Goal: Task Accomplishment & Management: Manage account settings

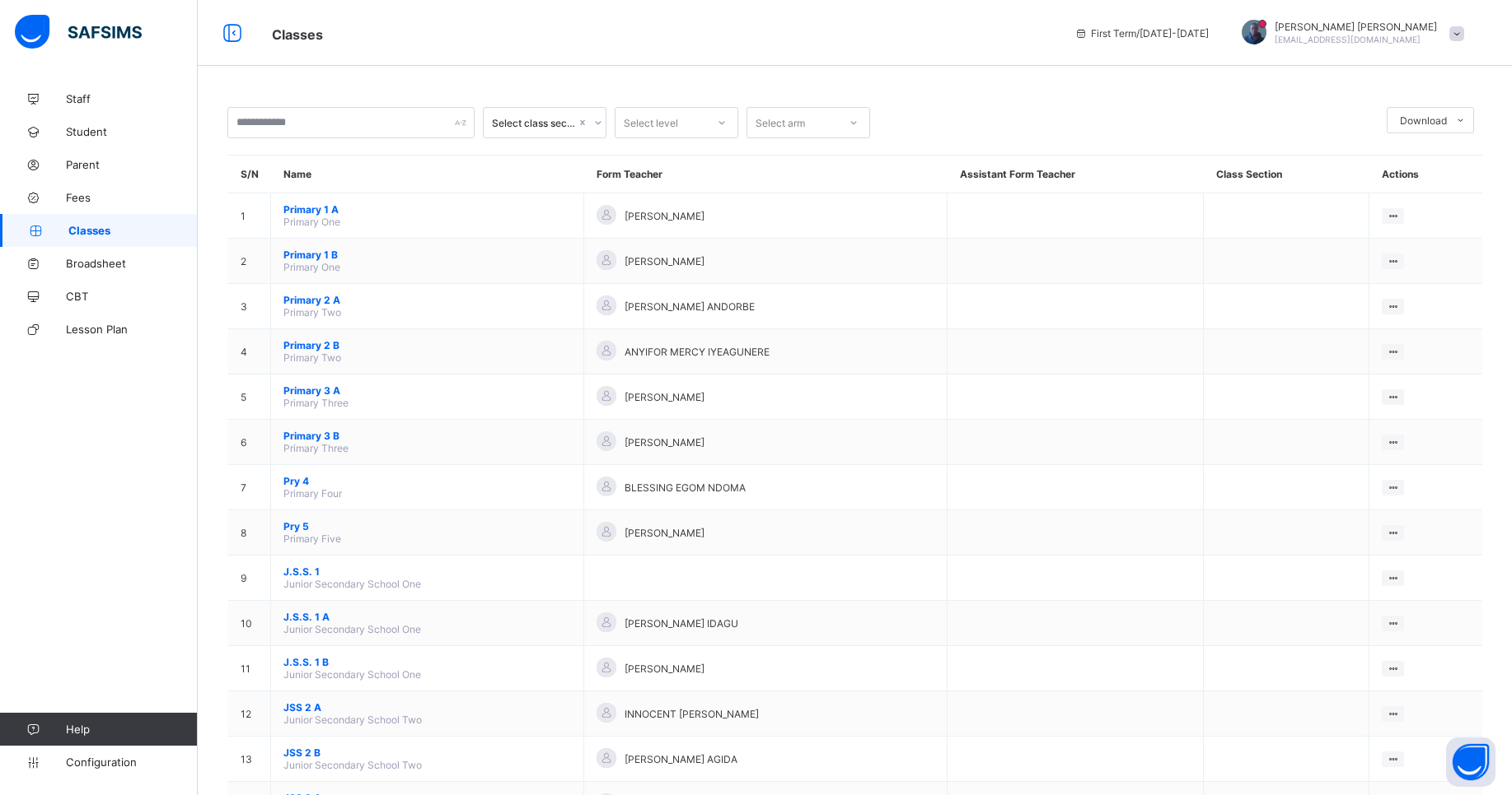
scroll to position [164, 0]
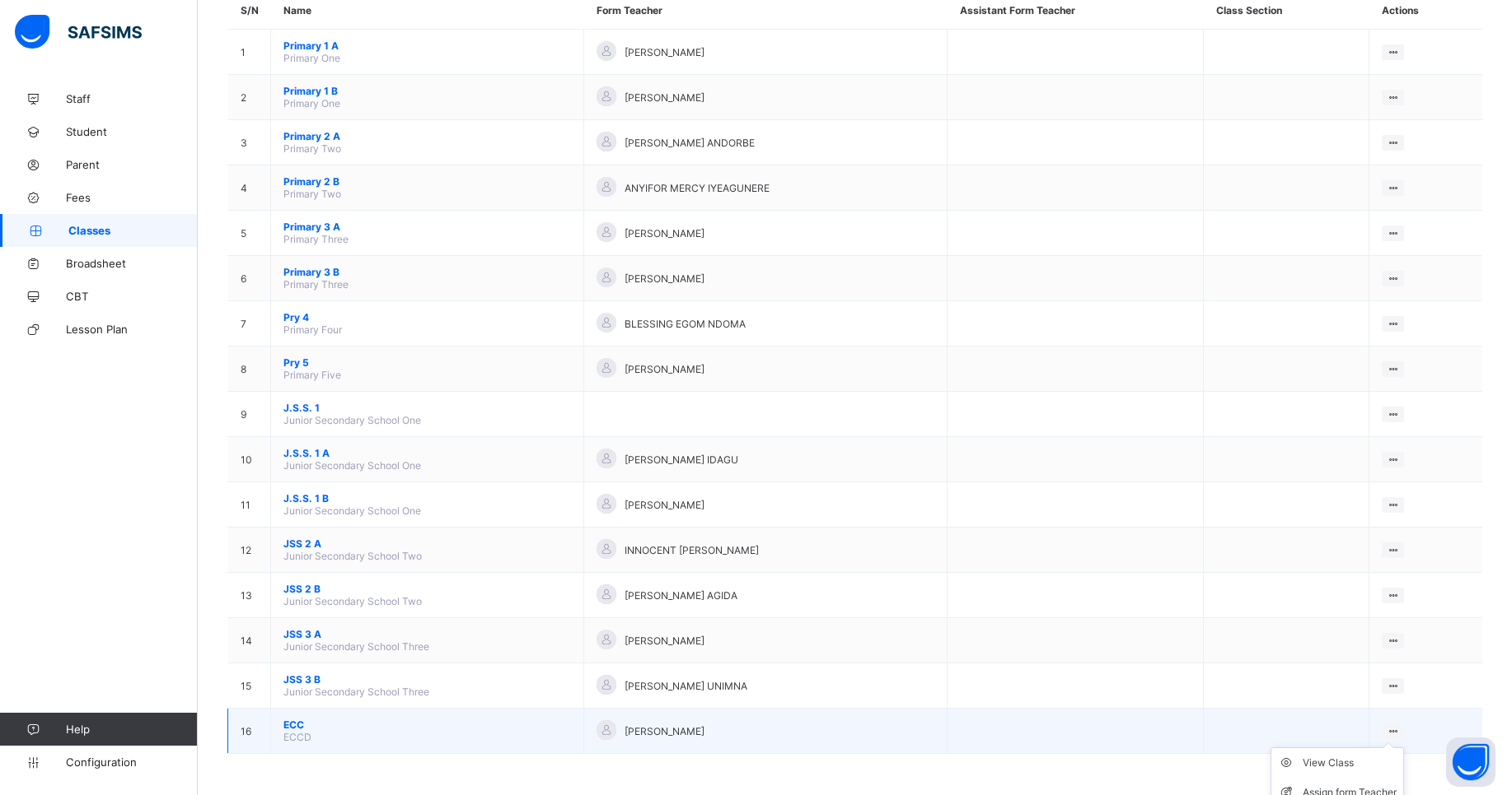
click at [1404, 748] on ul "View Class Assign form Teacher" at bounding box center [1337, 778] width 133 height 61
click at [1404, 750] on ul "View Class Assign form Teacher" at bounding box center [1337, 778] width 133 height 61
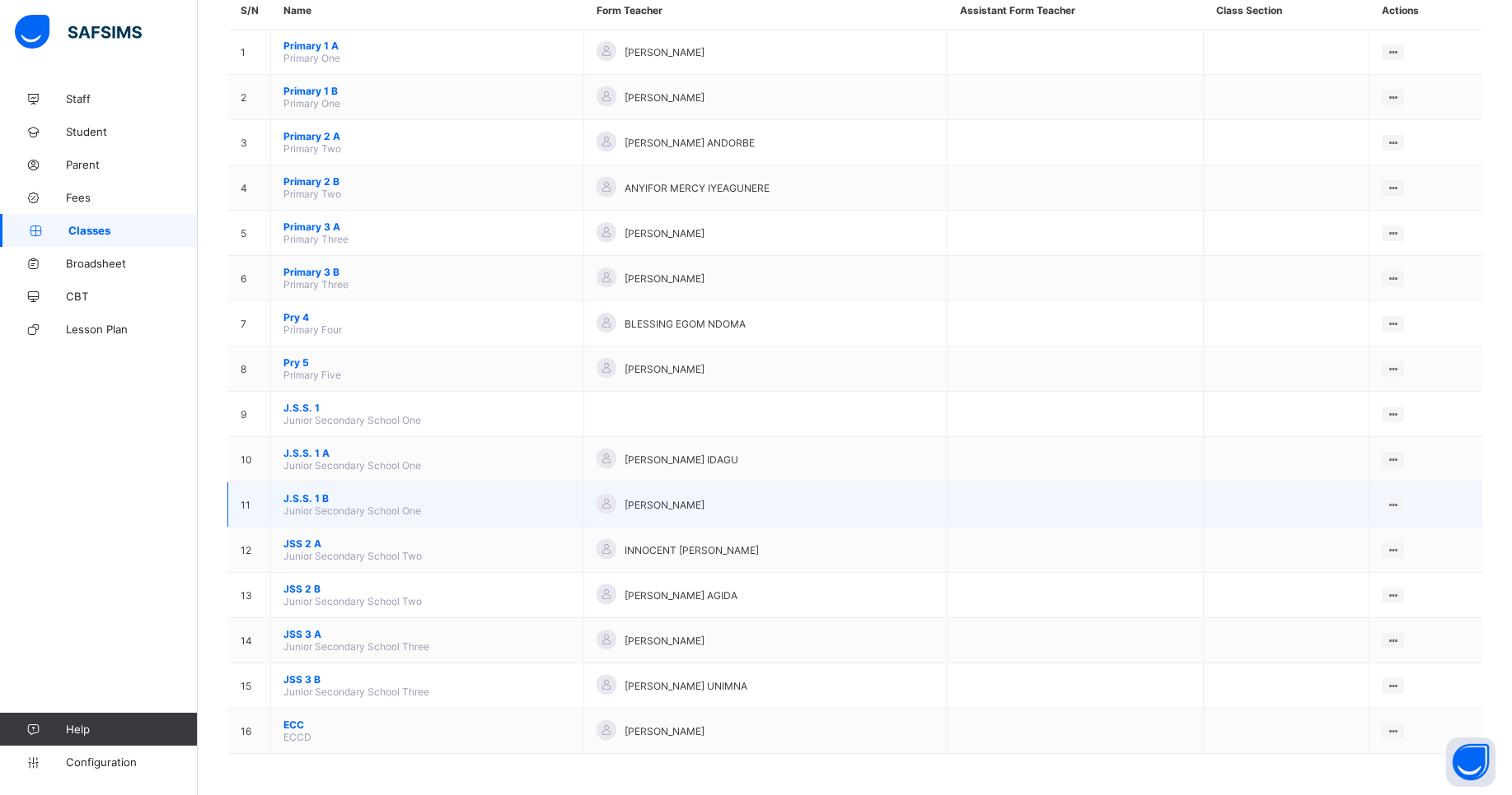
click at [858, 507] on div "[PERSON_NAME]" at bounding box center [766, 505] width 337 height 23
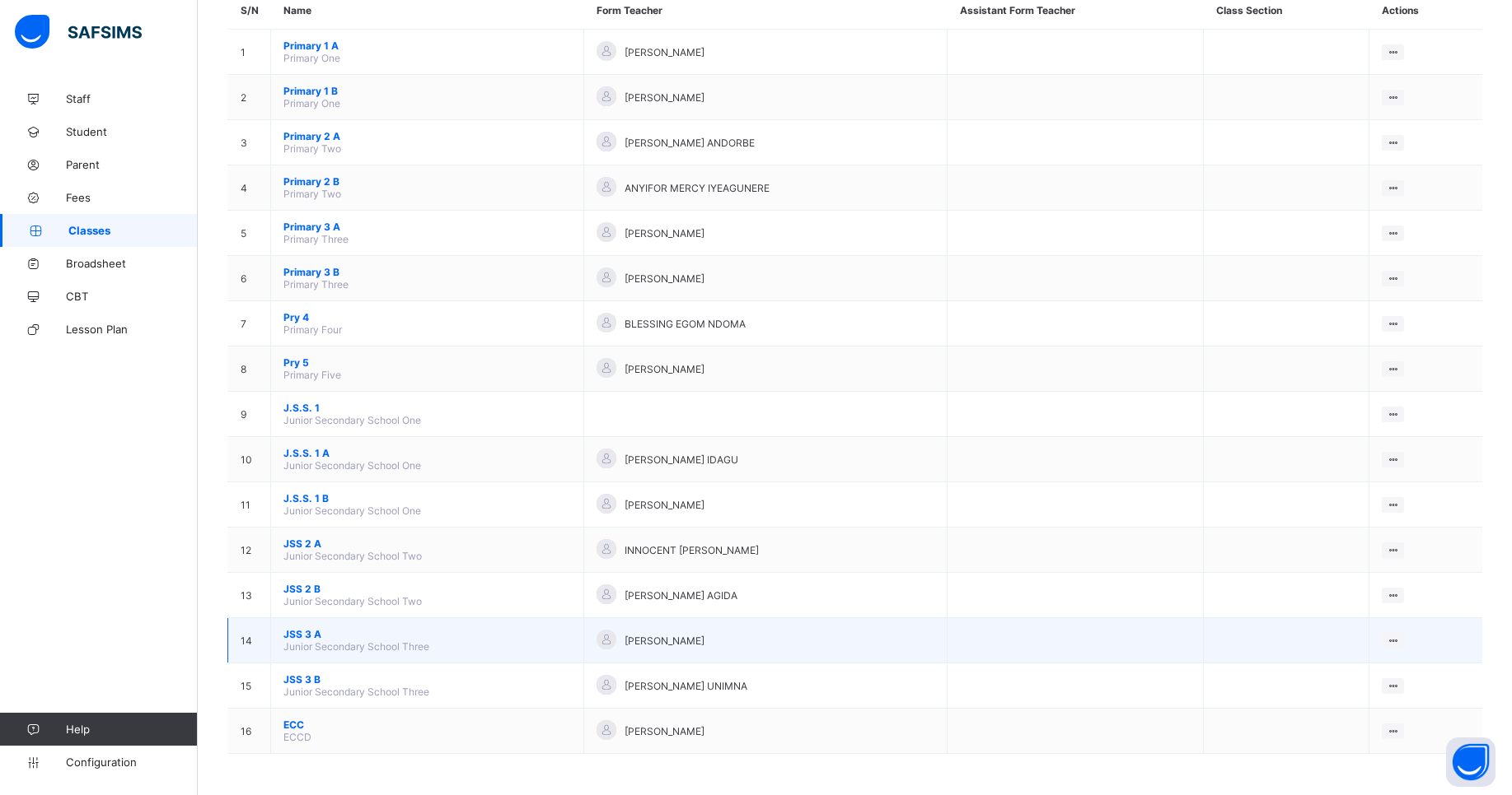
click at [298, 633] on span "JSS 3 A" at bounding box center [426, 635] width 288 height 13
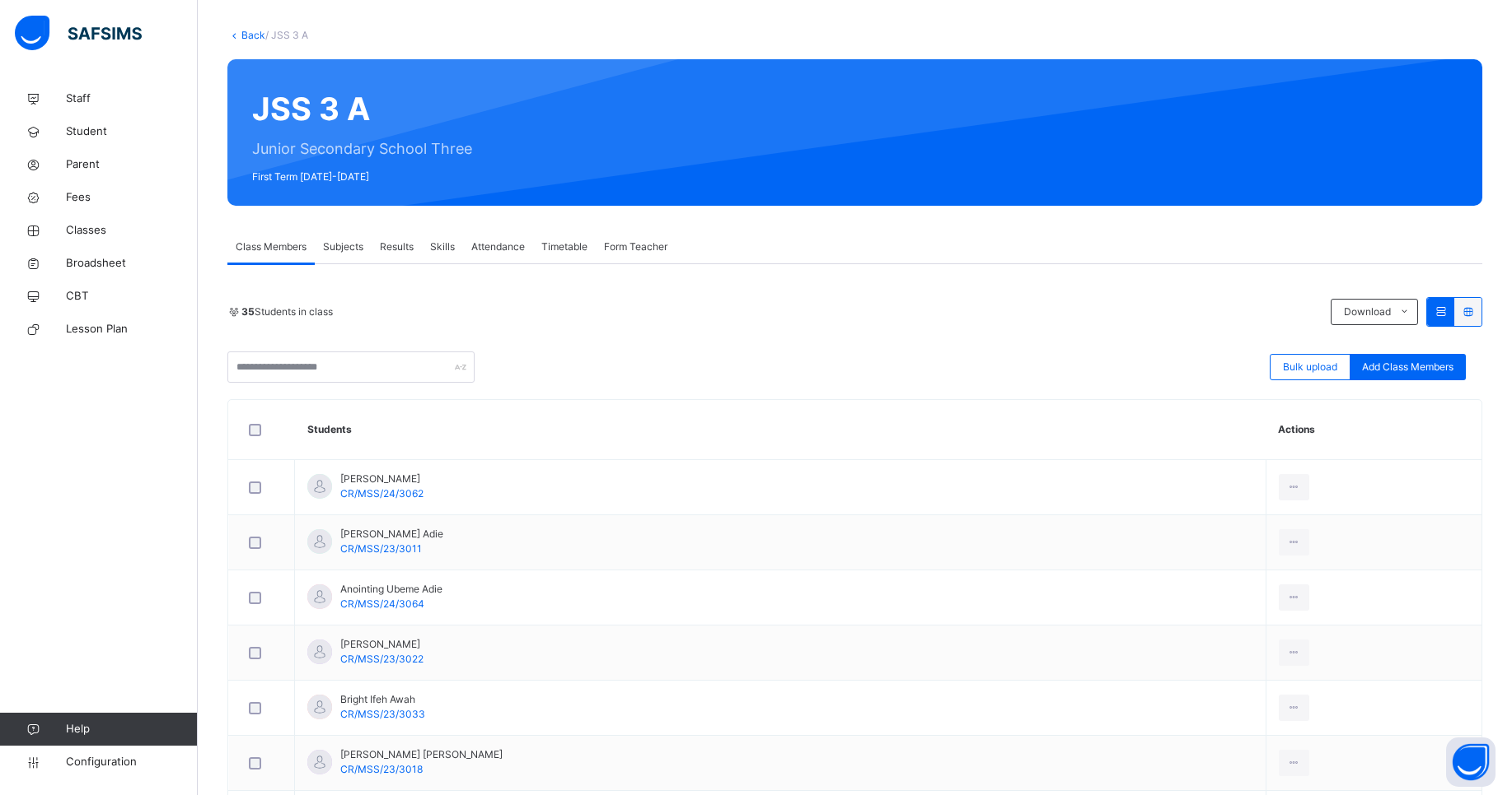
scroll to position [63, 0]
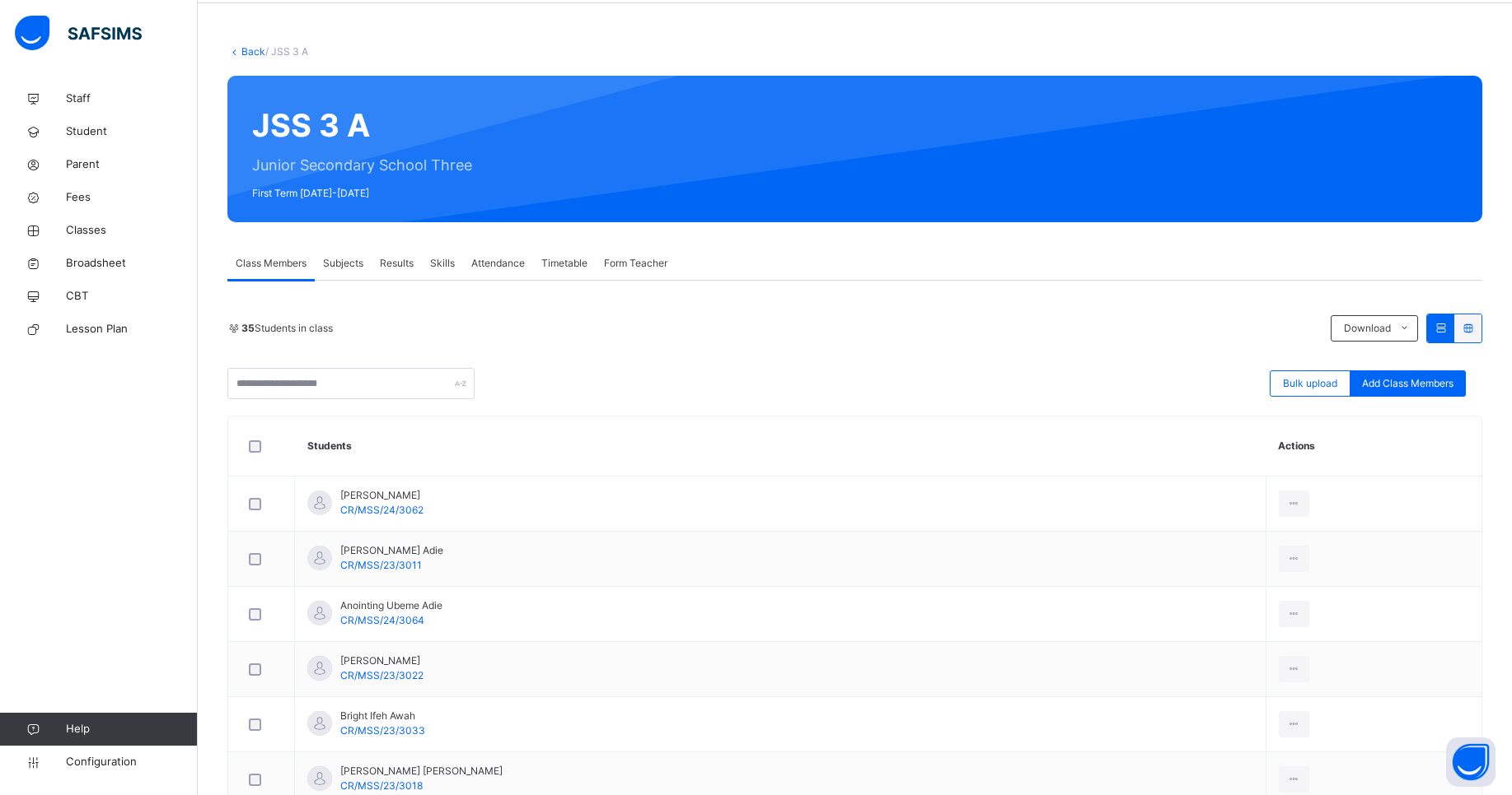
click at [334, 256] on span "Subjects" at bounding box center [343, 263] width 41 height 15
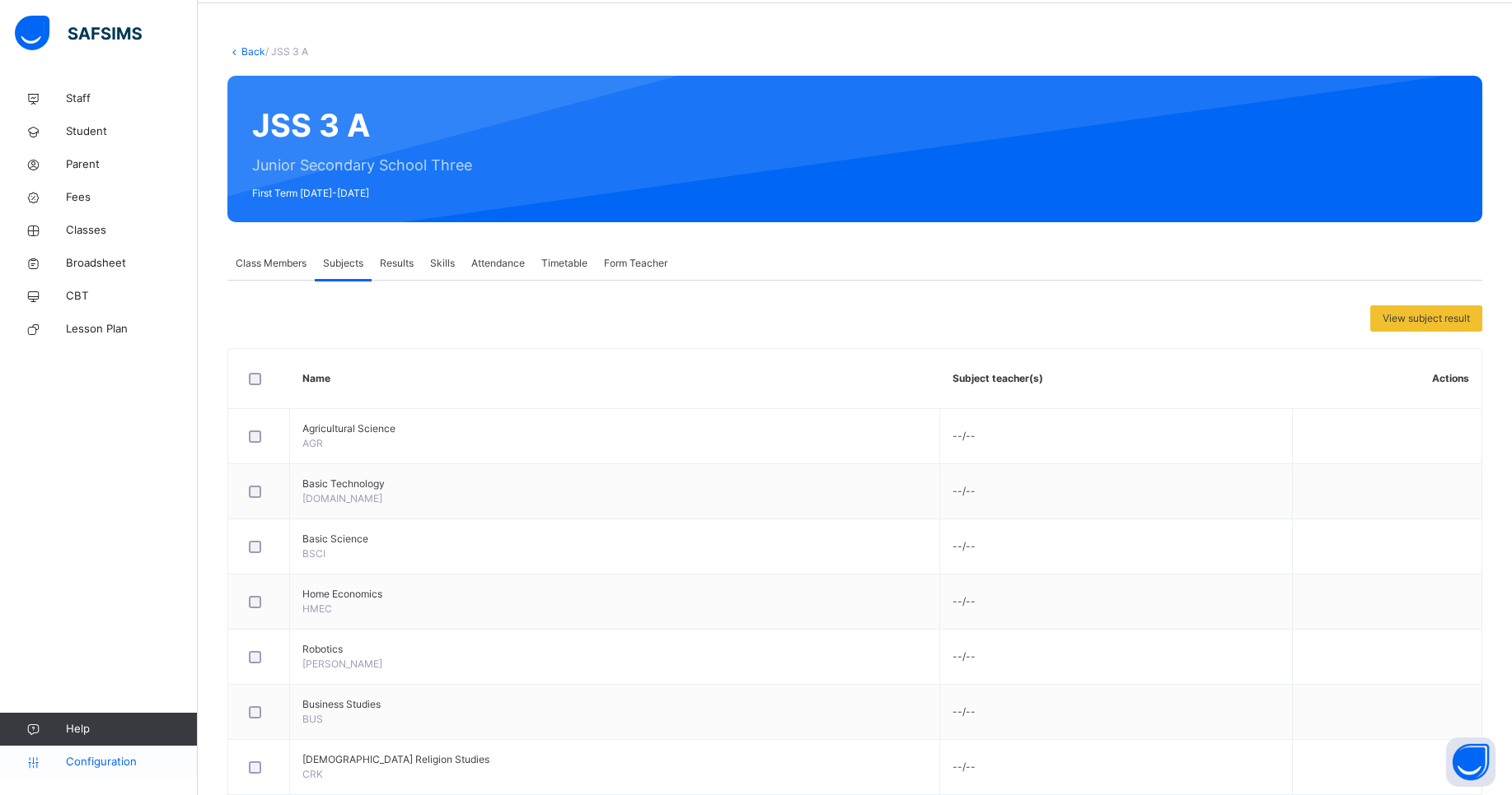
click at [111, 771] on link "Configuration" at bounding box center [98, 762] width 197 height 33
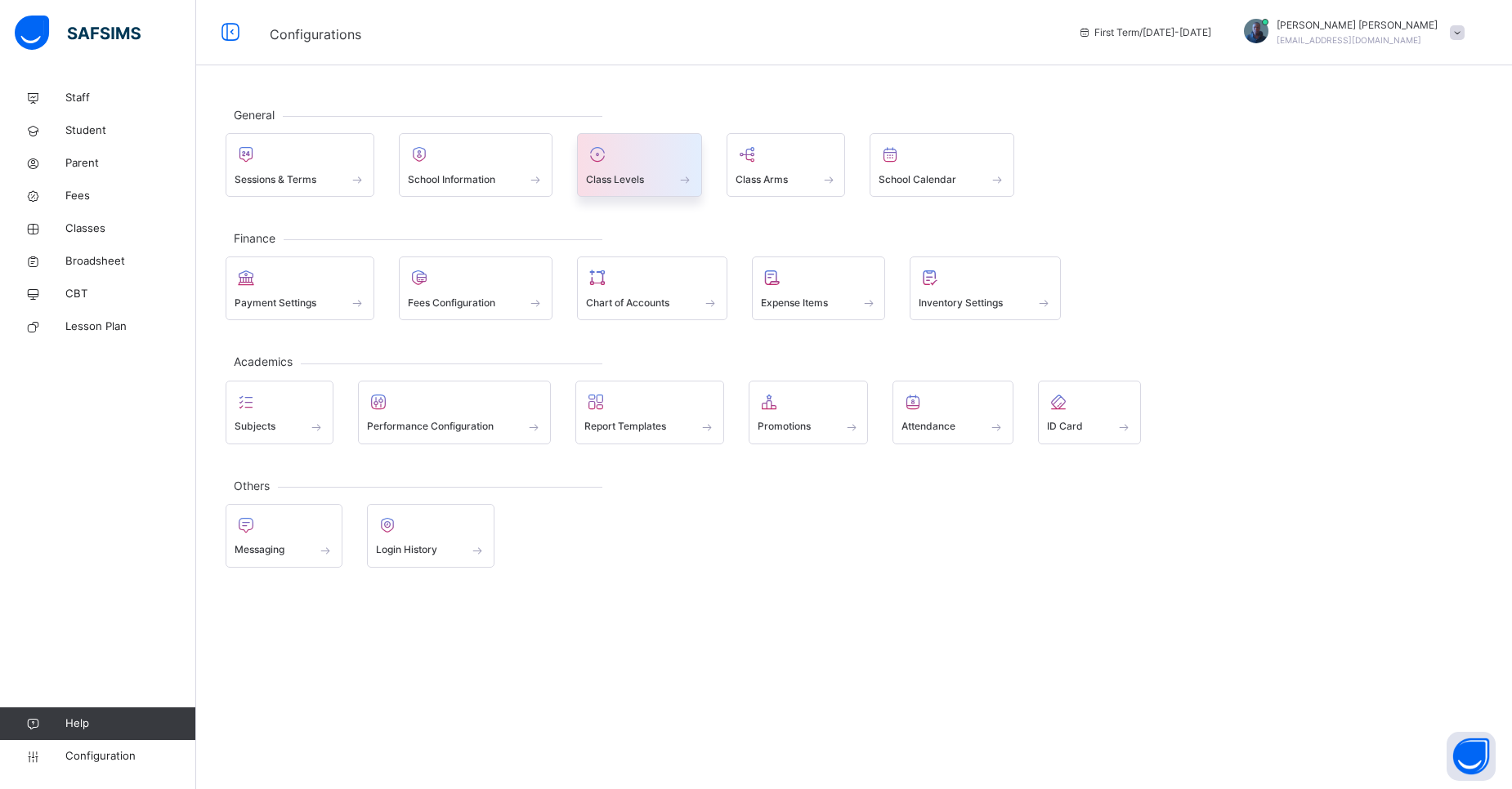
click at [650, 184] on div "Class Levels" at bounding box center [639, 179] width 107 height 17
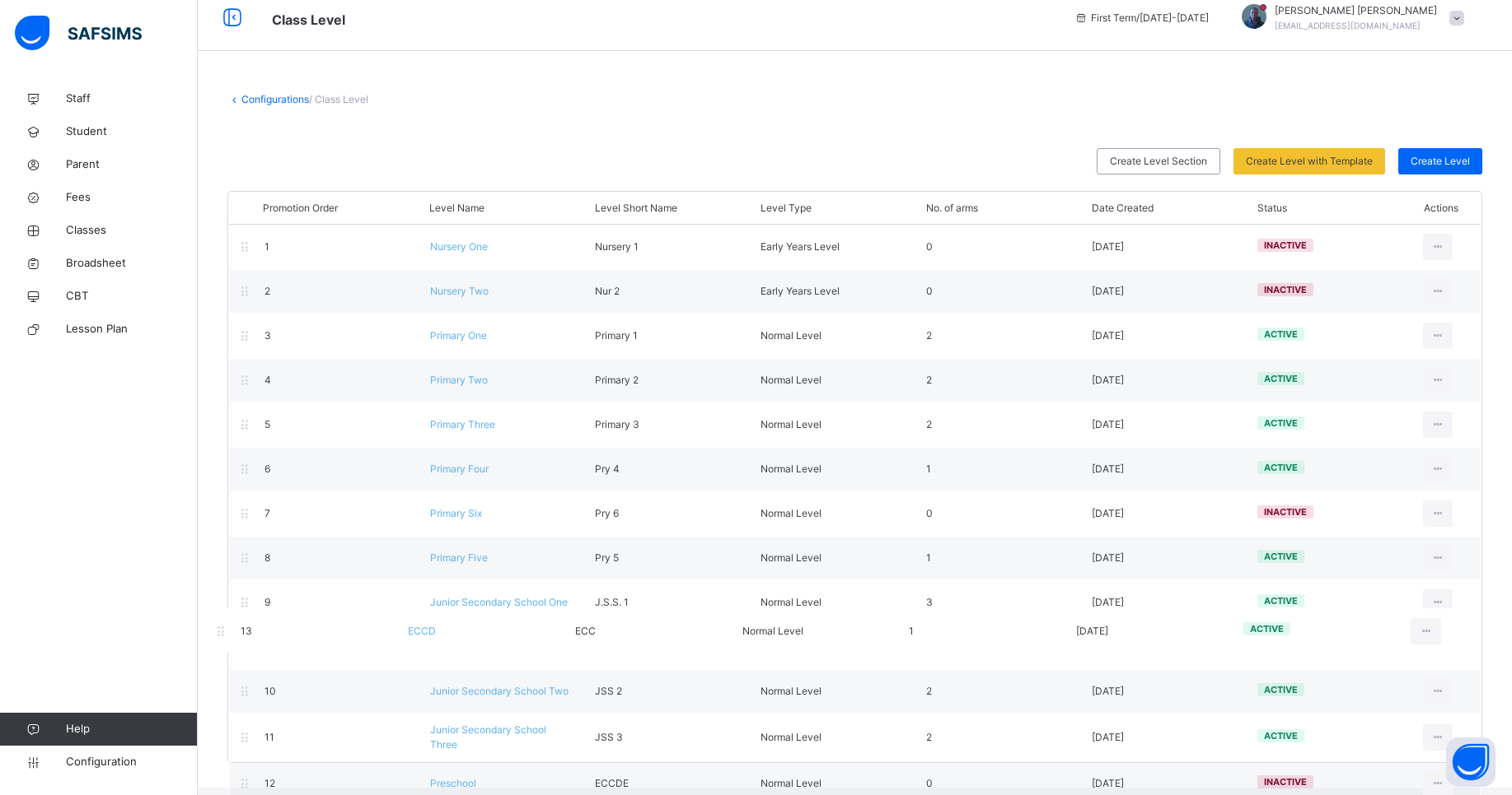
scroll to position [20, 0]
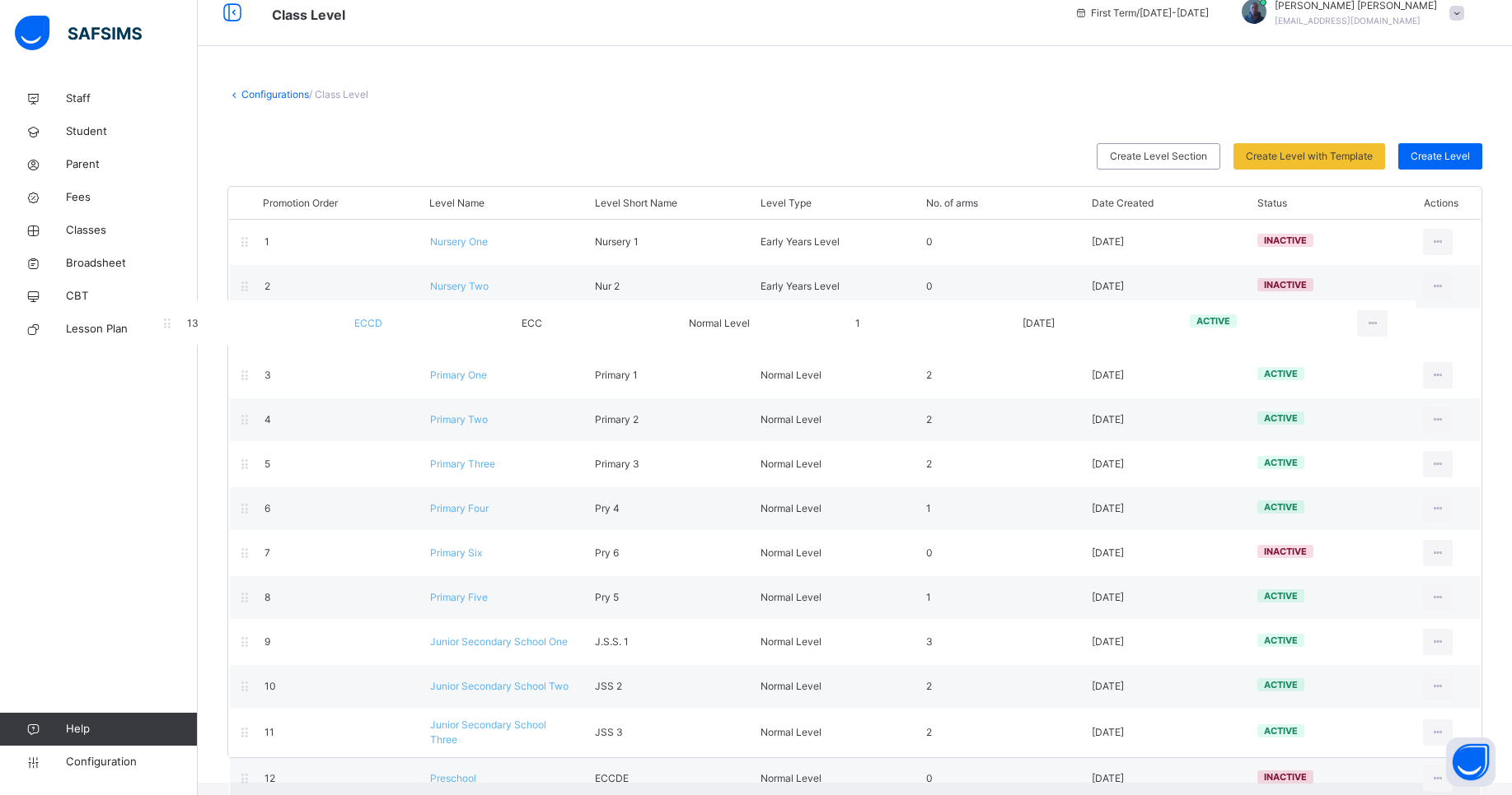
drag, startPoint x: 1107, startPoint y: 756, endPoint x: 1029, endPoint y: 322, distance: 441.0
click at [1029, 322] on div "Promotion Order Level Name Level Short Name Level Type No. of arms Date Created…" at bounding box center [854, 471] width 1254 height 572
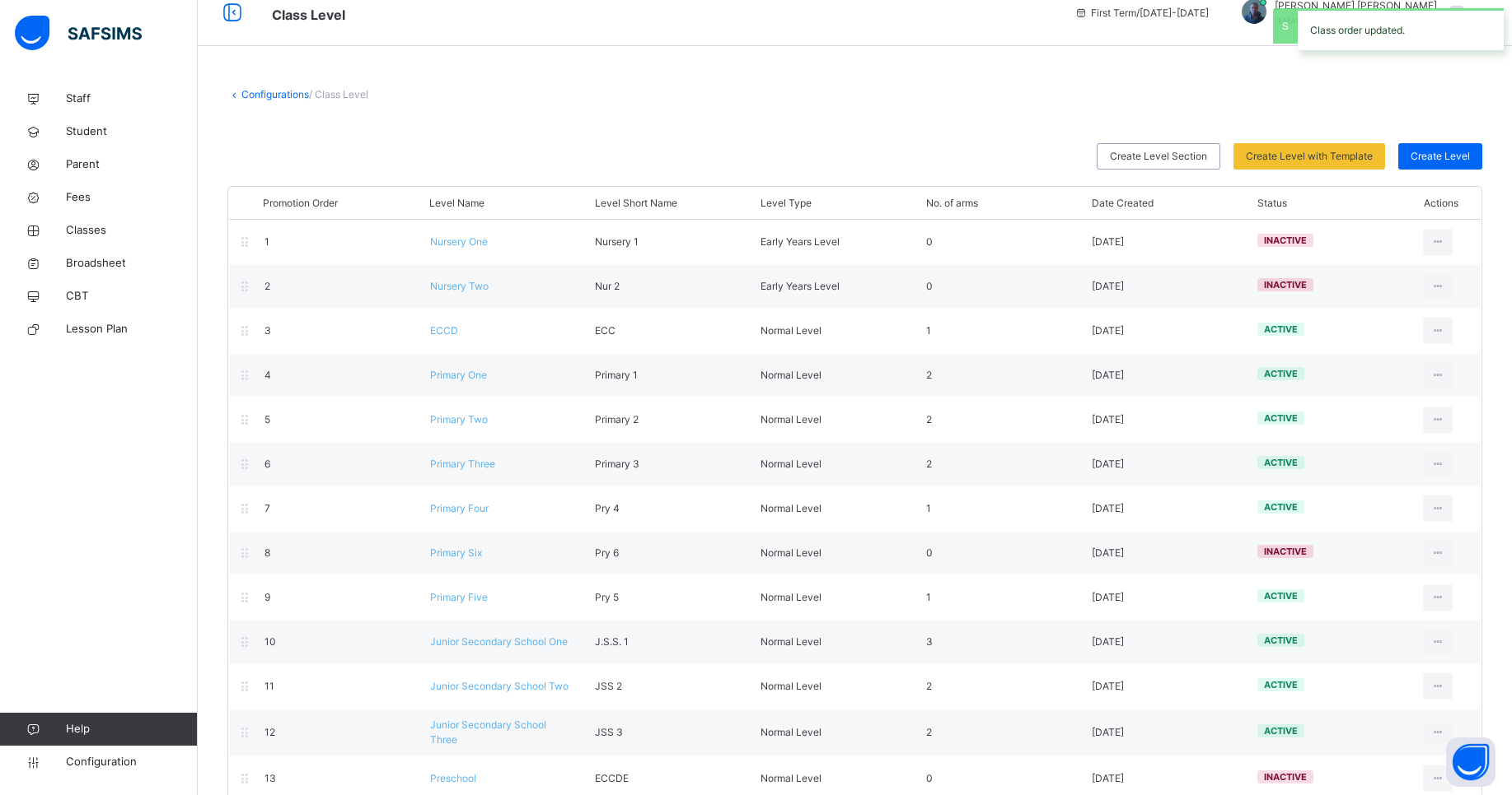
scroll to position [51, 0]
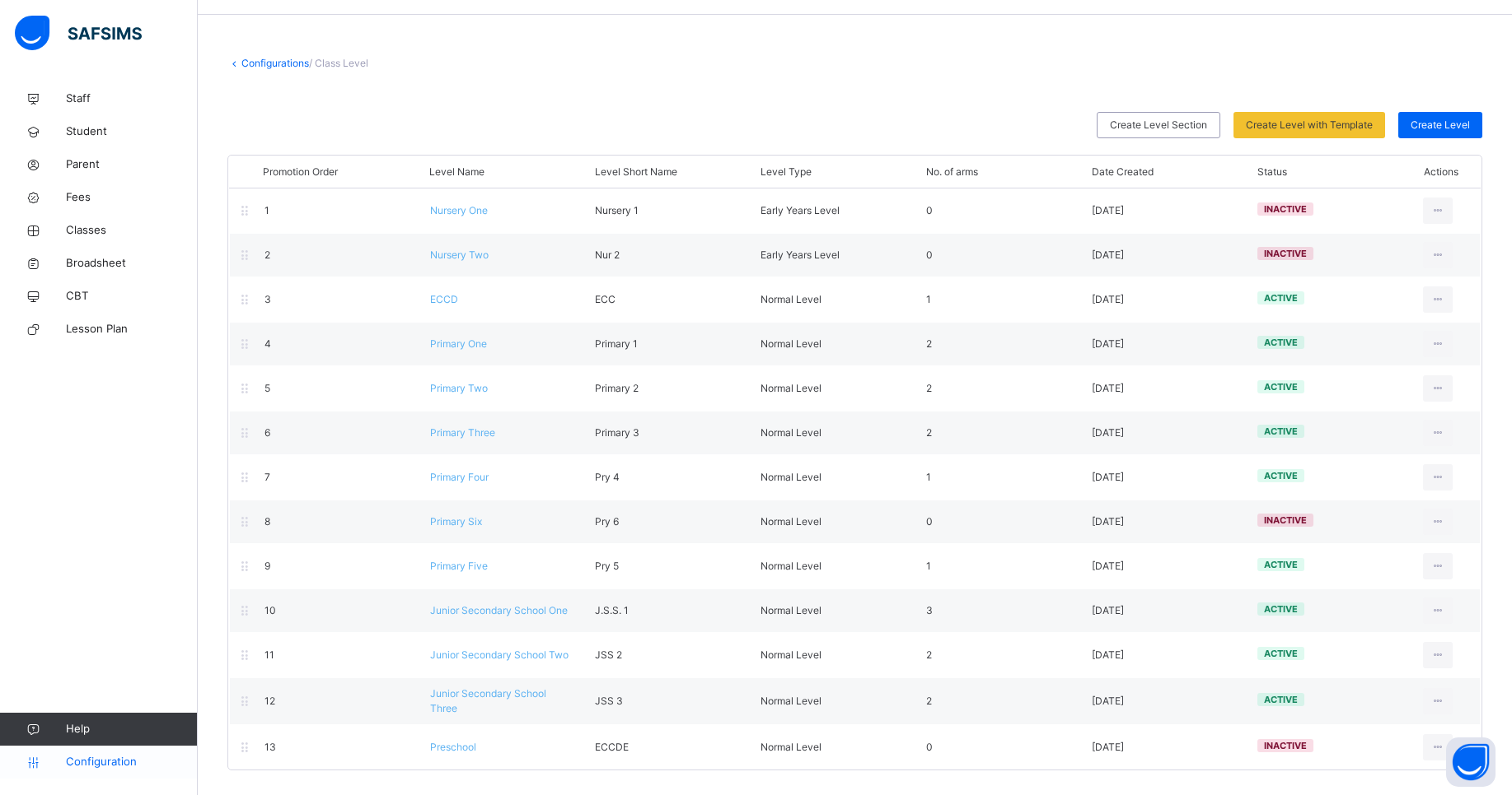
click at [97, 768] on span "Configuration" at bounding box center [132, 762] width 131 height 16
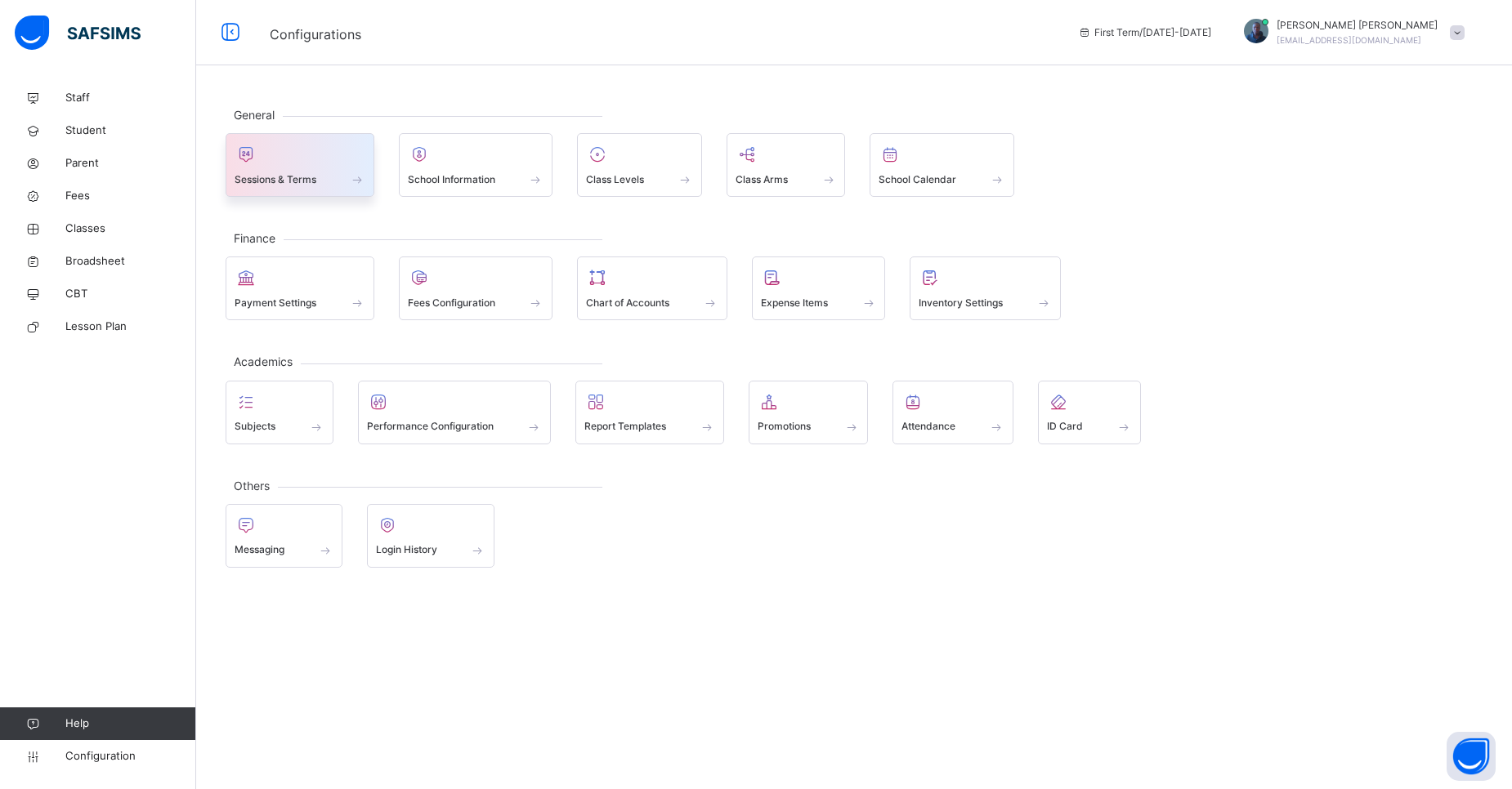
click at [337, 187] on div "Sessions & Terms" at bounding box center [300, 179] width 130 height 17
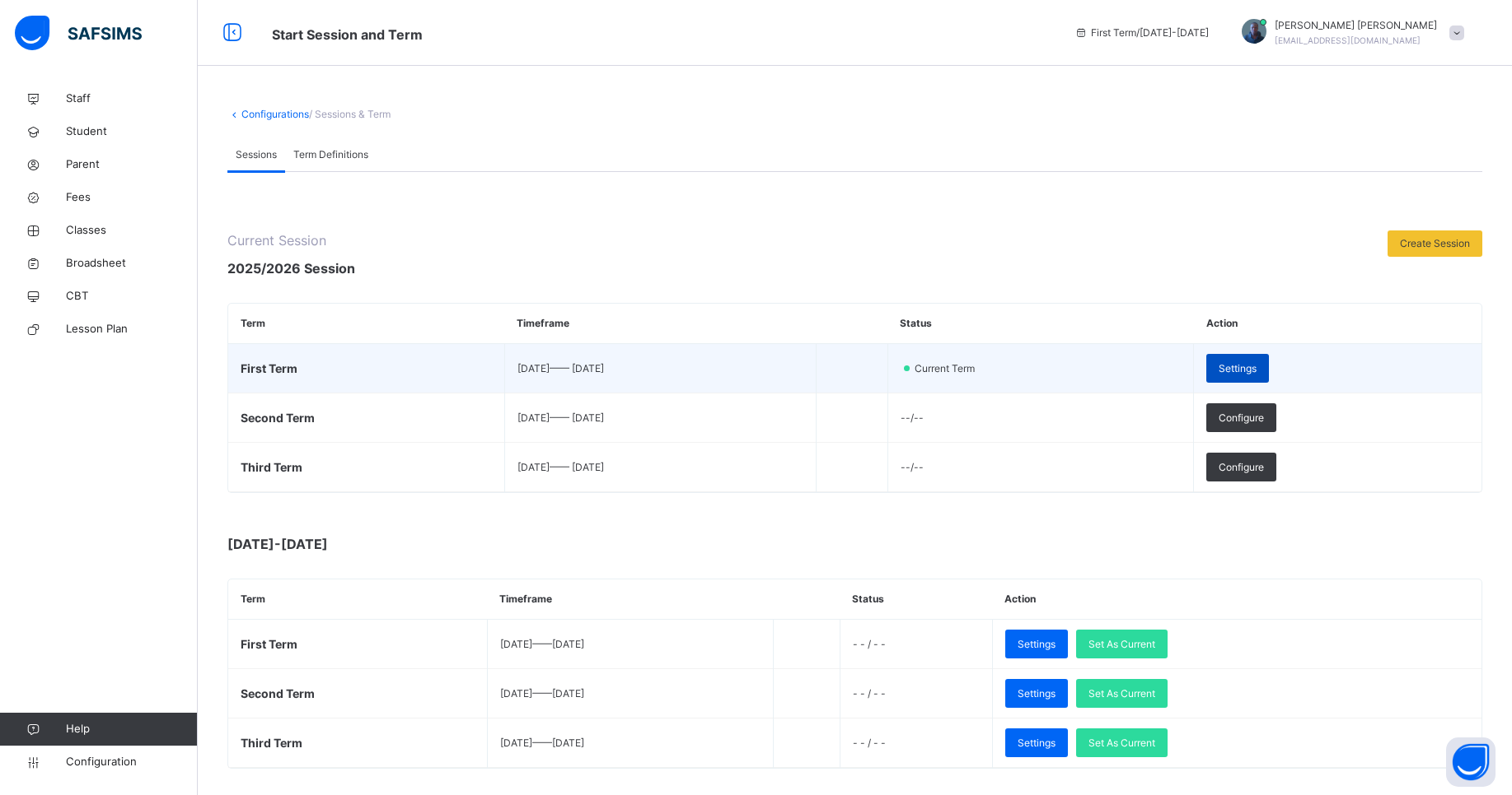
click at [1268, 356] on div "Settings" at bounding box center [1237, 369] width 63 height 29
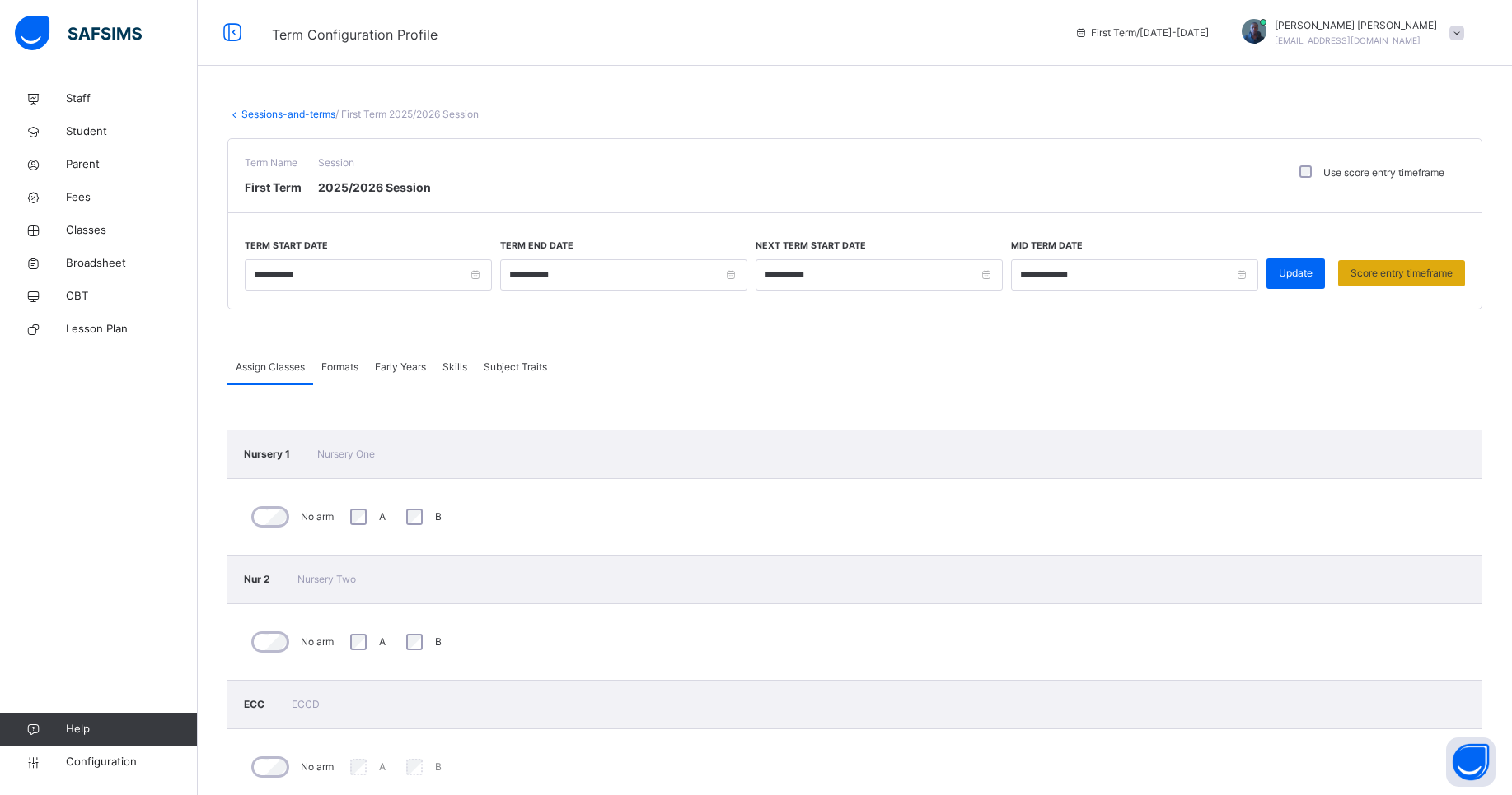
click at [1410, 267] on span "Score entry timeframe" at bounding box center [1401, 273] width 102 height 15
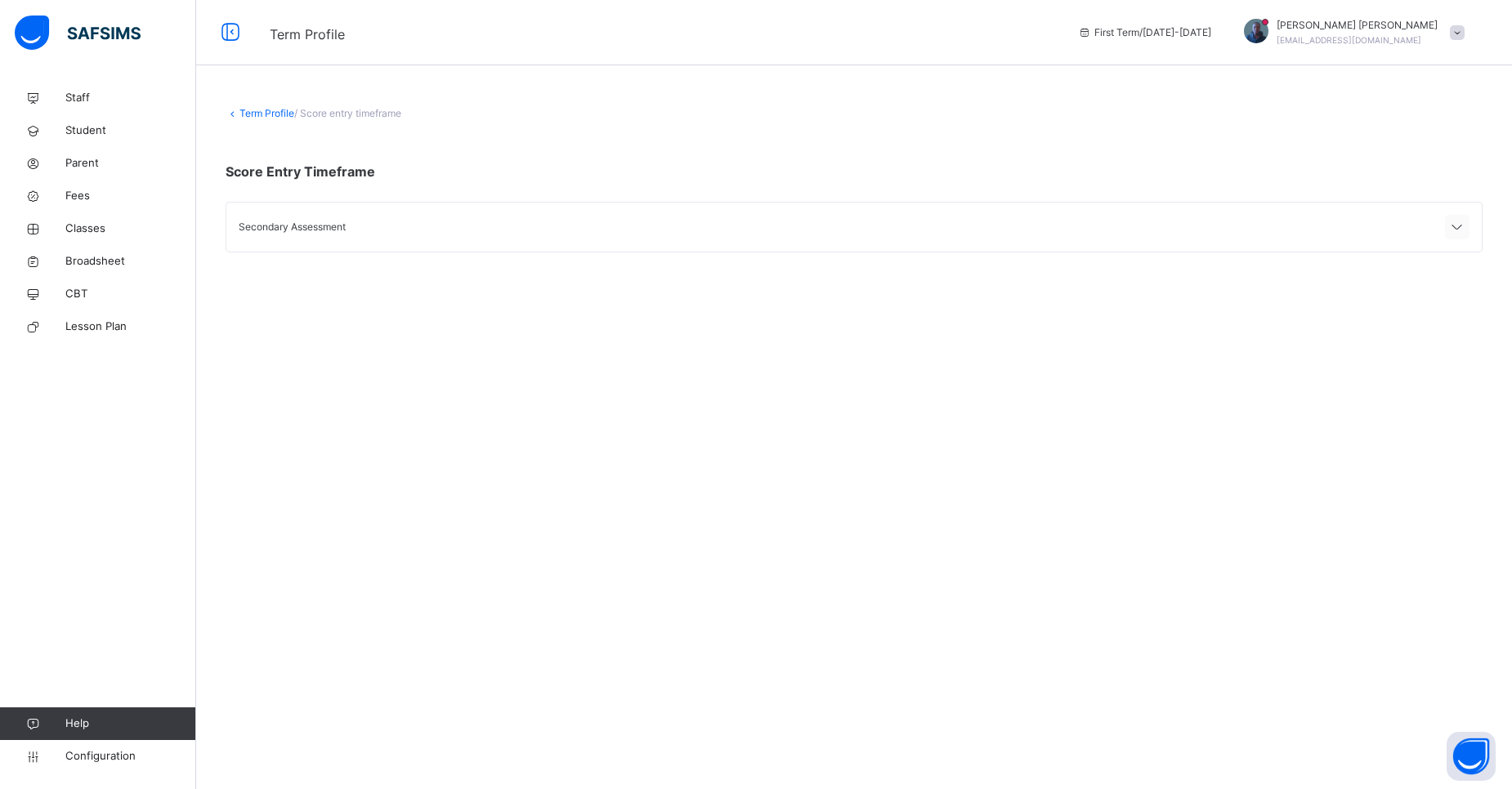
click at [1458, 237] on icon at bounding box center [1458, 229] width 20 height 22
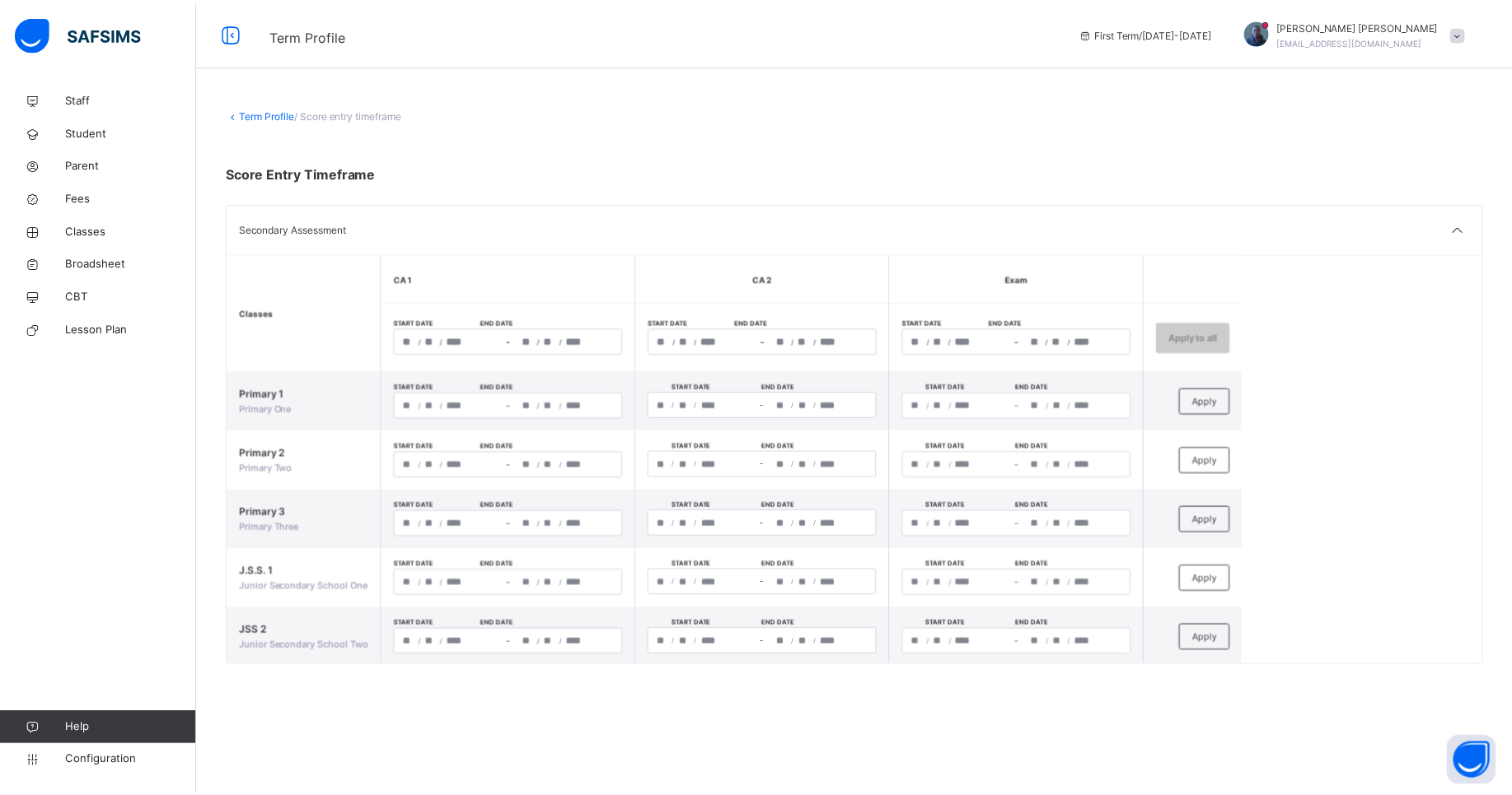
scroll to position [62, 0]
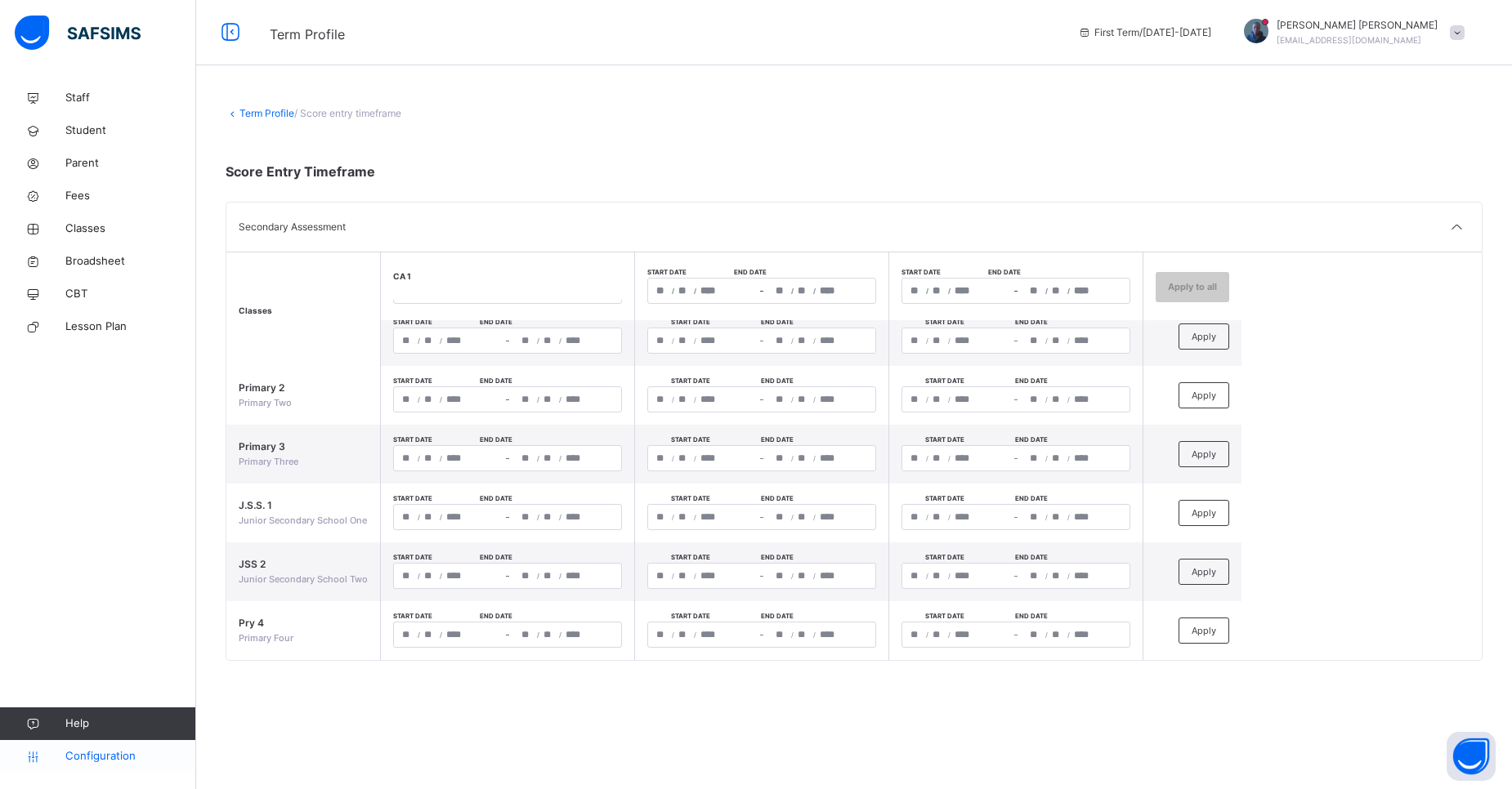
click at [94, 754] on span "Configuration" at bounding box center [130, 757] width 130 height 16
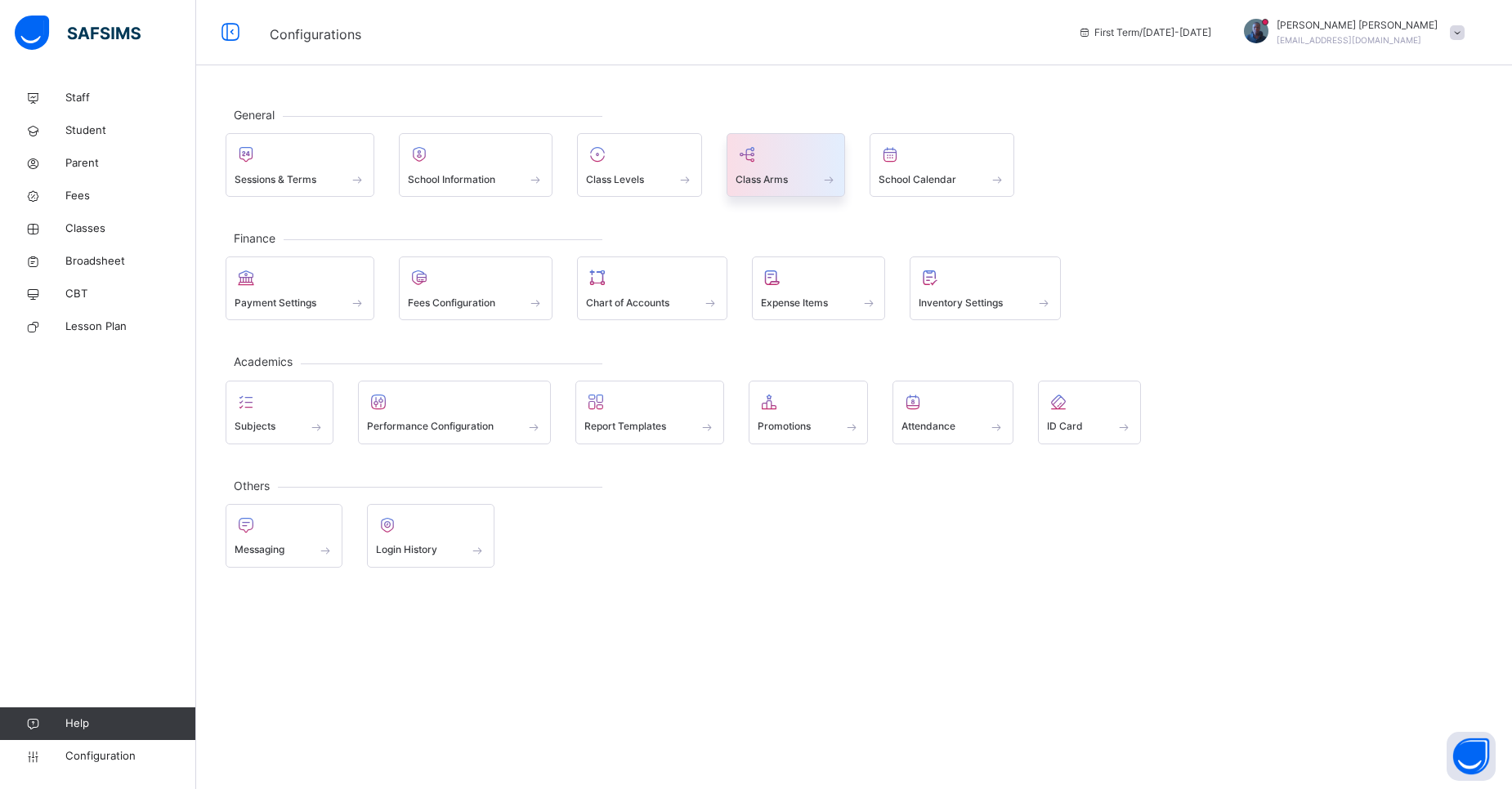
click at [752, 175] on span "Class Arms" at bounding box center [761, 180] width 52 height 14
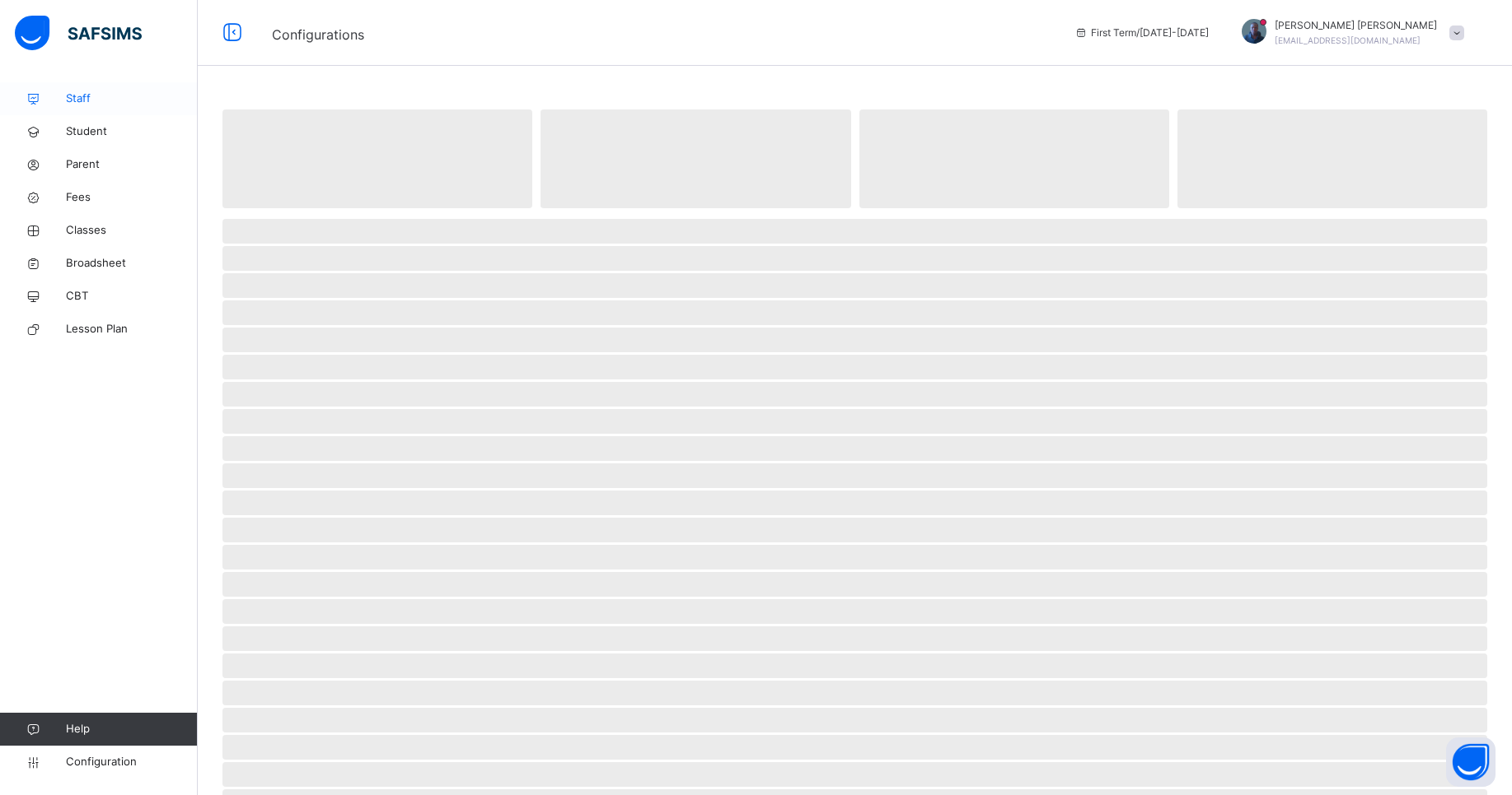
click at [102, 102] on span "Staff" at bounding box center [132, 99] width 132 height 16
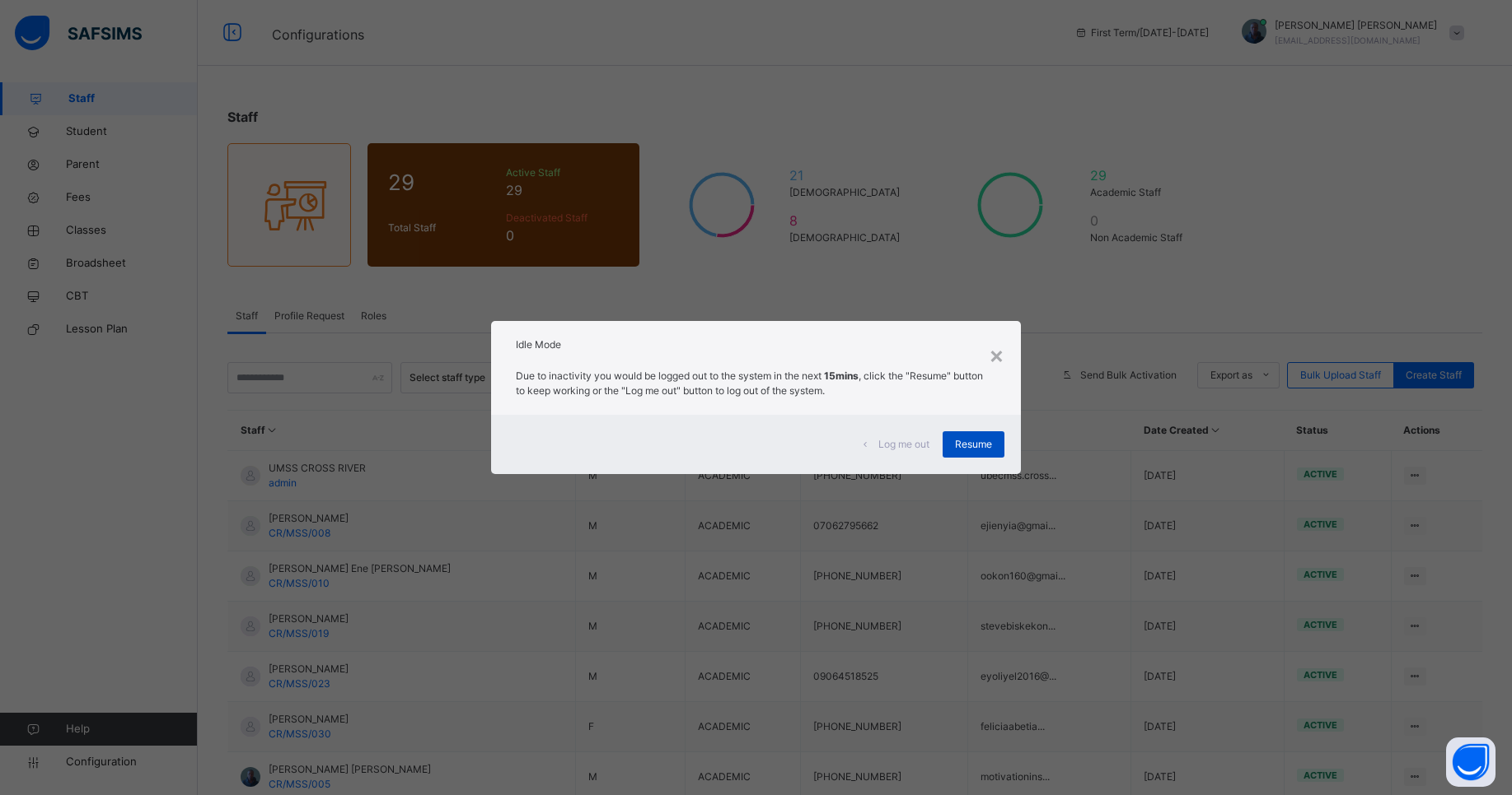
click at [975, 453] on div "Resume" at bounding box center [973, 444] width 62 height 26
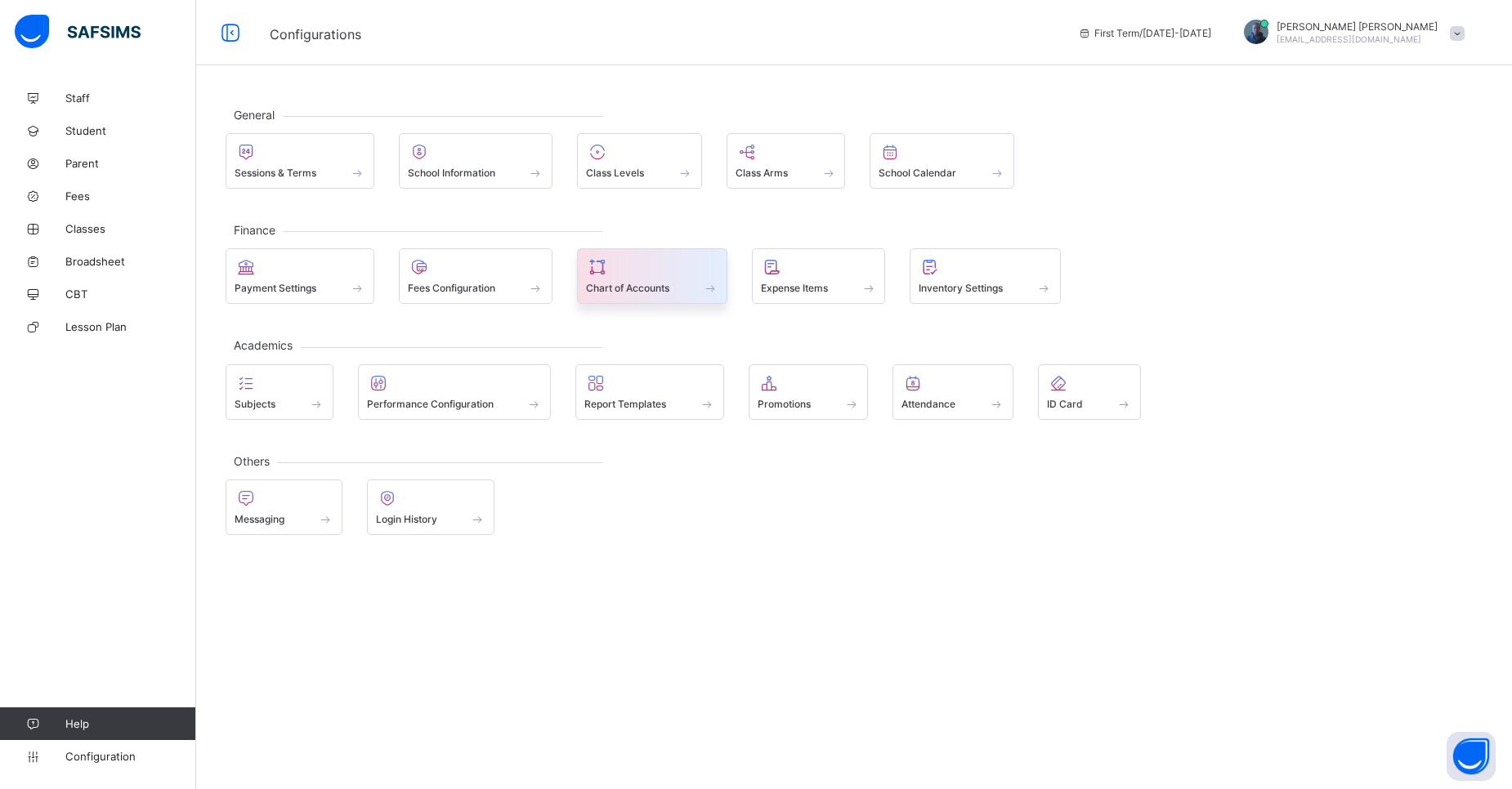
click at [670, 277] on span at bounding box center [652, 279] width 132 height 4
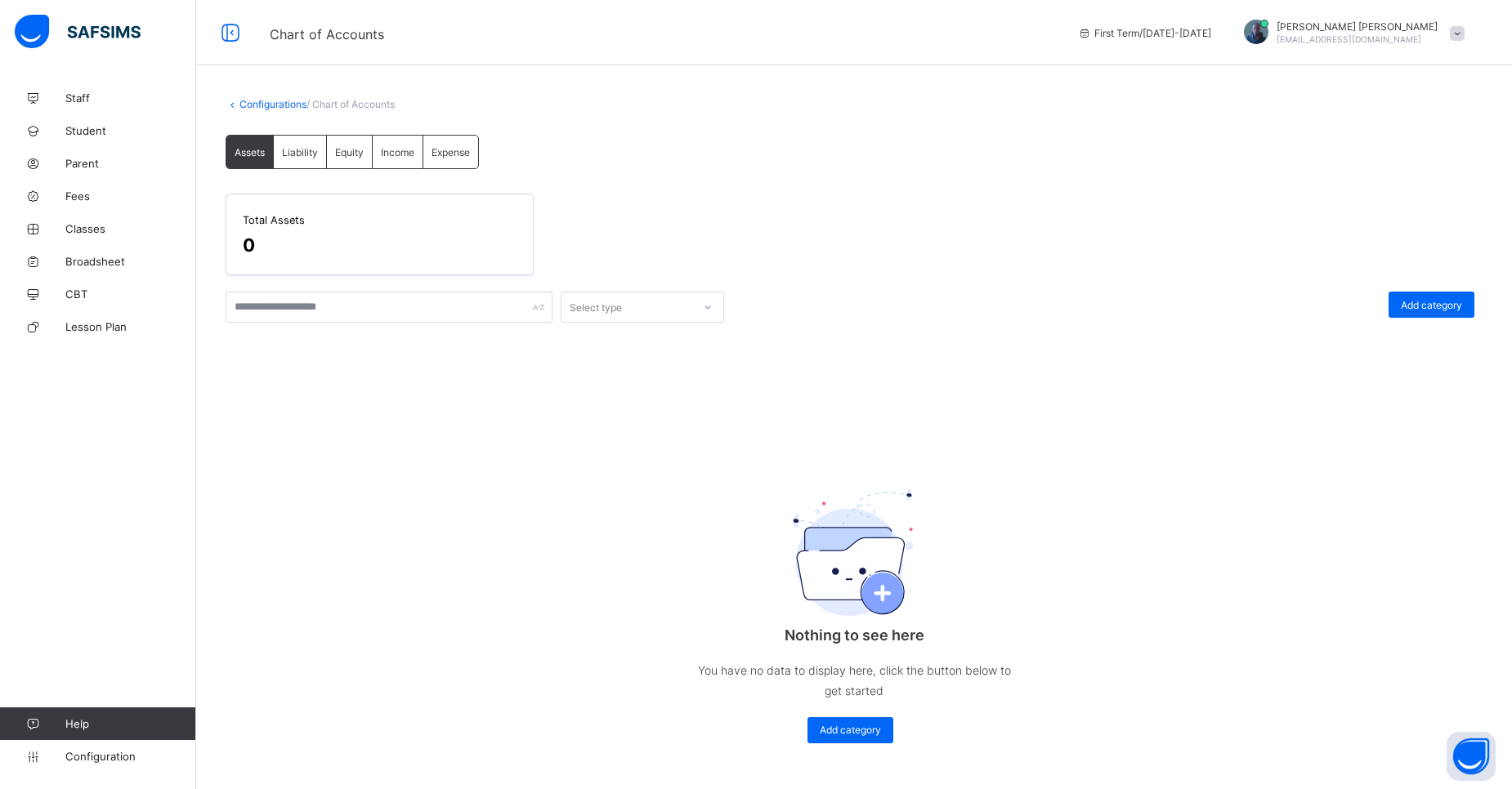
click at [243, 108] on link "Configurations" at bounding box center [273, 104] width 67 height 13
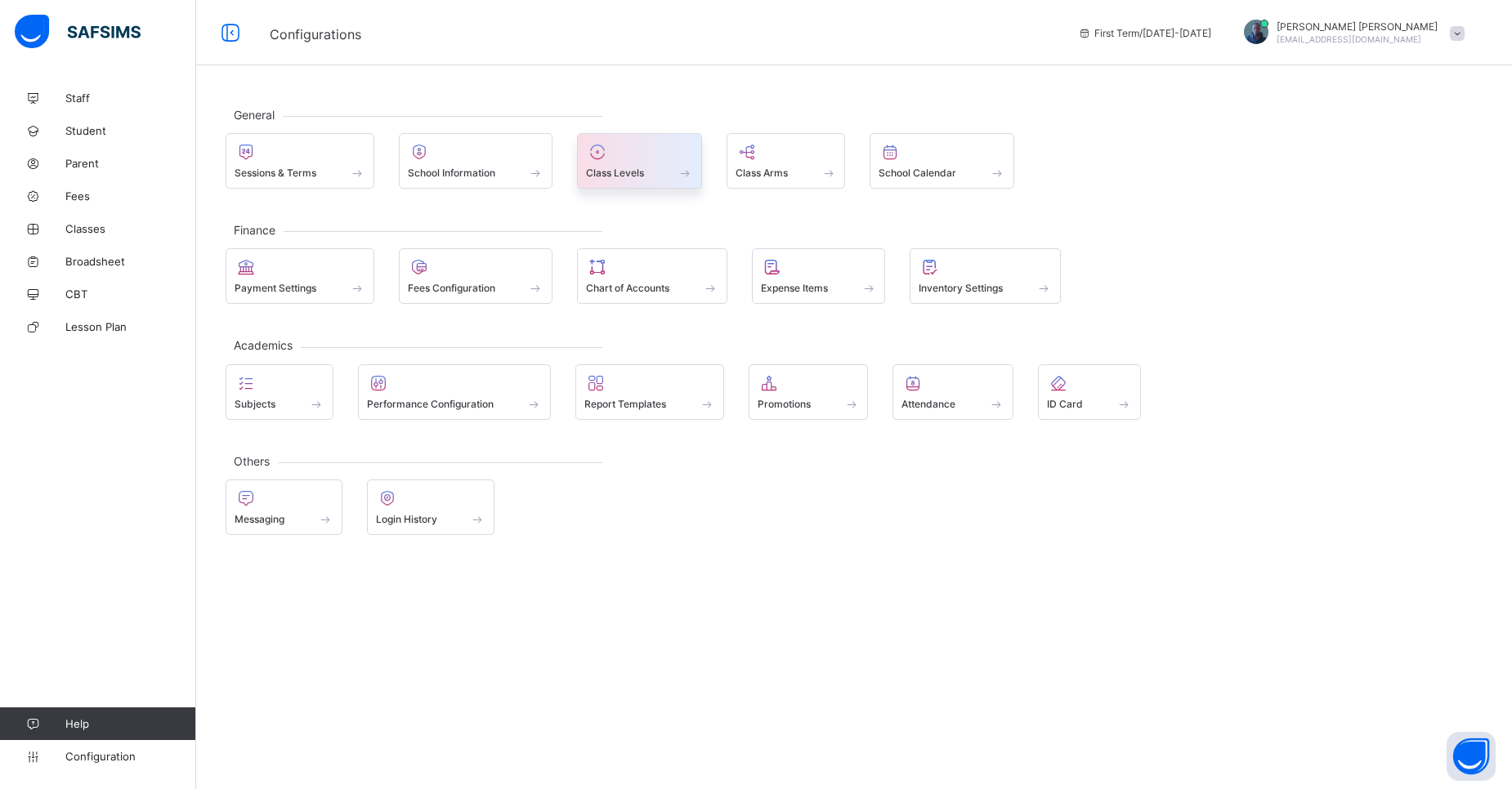
click at [637, 186] on div "Class Levels" at bounding box center [639, 161] width 125 height 56
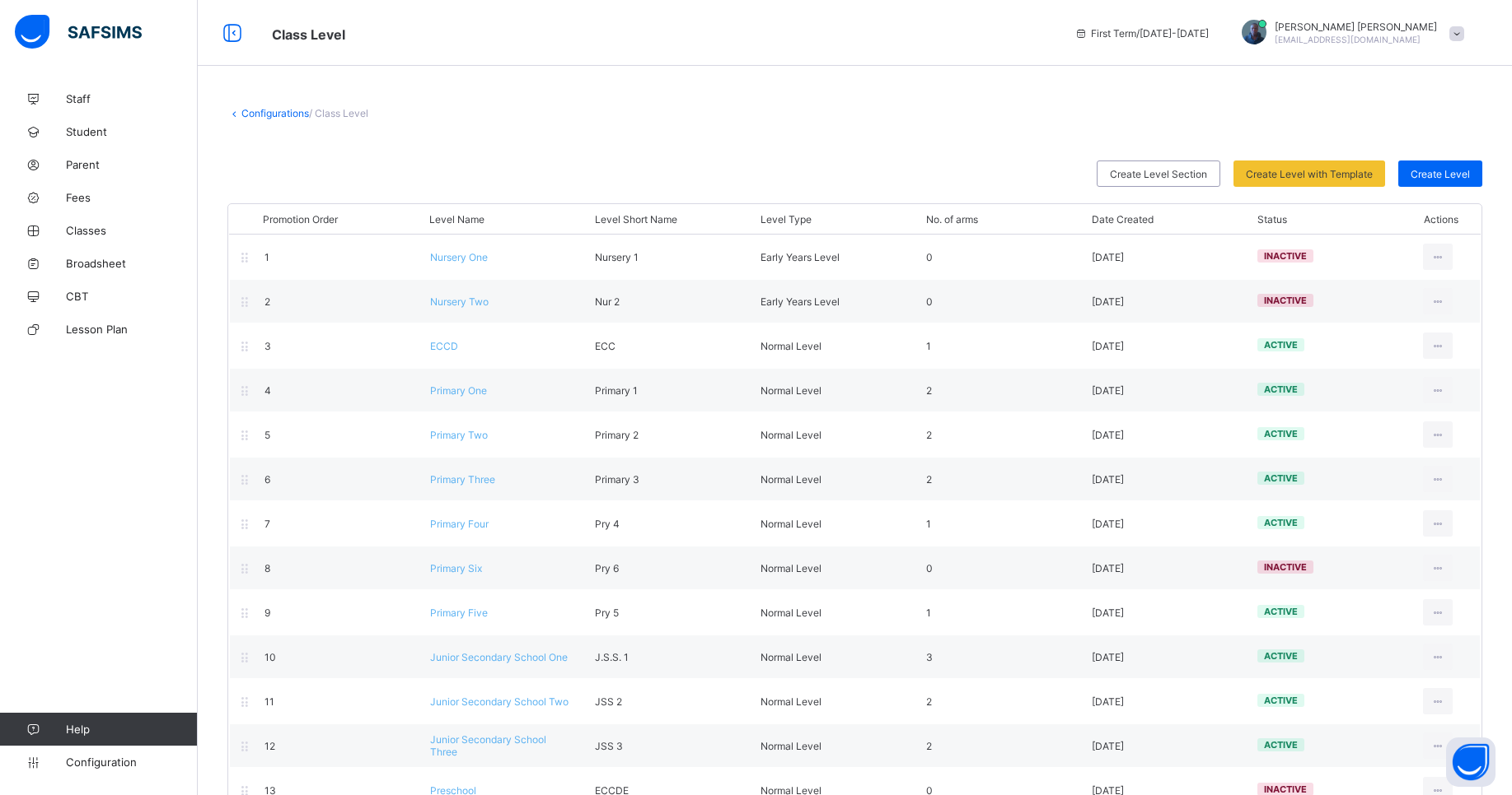
scroll to position [43, 0]
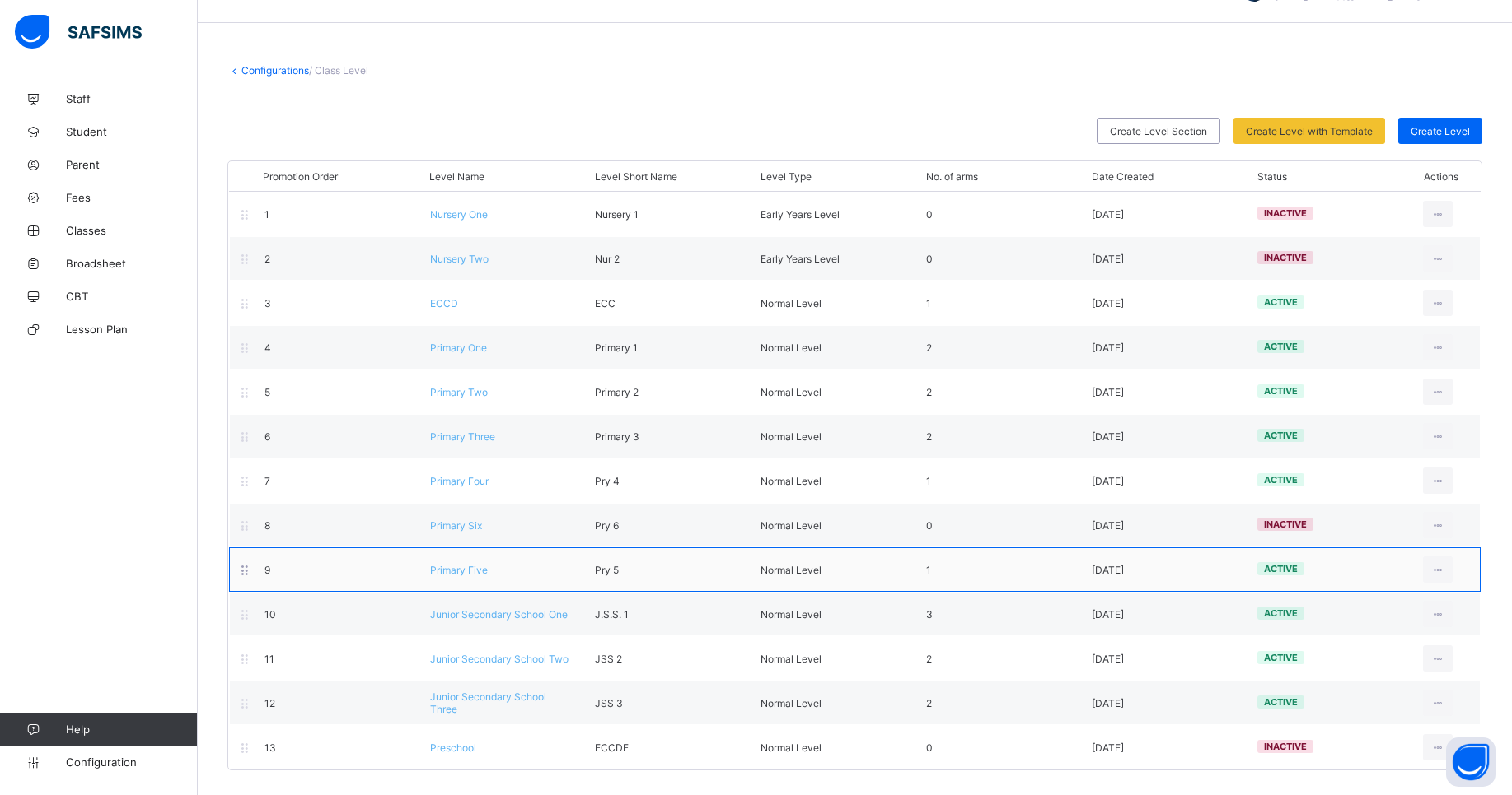
drag, startPoint x: 647, startPoint y: 531, endPoint x: 638, endPoint y: 589, distance: 58.7
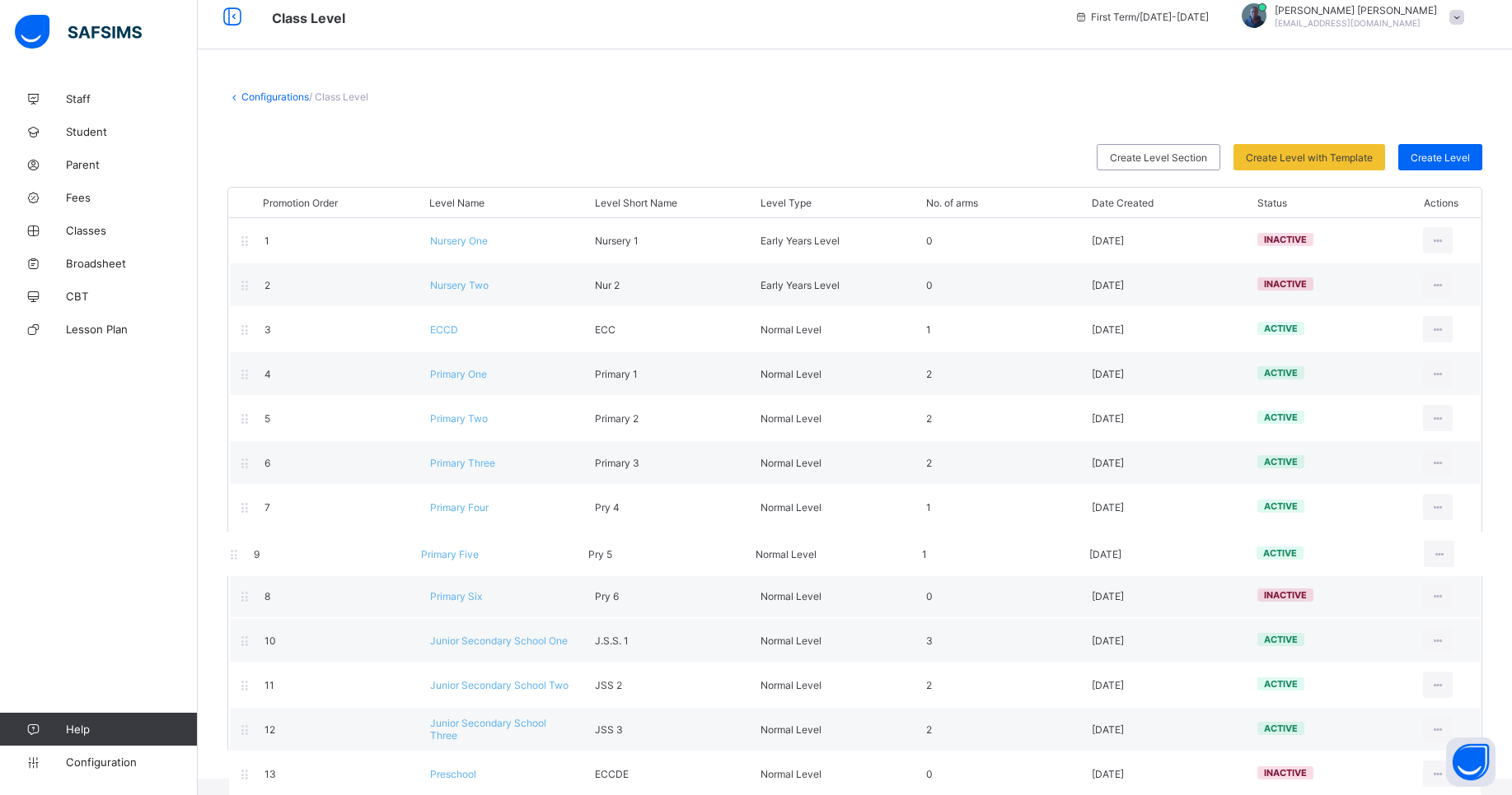
scroll to position [16, 0]
drag, startPoint x: 642, startPoint y: 574, endPoint x: 632, endPoint y: 554, distance: 22.4
click at [632, 554] on div "Promotion Order Level Name Level Short Name Level Type No. of arms Date Created…" at bounding box center [854, 470] width 1254 height 566
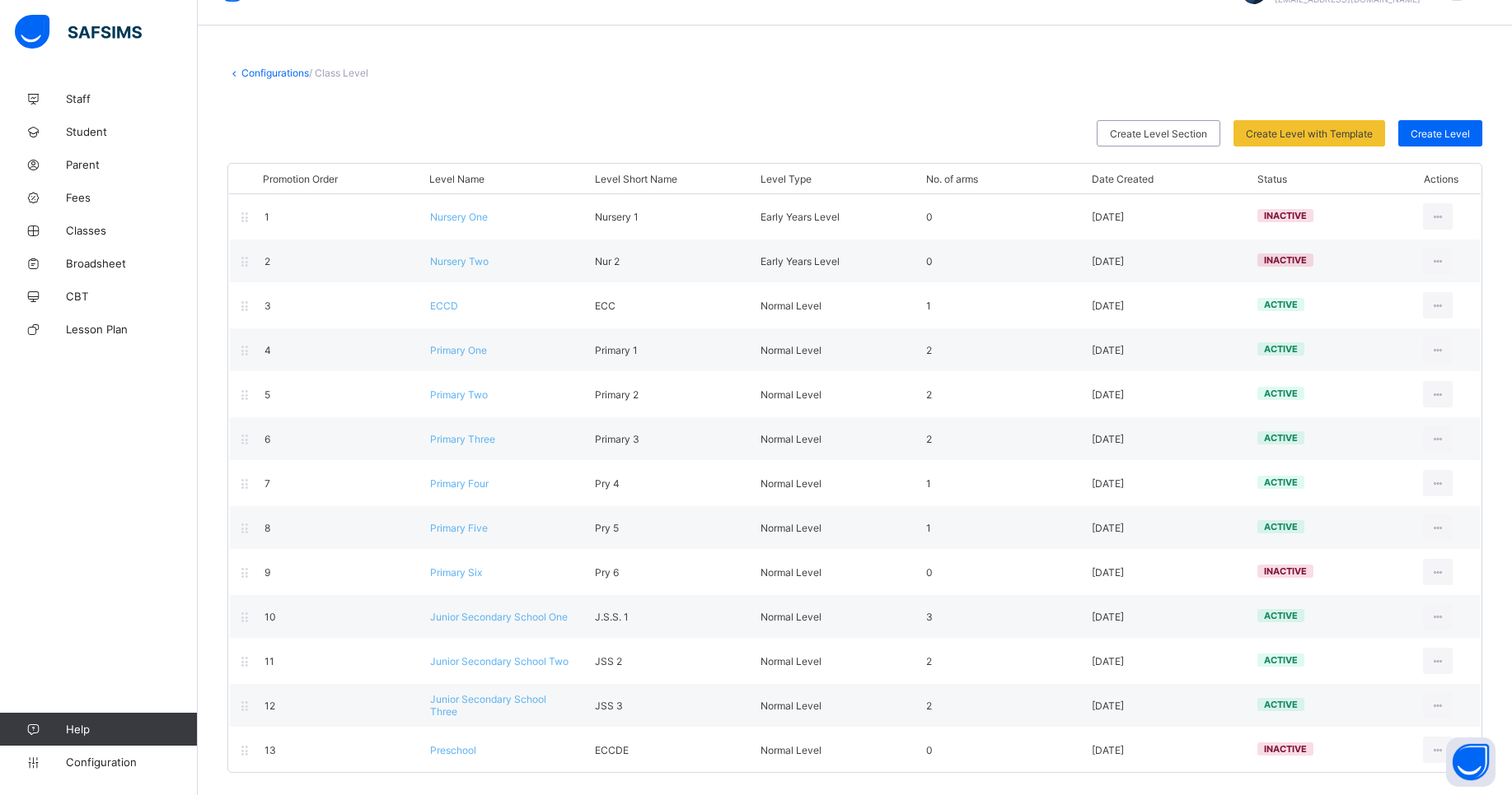
scroll to position [43, 0]
click at [1511, 517] on div "Configurations / Class Level Create Level Section Create Level with Template Se…" at bounding box center [854, 418] width 1314 height 756
click at [120, 754] on link "Configuration" at bounding box center [98, 762] width 197 height 33
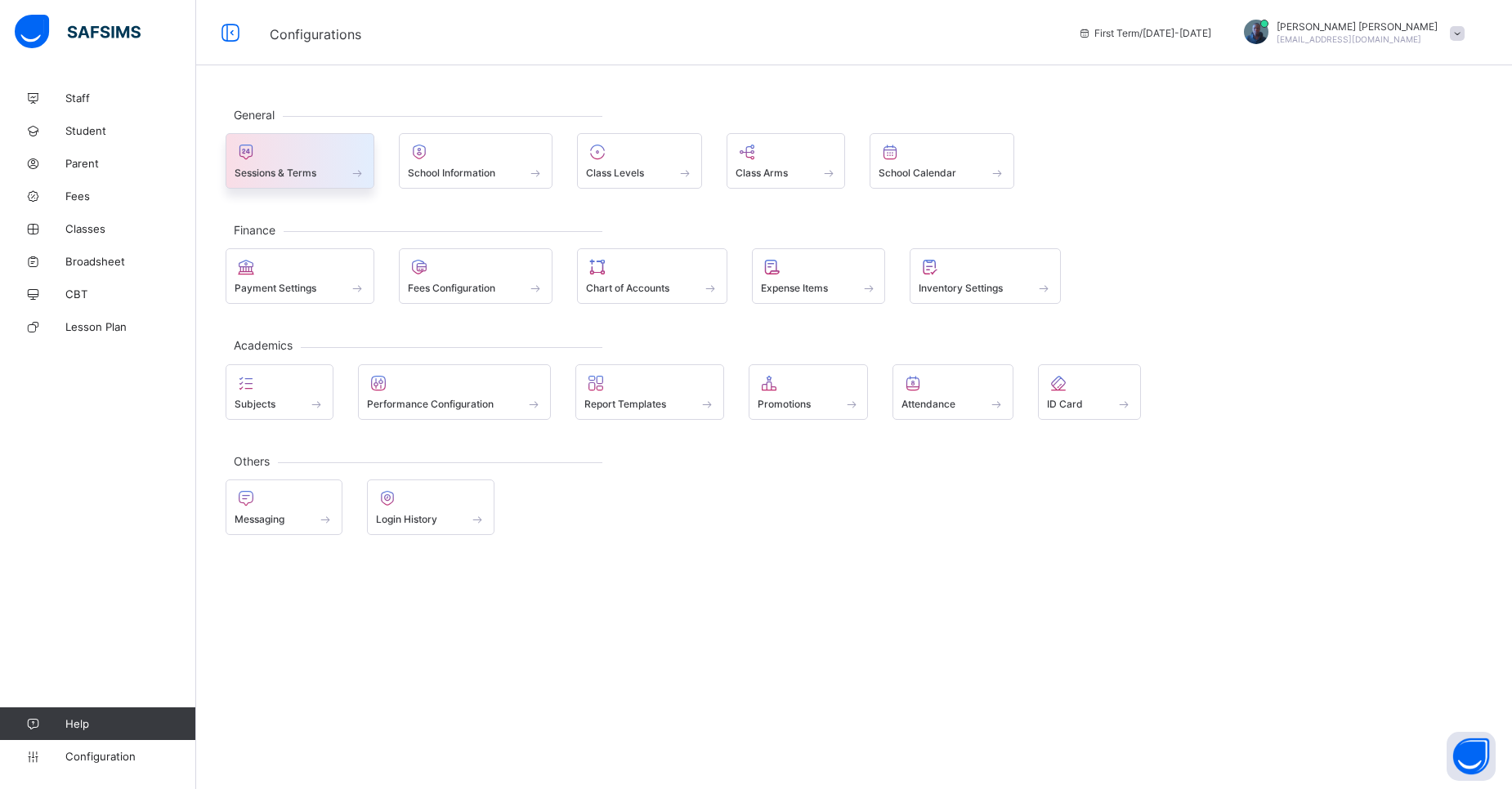
click at [302, 149] on div at bounding box center [300, 152] width 130 height 20
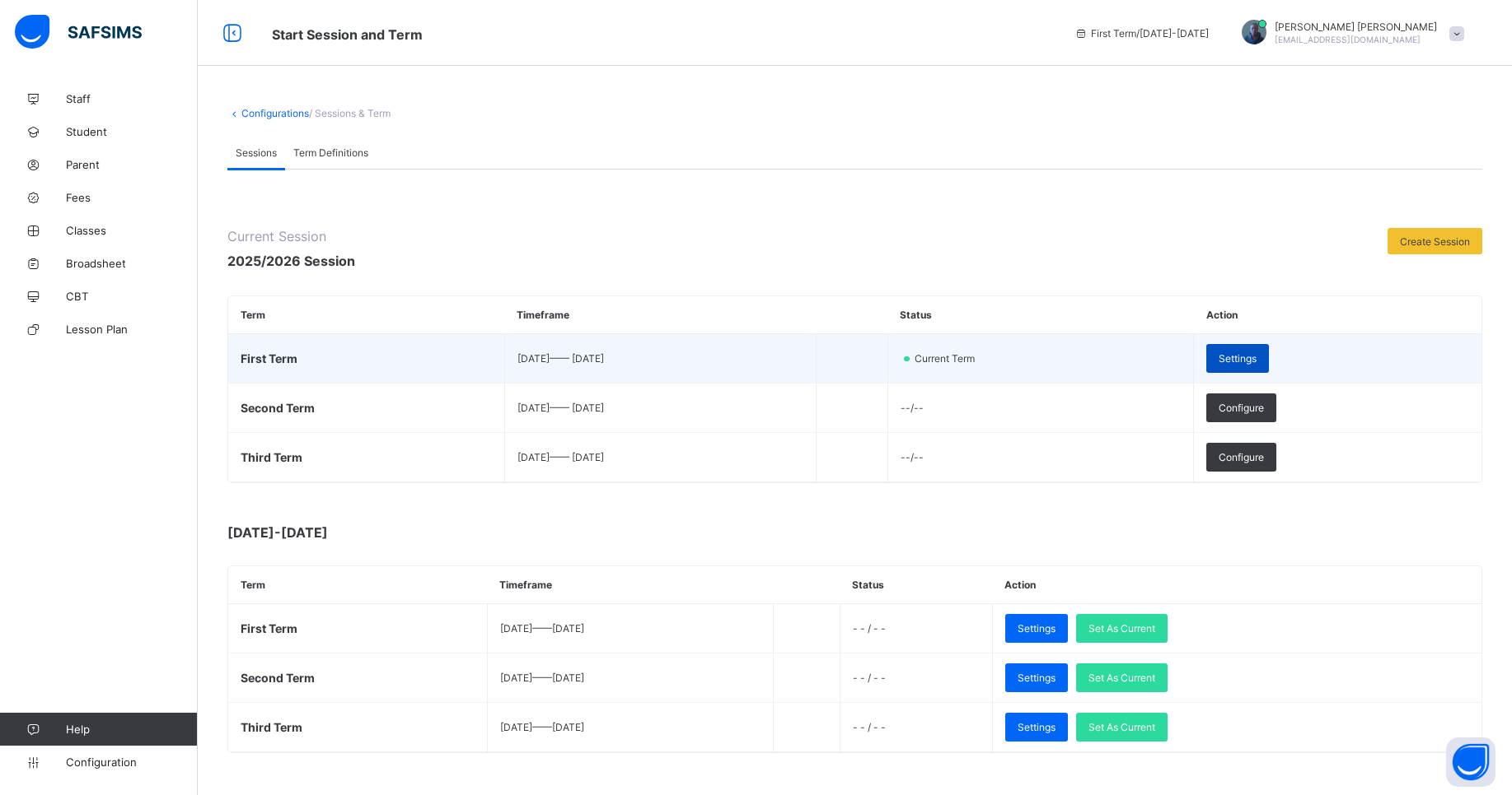
click at [1269, 350] on div "Settings" at bounding box center [1237, 359] width 63 height 29
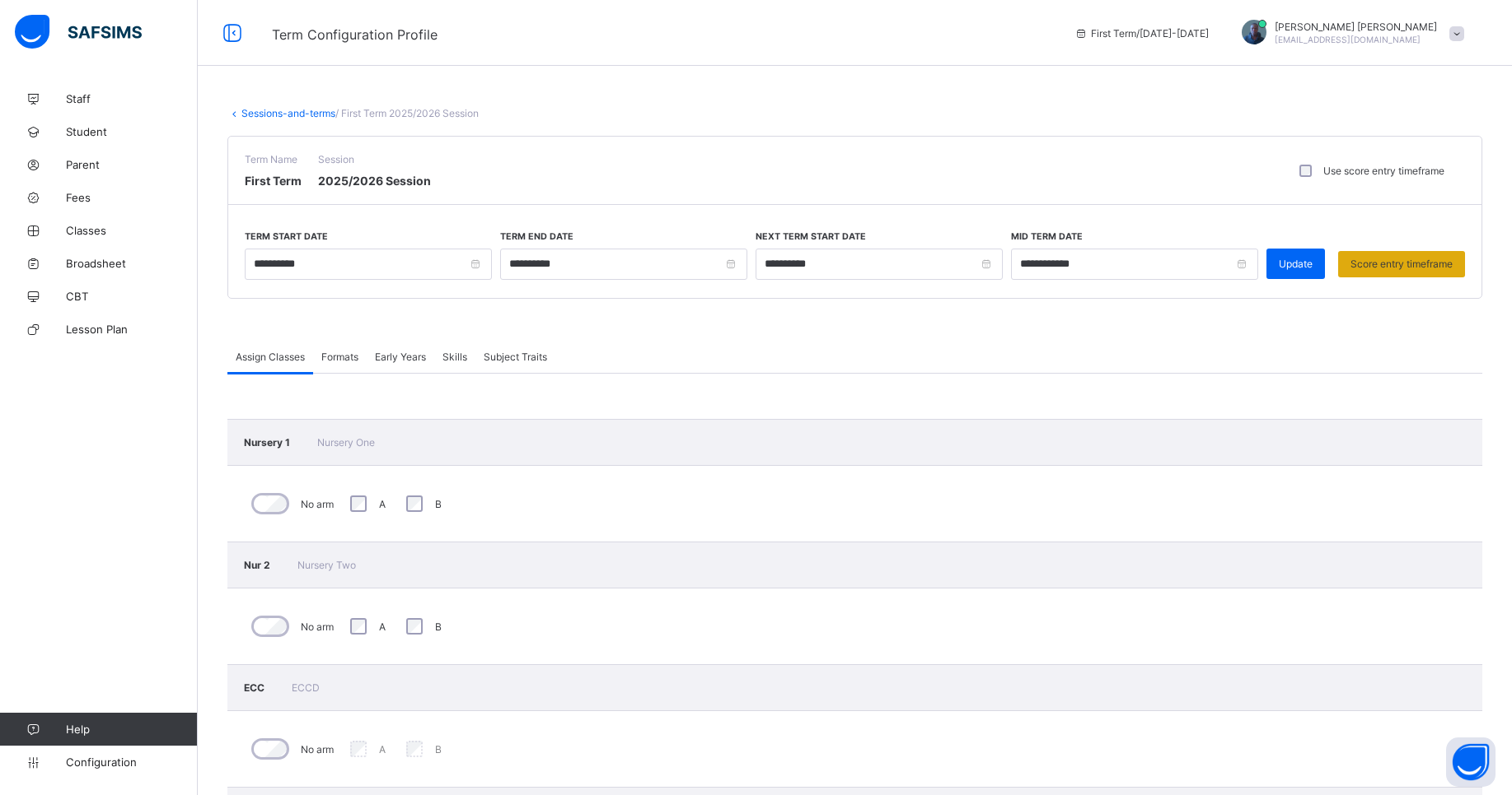
click at [1381, 271] on div "Score entry timeframe" at bounding box center [1401, 264] width 127 height 26
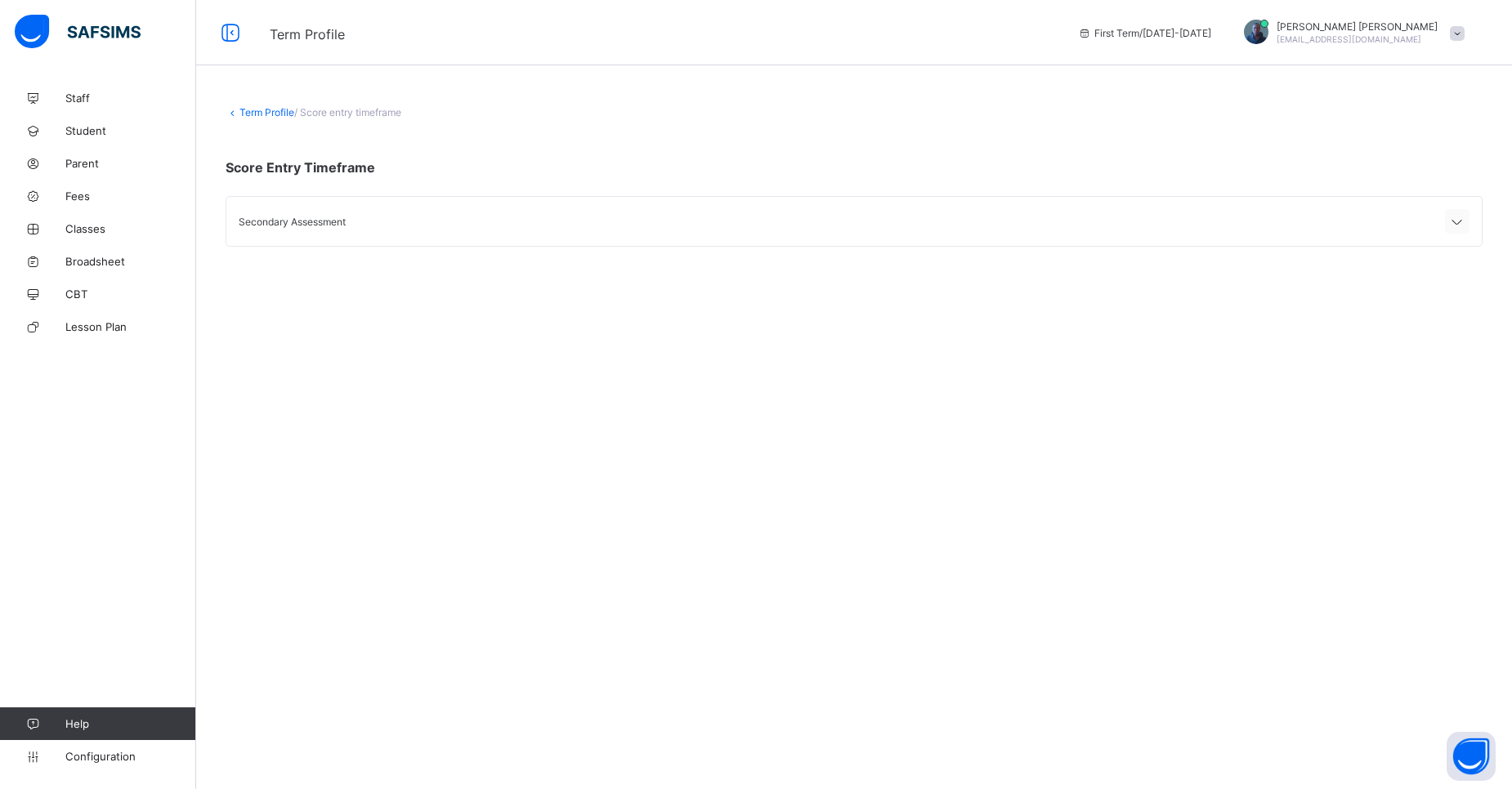
click at [1452, 227] on icon at bounding box center [1458, 222] width 20 height 16
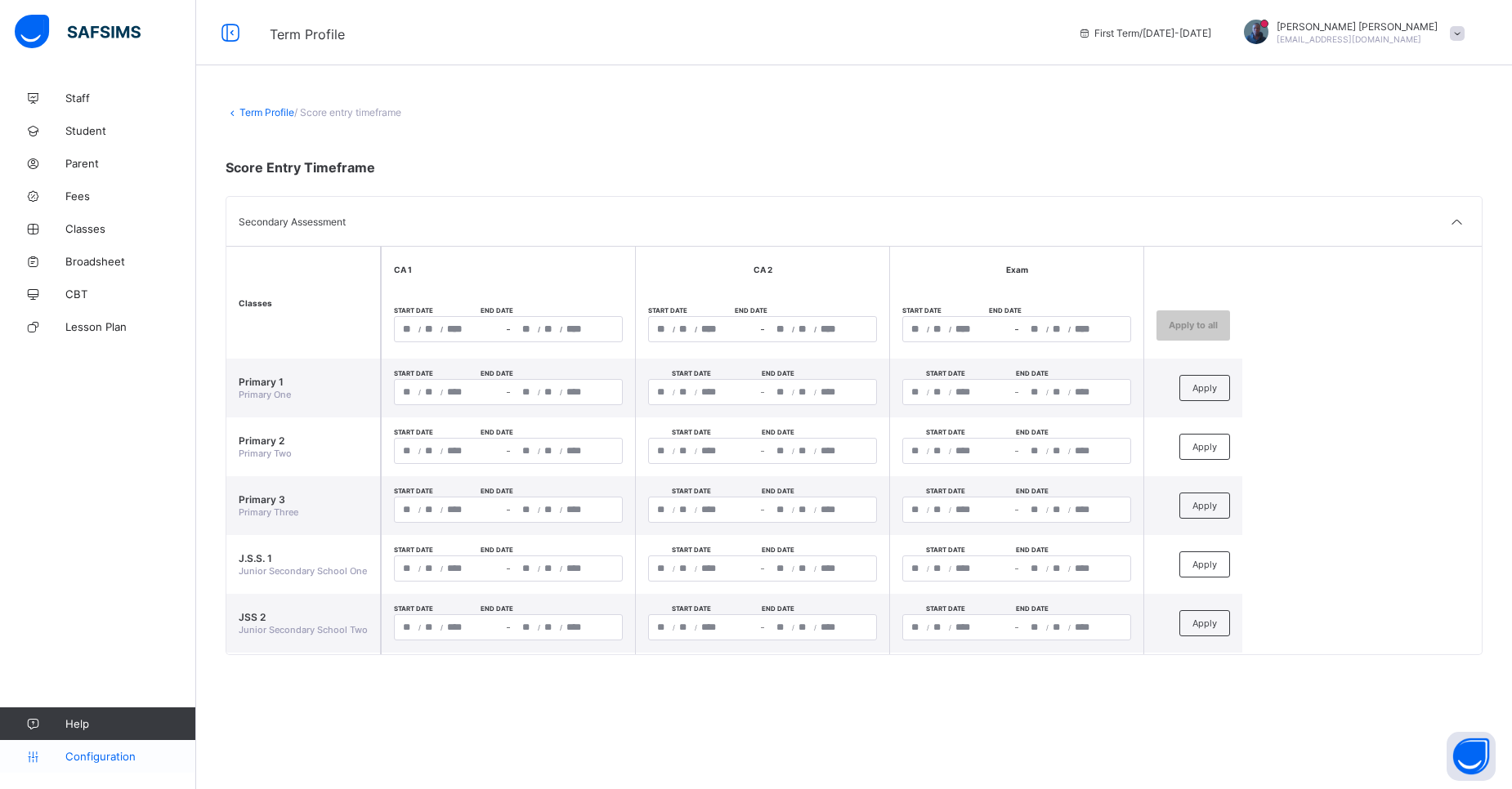
click at [87, 766] on link "Configuration" at bounding box center [97, 757] width 195 height 32
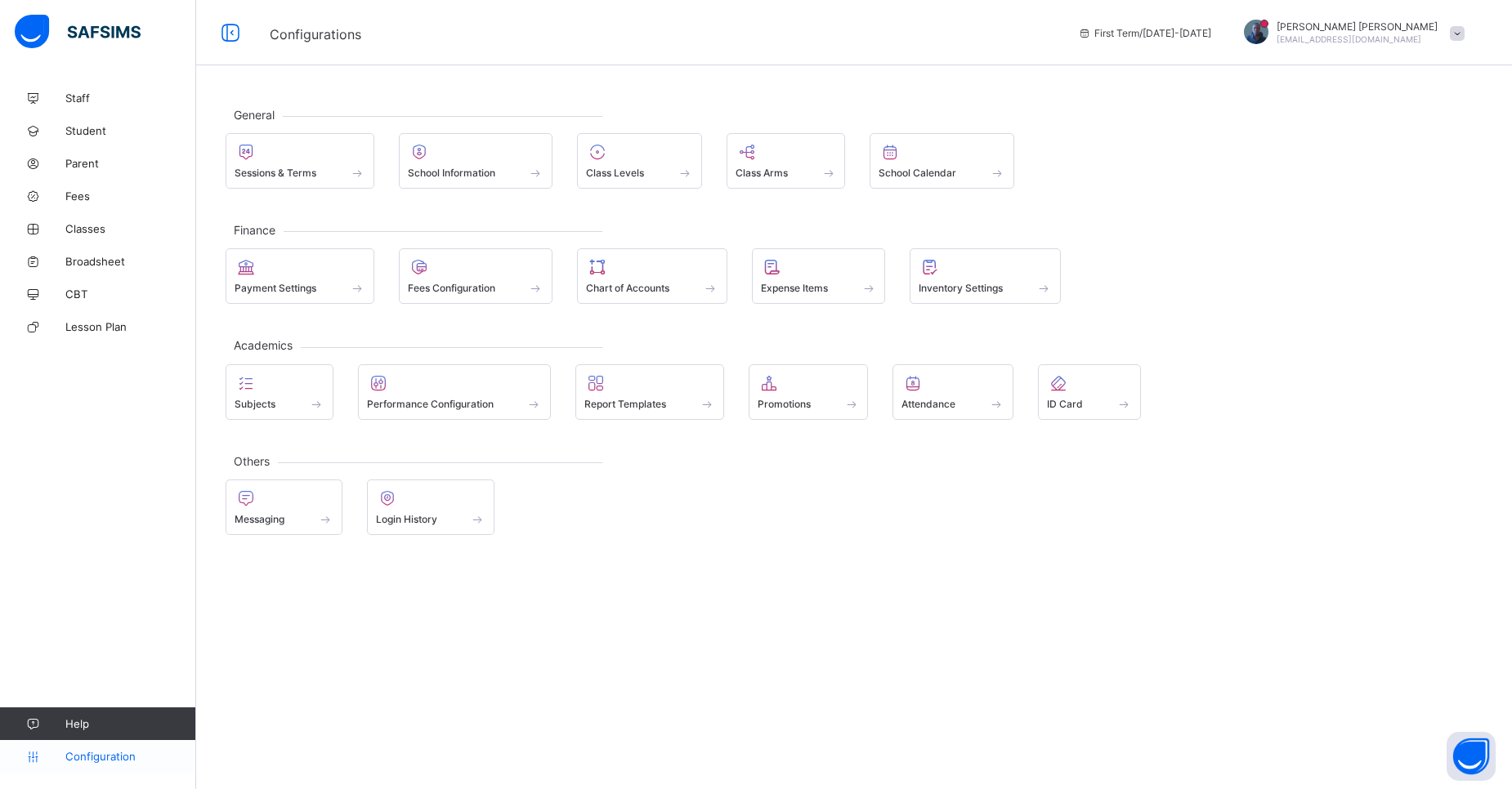
click at [87, 766] on link "Configuration" at bounding box center [97, 757] width 195 height 32
click at [297, 401] on div "Subjects" at bounding box center [280, 403] width 90 height 13
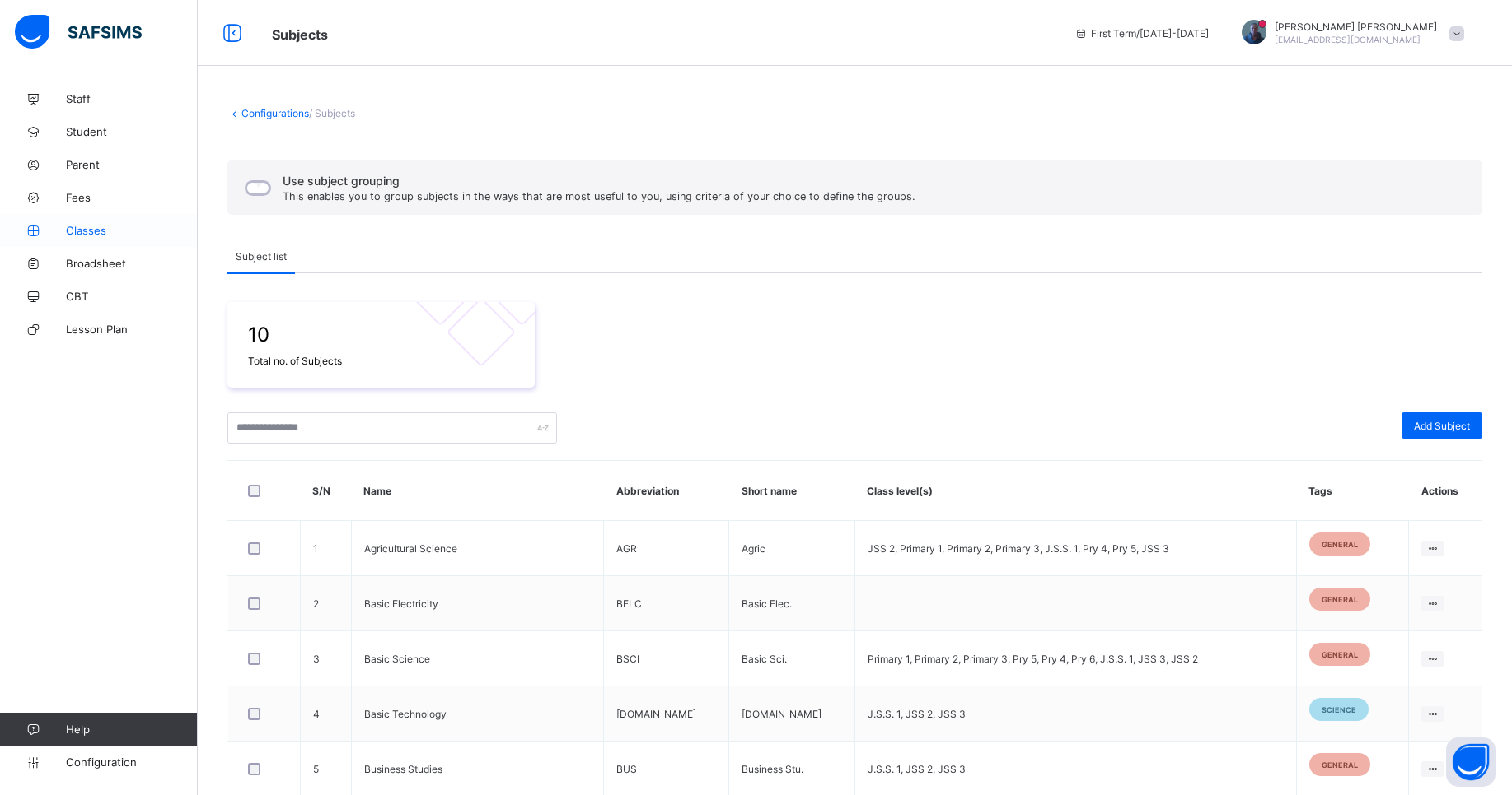
click at [117, 238] on link "Classes" at bounding box center [99, 230] width 198 height 33
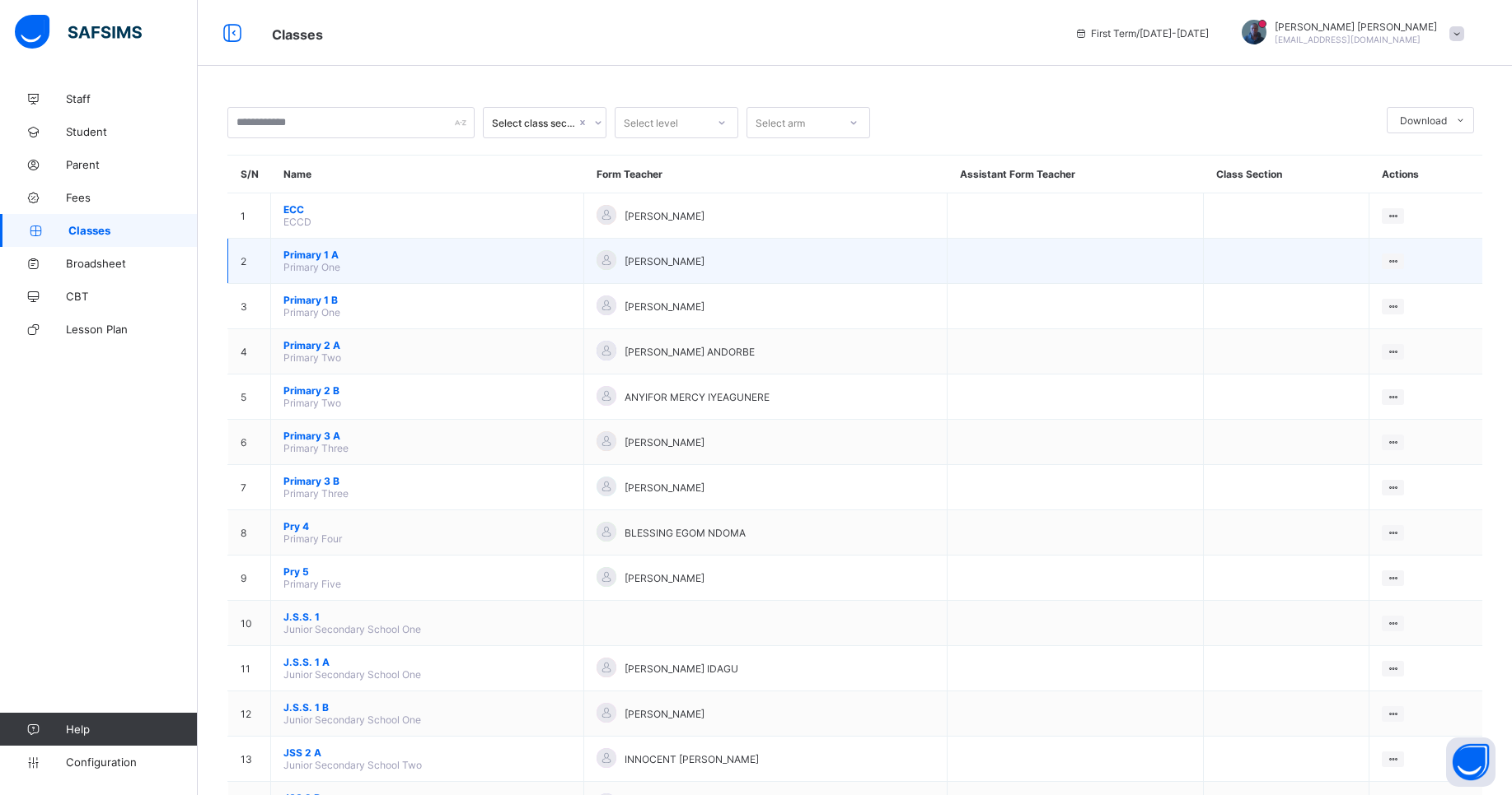
click at [331, 254] on span "Primary 1 A" at bounding box center [426, 255] width 288 height 13
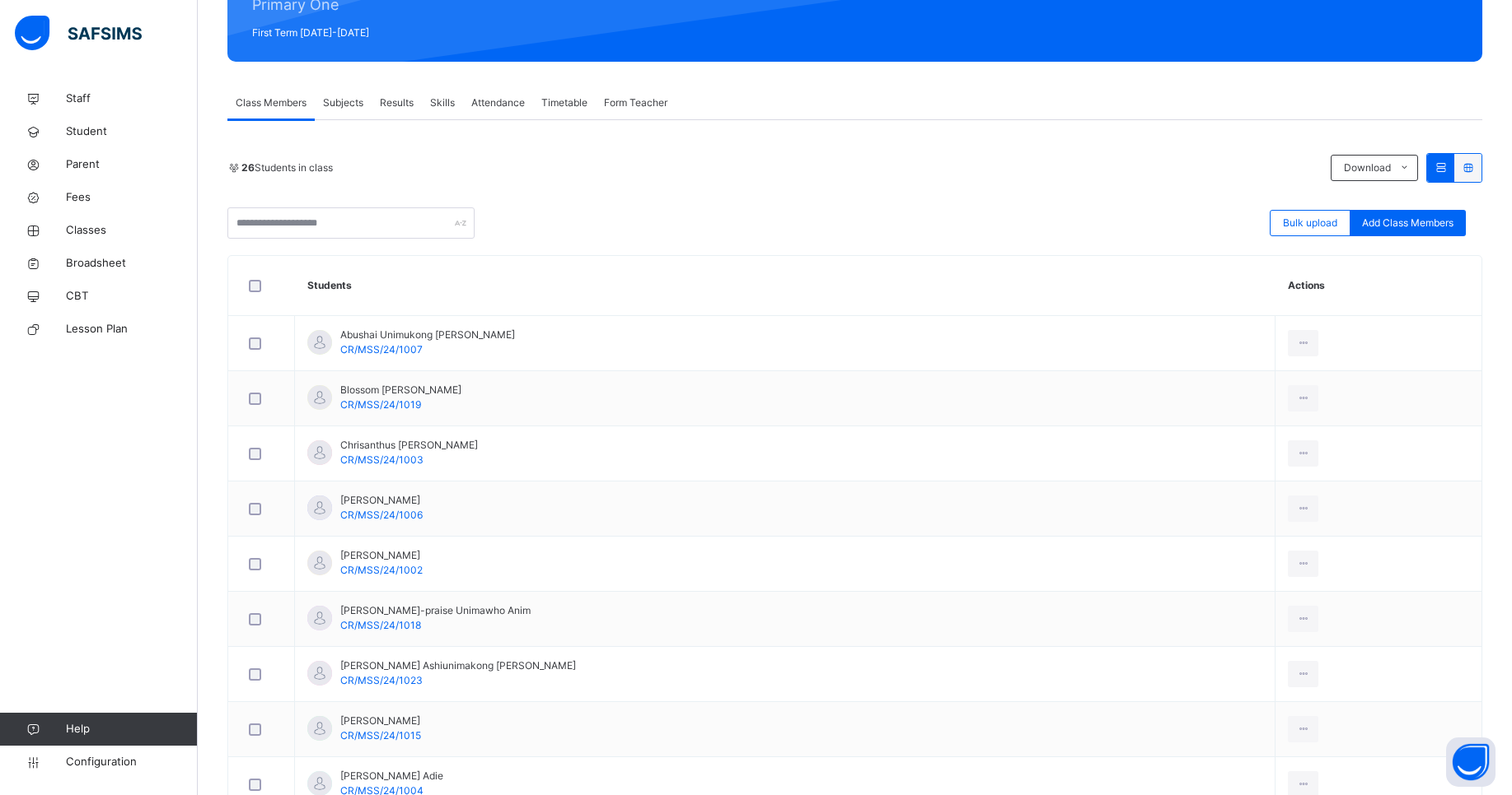
scroll to position [228, 0]
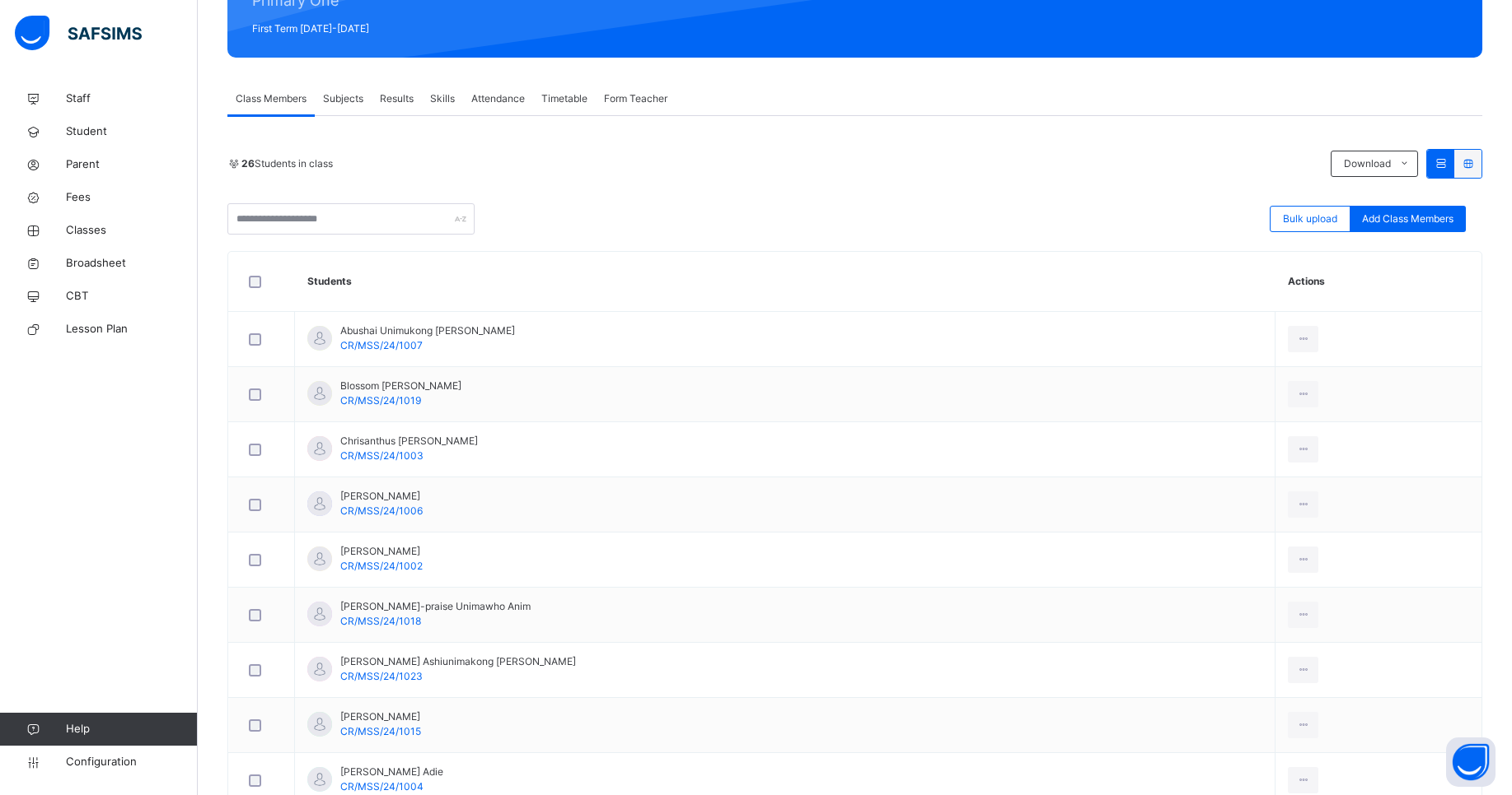
click at [349, 103] on span "Subjects" at bounding box center [343, 99] width 41 height 15
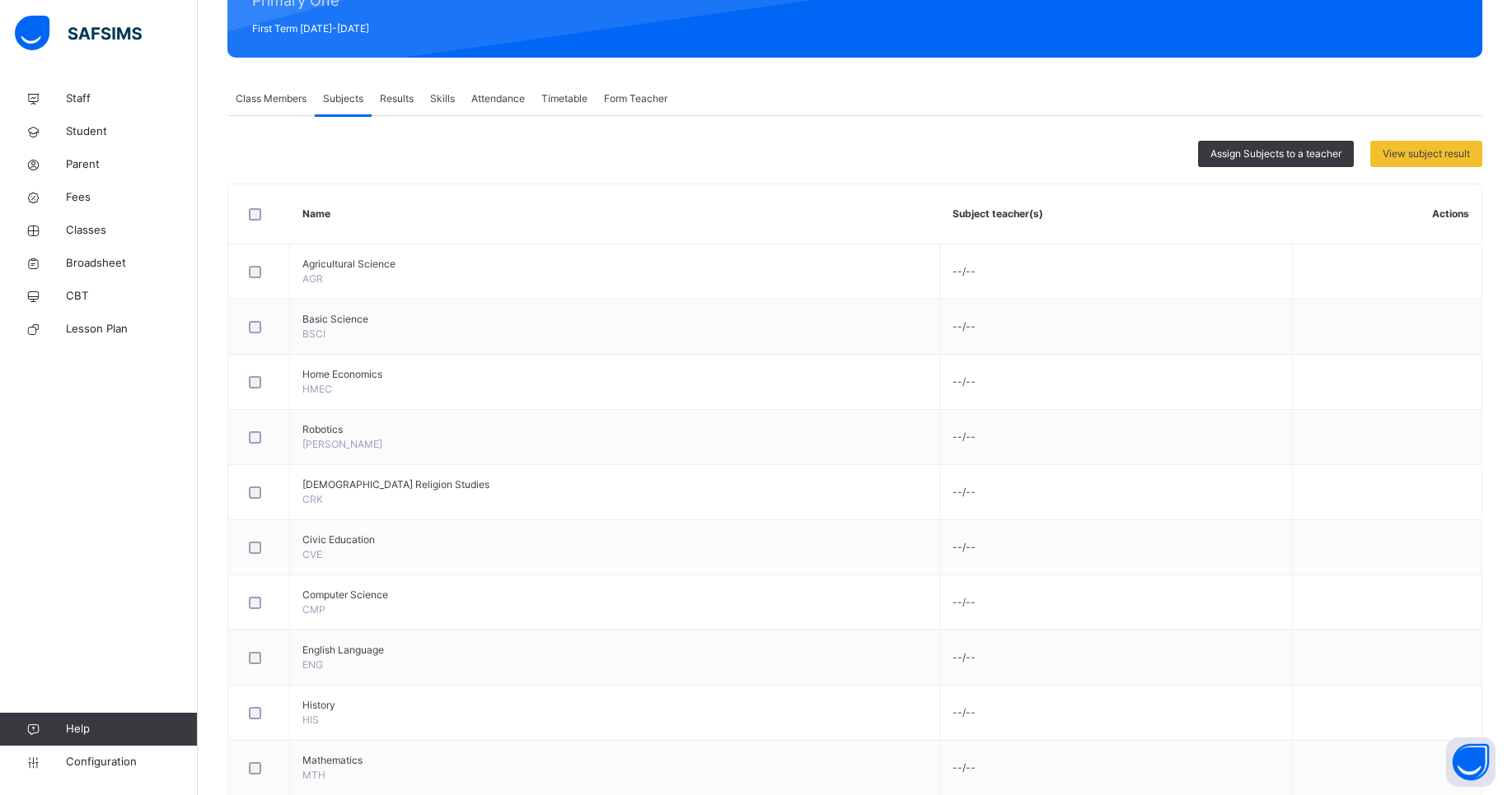
click at [281, 87] on div "Class Members" at bounding box center [271, 99] width 87 height 33
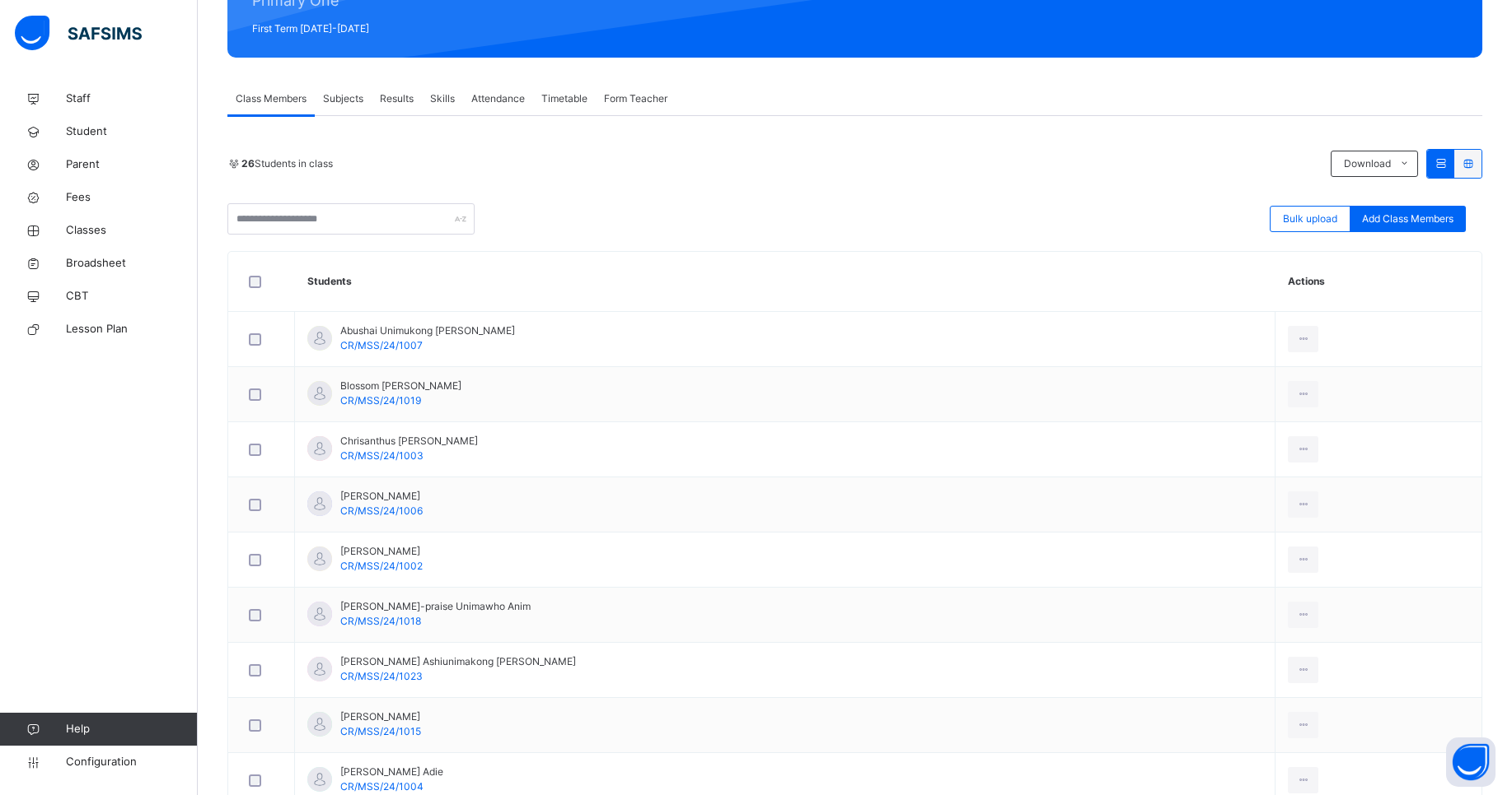
click at [626, 95] on span "Form Teacher" at bounding box center [636, 99] width 63 height 15
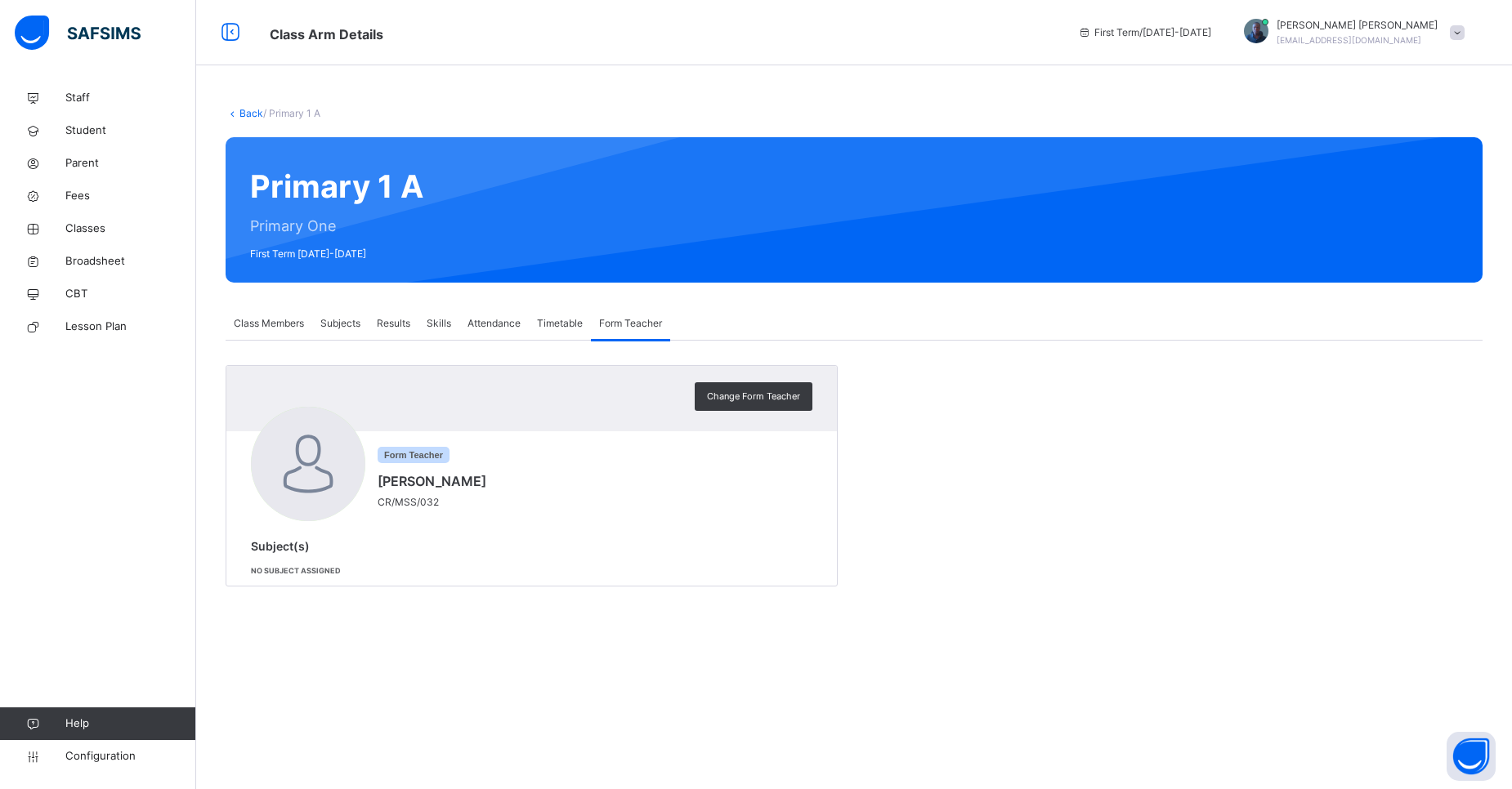
click at [245, 118] on link "Back" at bounding box center [251, 113] width 23 height 13
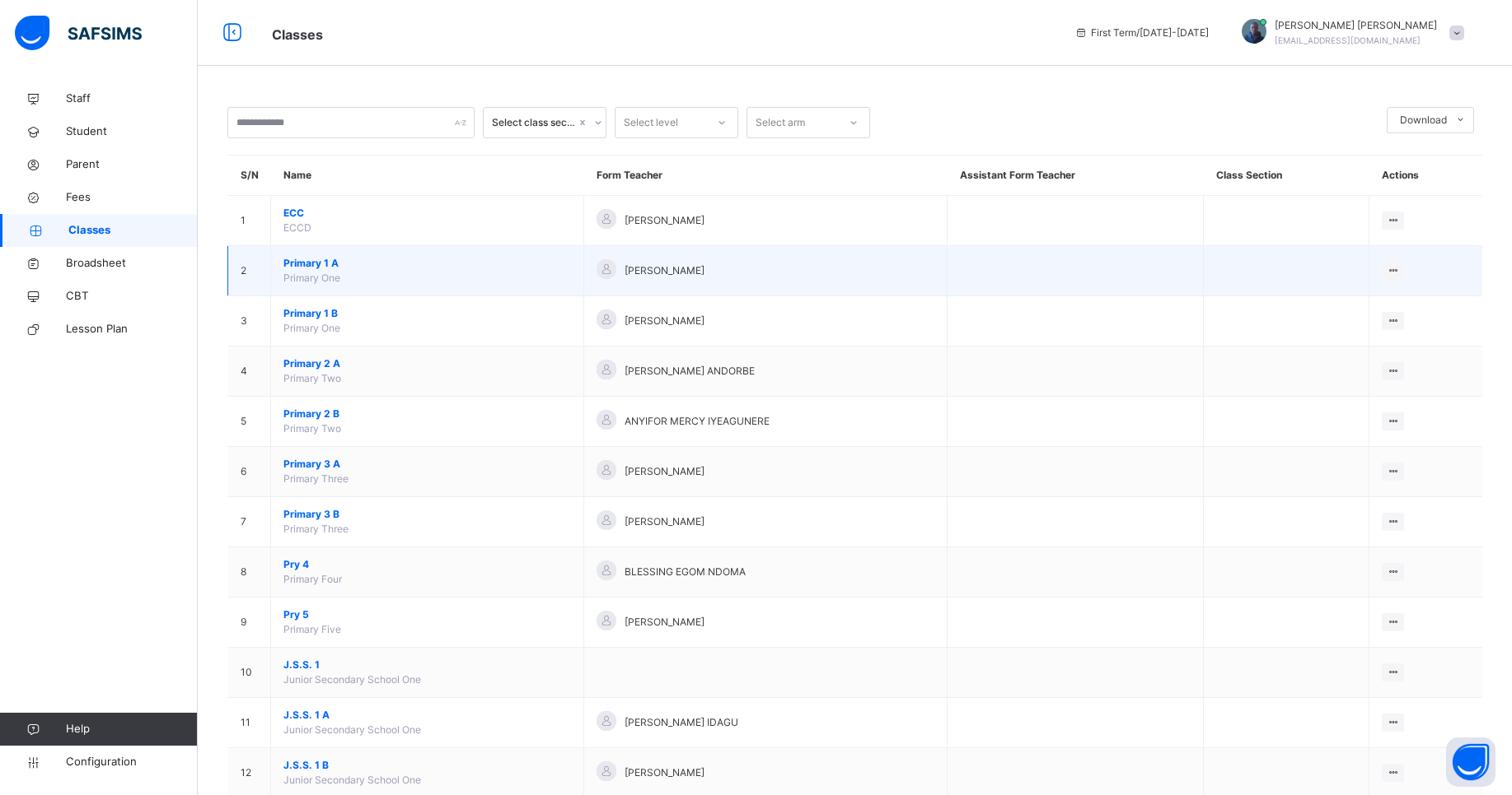
click at [303, 259] on span "Primary 1 A" at bounding box center [426, 263] width 288 height 15
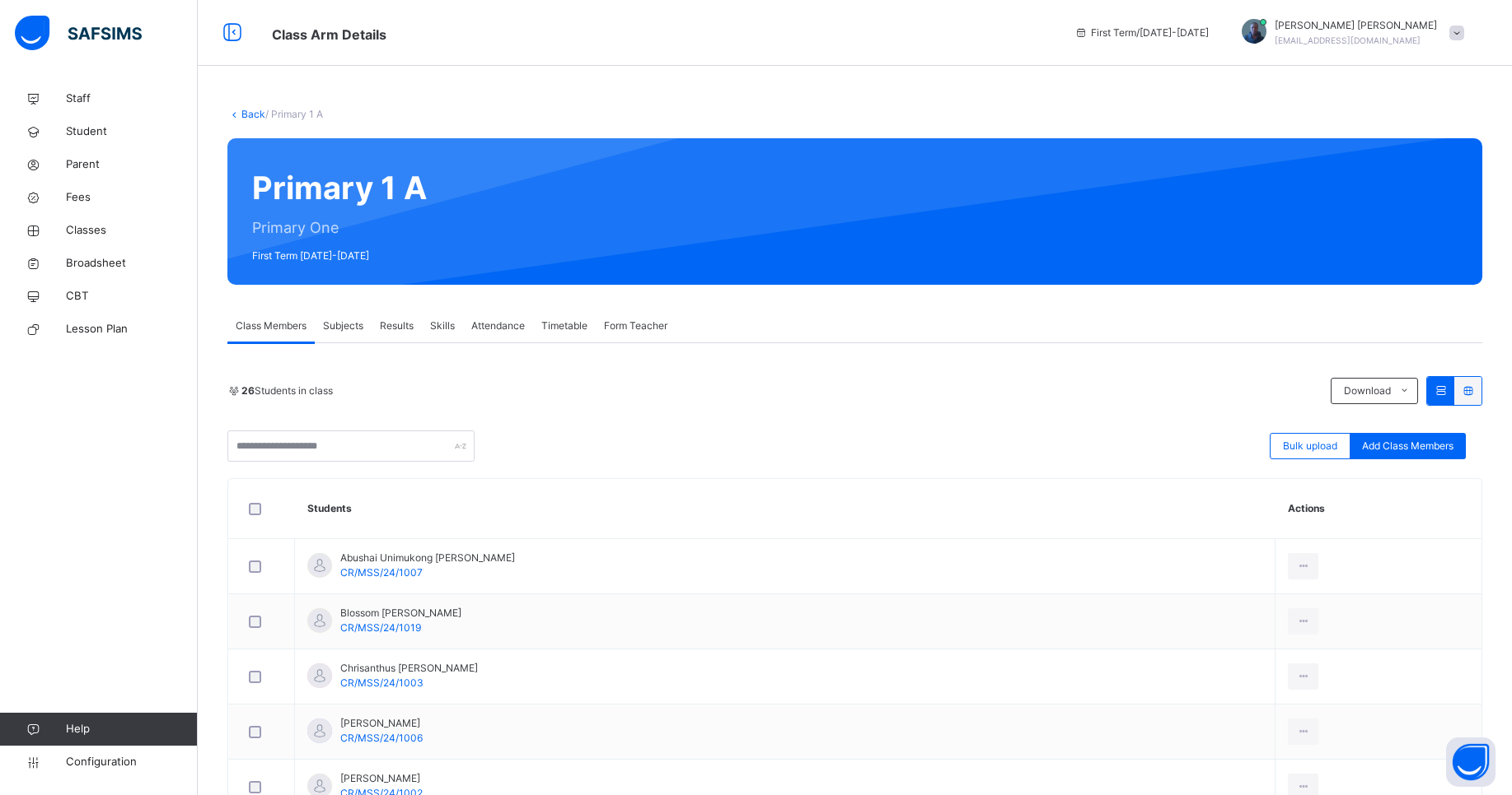
click at [356, 324] on span "Subjects" at bounding box center [343, 326] width 41 height 15
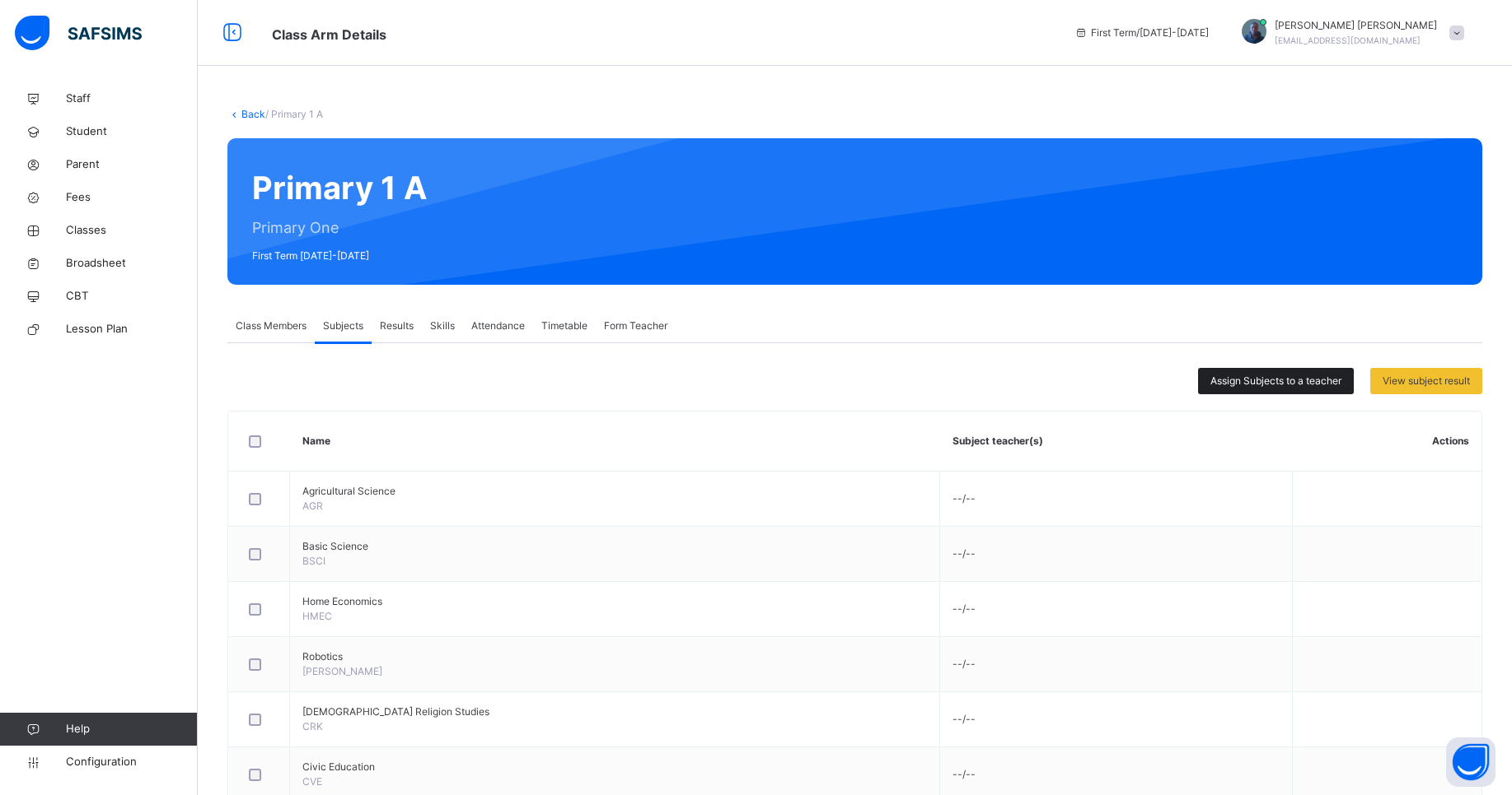
click at [1309, 391] on div "Assign Subjects to a teacher" at bounding box center [1276, 381] width 156 height 26
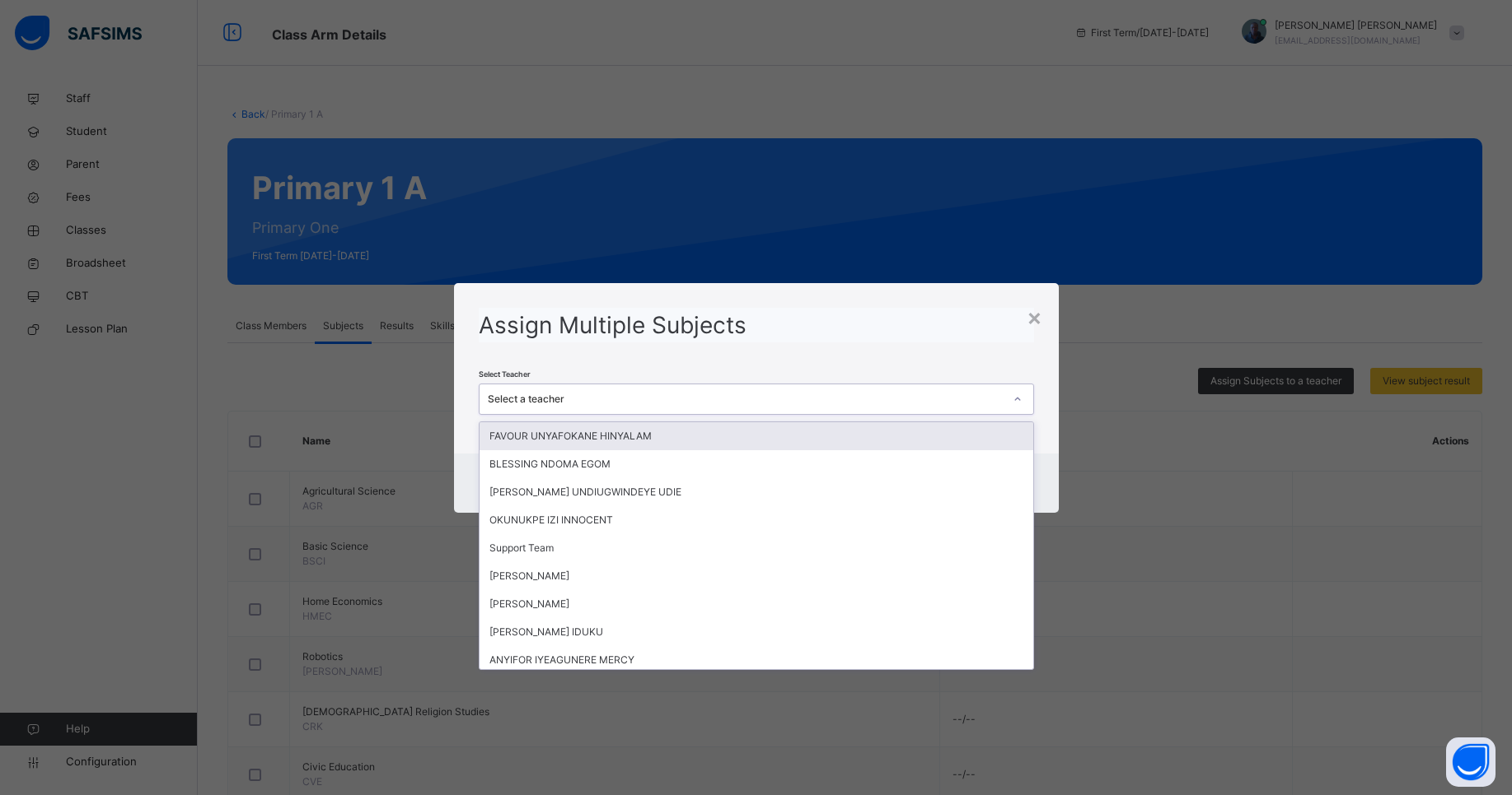
click at [726, 403] on div "Select a teacher" at bounding box center [746, 399] width 516 height 15
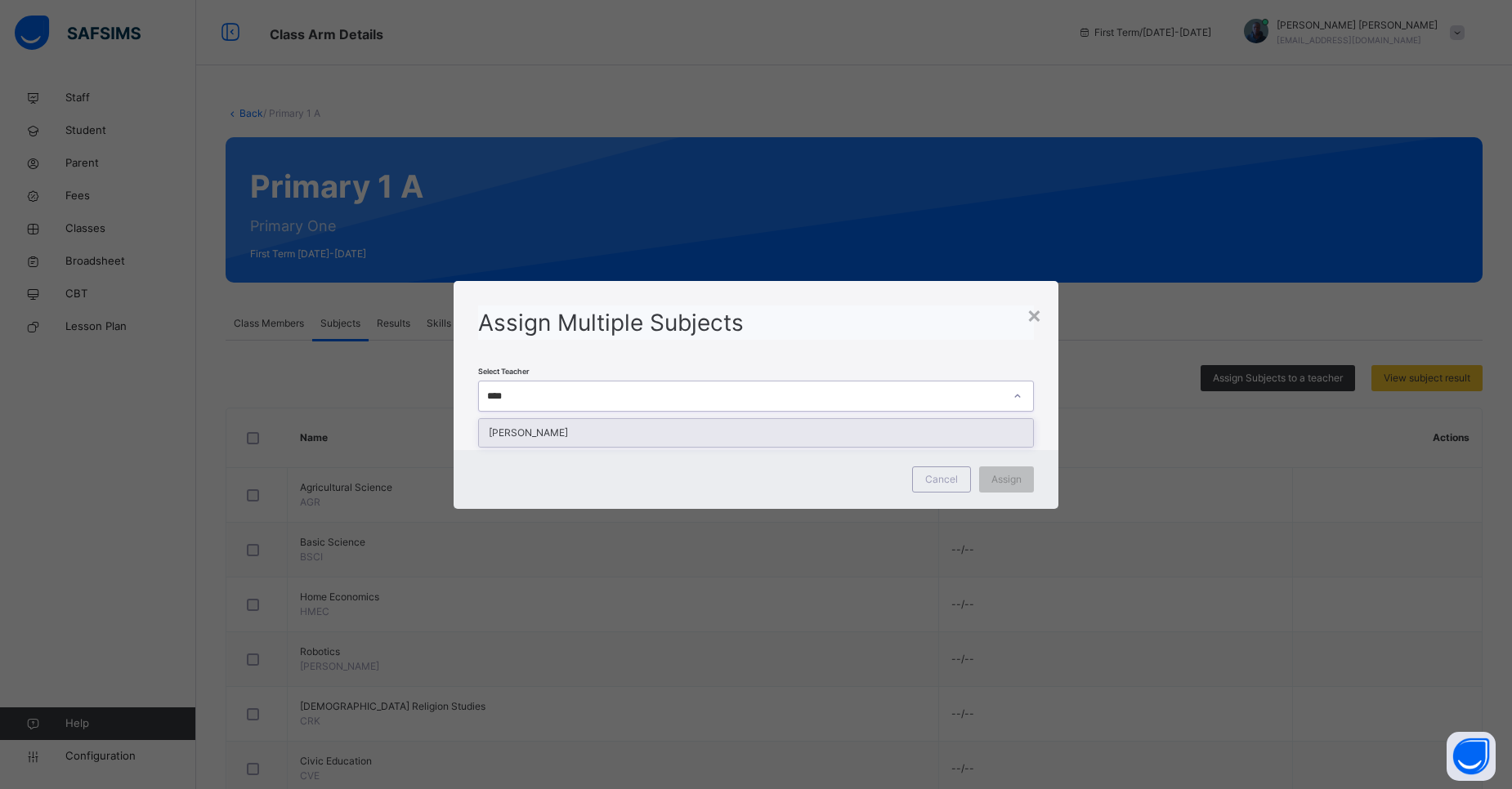
type input "*****"
click at [683, 430] on div "[PERSON_NAME]" at bounding box center [756, 433] width 554 height 28
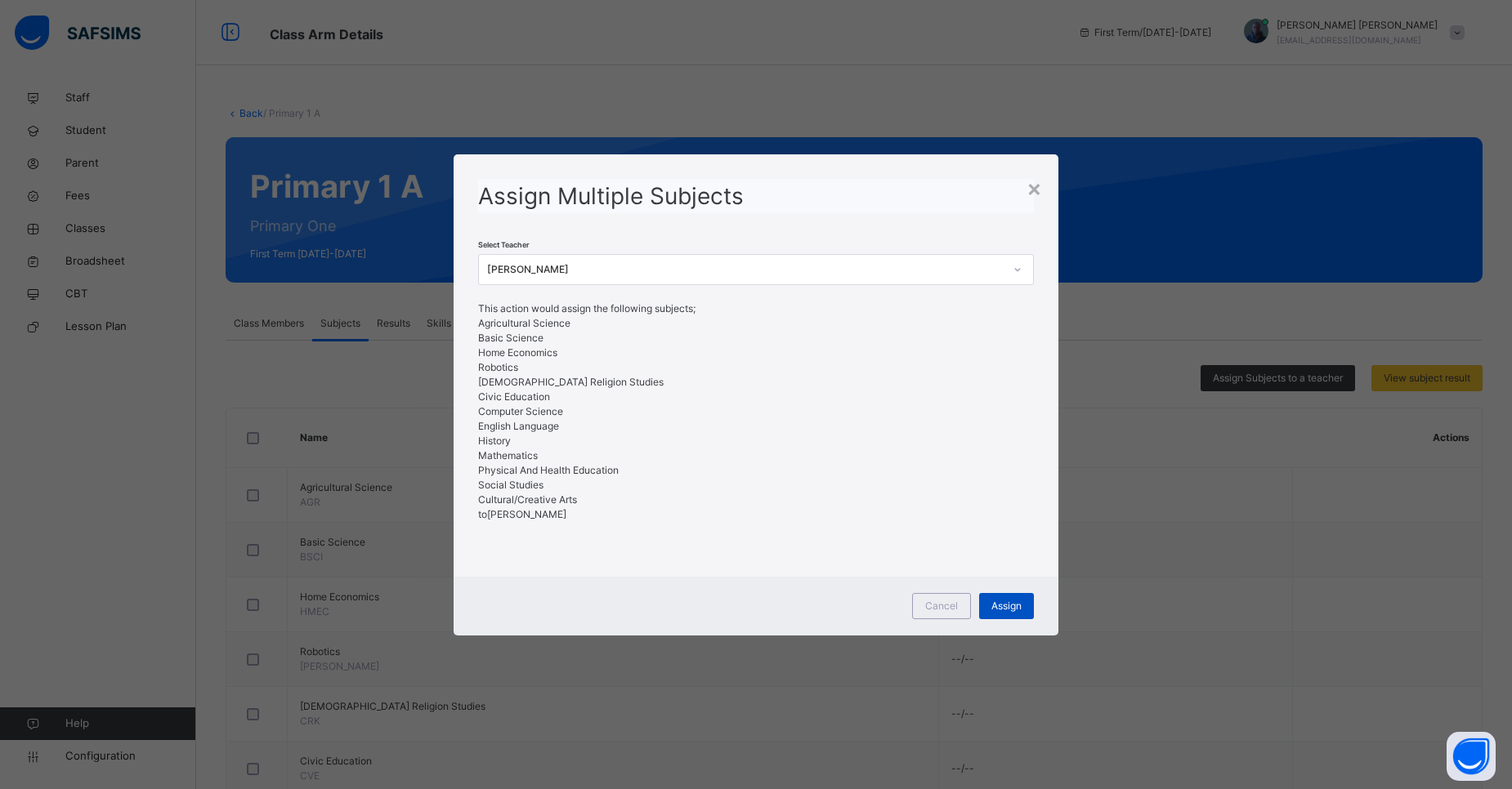
click at [1015, 606] on span "Assign" at bounding box center [1007, 606] width 31 height 14
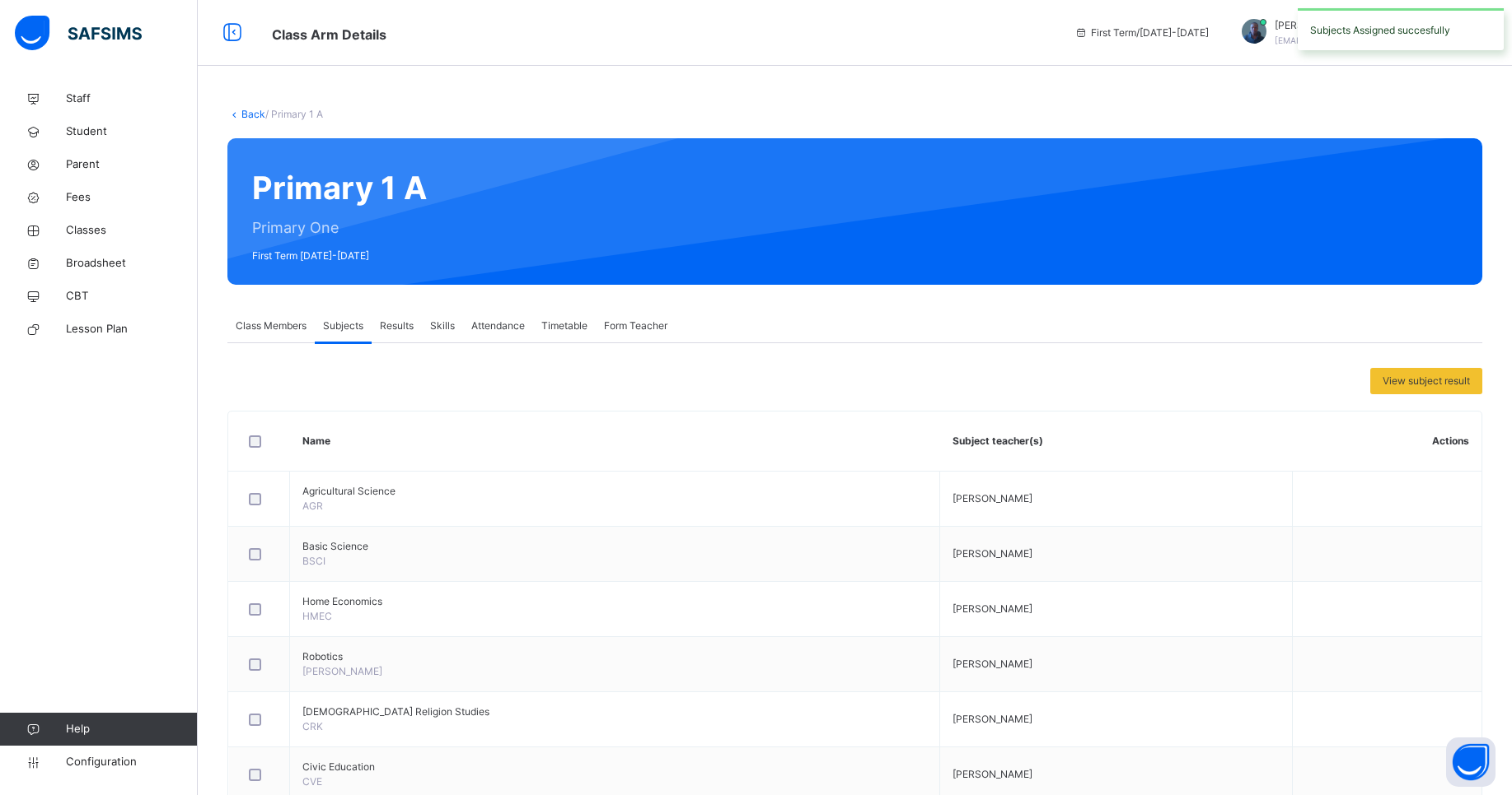
click at [256, 113] on link "Back" at bounding box center [253, 114] width 24 height 13
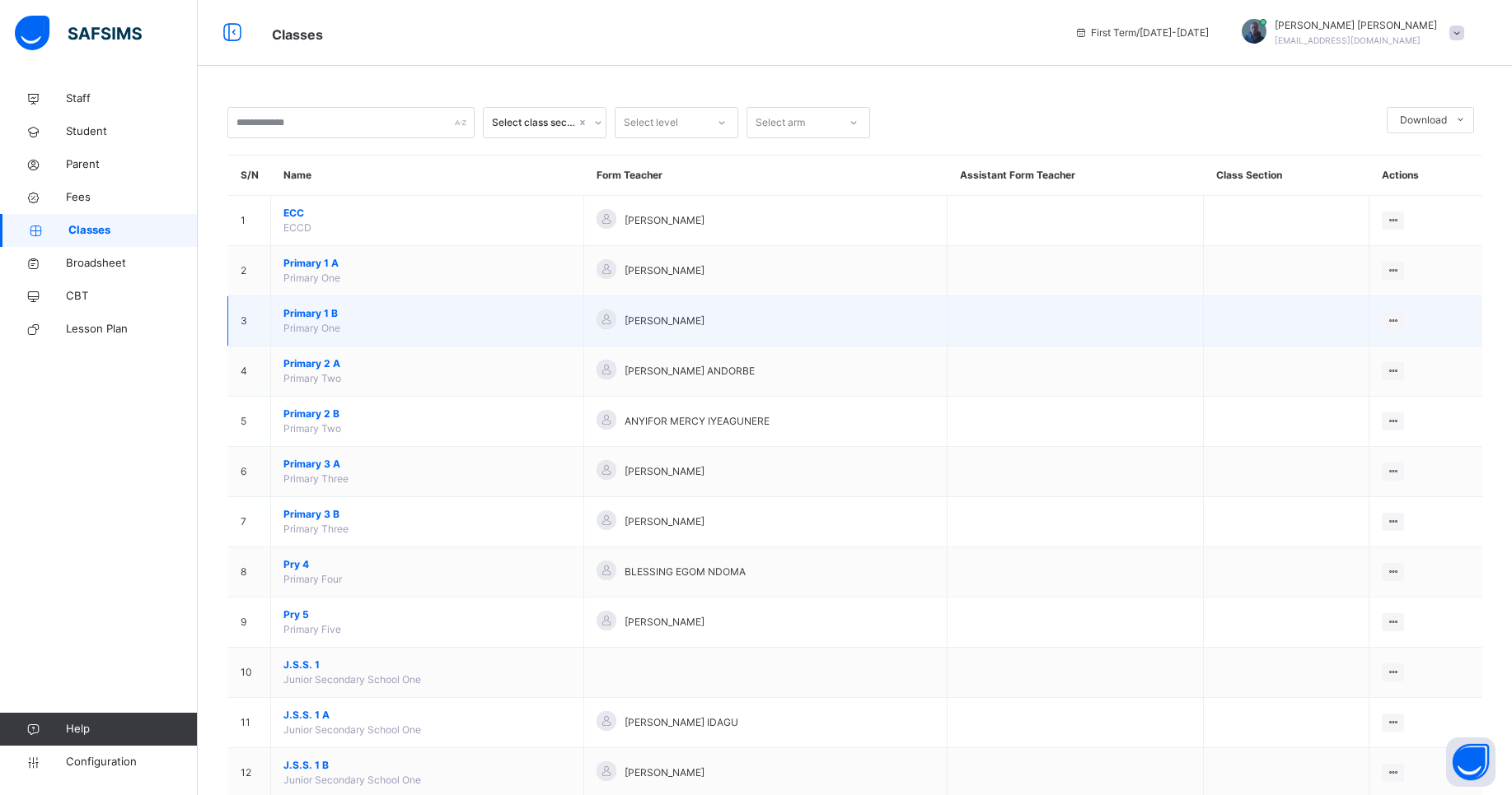
click at [310, 313] on span "Primary 1 B" at bounding box center [426, 314] width 288 height 15
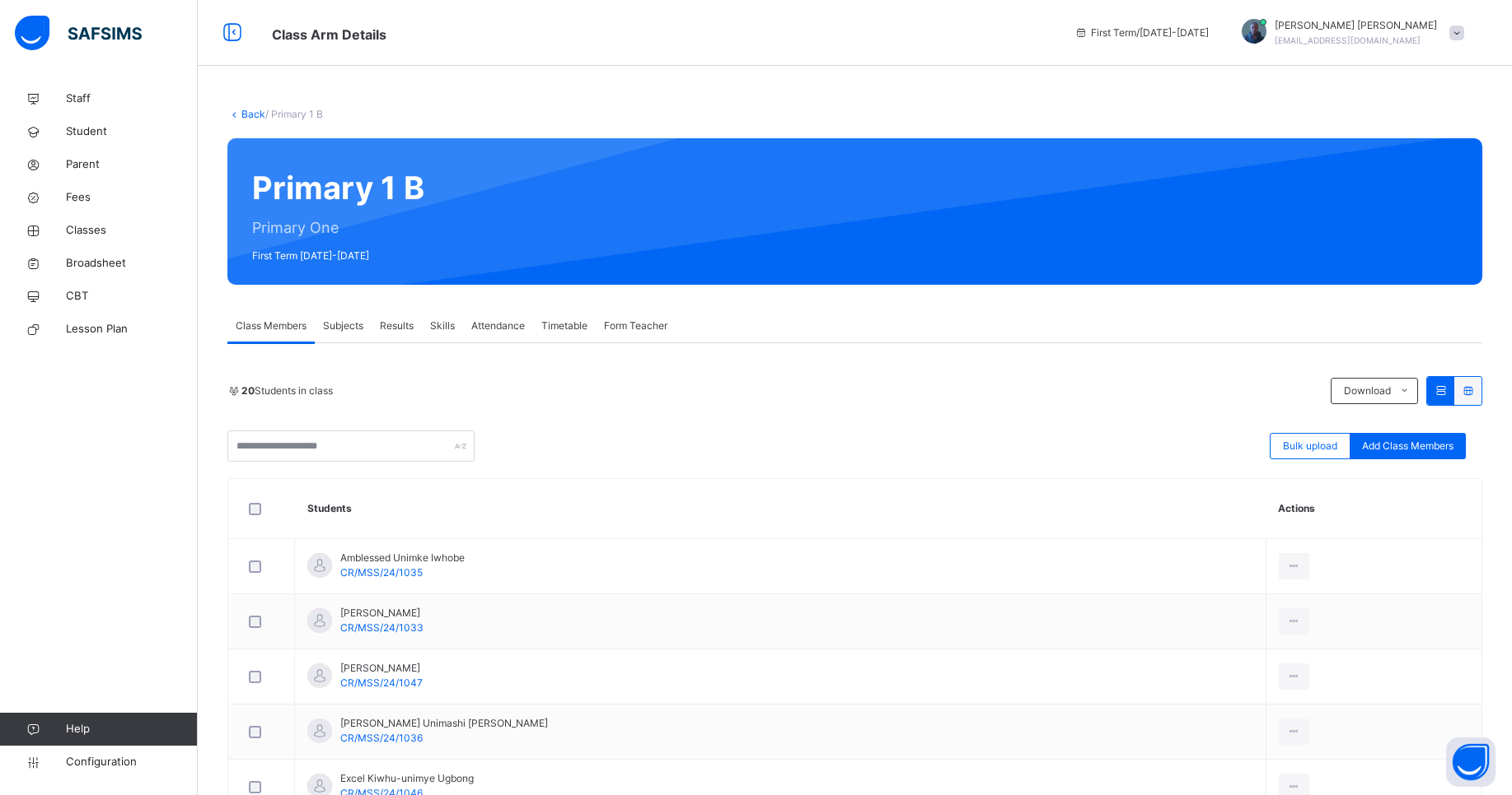
click at [351, 320] on span "Subjects" at bounding box center [343, 326] width 41 height 15
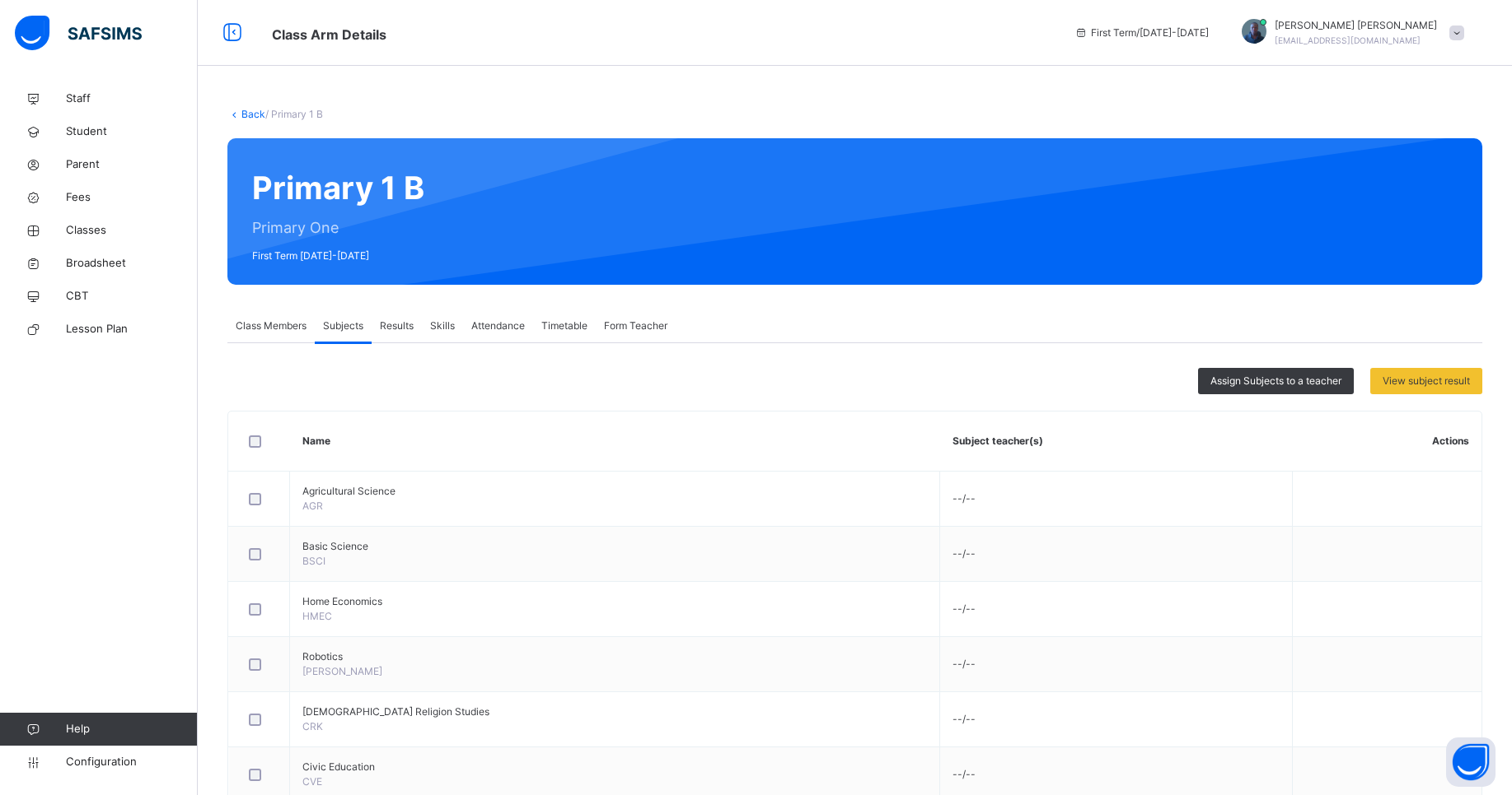
click at [616, 326] on span "Form Teacher" at bounding box center [636, 326] width 63 height 15
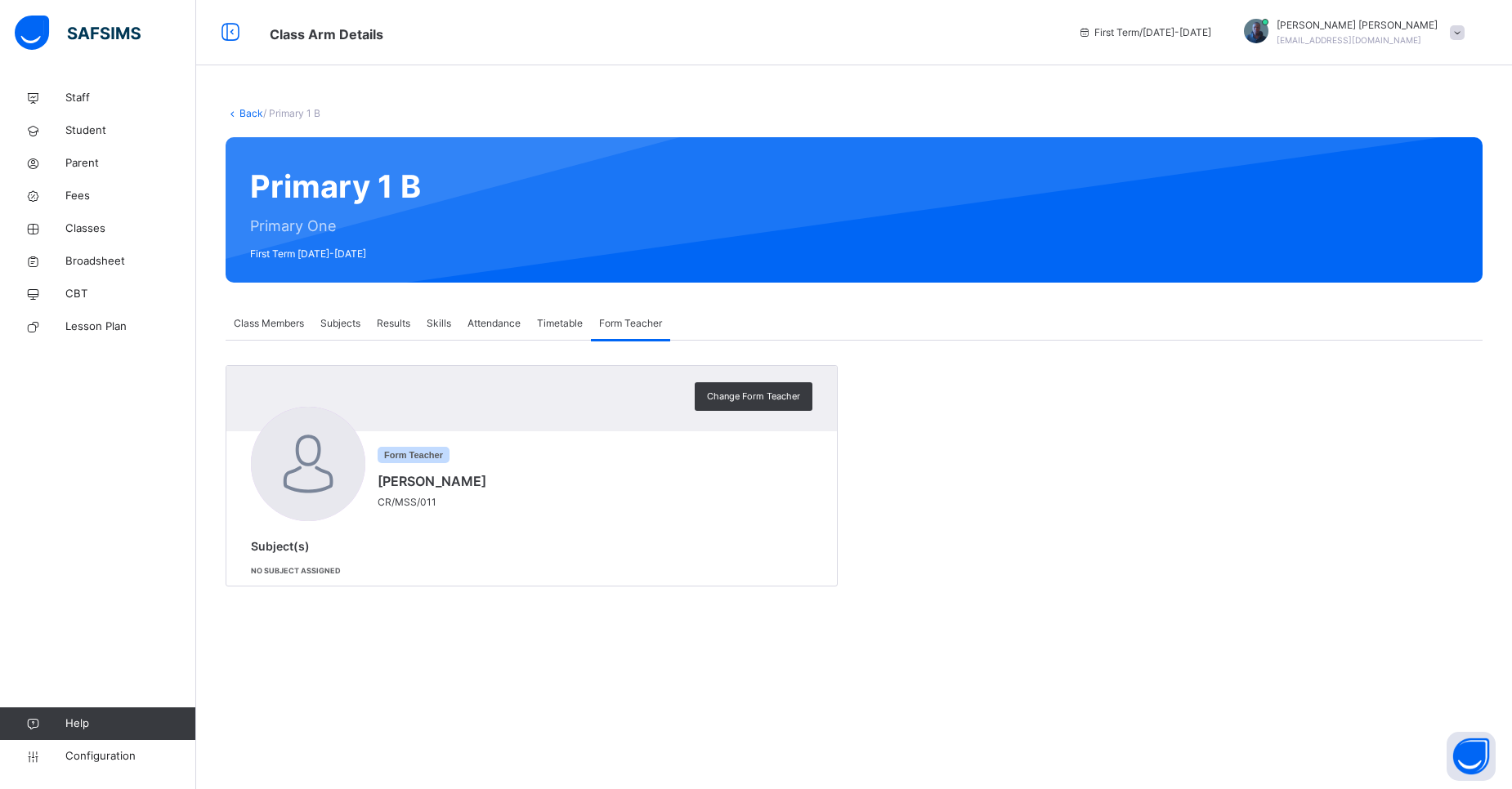
click at [359, 322] on span "Subjects" at bounding box center [340, 324] width 40 height 14
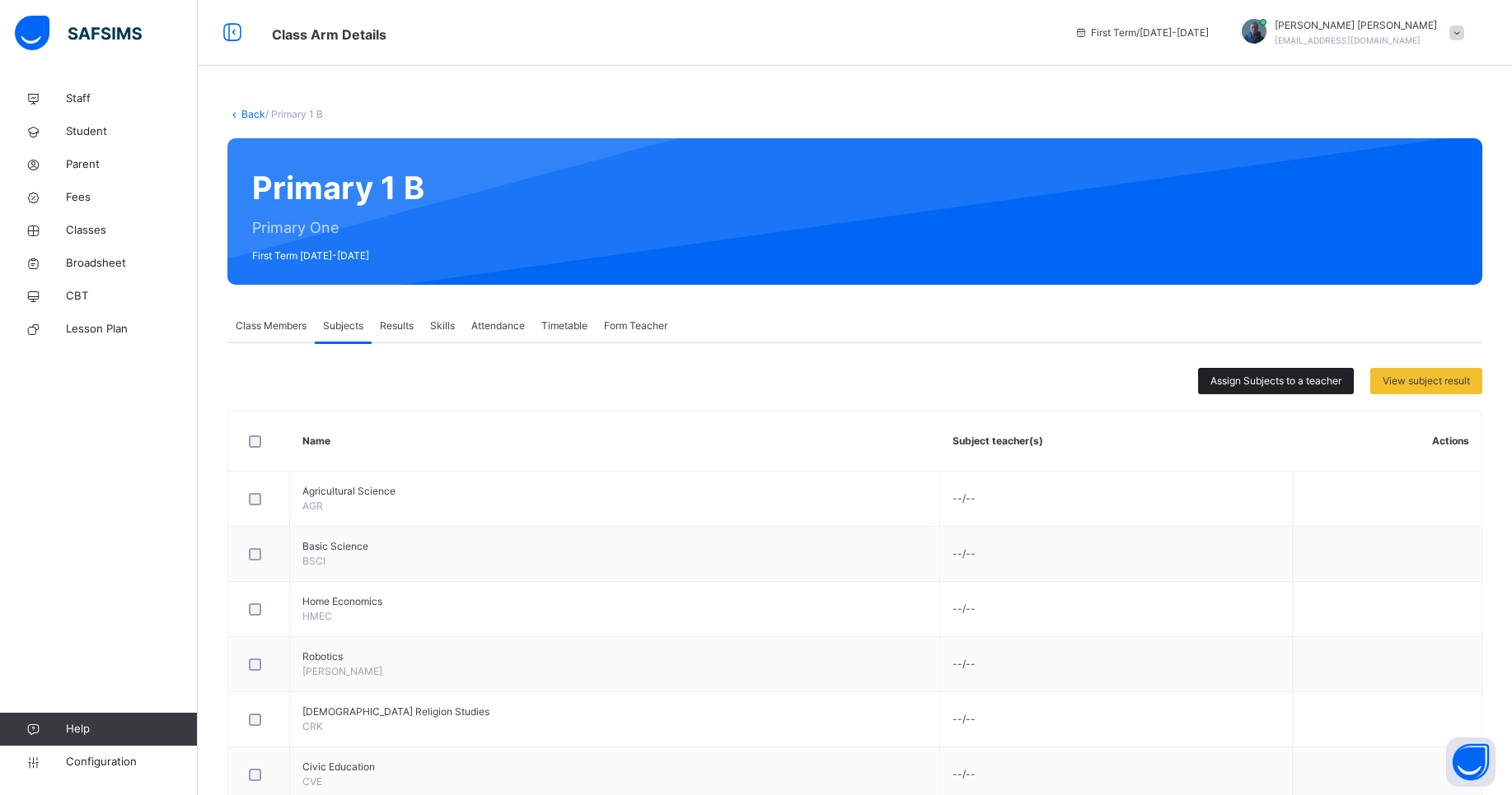
click at [1325, 386] on span "Assign Subjects to a teacher" at bounding box center [1275, 381] width 131 height 15
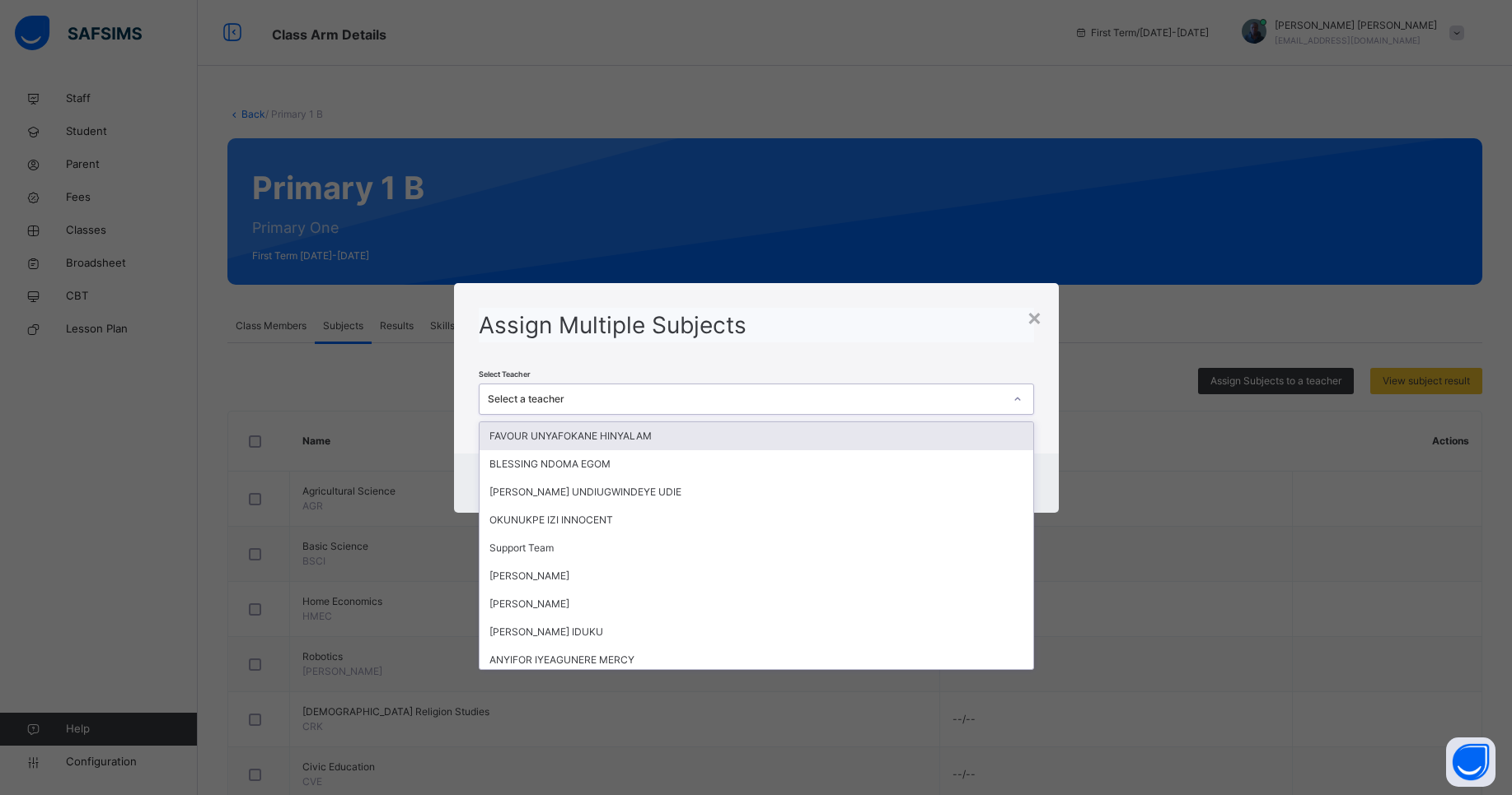
click at [795, 394] on div "Select a teacher" at bounding box center [746, 399] width 516 height 15
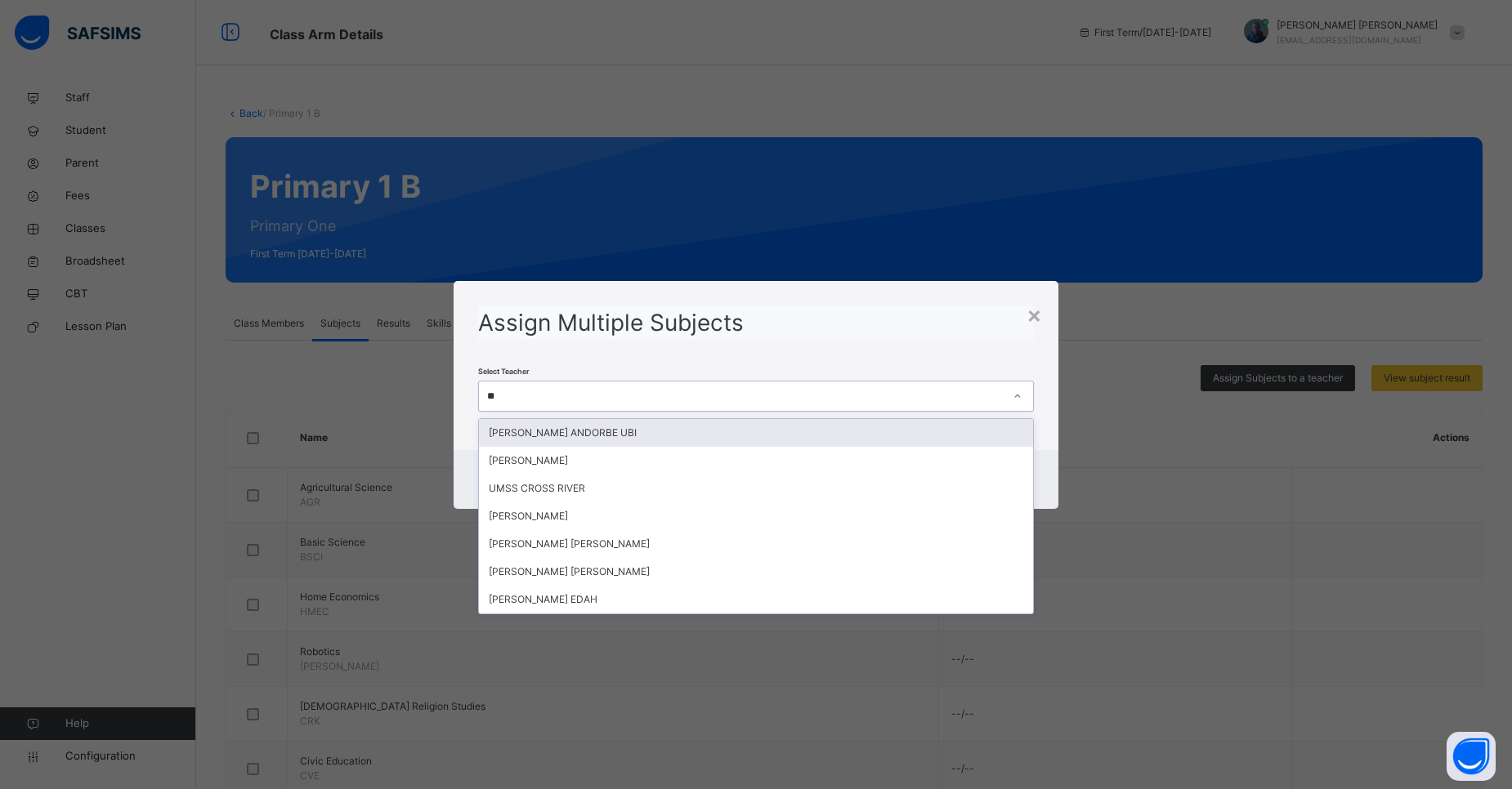
type input "***"
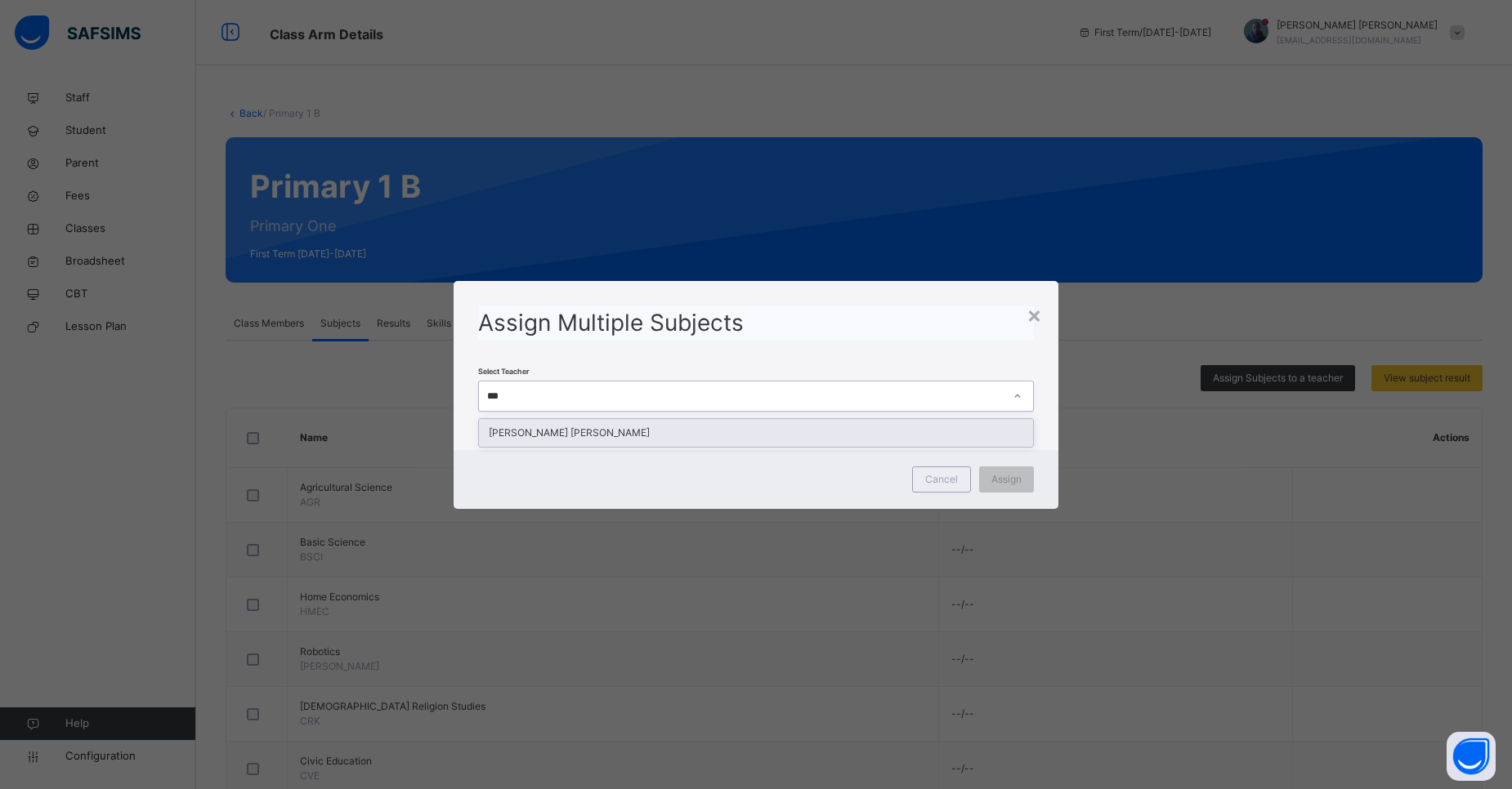
click at [734, 433] on div "[PERSON_NAME] [PERSON_NAME]" at bounding box center [756, 433] width 554 height 28
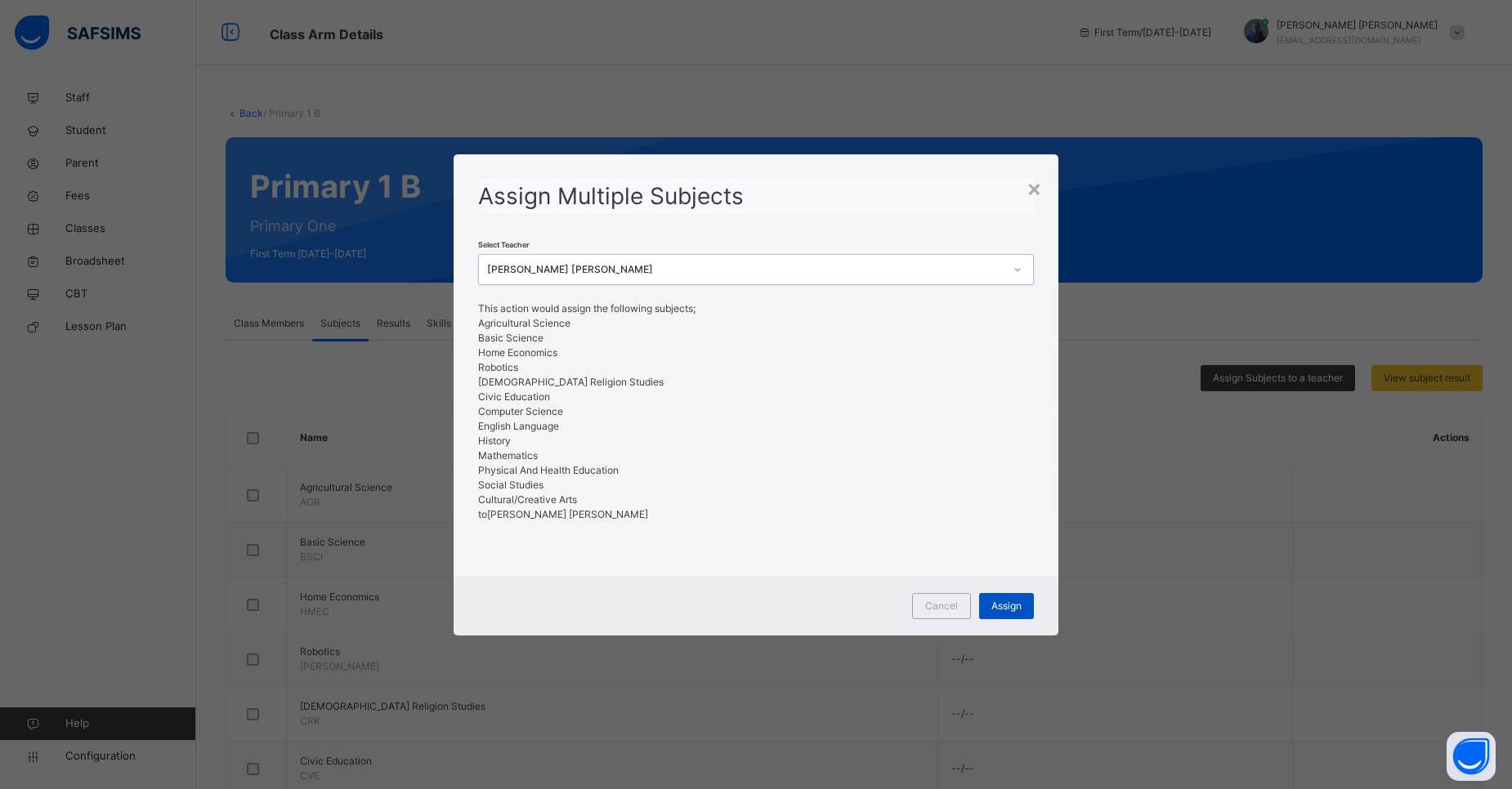
click at [1017, 606] on span "Assign" at bounding box center [1007, 606] width 31 height 14
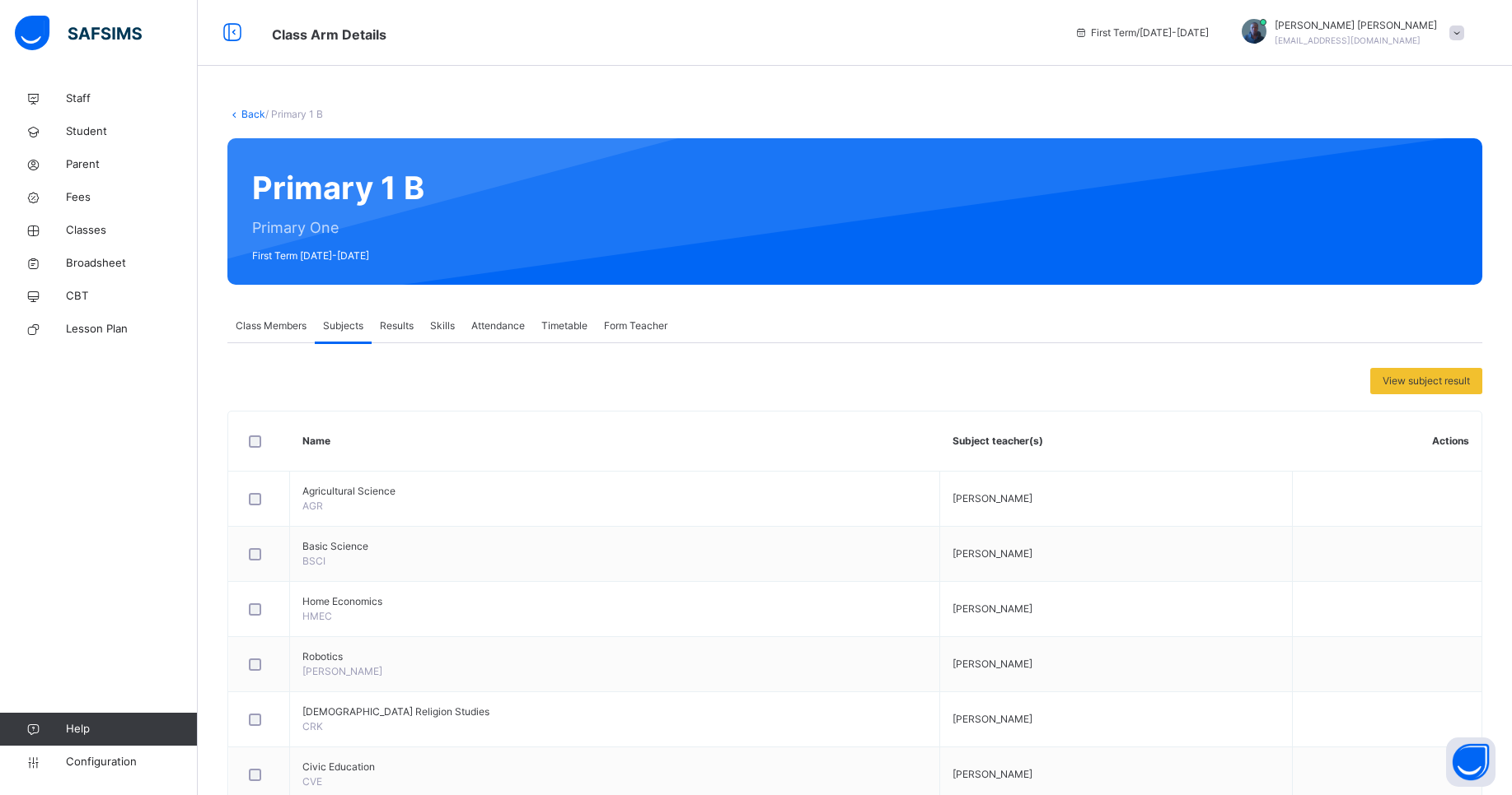
click at [257, 114] on link "Back" at bounding box center [253, 114] width 24 height 13
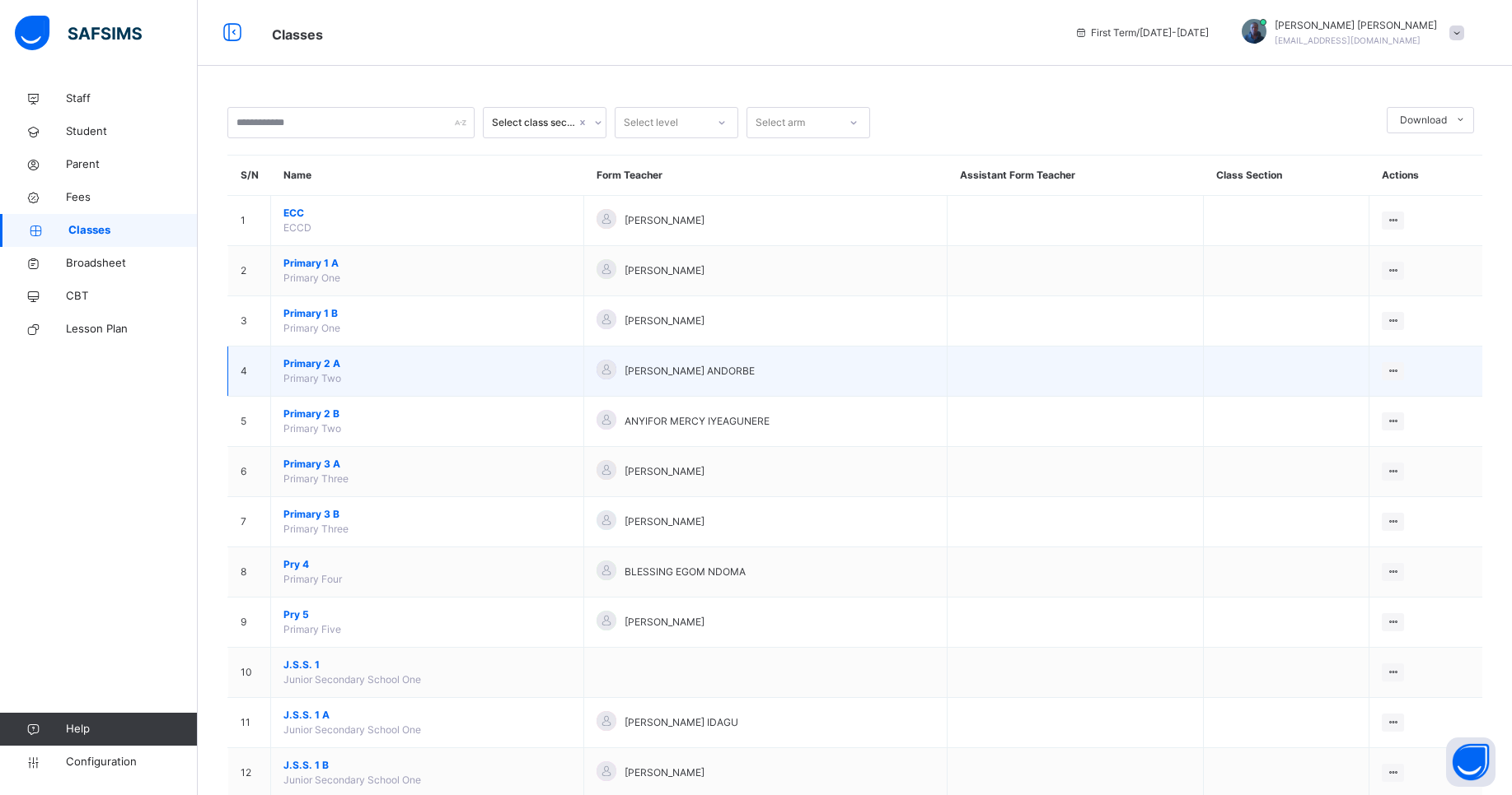
click at [321, 364] on span "Primary 2 A" at bounding box center [426, 364] width 288 height 15
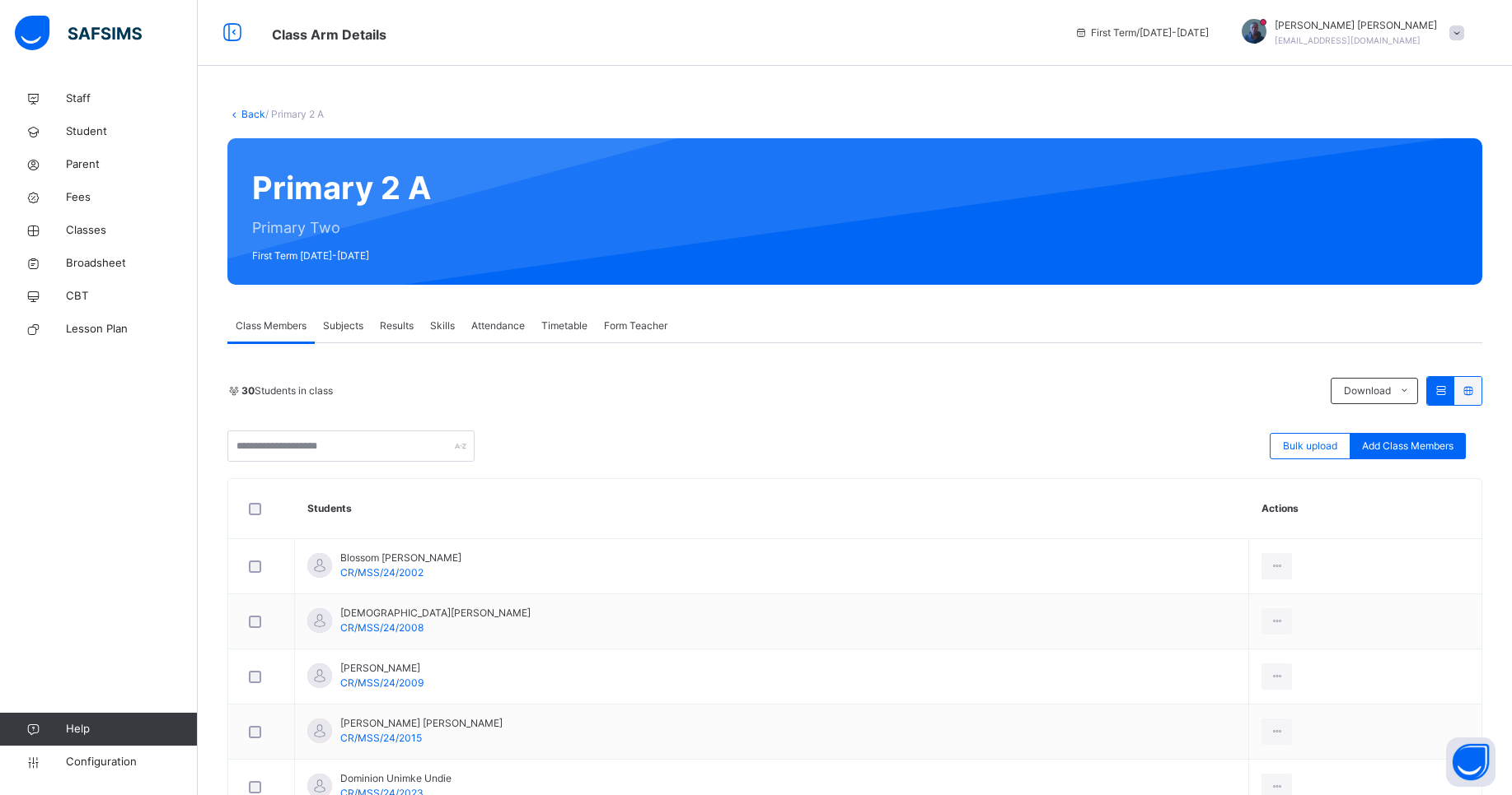
click at [330, 329] on span "Subjects" at bounding box center [343, 326] width 41 height 15
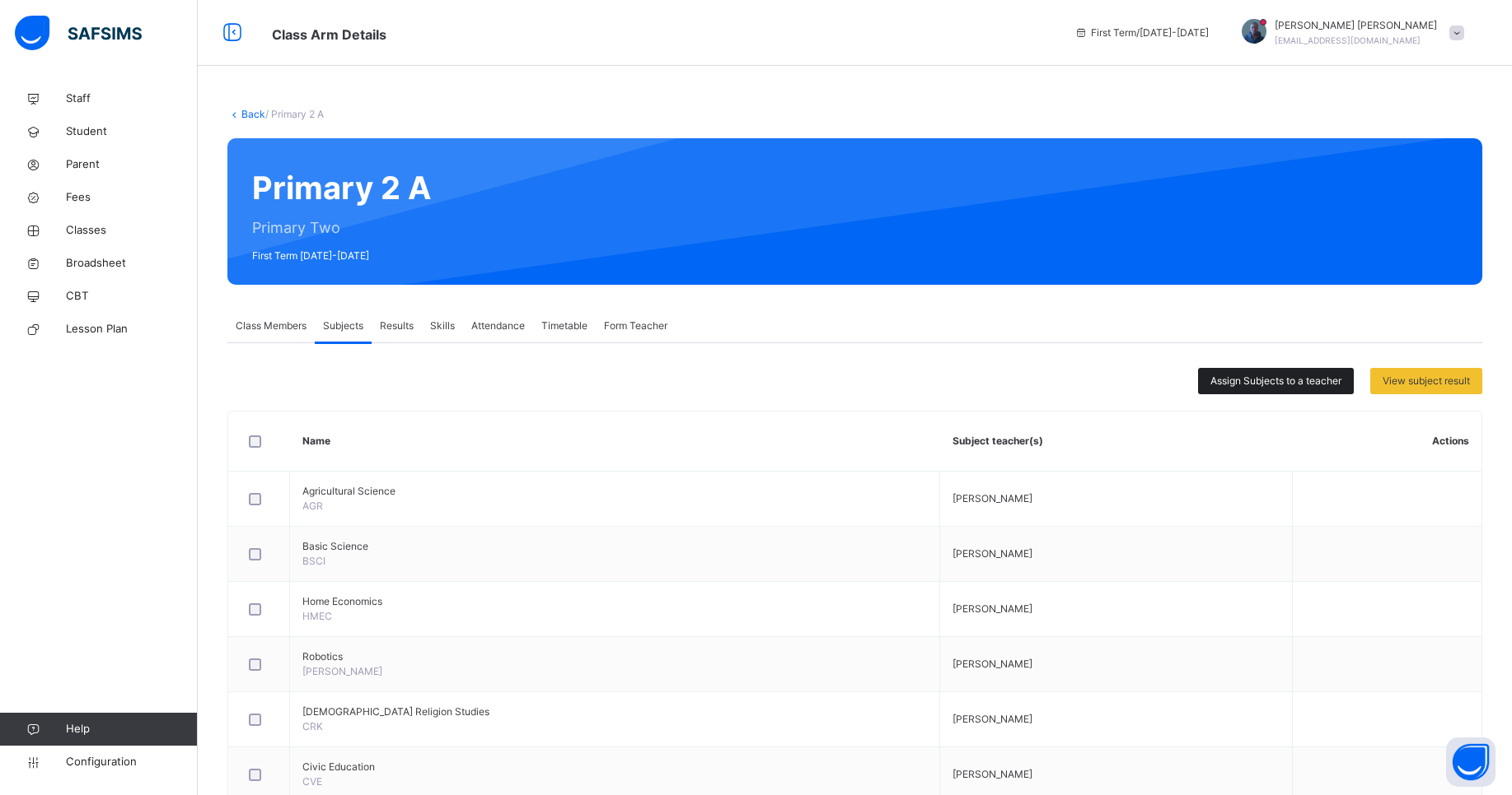
click at [1340, 384] on span "Assign Subjects to a teacher" at bounding box center [1275, 381] width 131 height 15
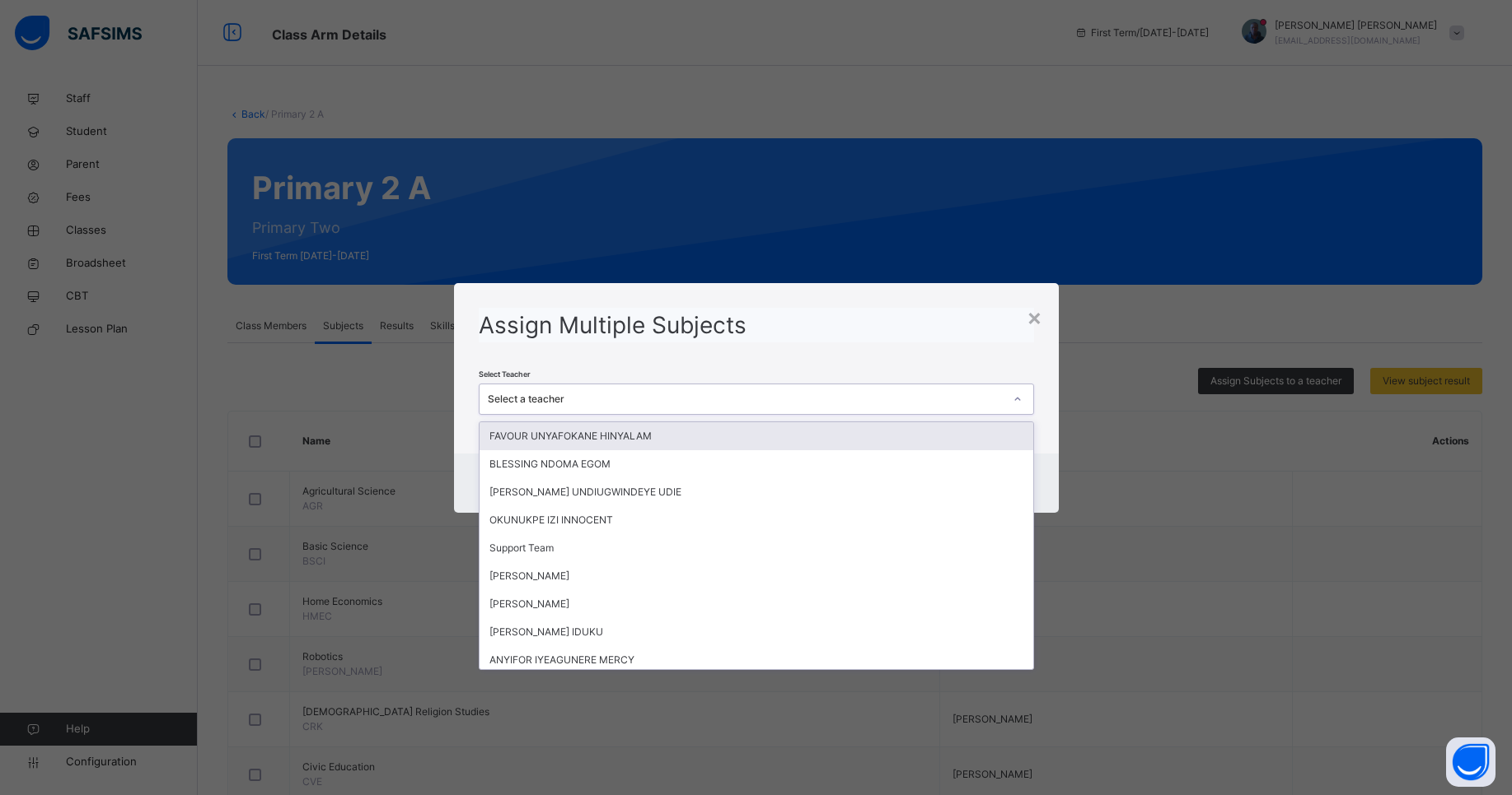
click at [821, 403] on div "Select a teacher" at bounding box center [746, 399] width 516 height 15
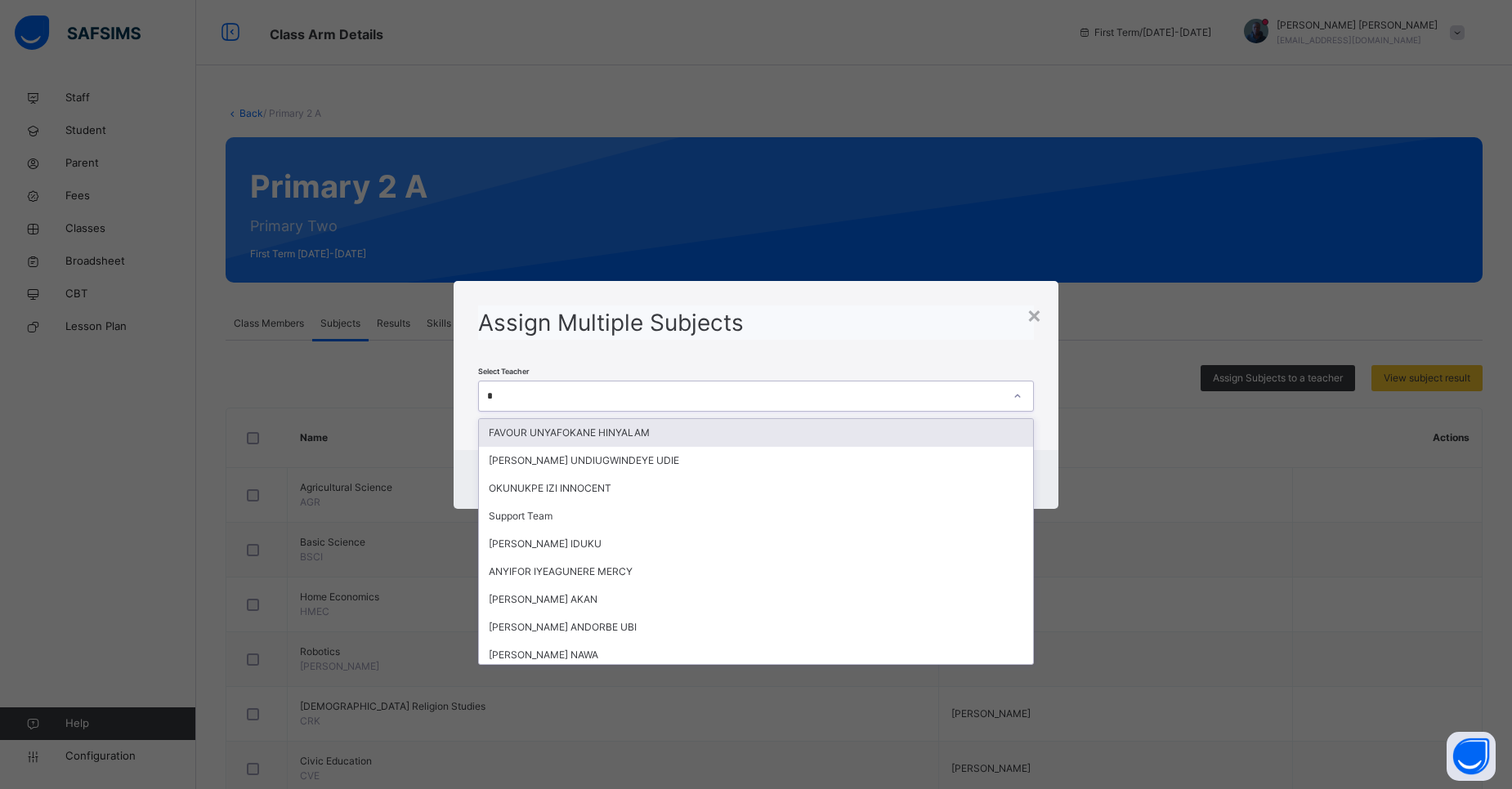
type input "**"
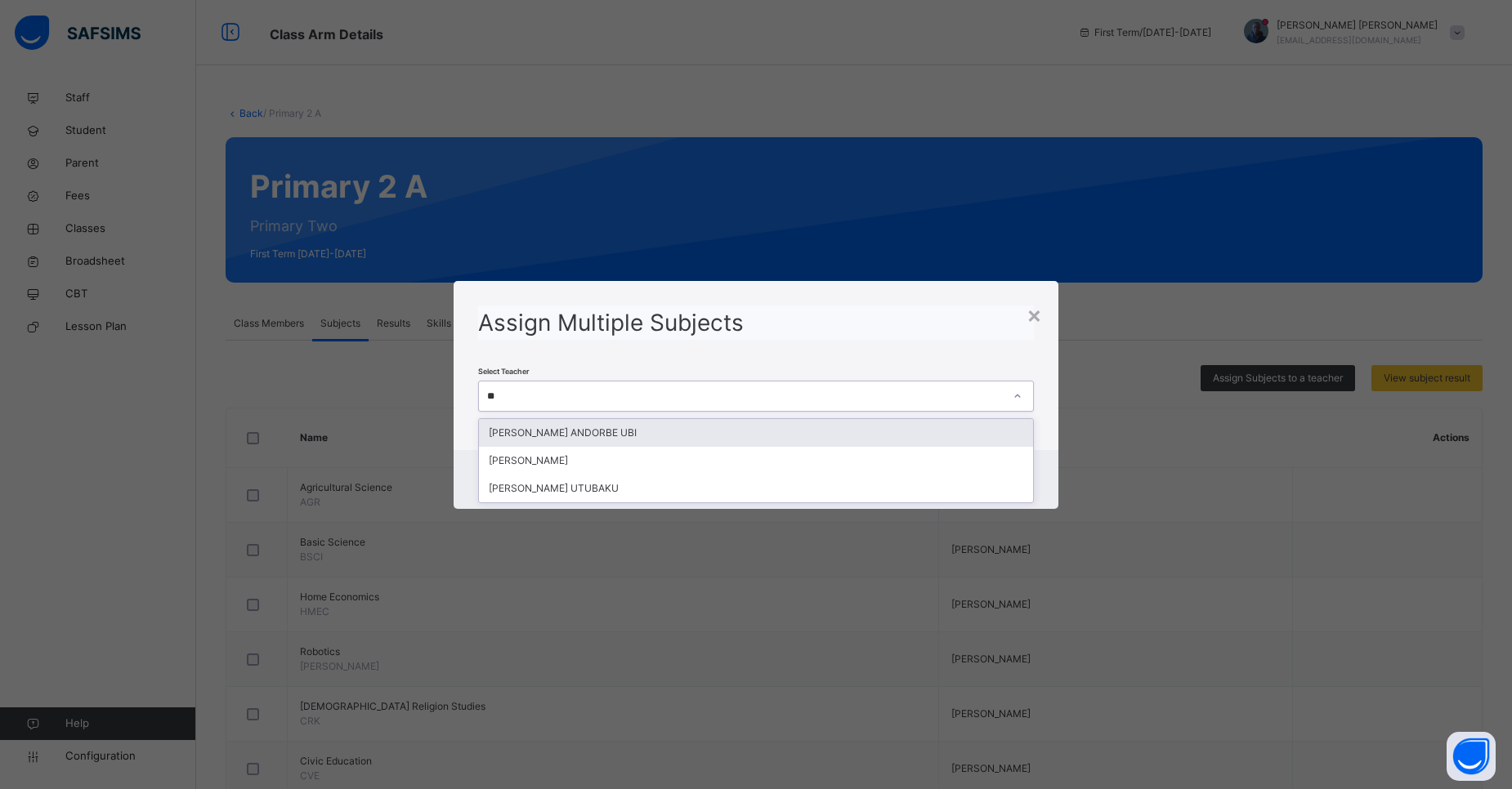
click at [716, 428] on div "[PERSON_NAME] ANDORBE UBI" at bounding box center [756, 433] width 554 height 28
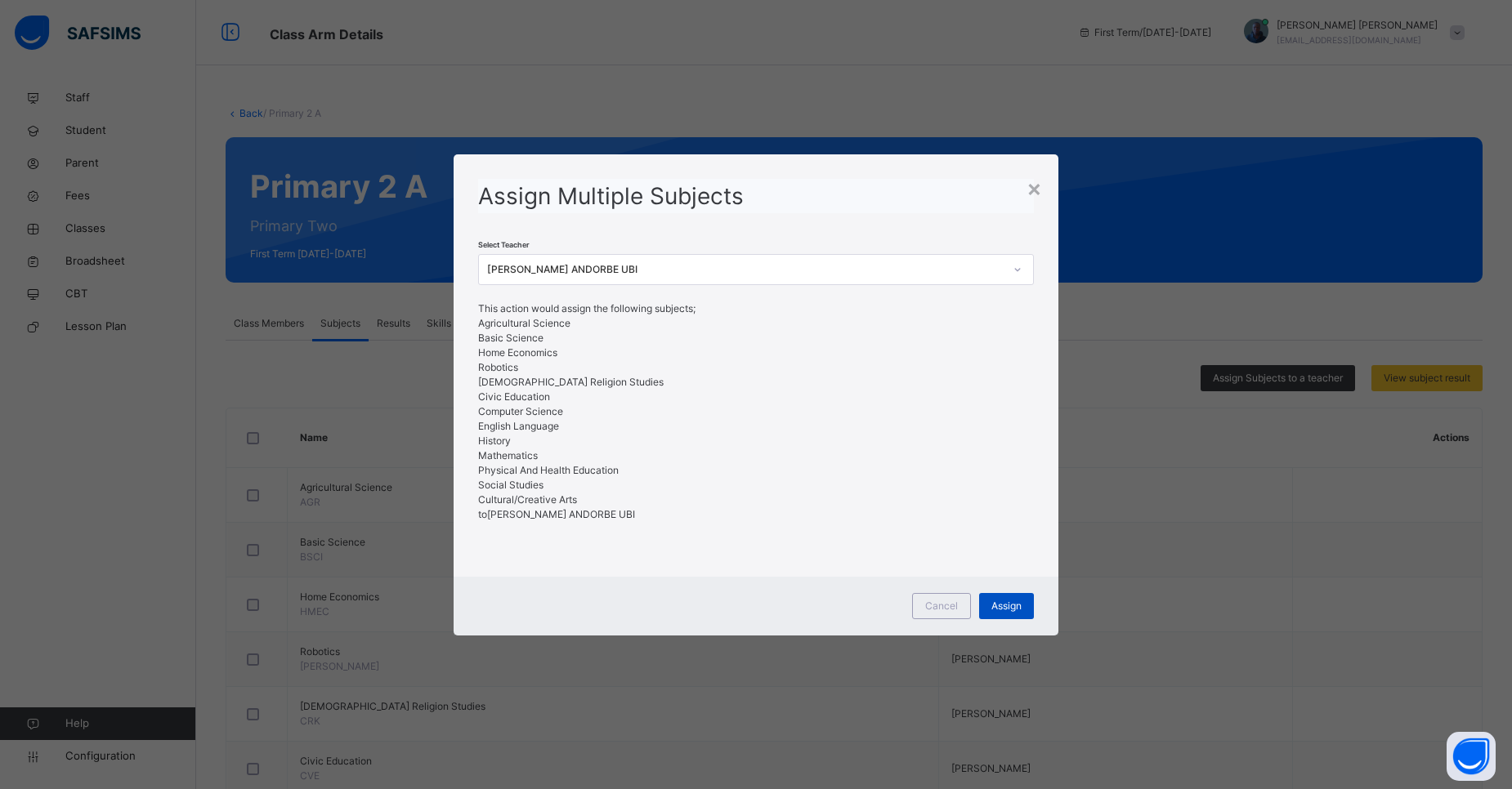
click at [986, 605] on div "Assign" at bounding box center [1006, 605] width 55 height 26
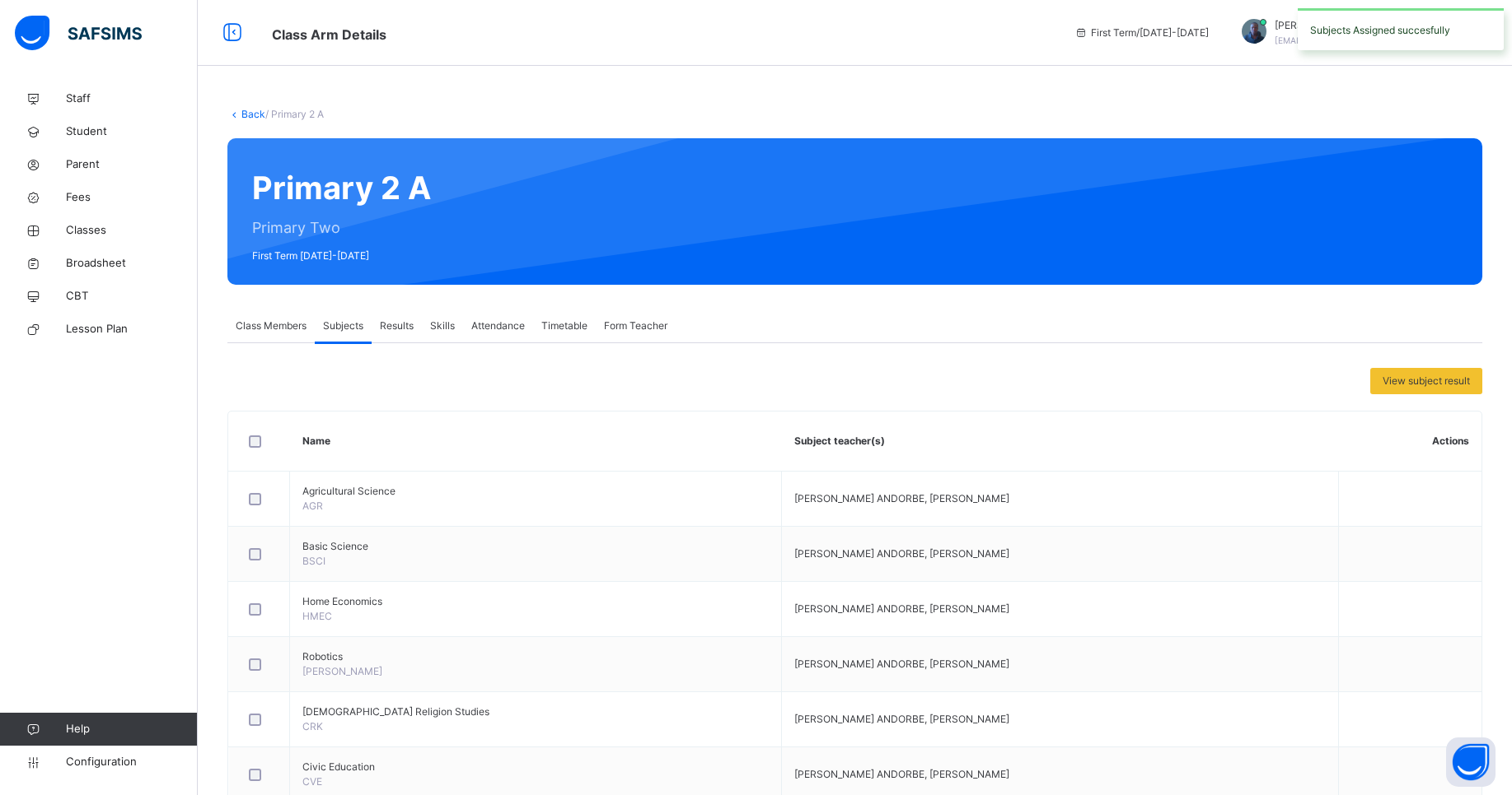
click at [257, 119] on link "Back" at bounding box center [253, 114] width 24 height 13
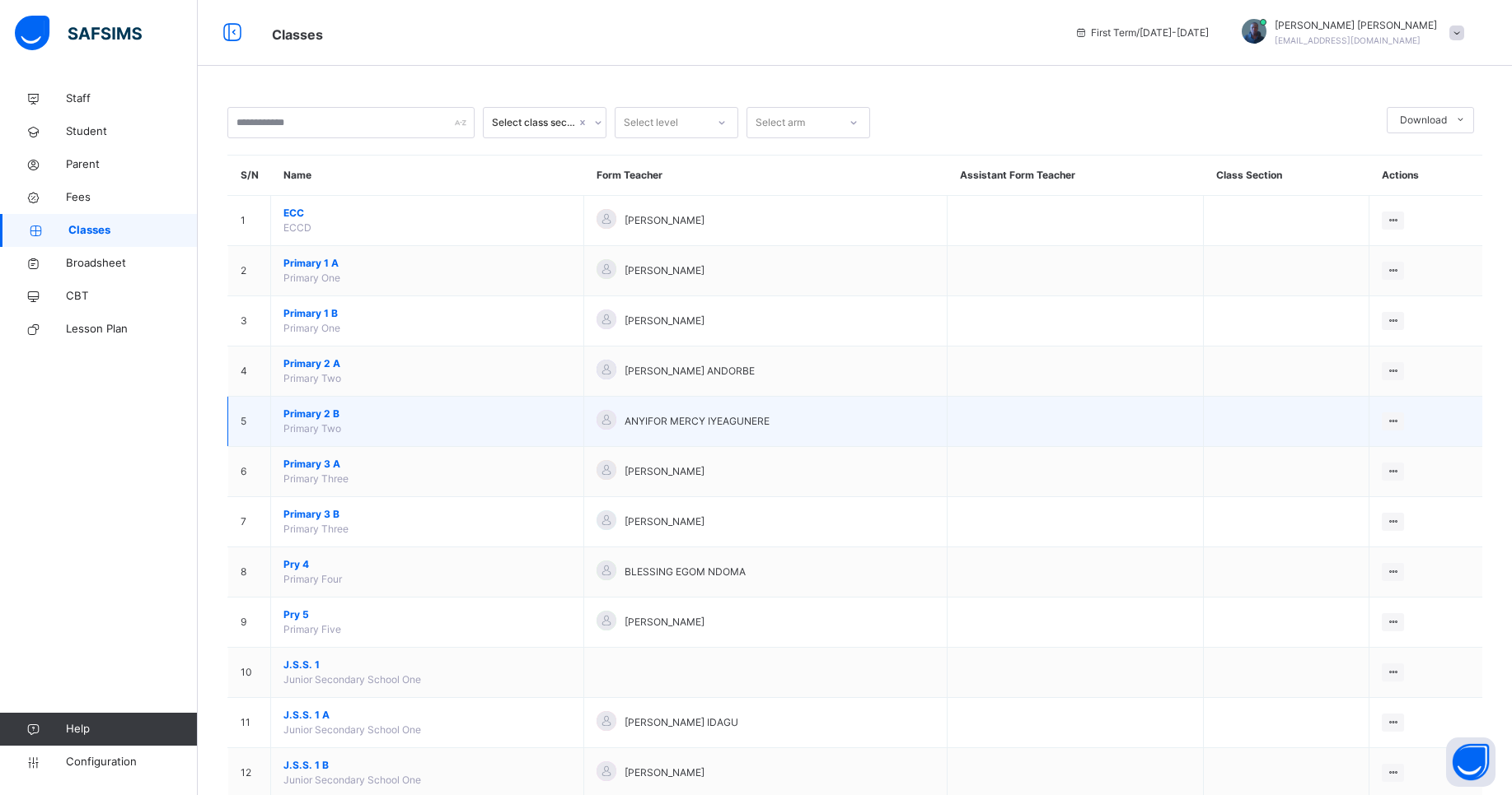
click at [317, 411] on span "Primary 2 B" at bounding box center [426, 414] width 288 height 15
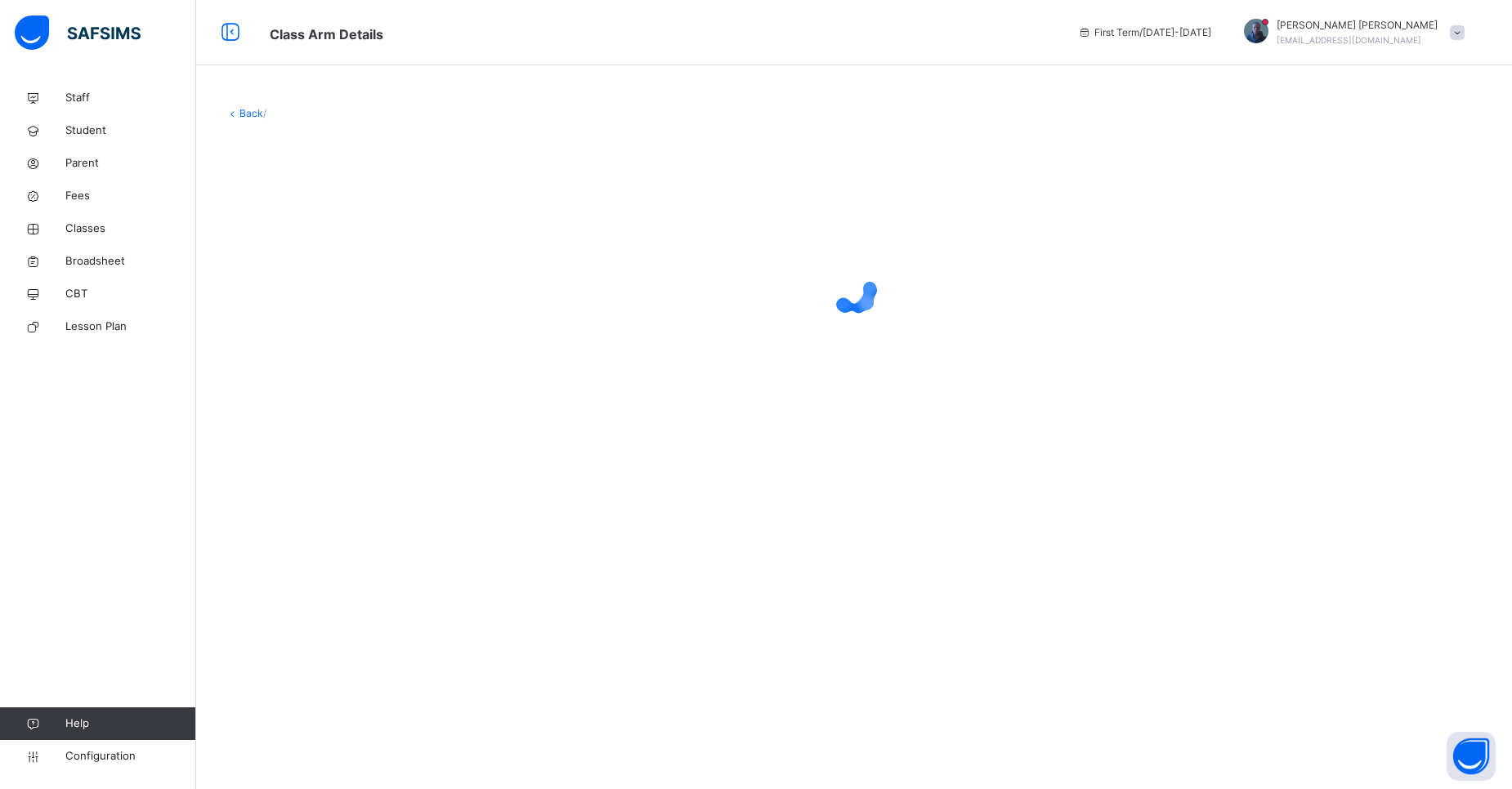
click at [245, 114] on link "Back" at bounding box center [251, 113] width 23 height 13
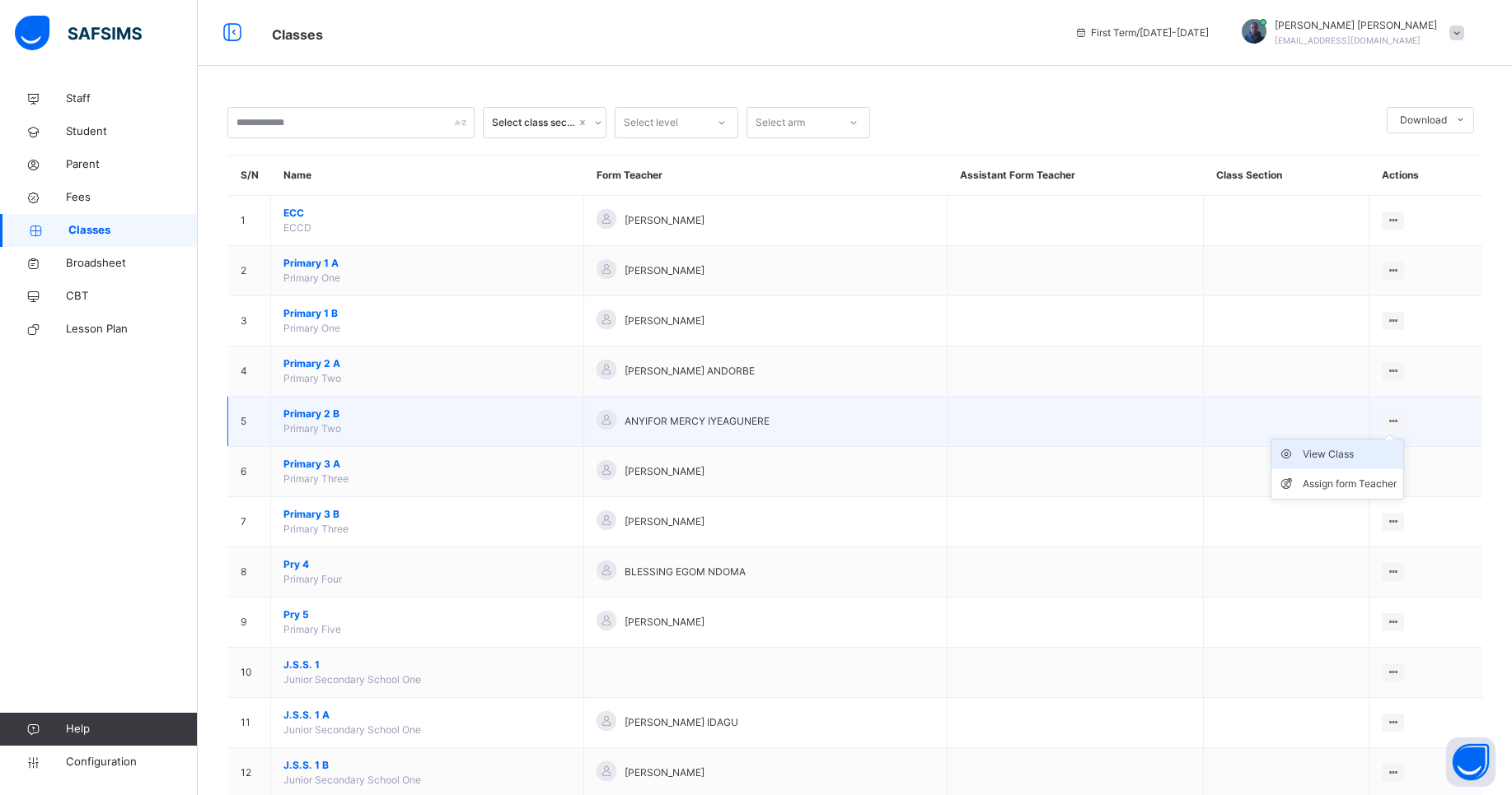
click at [1333, 457] on div "View Class" at bounding box center [1350, 454] width 94 height 16
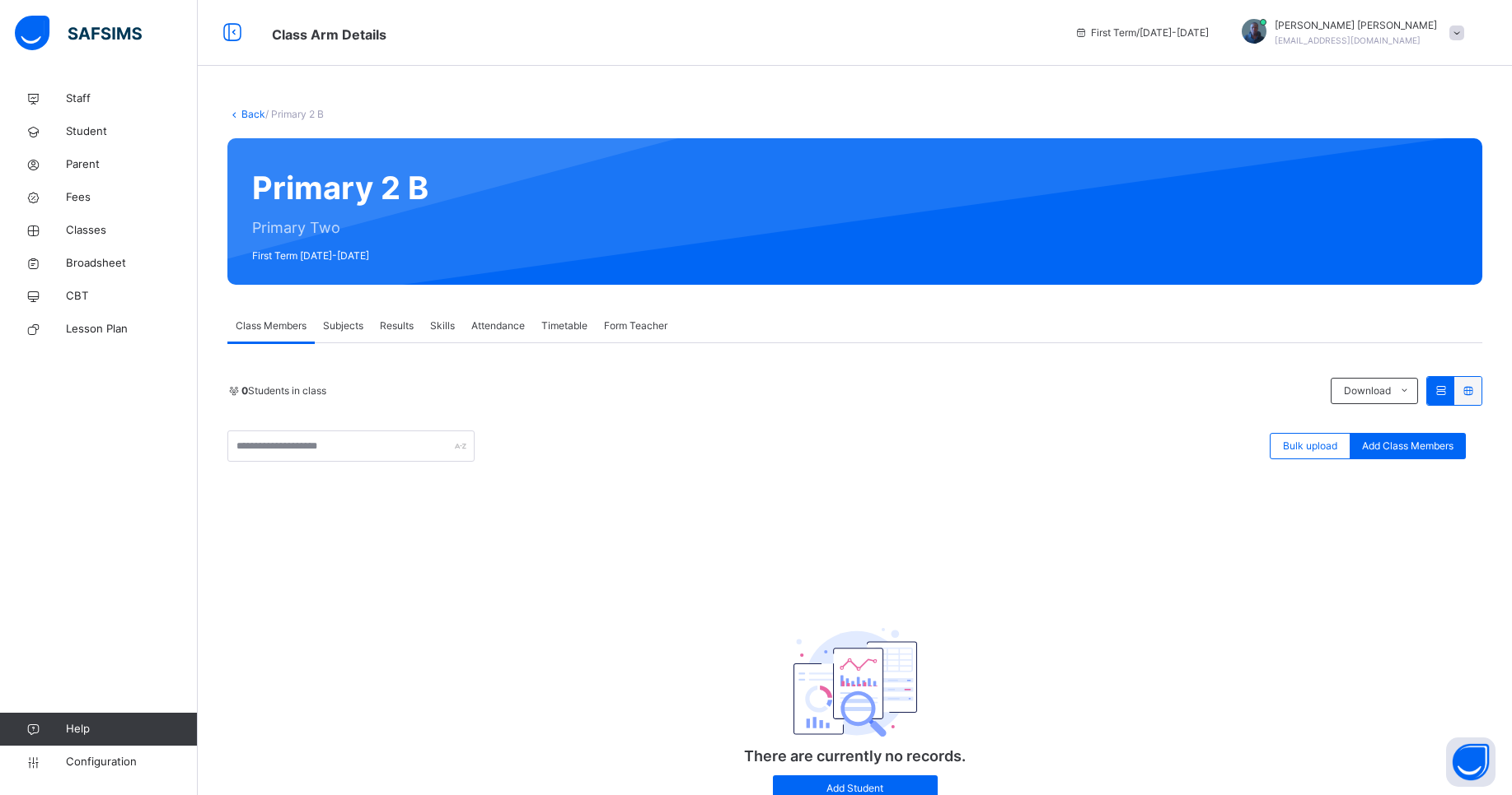
click at [349, 325] on span "Subjects" at bounding box center [343, 326] width 41 height 15
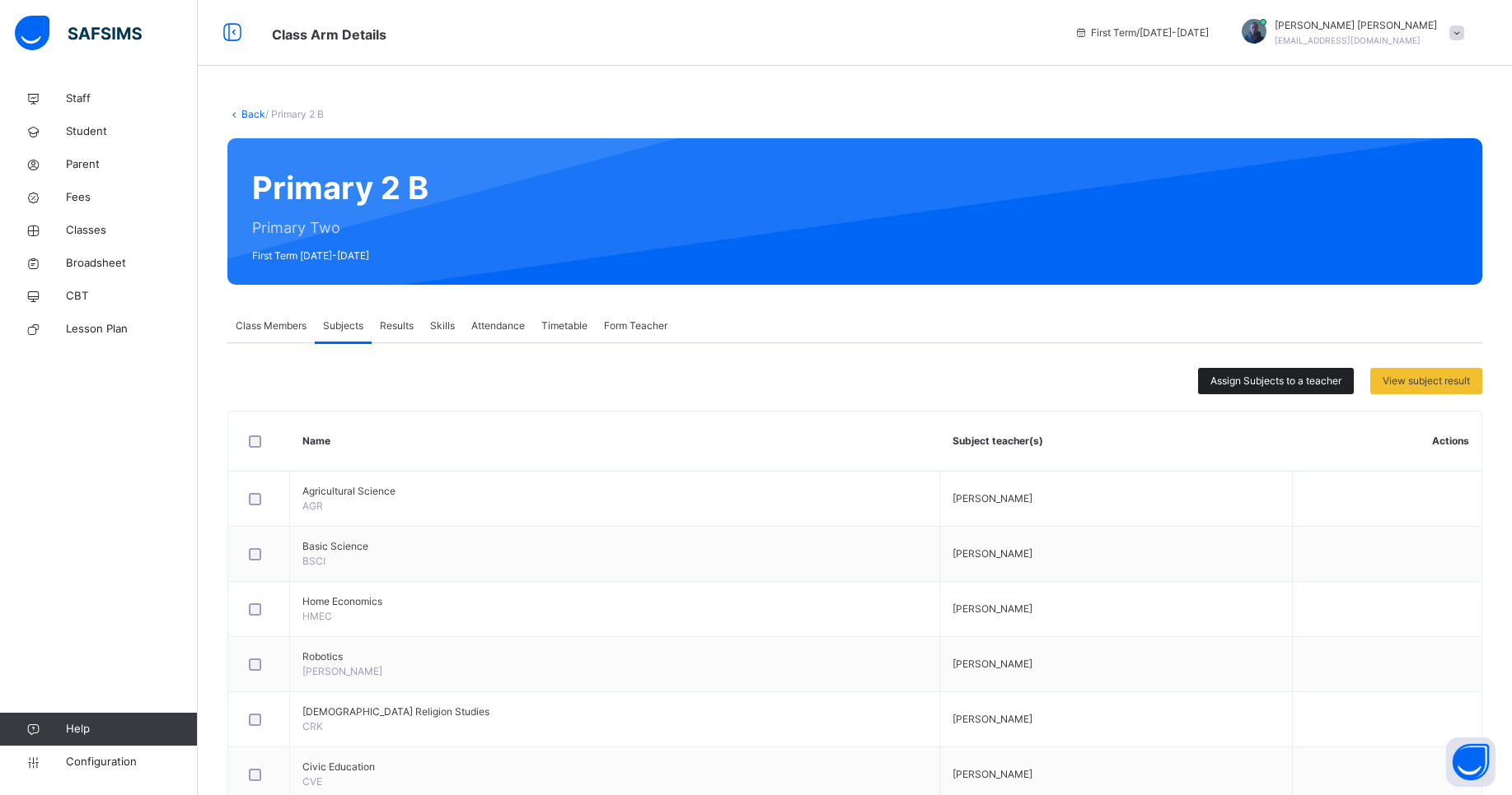
click at [1341, 385] on span "Assign Subjects to a teacher" at bounding box center [1275, 381] width 131 height 15
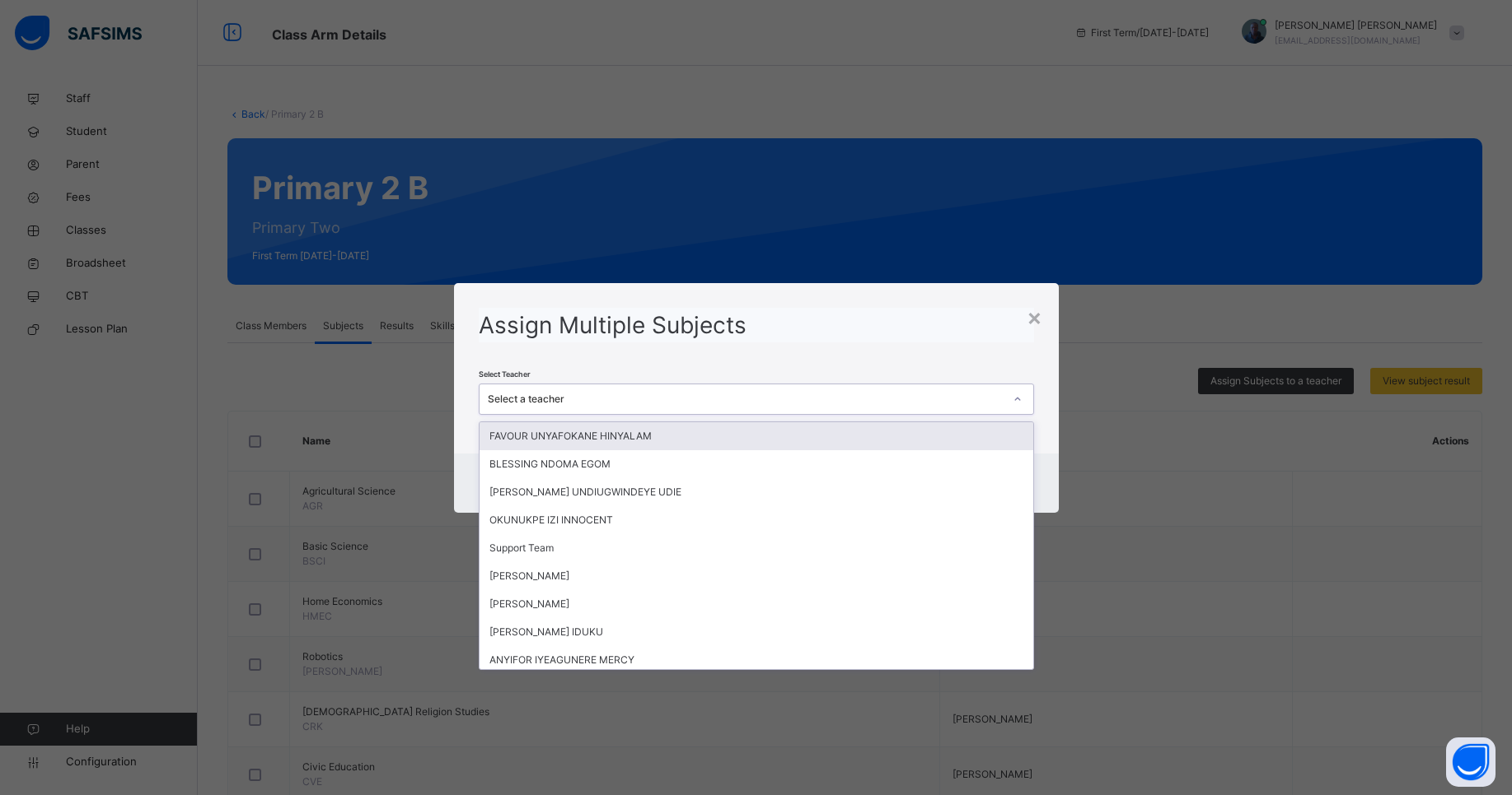
click at [858, 404] on div "Select a teacher" at bounding box center [746, 399] width 516 height 15
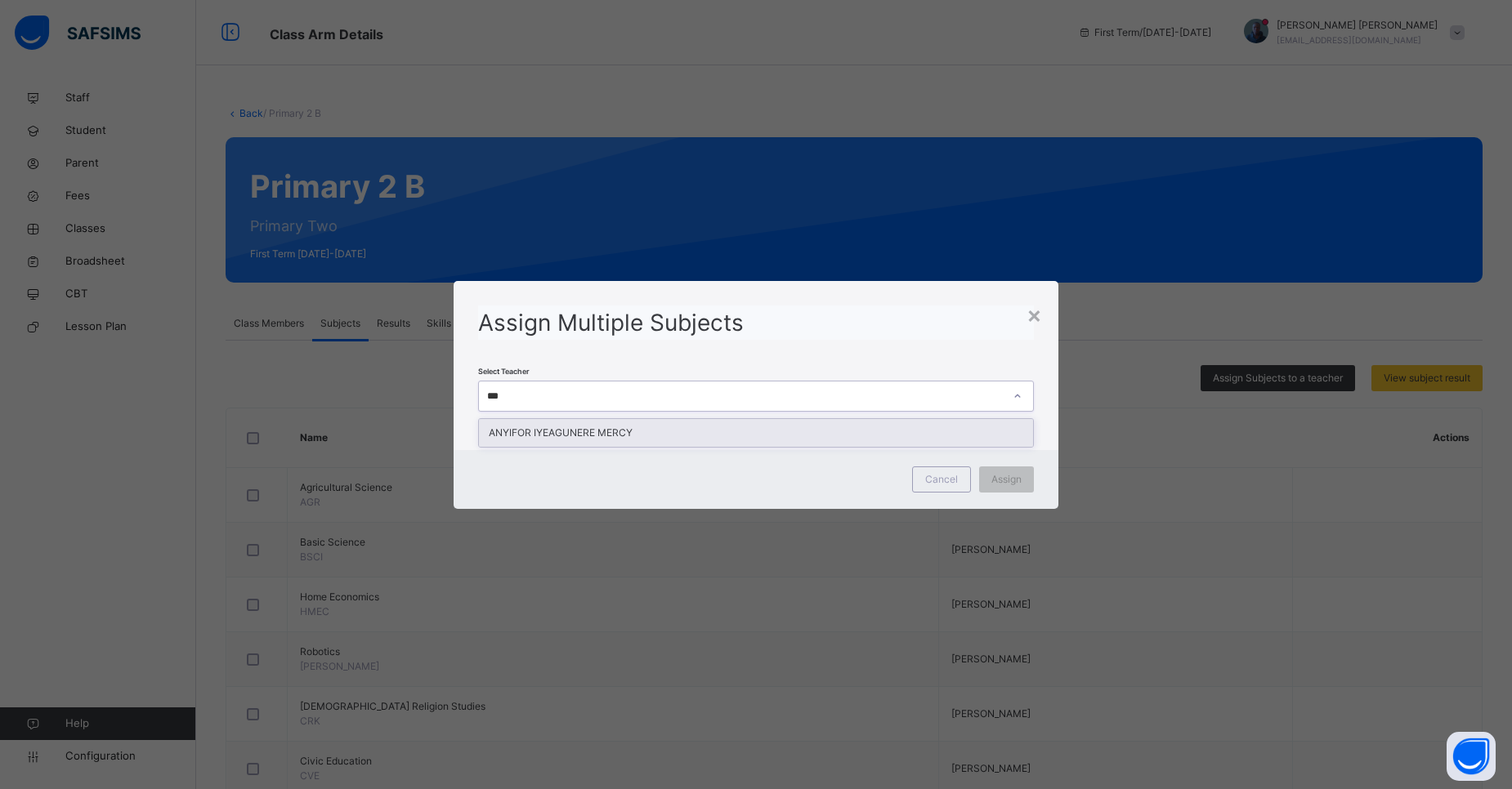
type input "****"
click at [769, 440] on div "ANYIFOR IYEAGUNERE MERCY" at bounding box center [756, 433] width 554 height 28
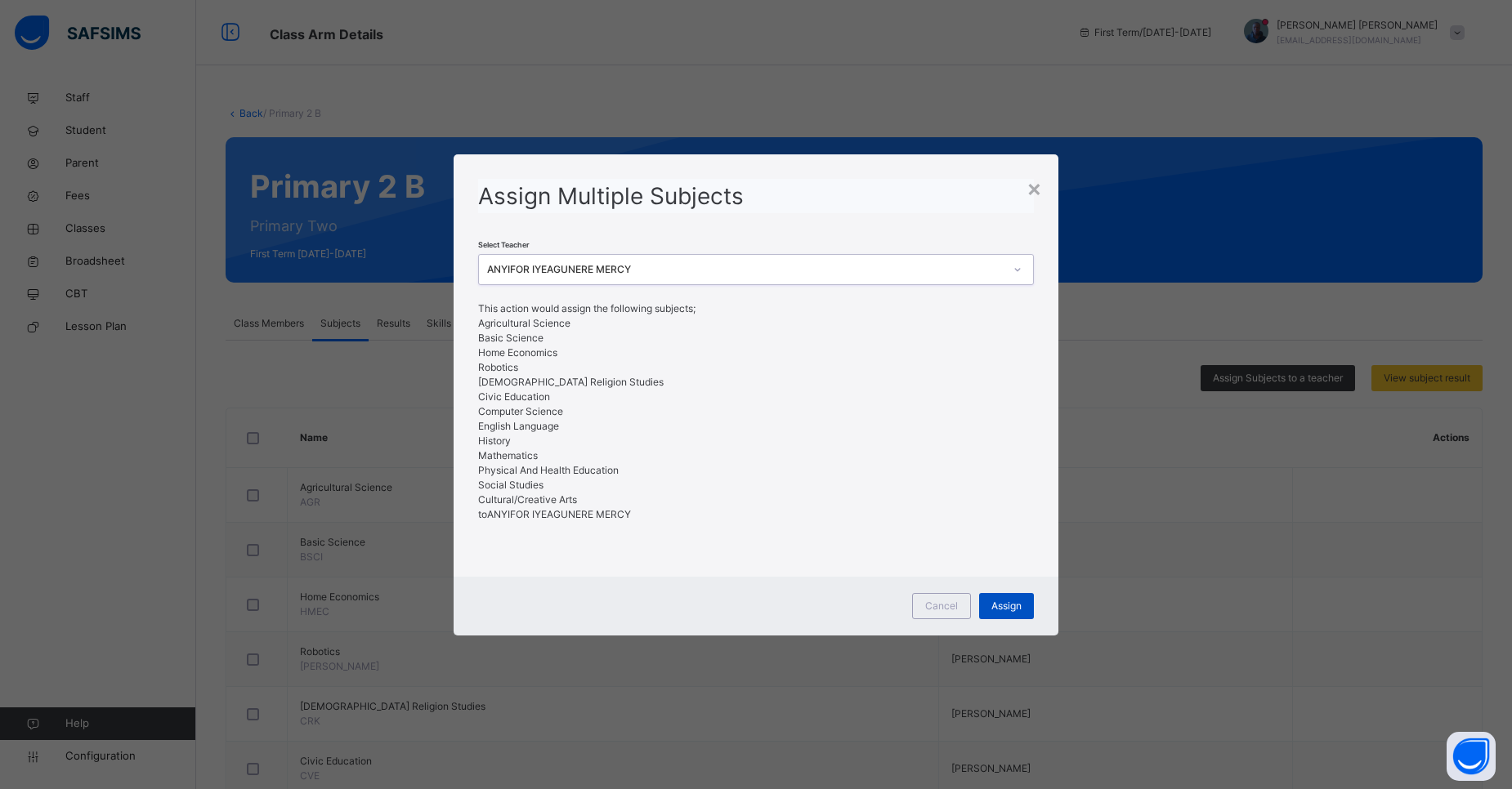
click at [1006, 611] on span "Assign" at bounding box center [1007, 606] width 31 height 14
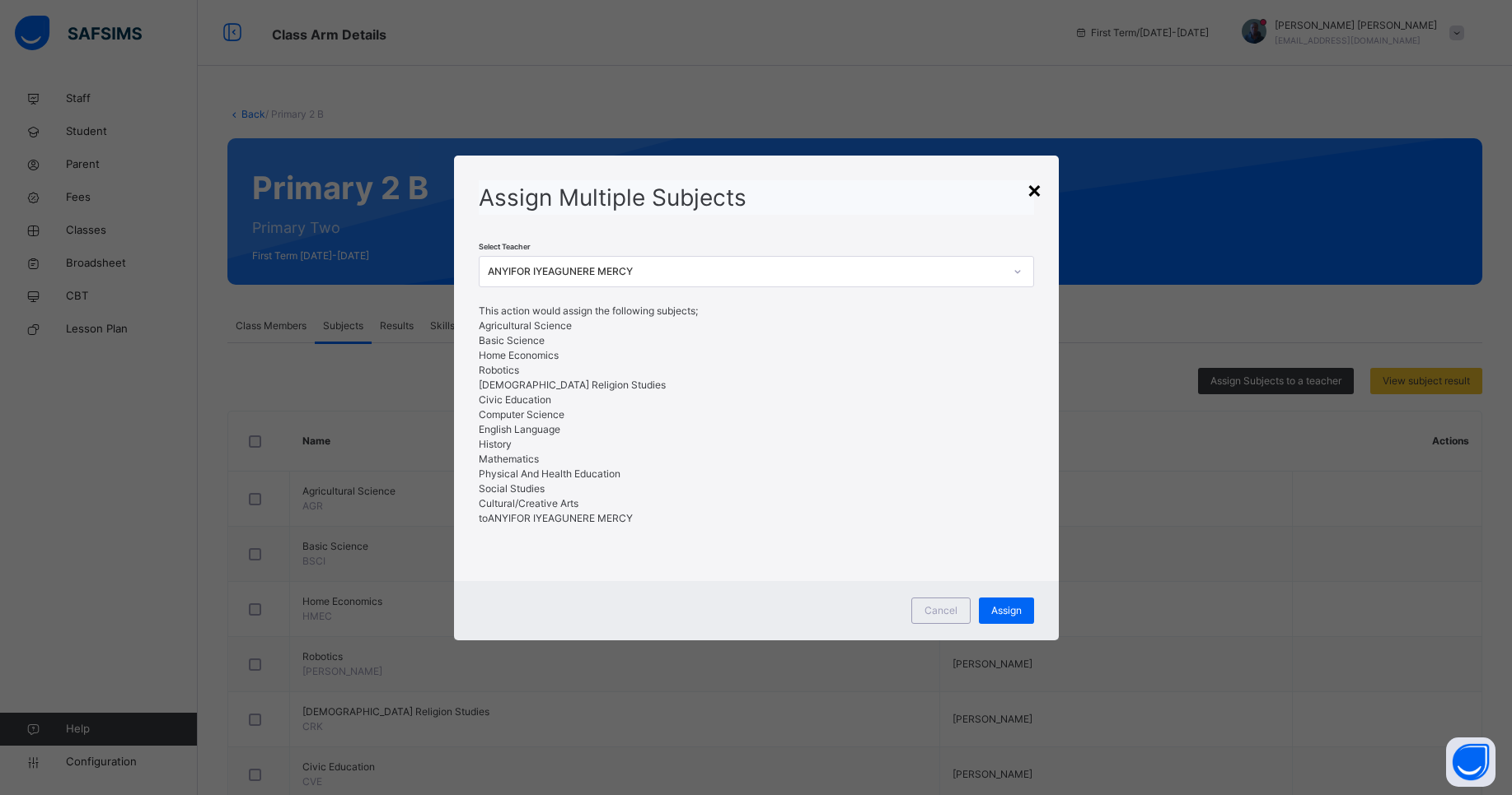
click at [1039, 197] on div "×" at bounding box center [1034, 189] width 15 height 34
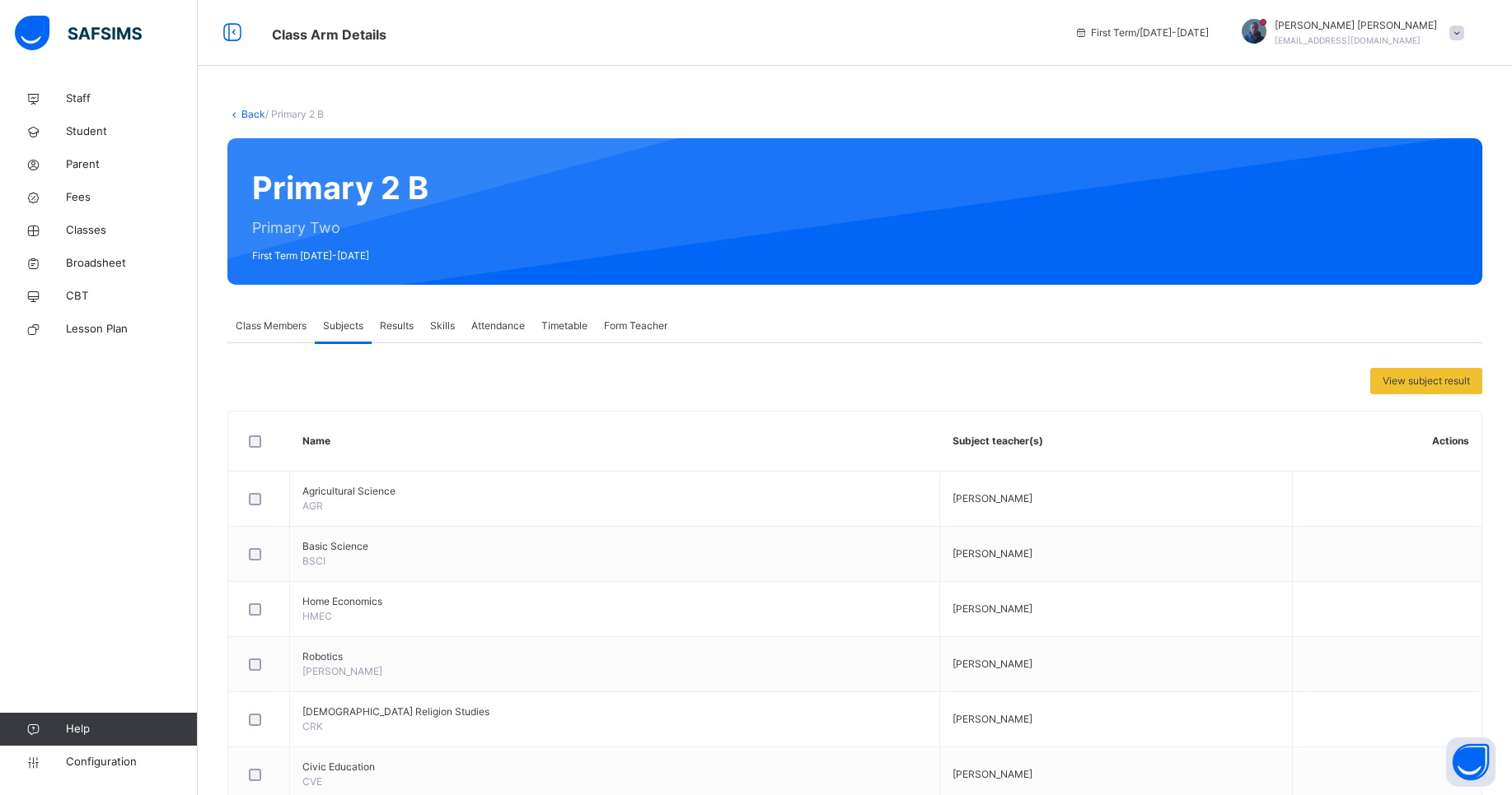
click at [259, 118] on link "Back" at bounding box center [253, 114] width 24 height 13
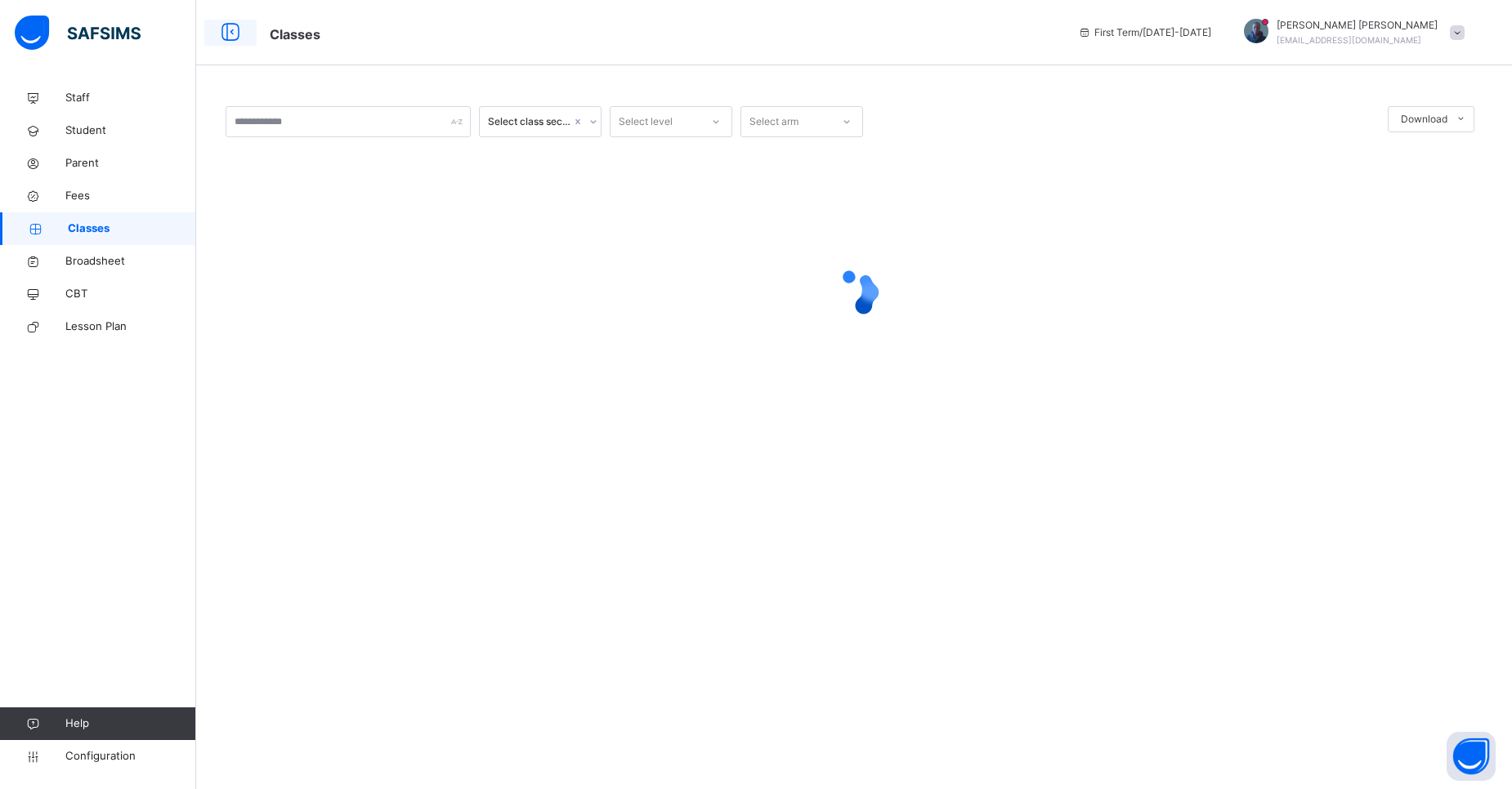
click at [237, 37] on icon at bounding box center [230, 32] width 28 height 30
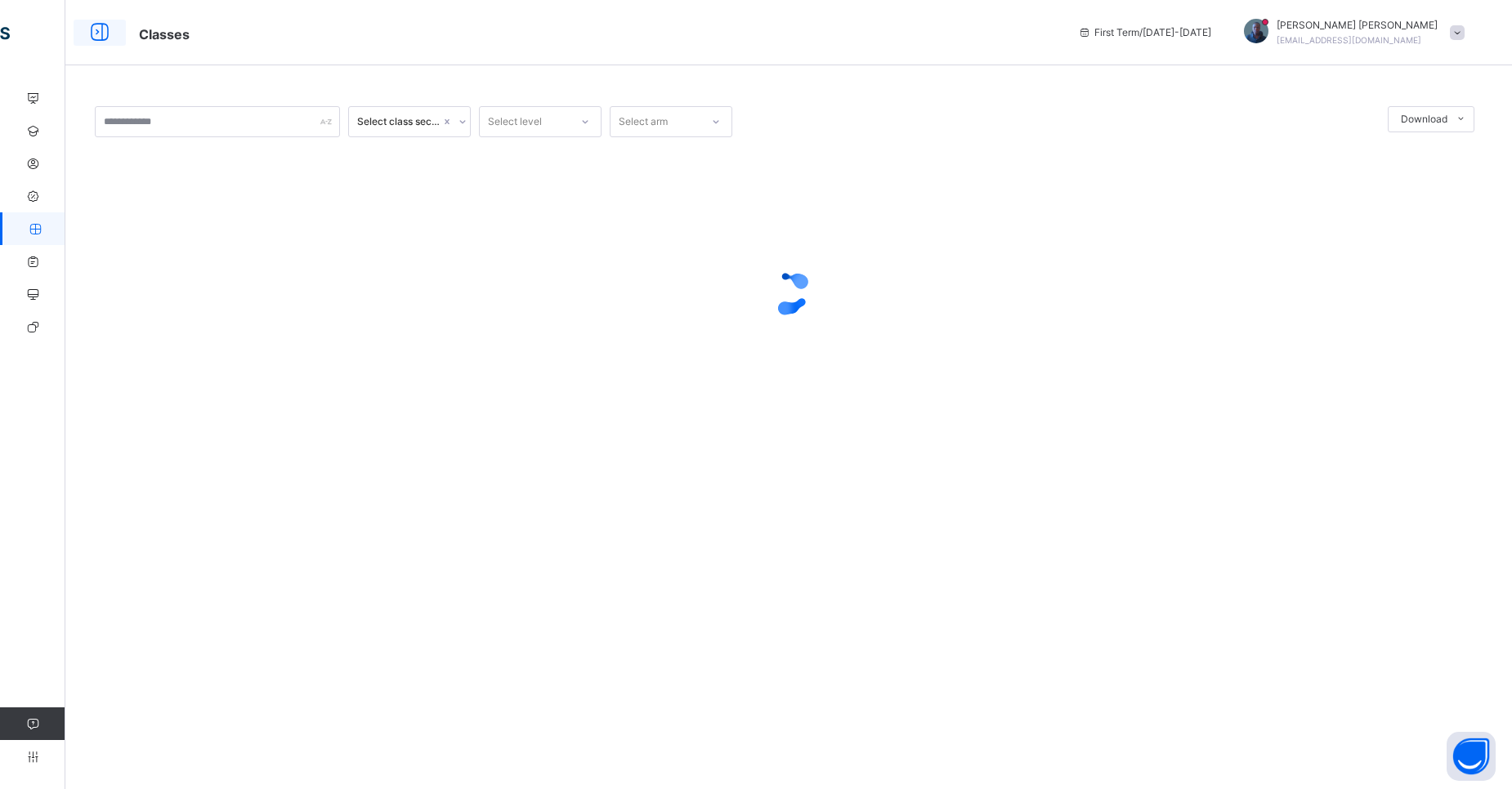
click at [107, 30] on icon at bounding box center [99, 32] width 28 height 30
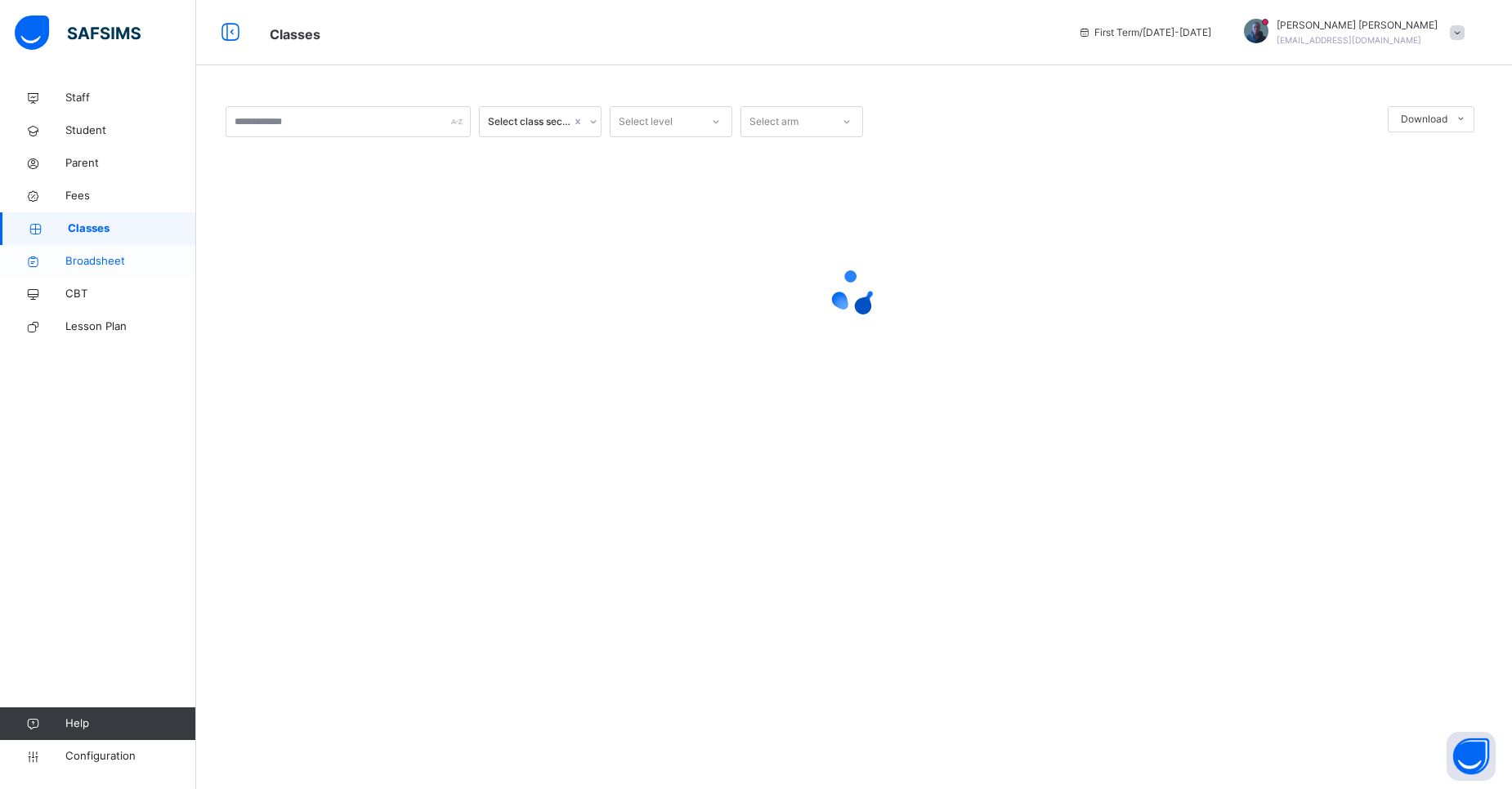
click at [74, 264] on span "Broadsheet" at bounding box center [130, 262] width 130 height 16
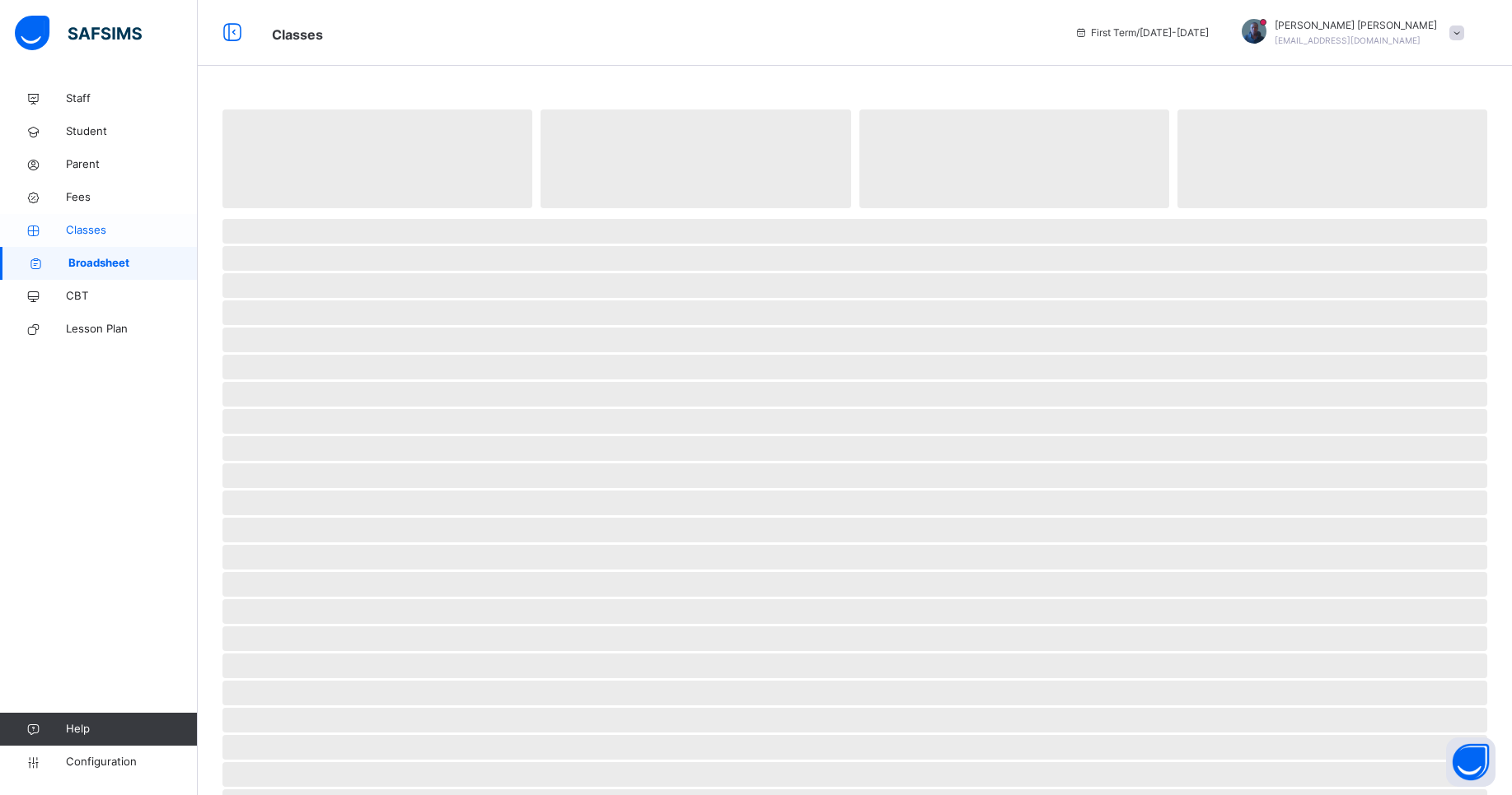
click at [84, 221] on link "Classes" at bounding box center [99, 230] width 198 height 33
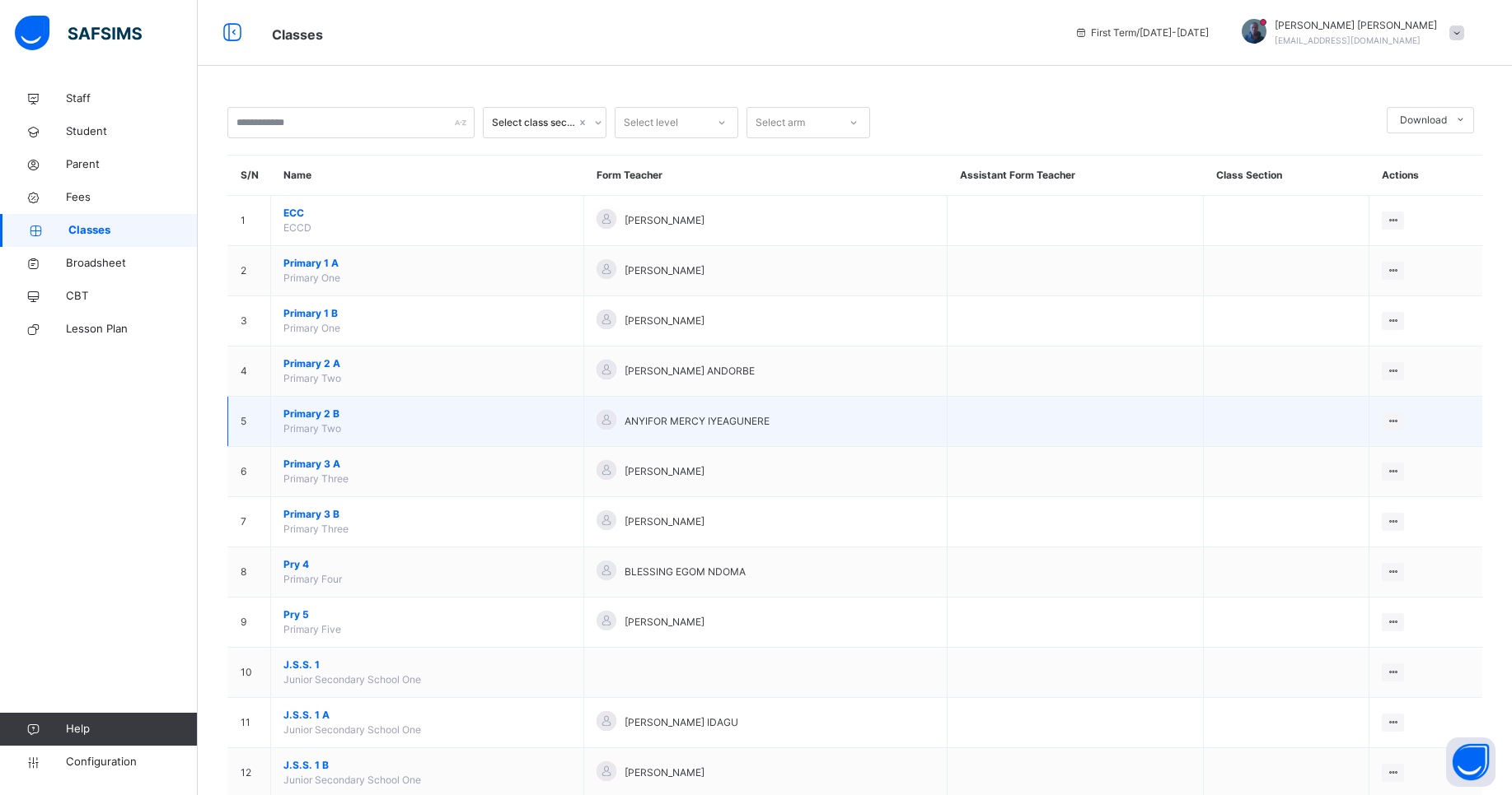
click at [317, 414] on span "Primary 2 B" at bounding box center [426, 414] width 288 height 15
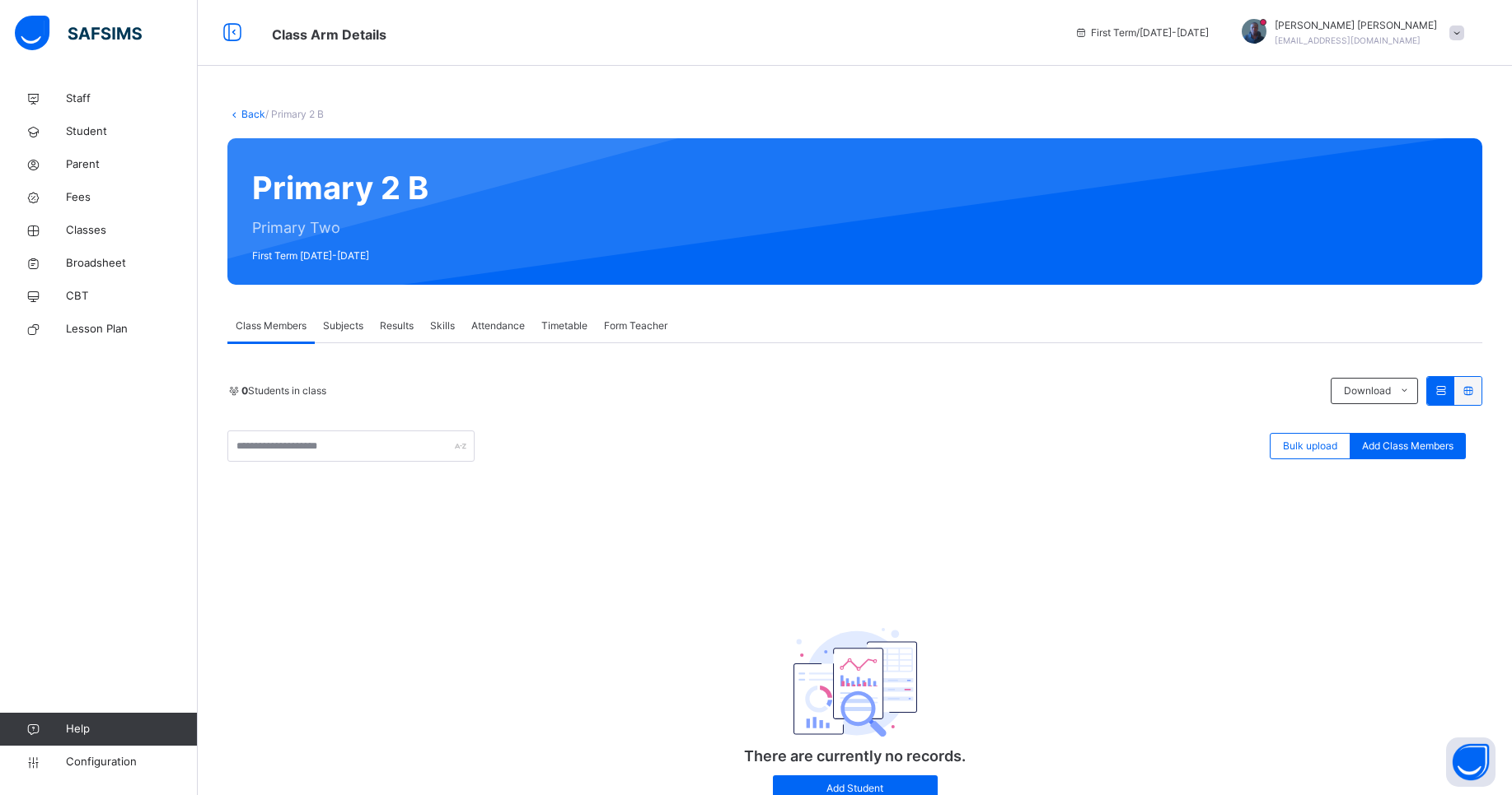
click at [347, 324] on span "Subjects" at bounding box center [343, 326] width 41 height 15
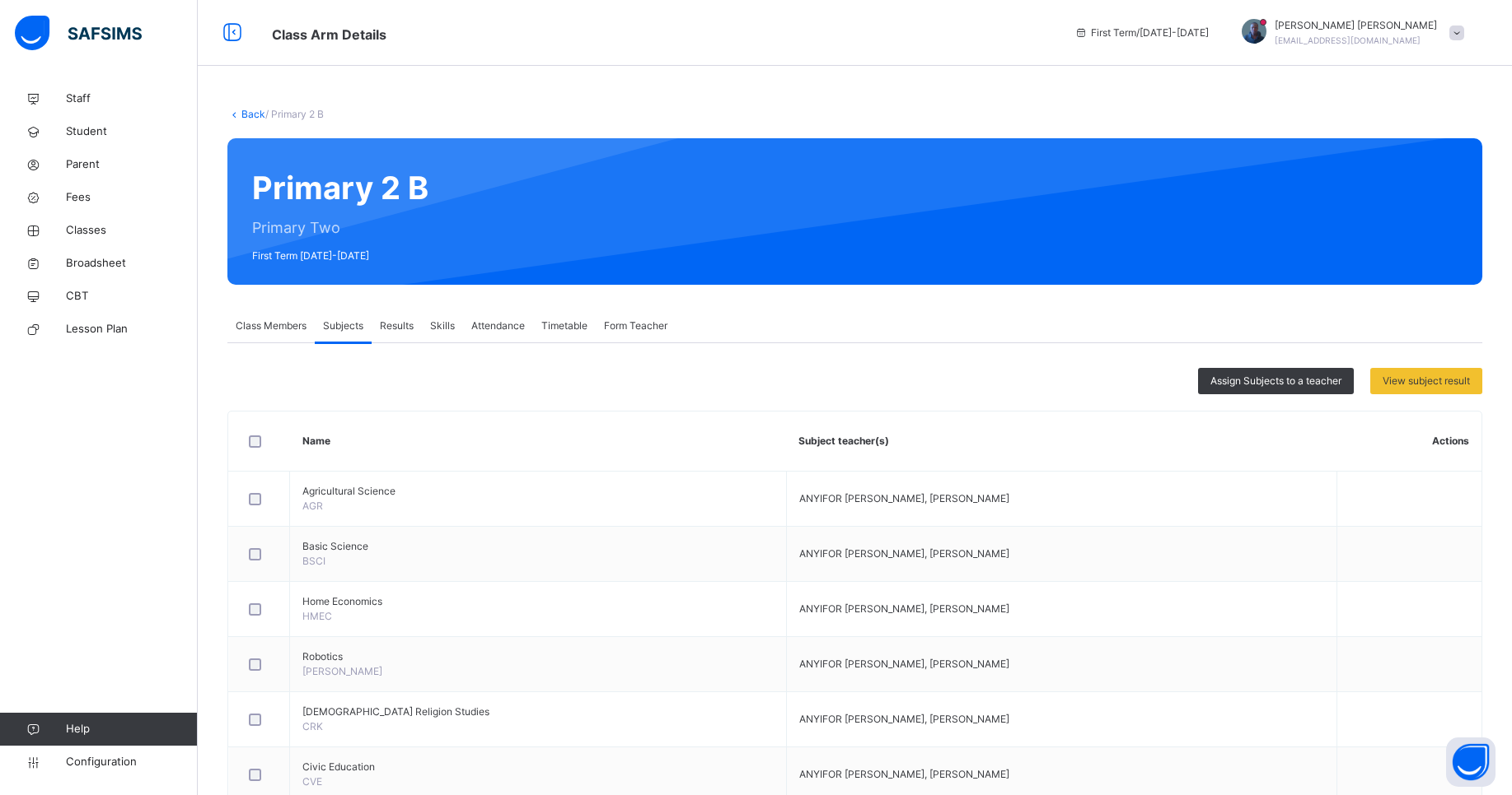
click at [248, 110] on link "Back" at bounding box center [253, 114] width 24 height 13
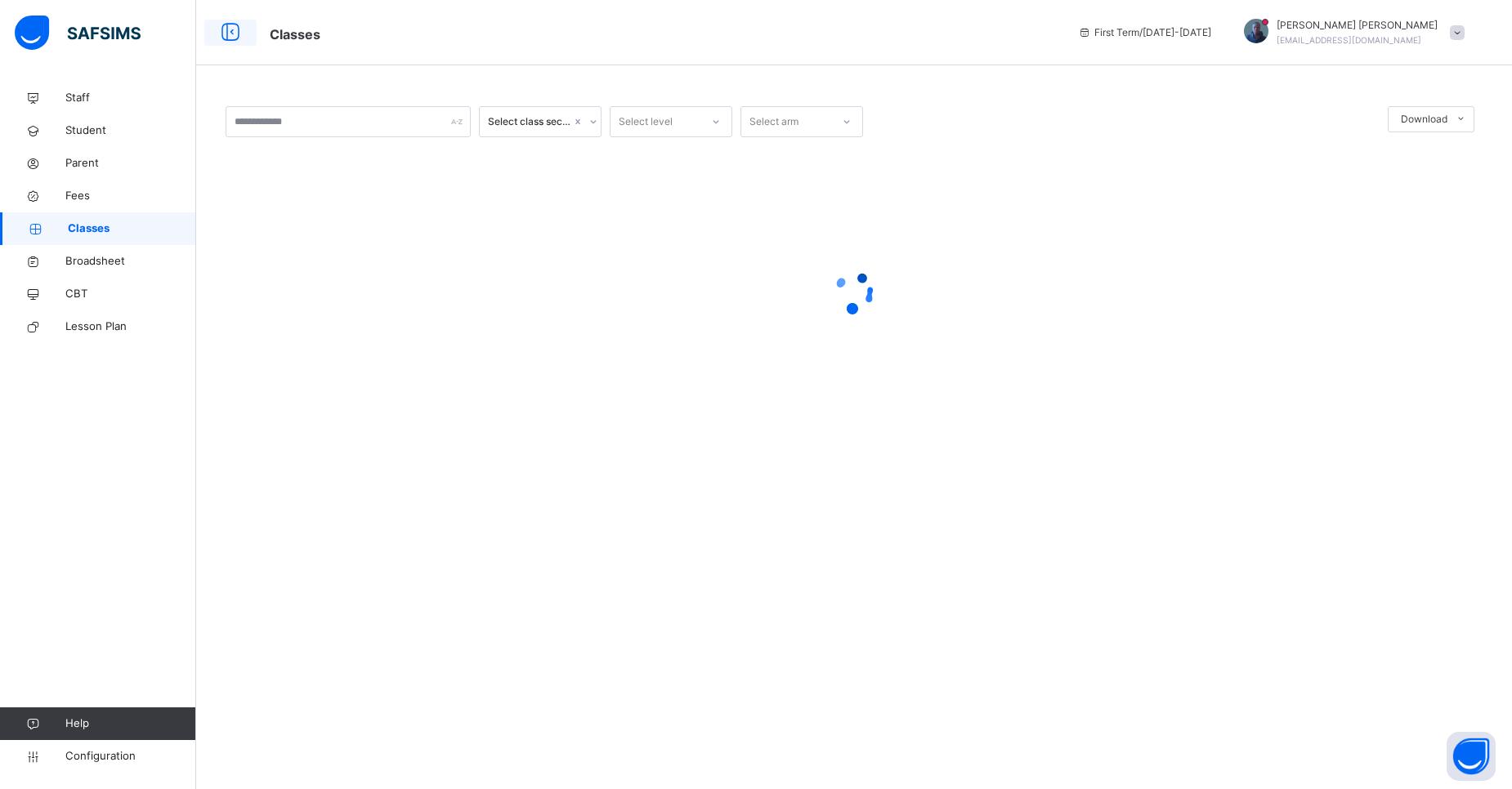
click at [229, 24] on icon at bounding box center [230, 32] width 28 height 30
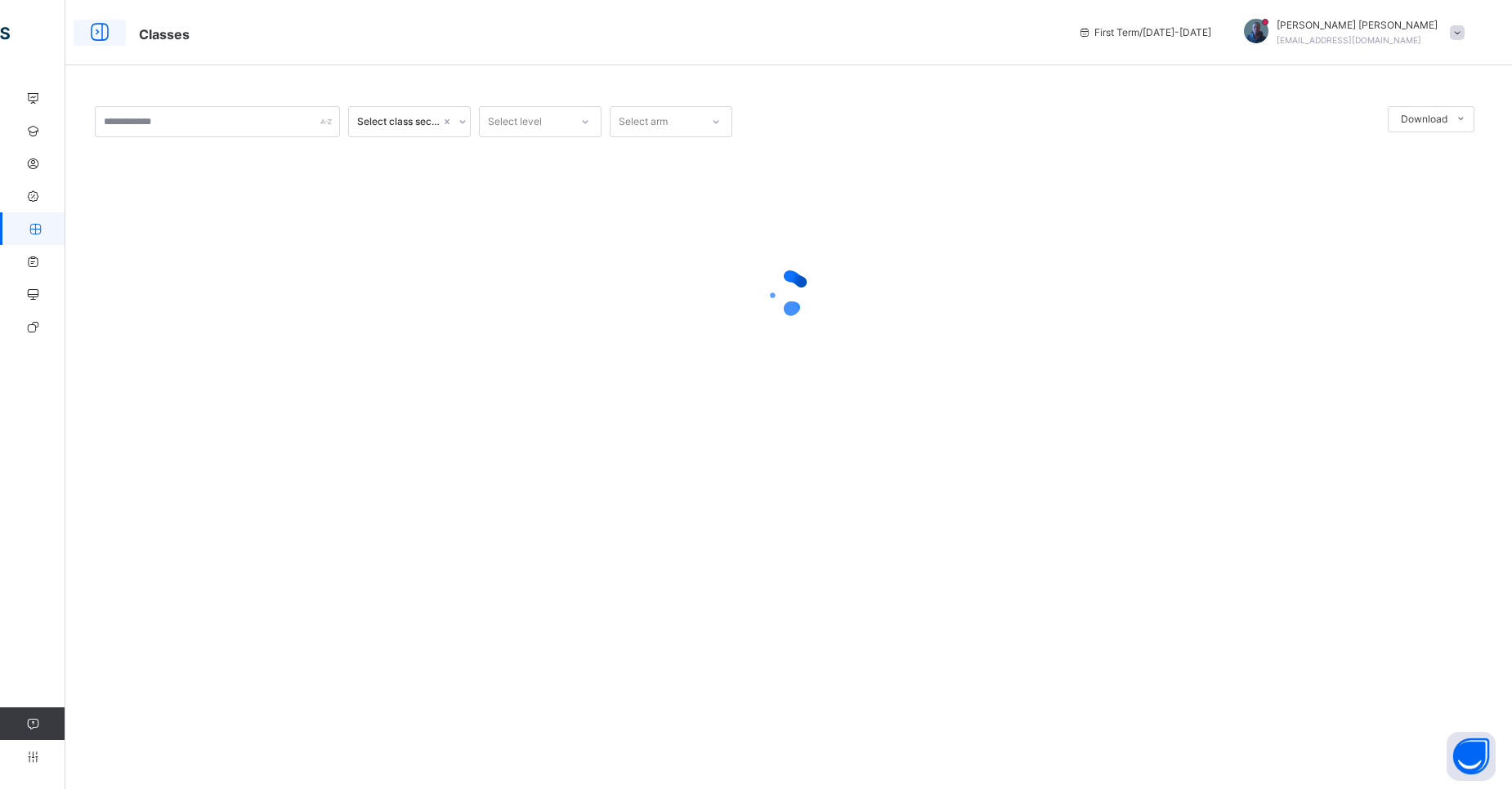
click at [104, 35] on icon at bounding box center [99, 32] width 28 height 30
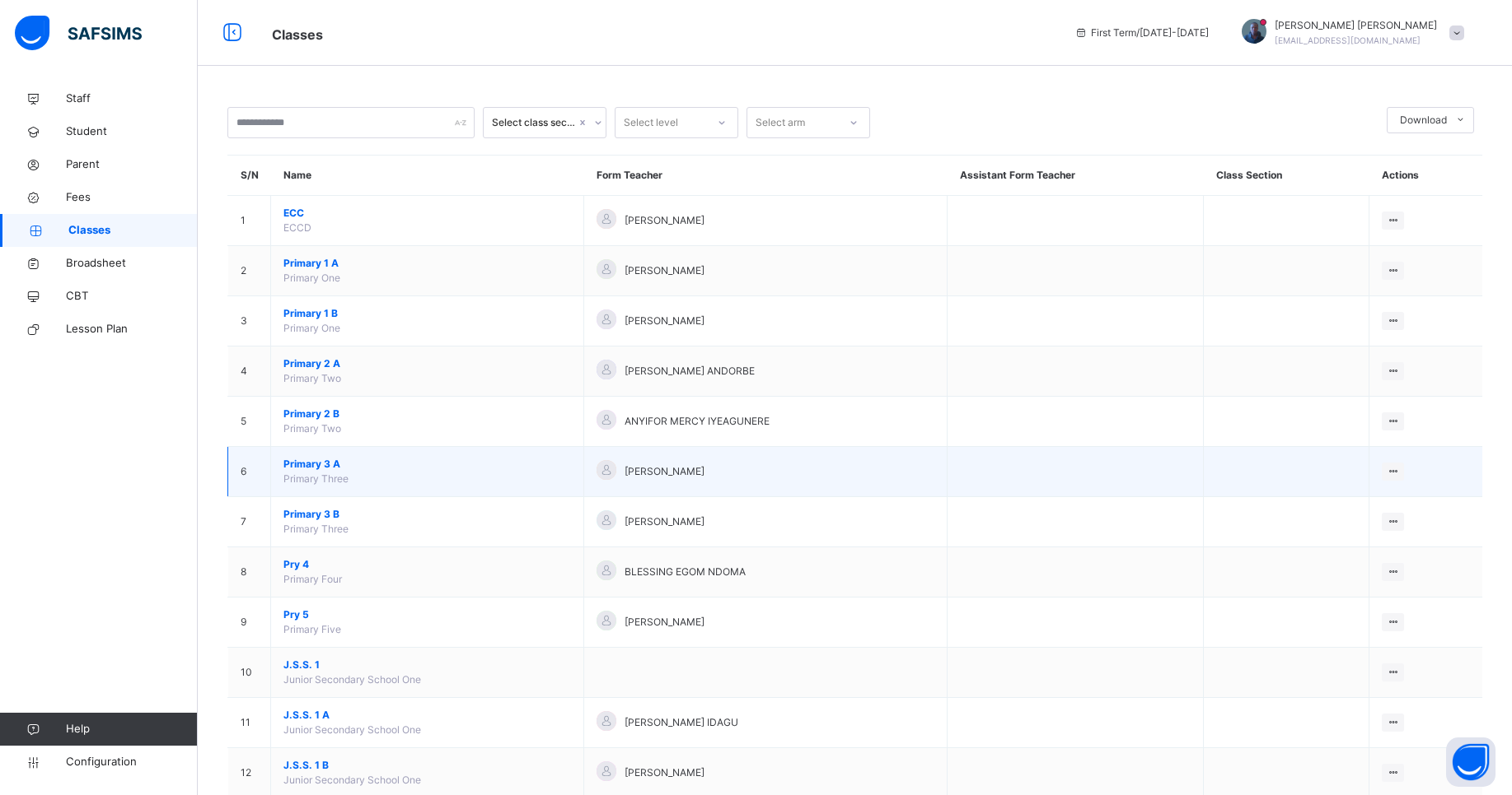
click at [292, 465] on span "Primary 3 A" at bounding box center [426, 464] width 288 height 15
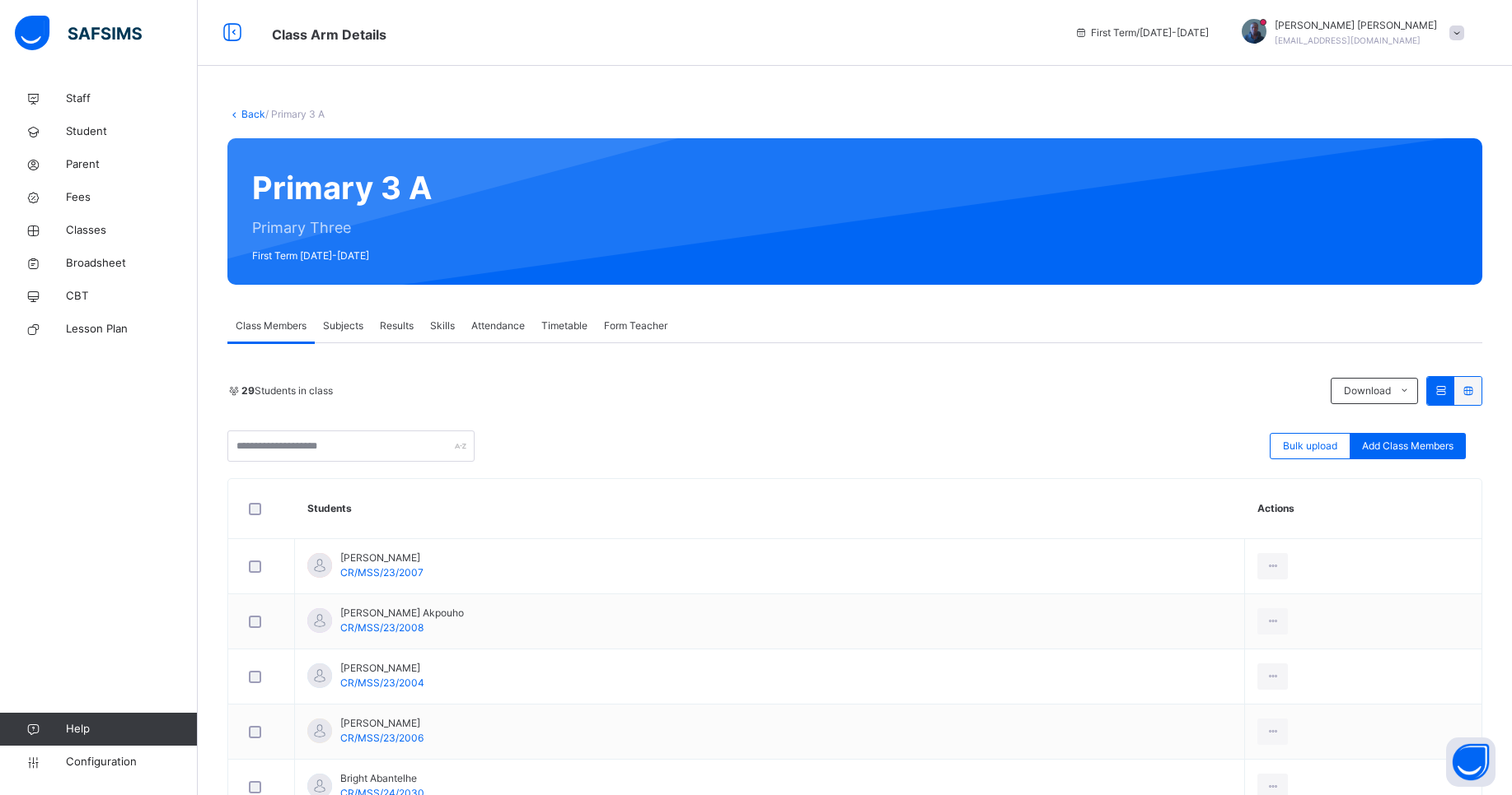
click at [356, 332] on span "Subjects" at bounding box center [343, 326] width 41 height 15
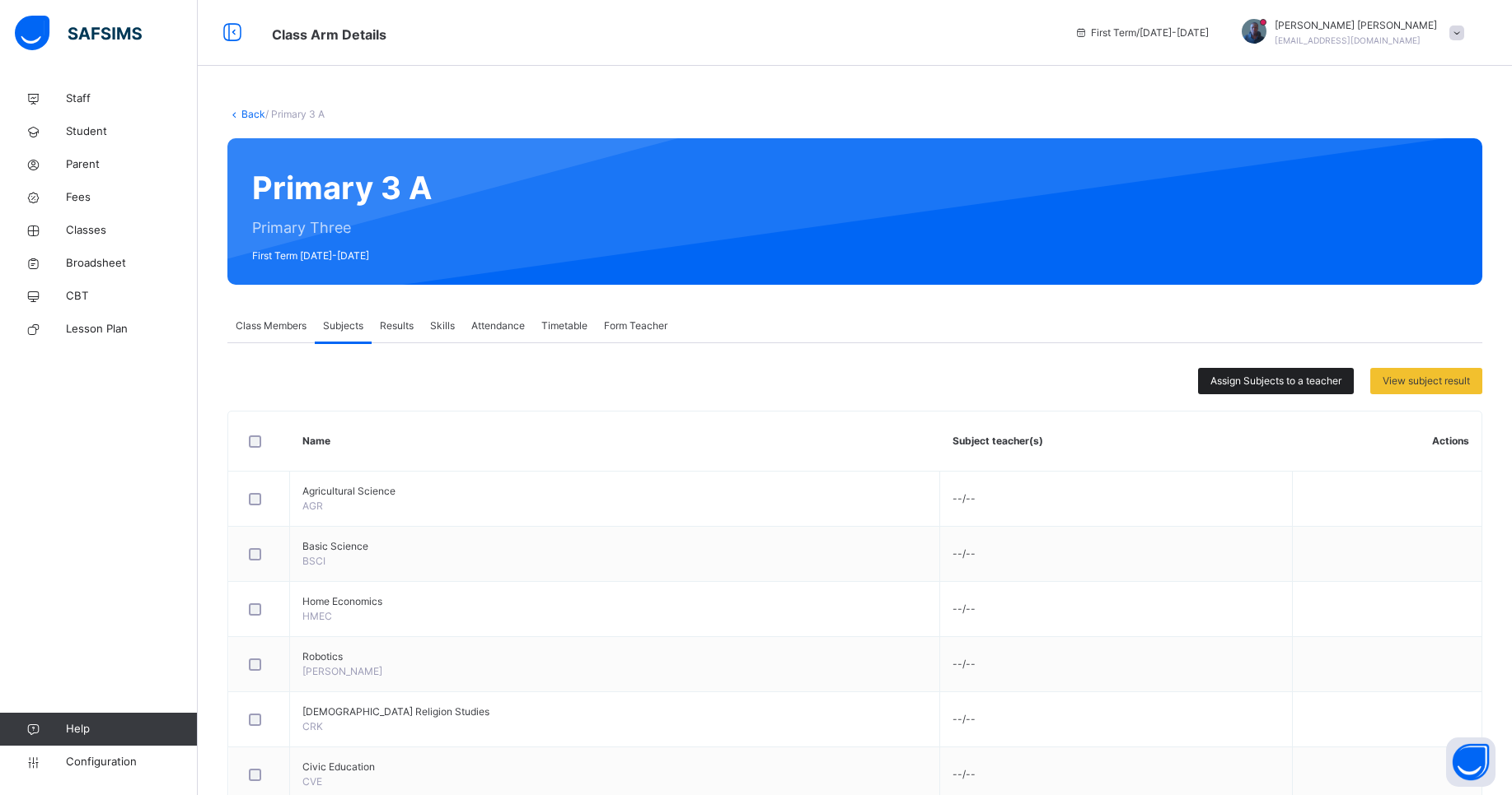
click at [1272, 384] on span "Assign Subjects to a teacher" at bounding box center [1275, 381] width 131 height 15
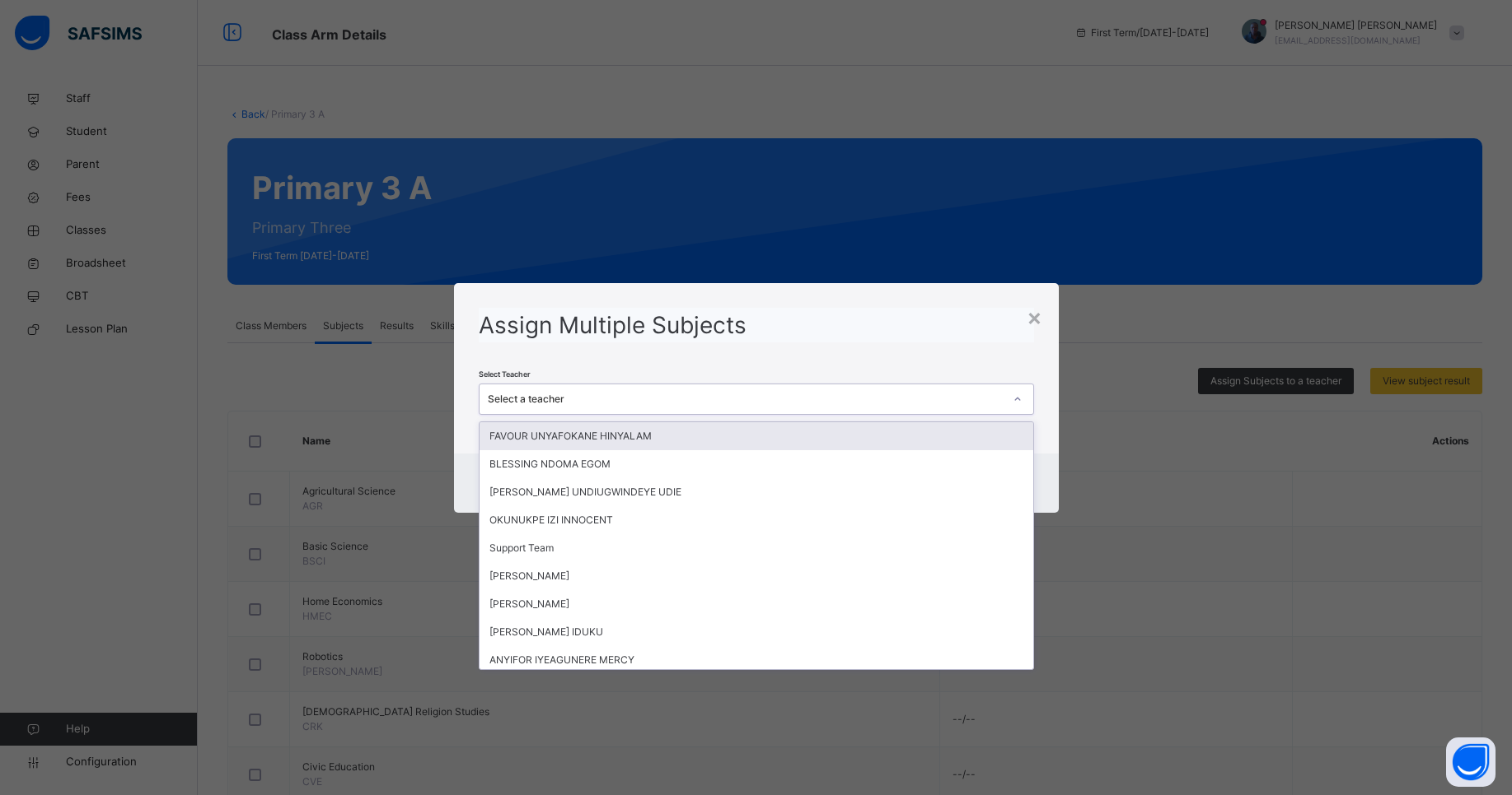
click at [904, 408] on div "Select a teacher" at bounding box center [741, 399] width 522 height 25
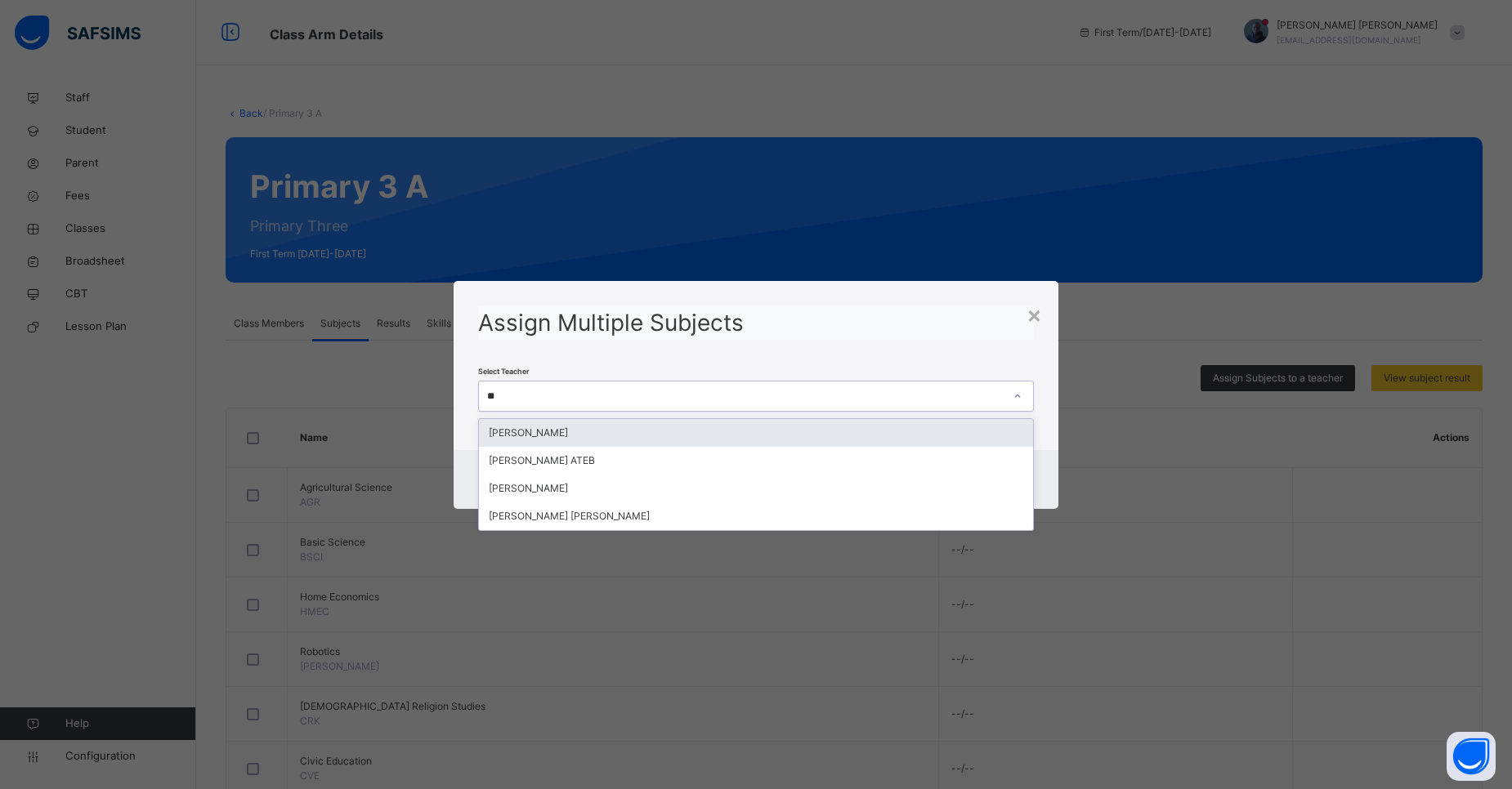
type input "***"
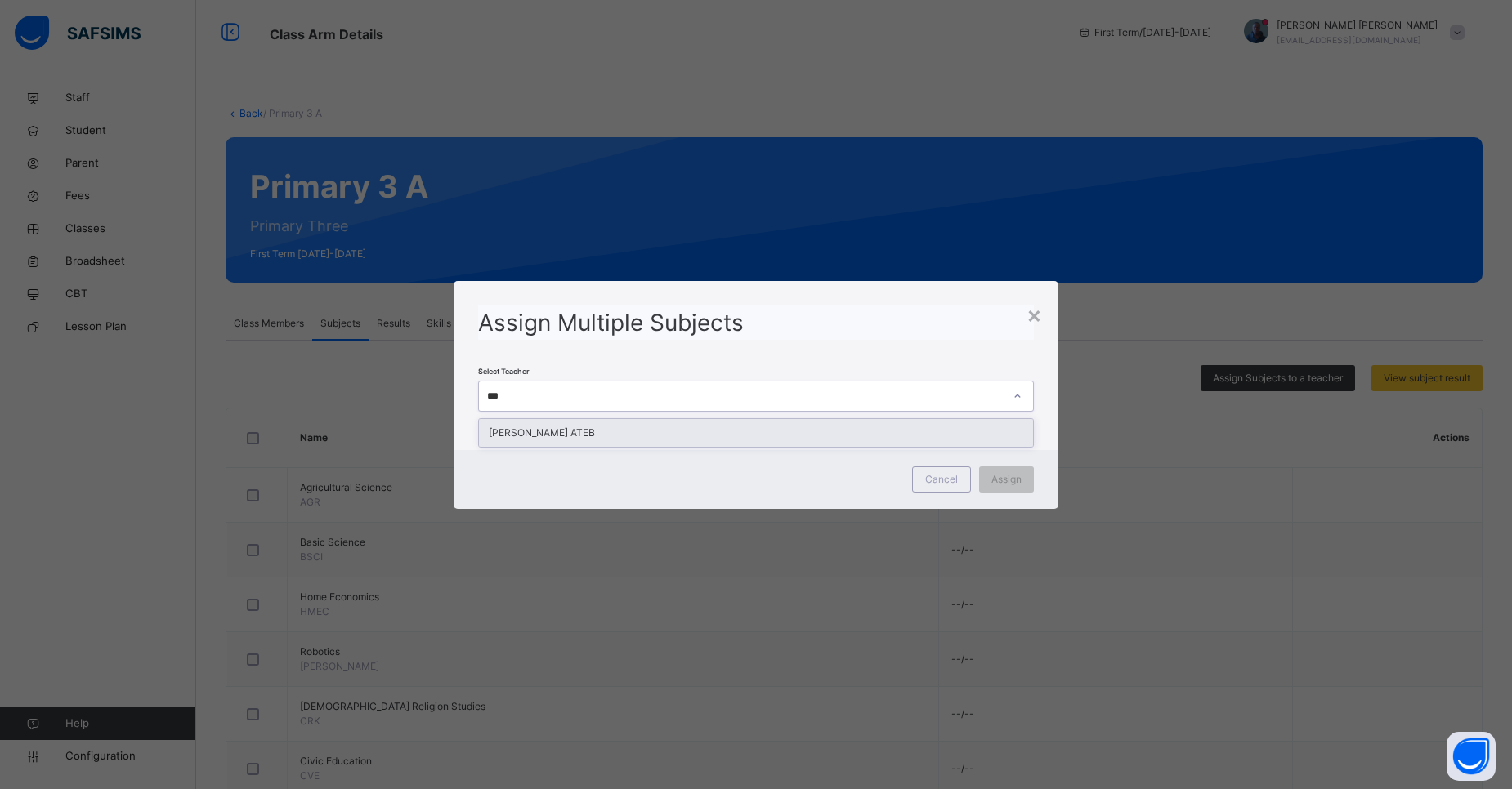
click at [757, 425] on div "[PERSON_NAME] ATEB" at bounding box center [756, 433] width 554 height 28
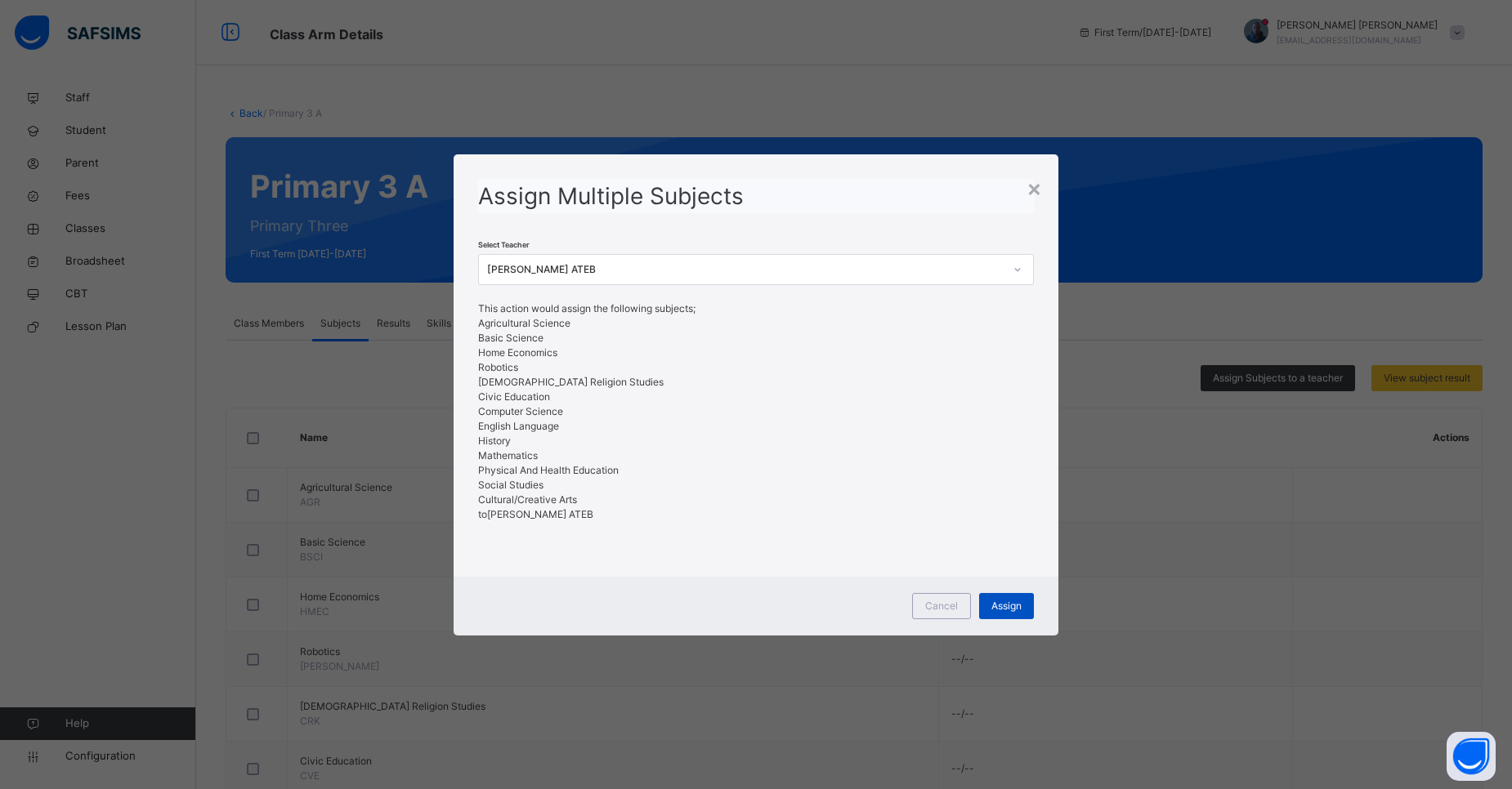
click at [1004, 606] on span "Assign" at bounding box center [1007, 606] width 31 height 14
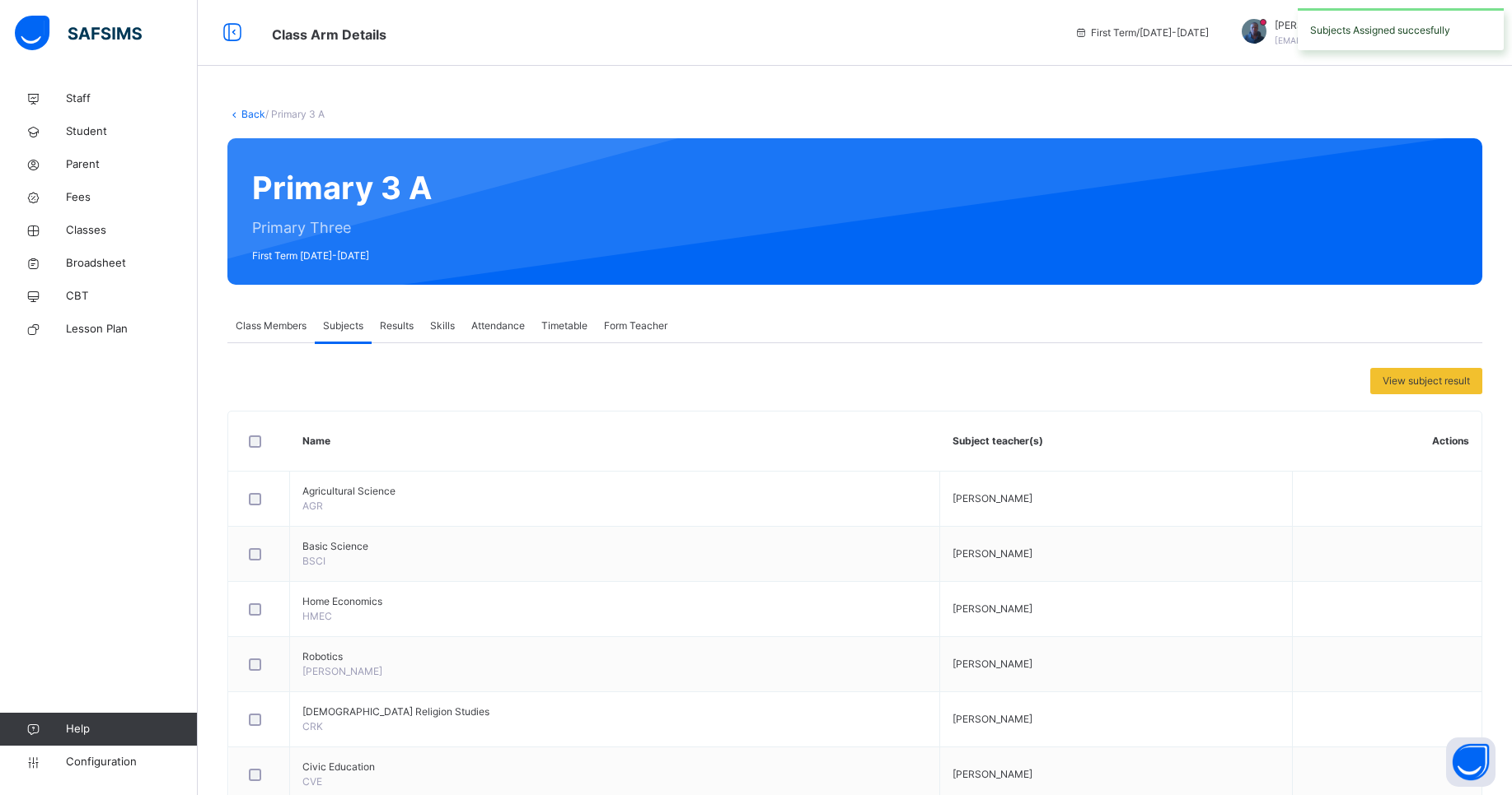
click at [245, 116] on link "Back" at bounding box center [253, 114] width 24 height 13
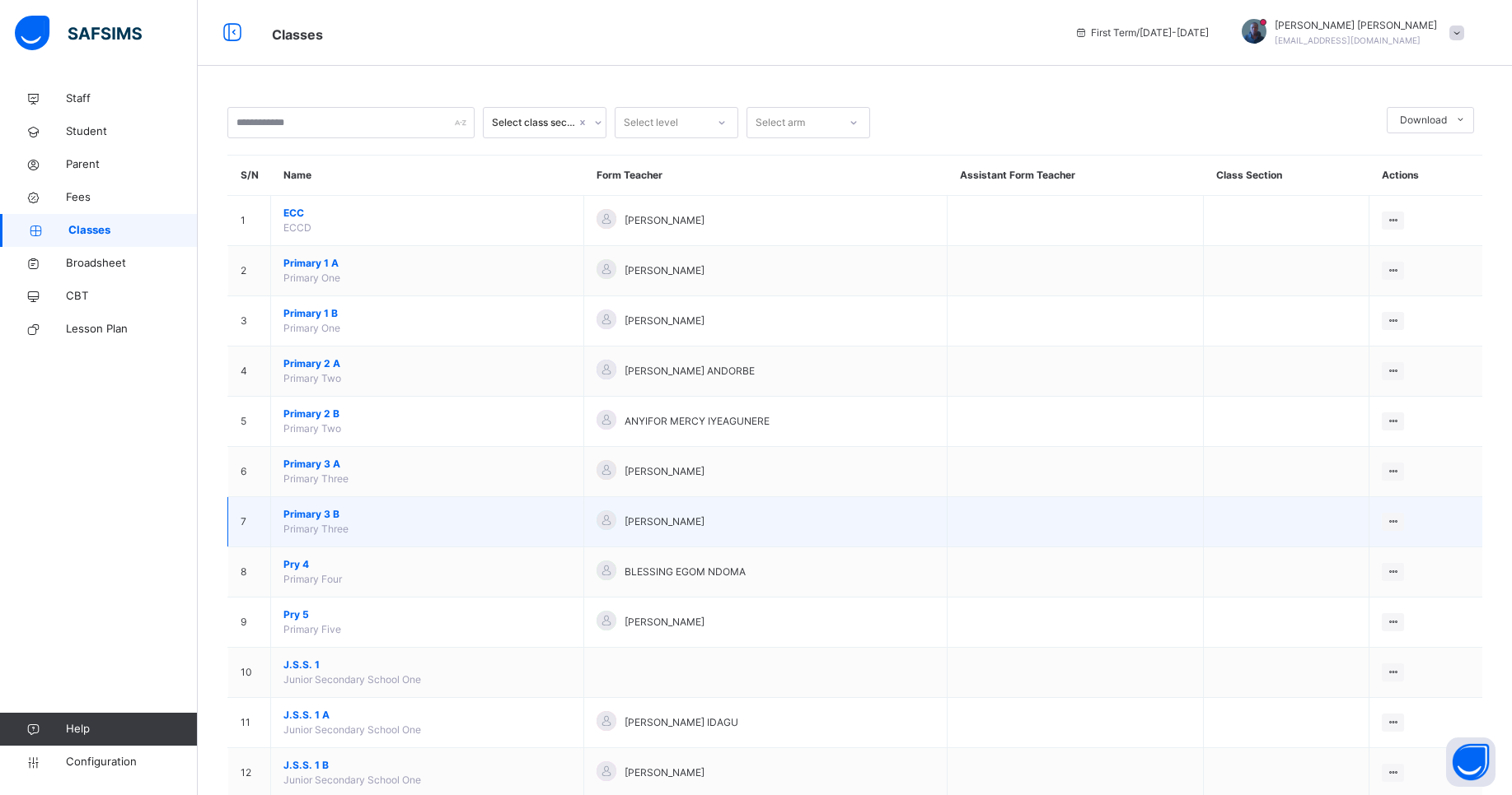
click at [315, 509] on span "Primary 3 B" at bounding box center [426, 515] width 288 height 15
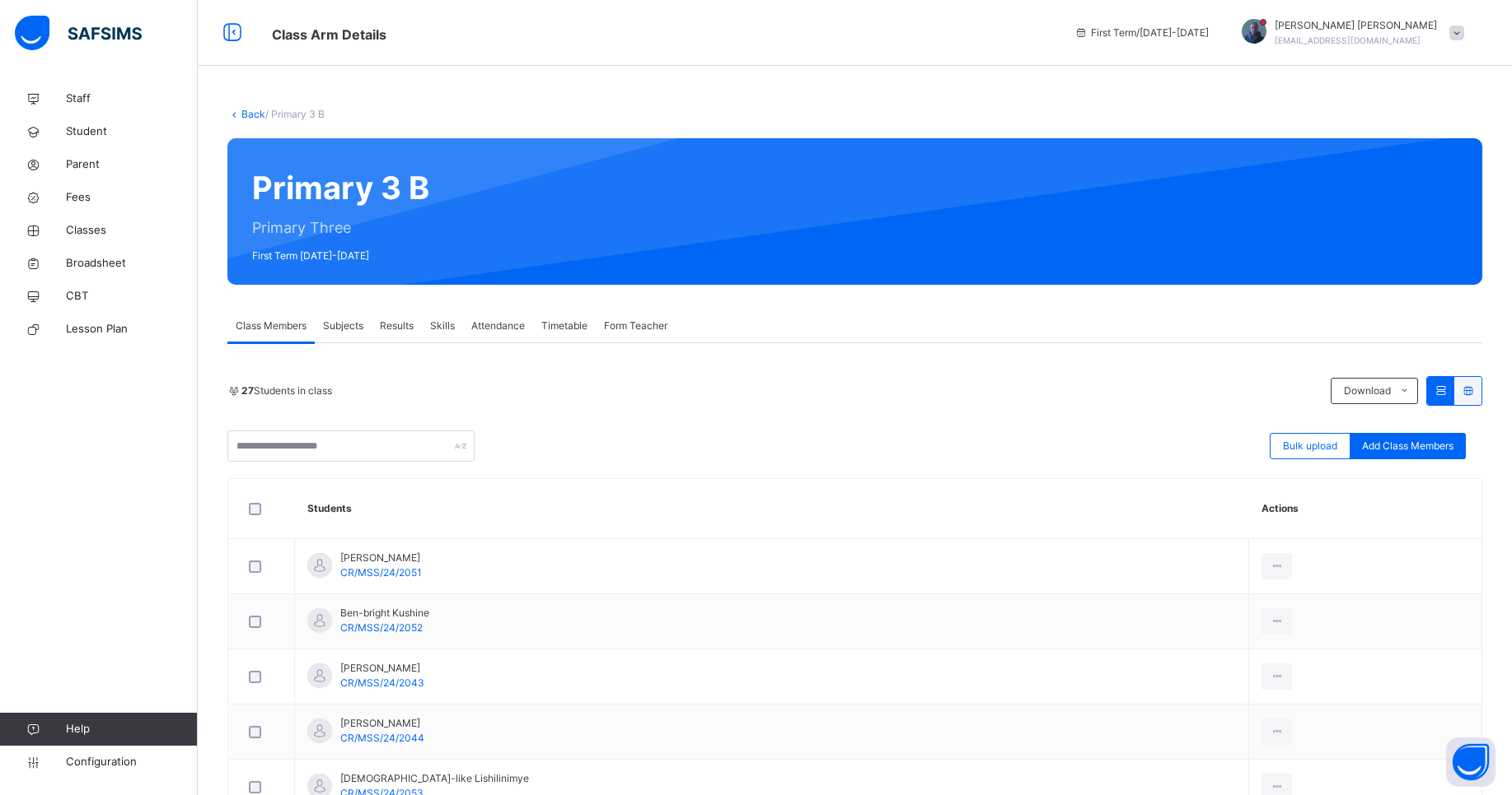
click at [343, 327] on span "Subjects" at bounding box center [343, 326] width 41 height 15
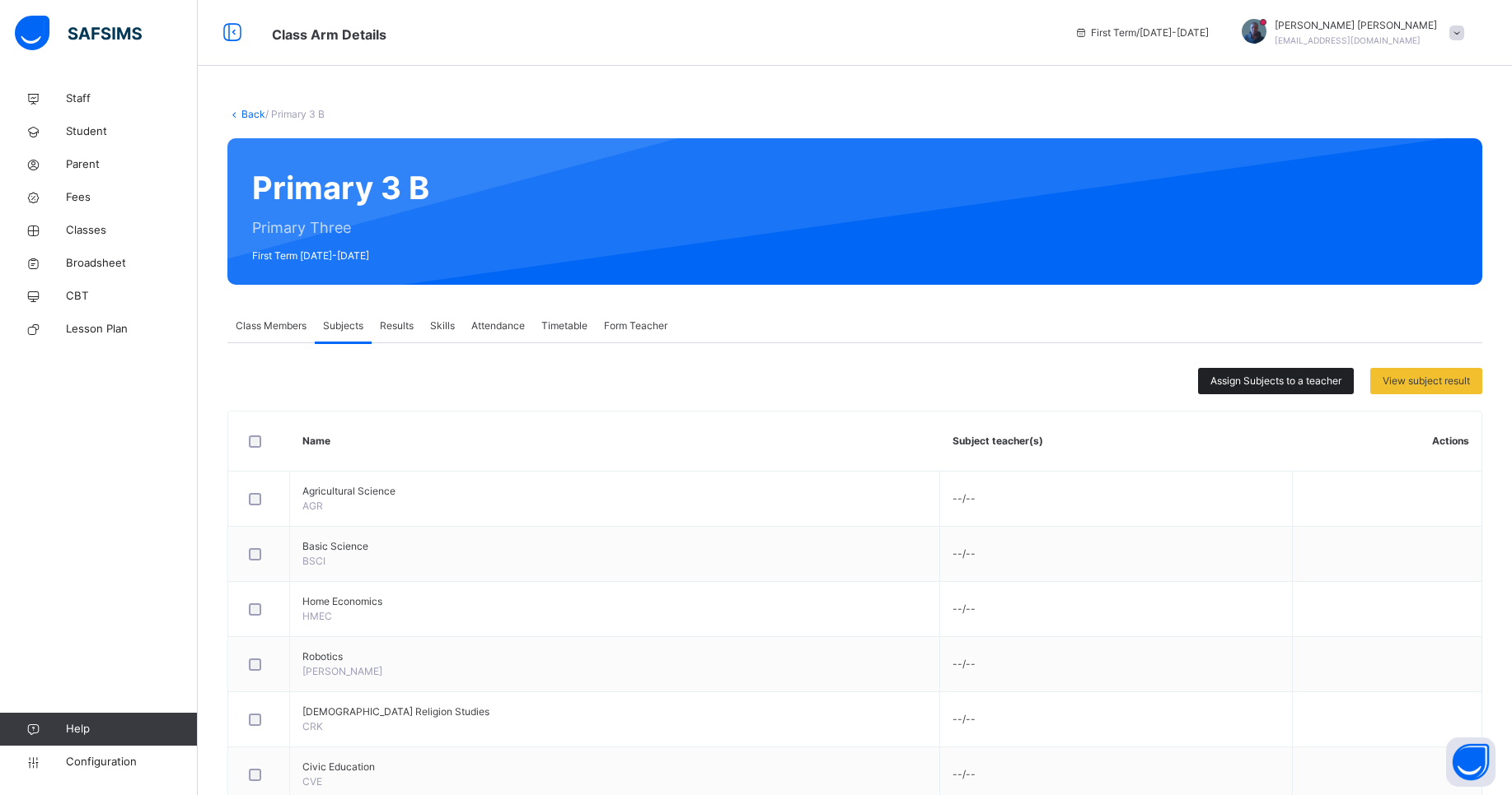
click at [1296, 374] on span "Assign Subjects to a teacher" at bounding box center [1275, 381] width 131 height 15
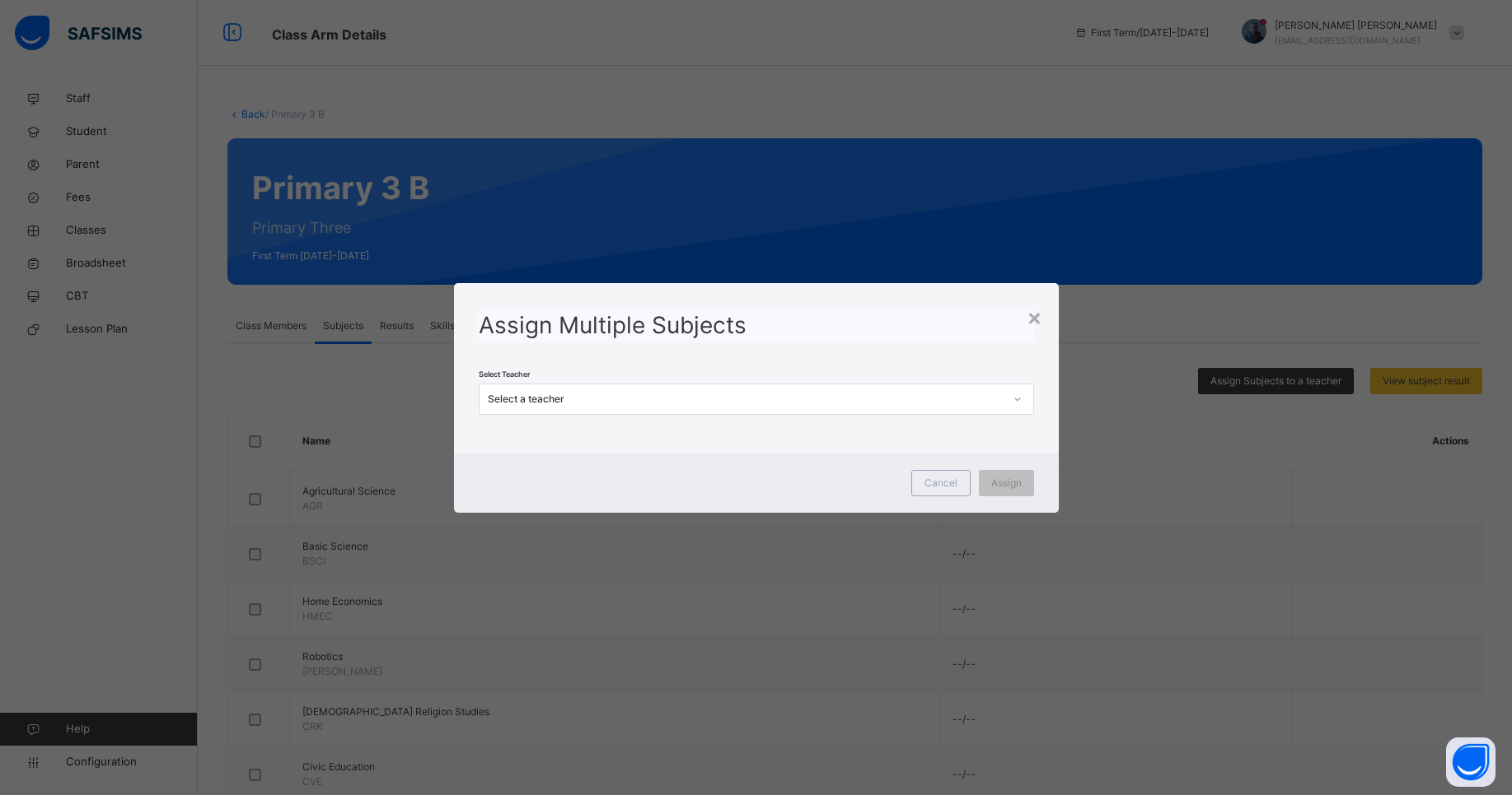
click at [873, 417] on div "Assign Multiple Subjects Select Teacher Select a teacher" at bounding box center [756, 361] width 605 height 157
click at [1038, 320] on div "×" at bounding box center [1034, 317] width 15 height 34
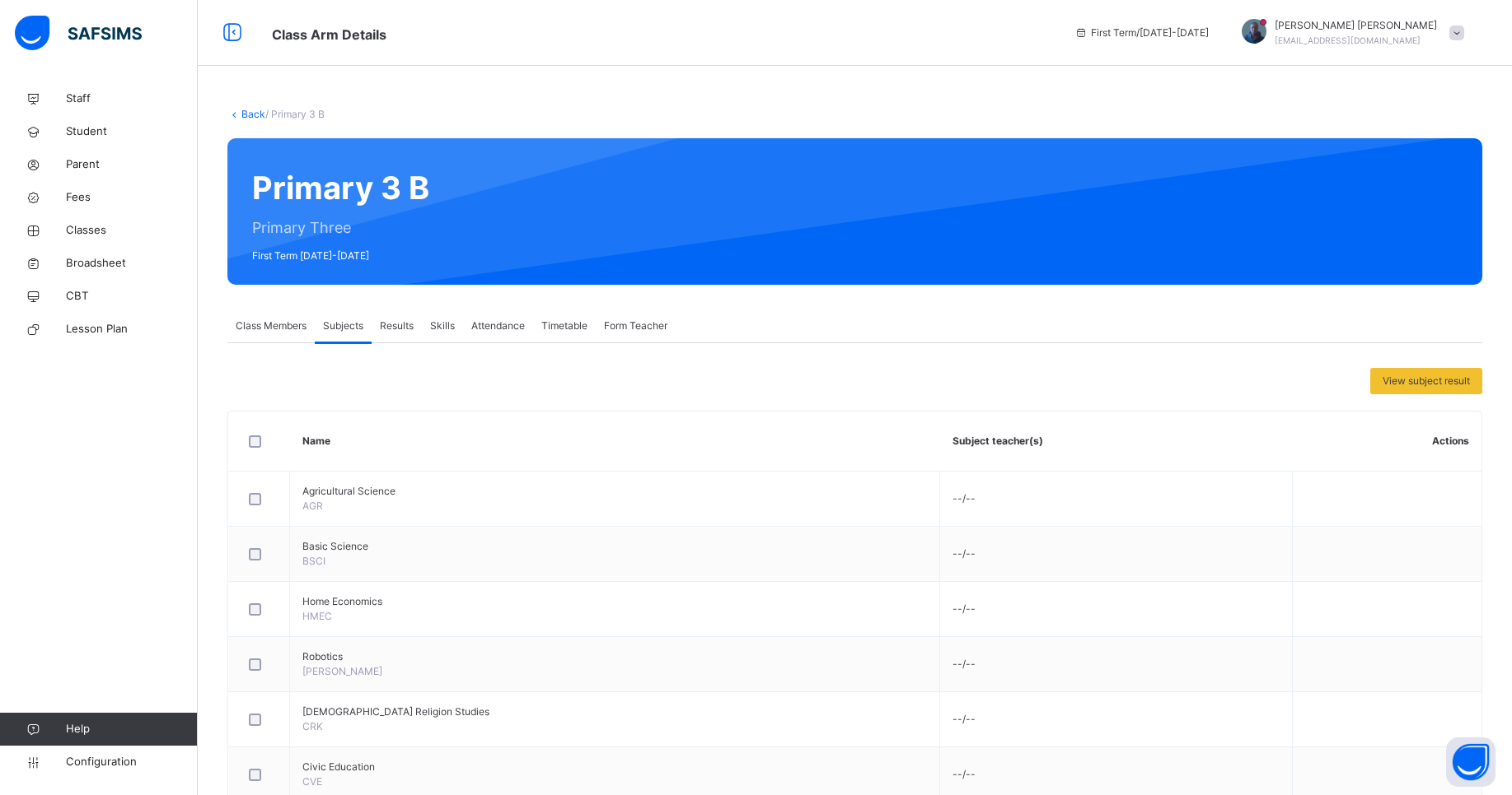
click at [633, 332] on span "Form Teacher" at bounding box center [636, 326] width 63 height 15
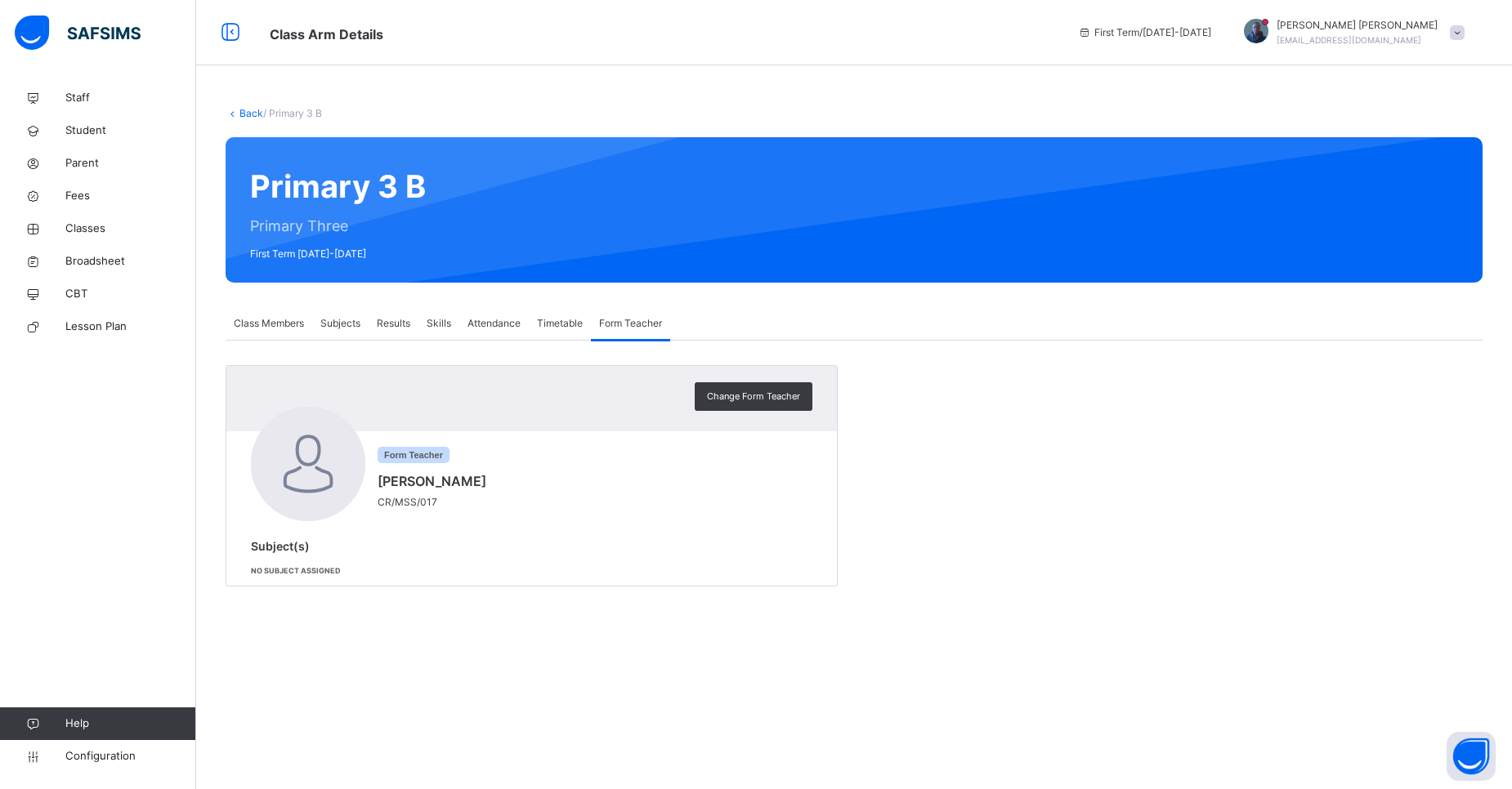
click at [342, 327] on span "Subjects" at bounding box center [340, 324] width 40 height 14
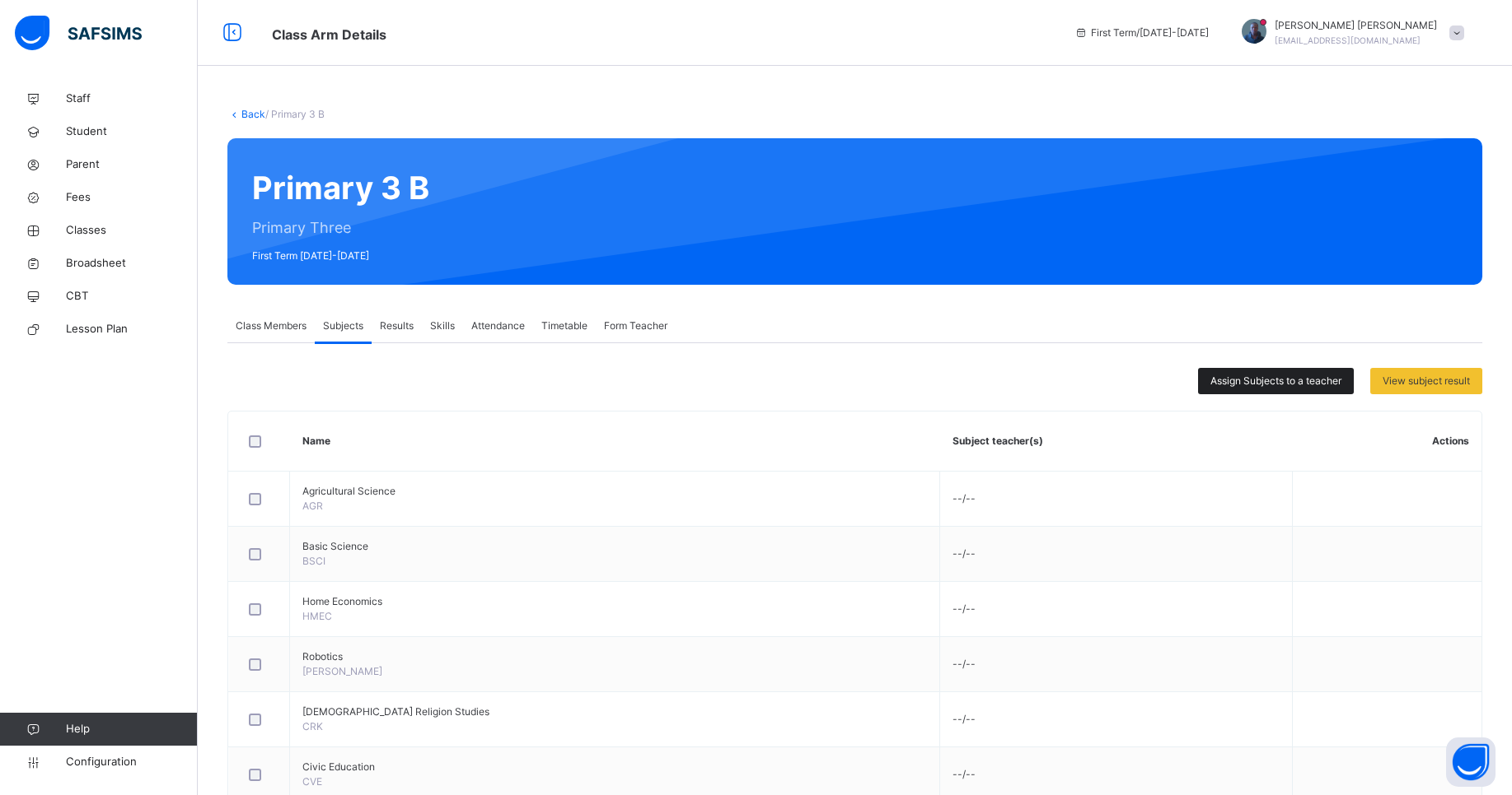
click at [1307, 380] on span "Assign Subjects to a teacher" at bounding box center [1275, 381] width 131 height 15
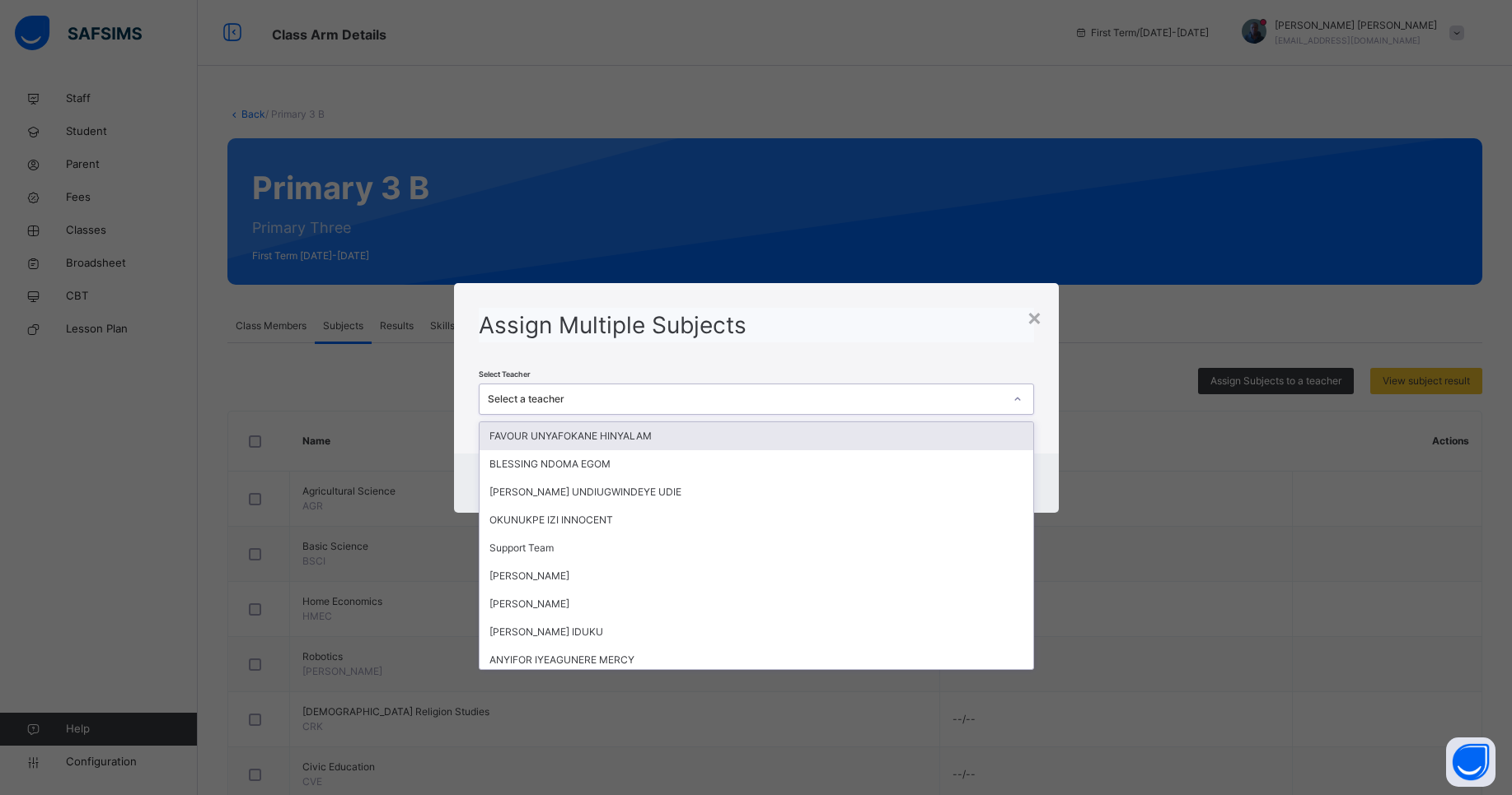
click at [869, 396] on div "Select a teacher" at bounding box center [746, 399] width 516 height 15
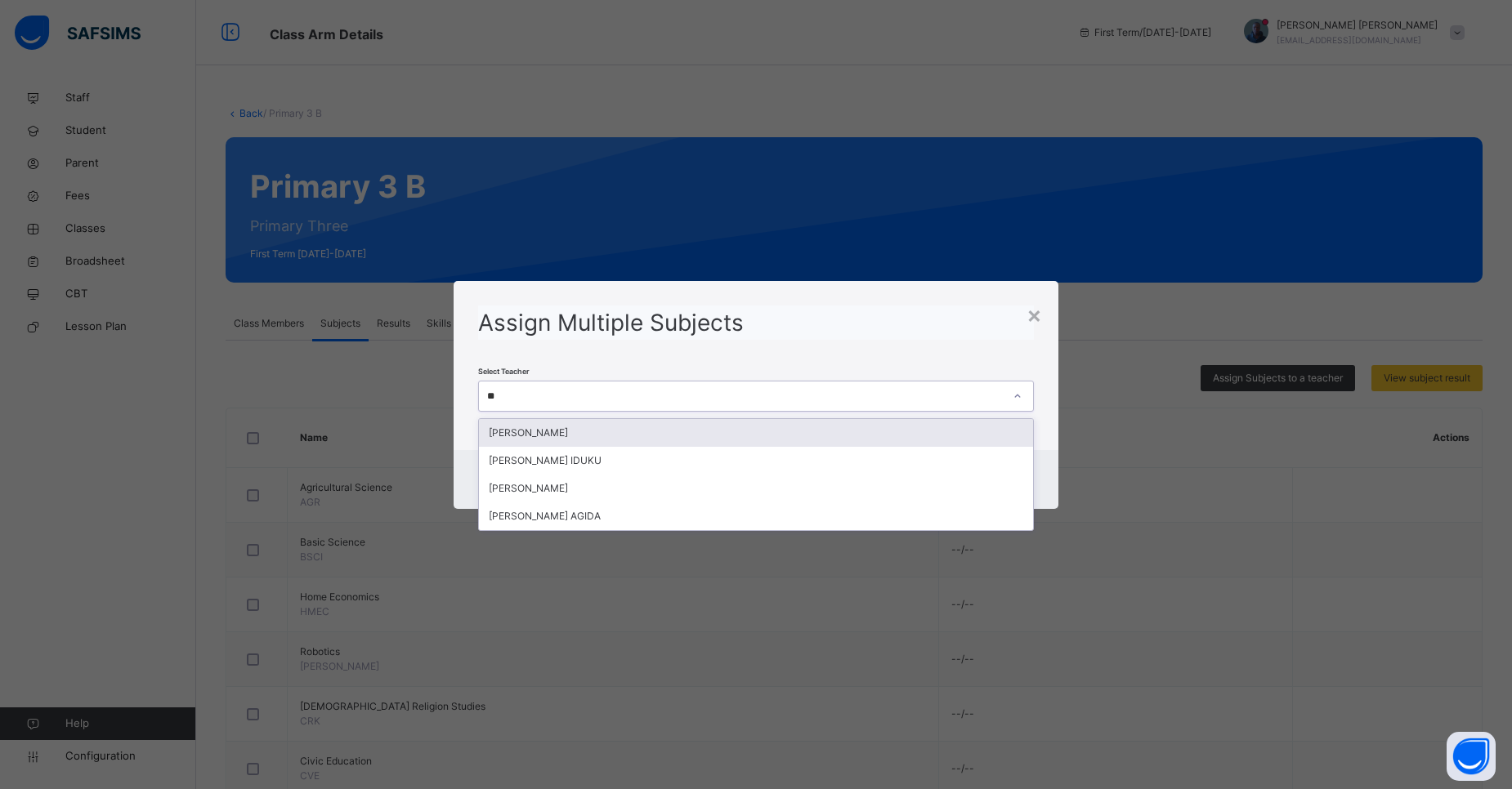
type input "***"
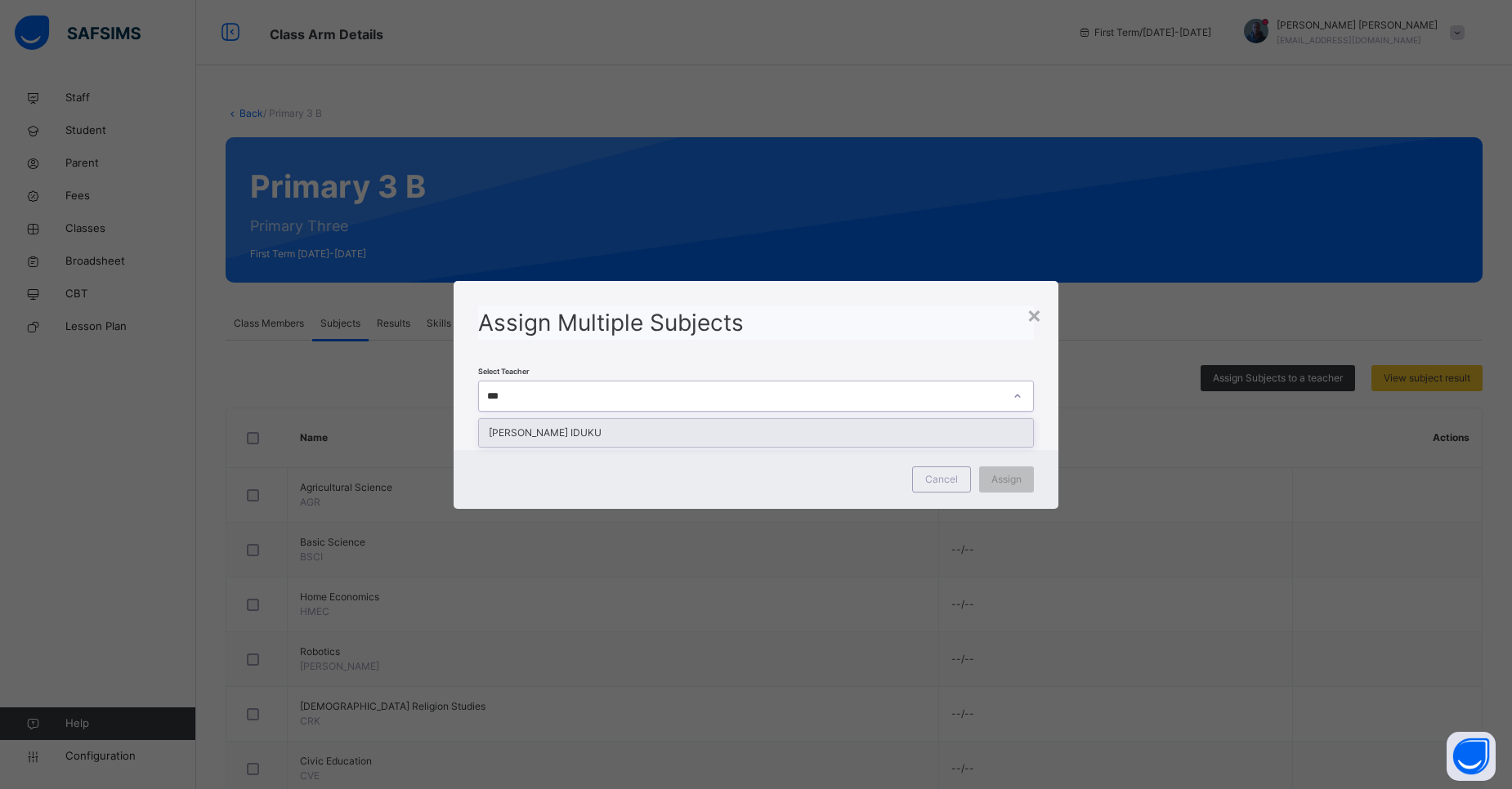
click at [793, 426] on div "[PERSON_NAME] IDUKU" at bounding box center [756, 433] width 554 height 28
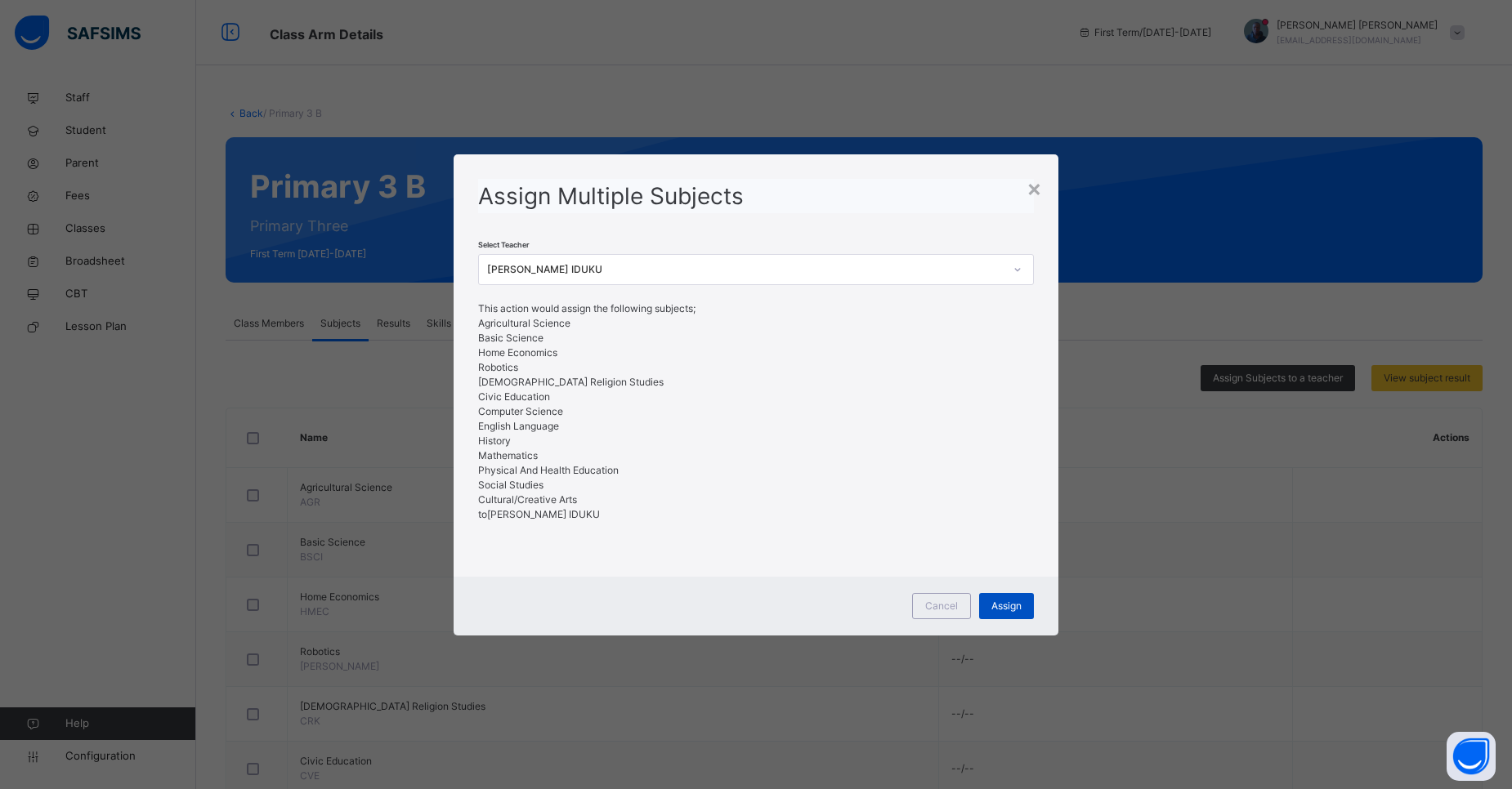
click at [1004, 609] on span "Assign" at bounding box center [1007, 606] width 31 height 14
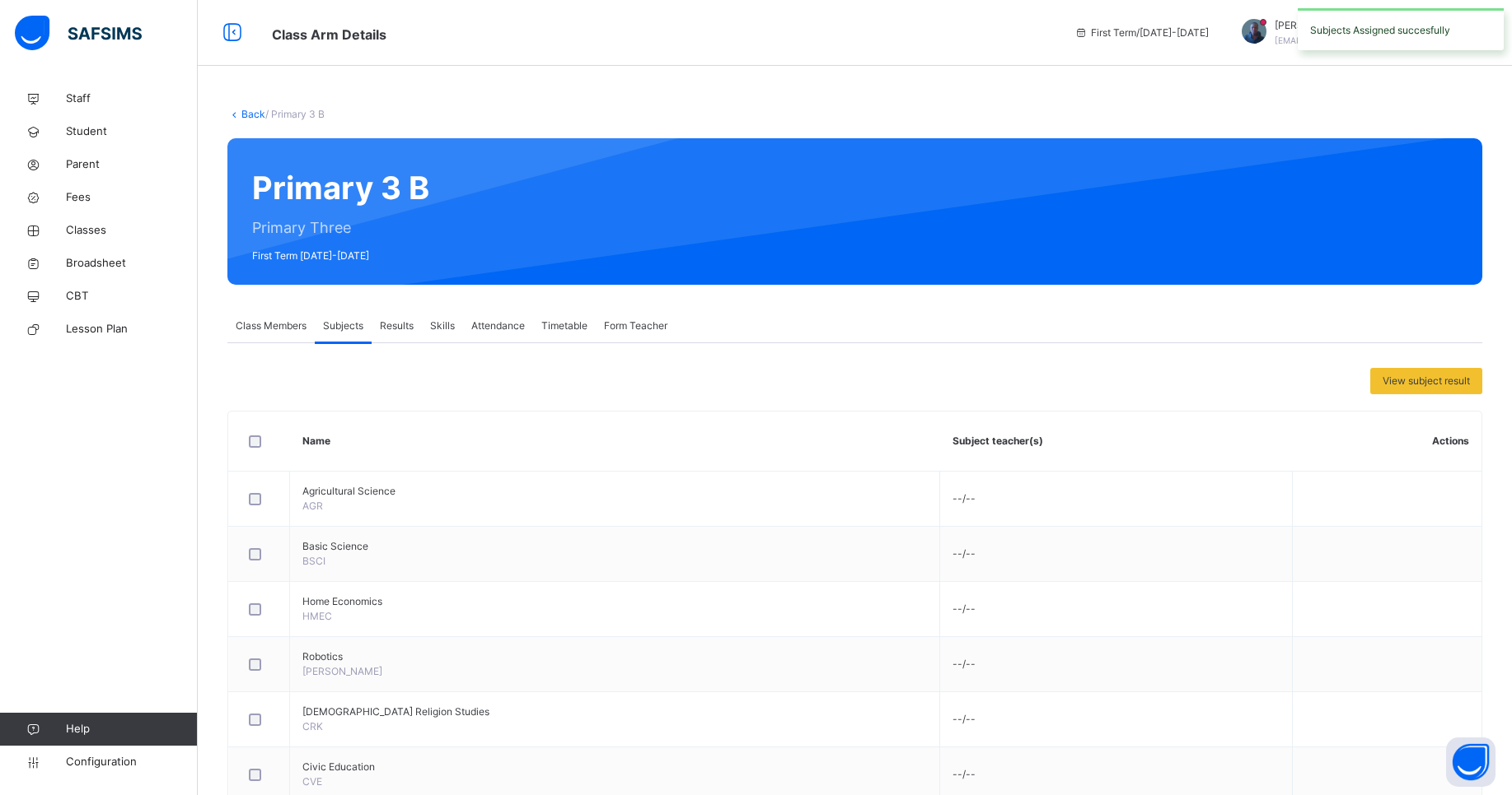
click at [250, 114] on link "Back" at bounding box center [253, 114] width 24 height 13
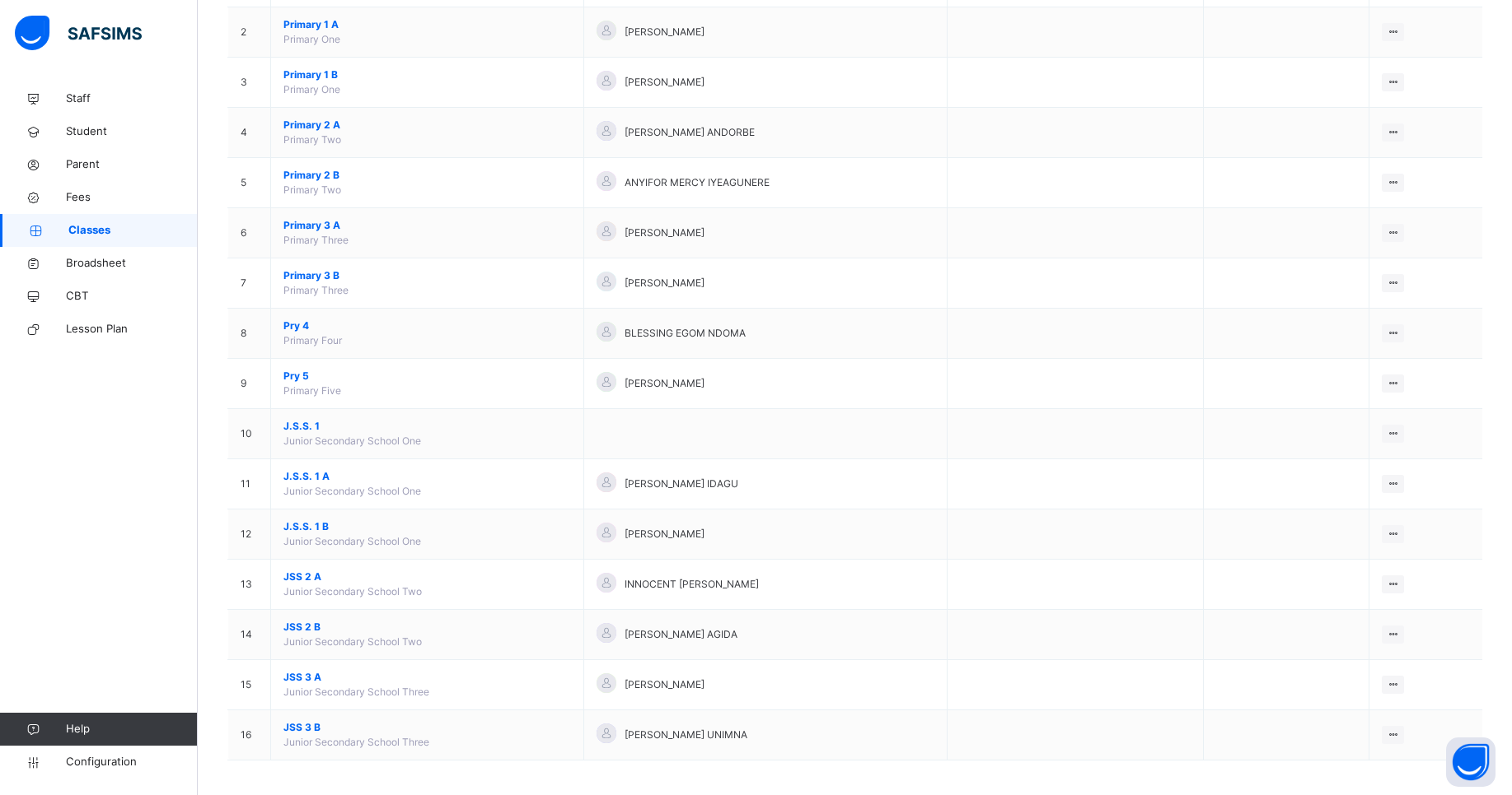
scroll to position [246, 0]
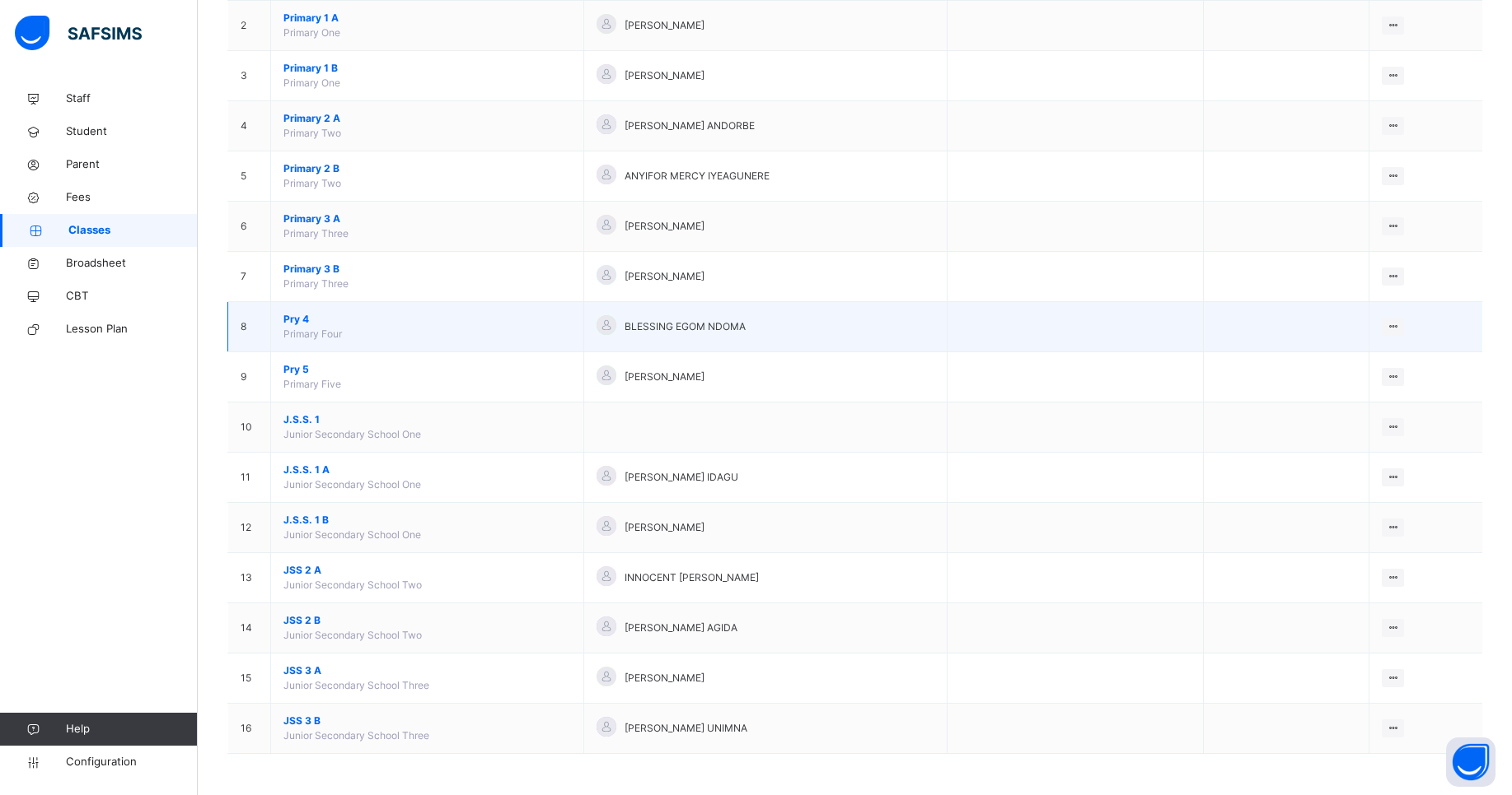
click at [306, 316] on span "Pry 4" at bounding box center [426, 319] width 288 height 15
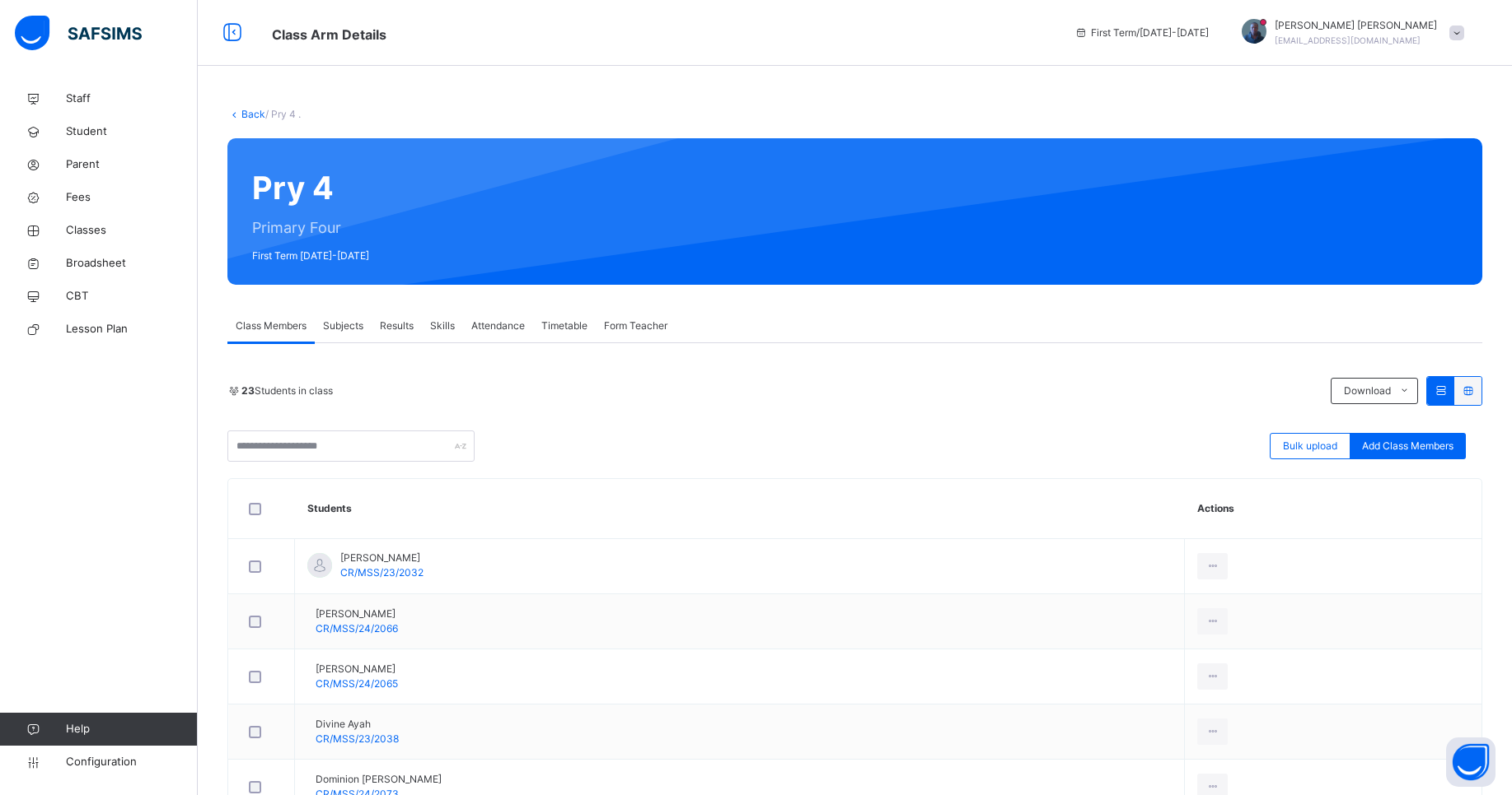
click at [360, 316] on div "Subjects" at bounding box center [343, 326] width 57 height 33
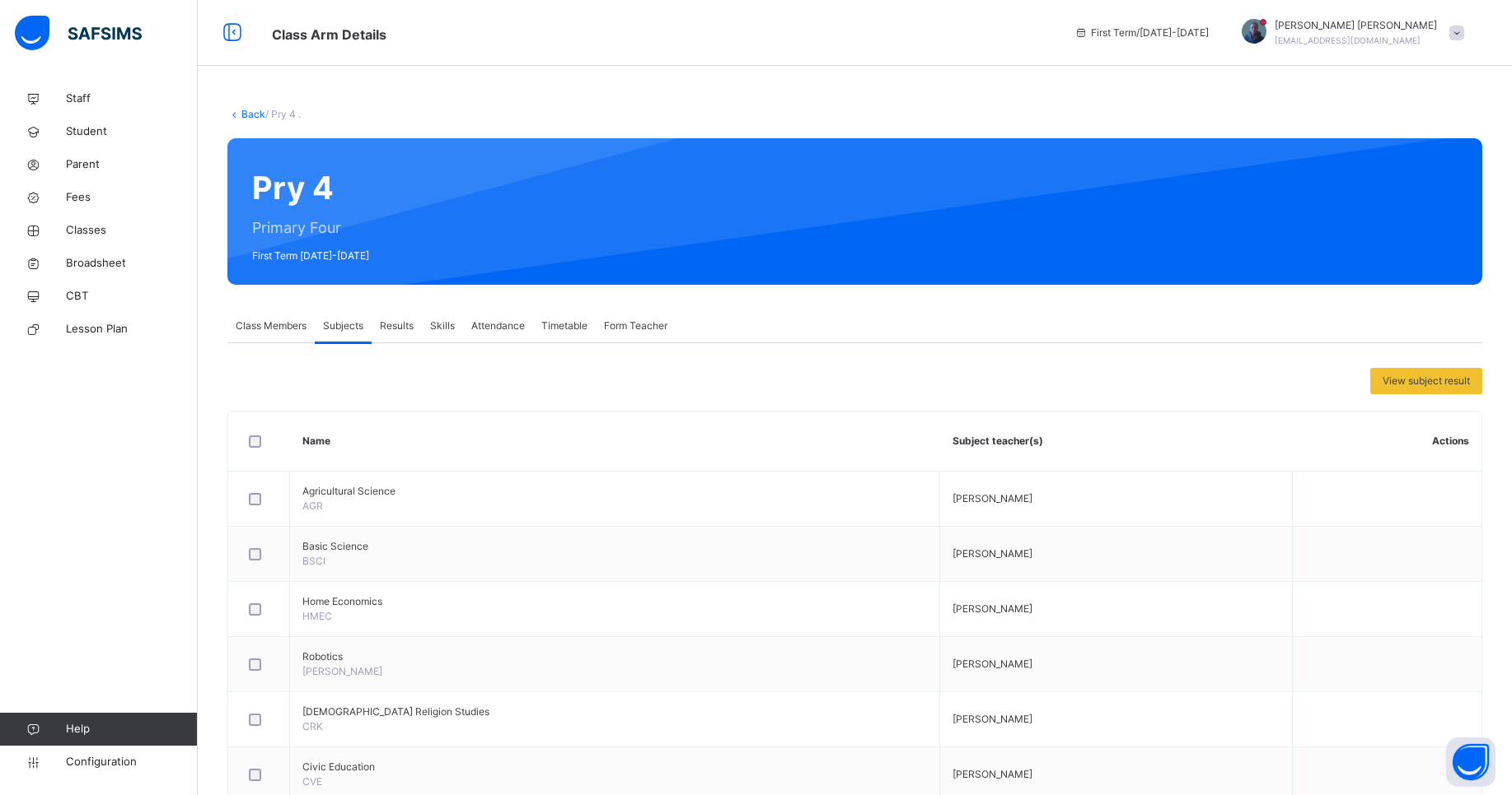
click at [261, 323] on span "Class Members" at bounding box center [271, 326] width 71 height 15
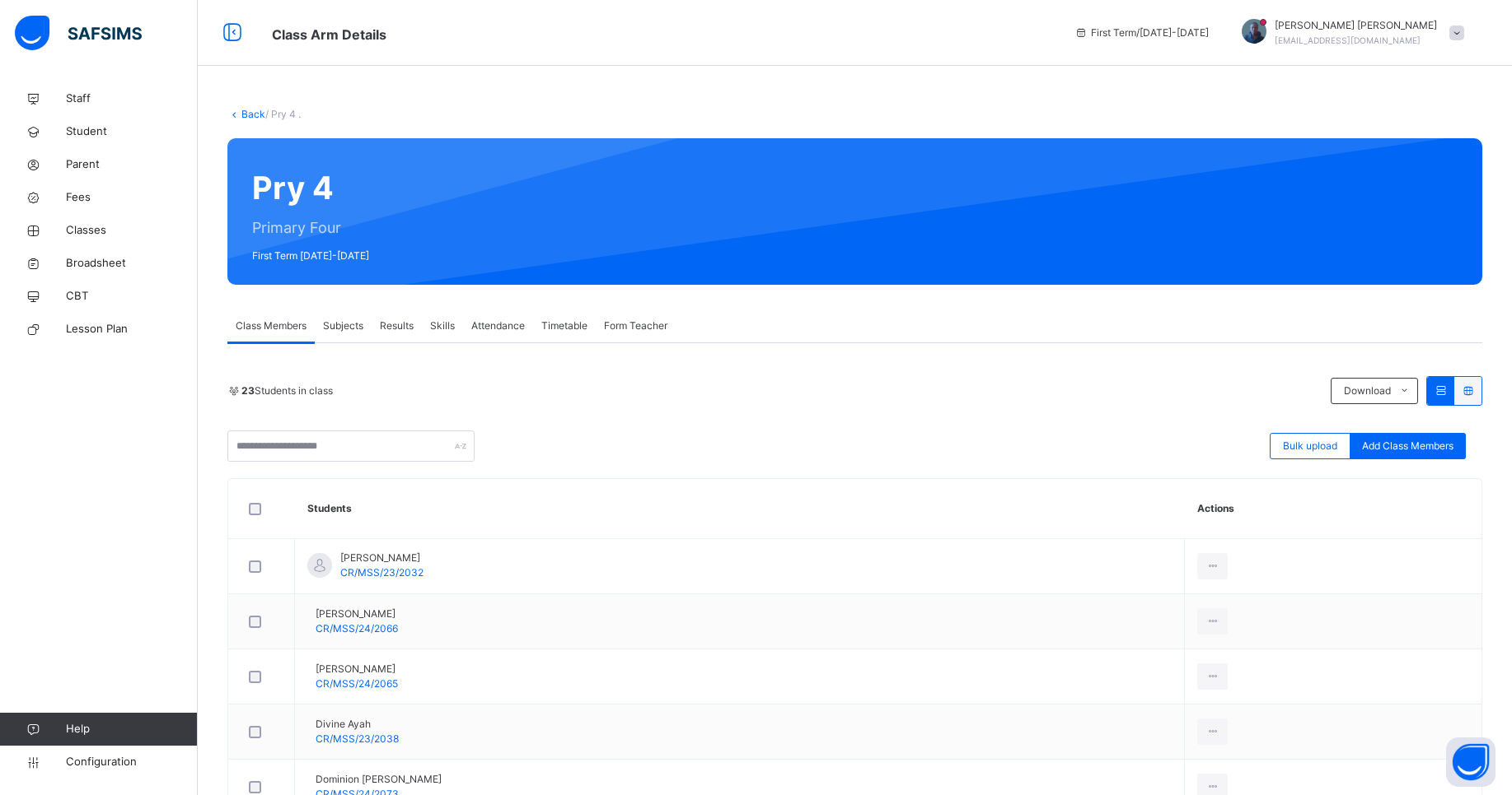
click at [332, 325] on span "Subjects" at bounding box center [343, 326] width 41 height 15
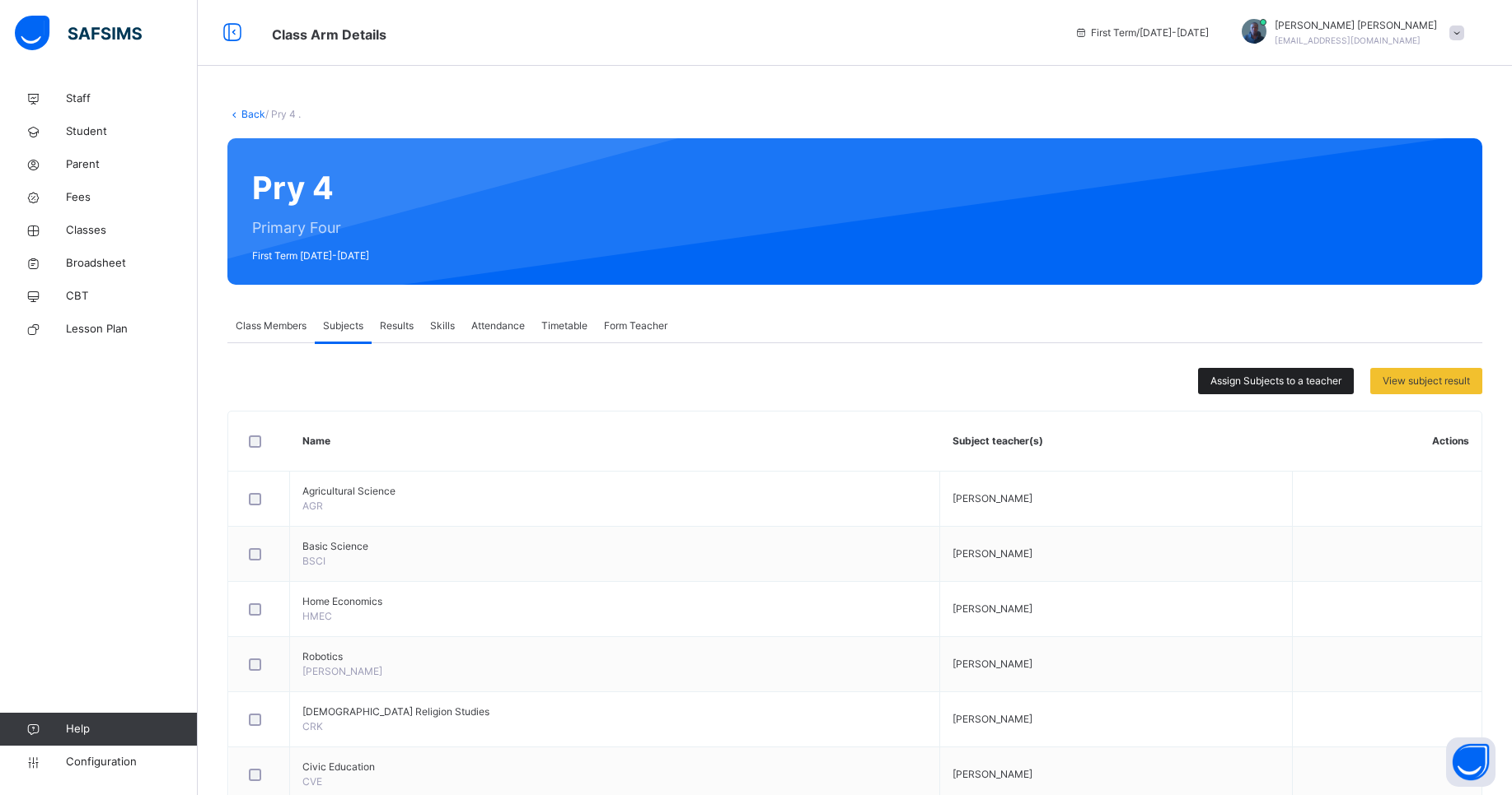
click at [1281, 390] on div "Assign Subjects to a teacher" at bounding box center [1276, 381] width 156 height 26
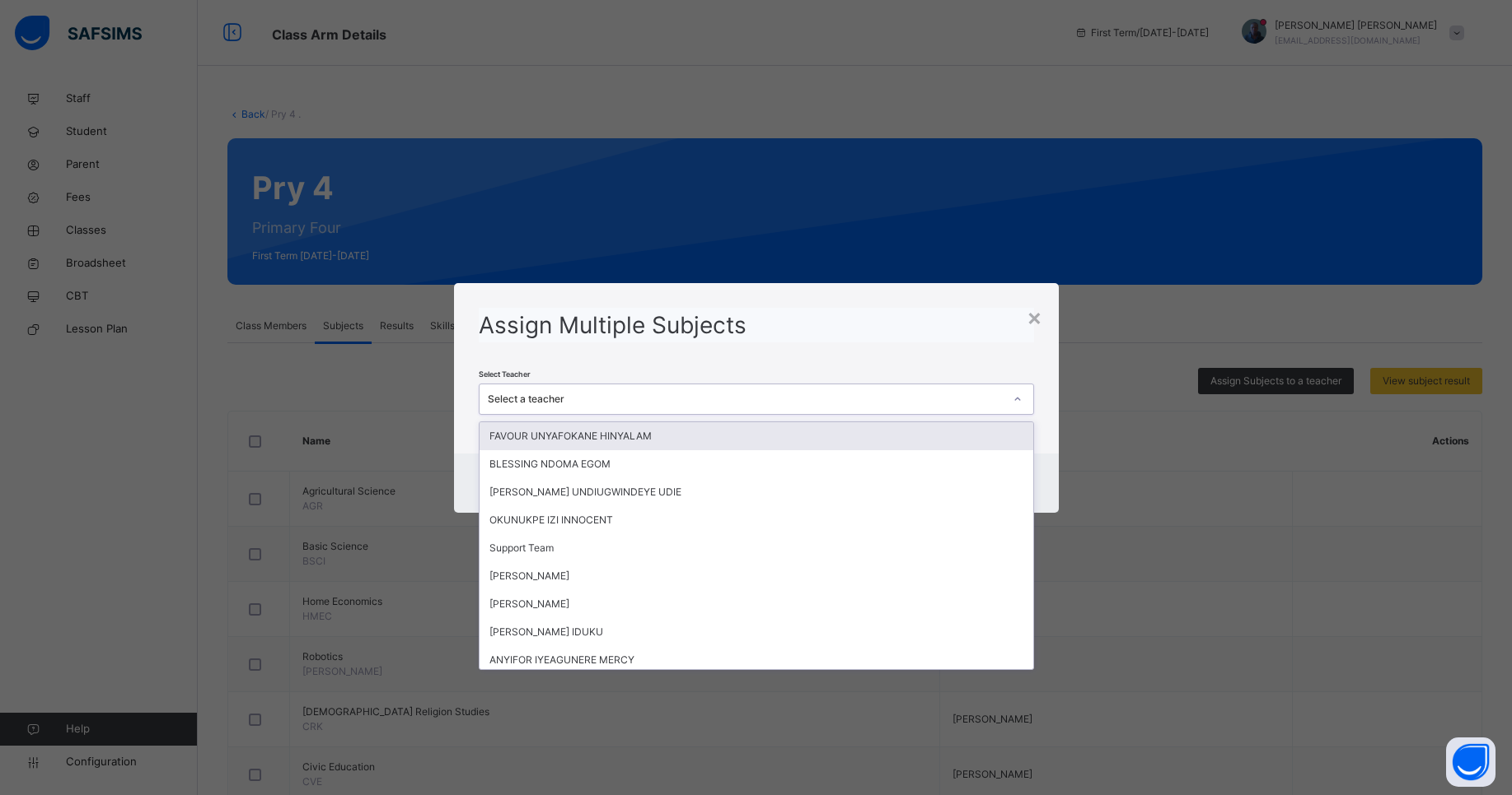
click at [874, 404] on div "Select a teacher" at bounding box center [746, 399] width 516 height 15
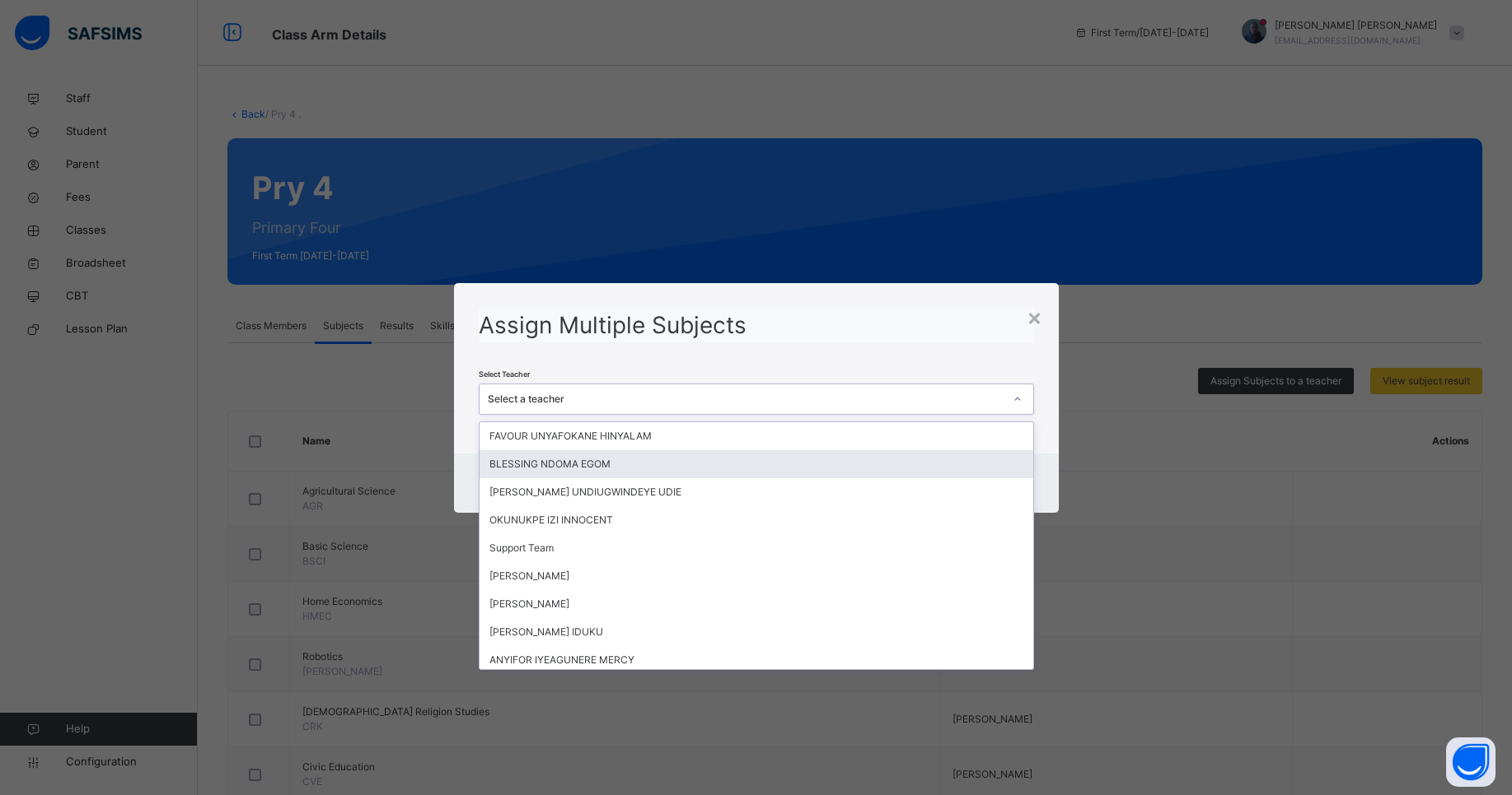
click at [744, 458] on div "BLESSING NDOMA EGOM" at bounding box center [756, 464] width 553 height 28
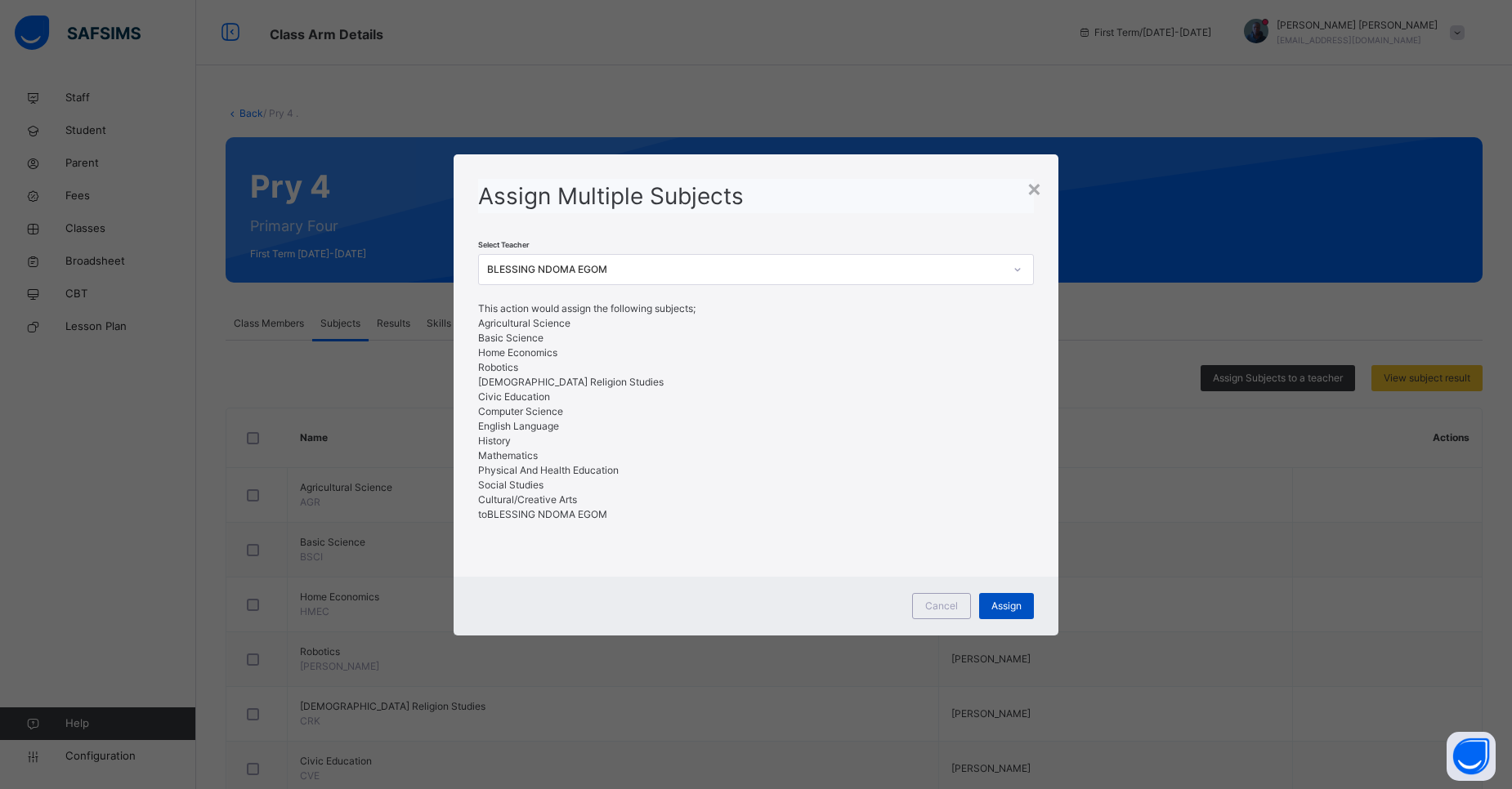
click at [1001, 599] on span "Assign" at bounding box center [1007, 606] width 31 height 14
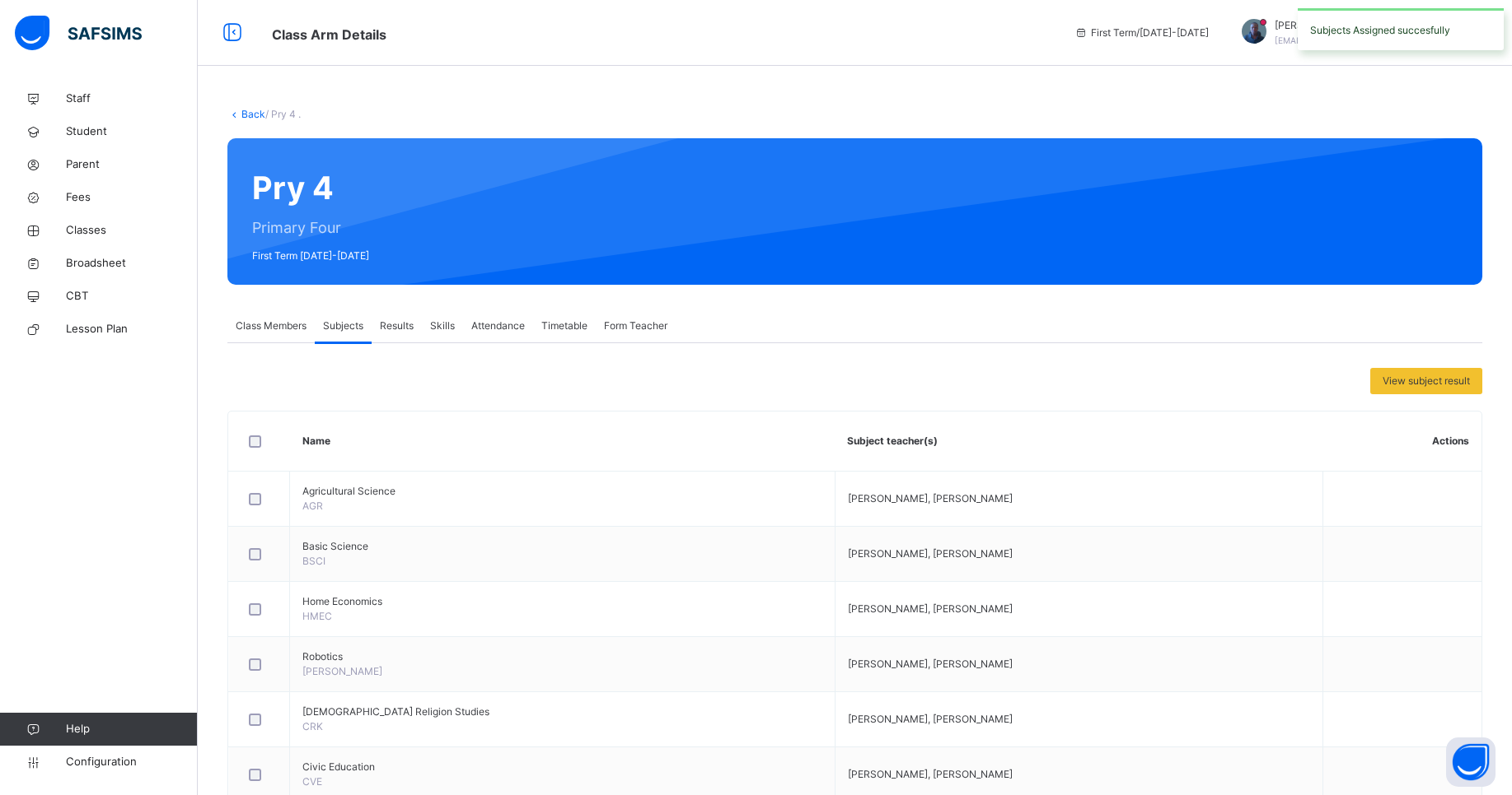
click at [256, 116] on link "Back" at bounding box center [253, 114] width 24 height 13
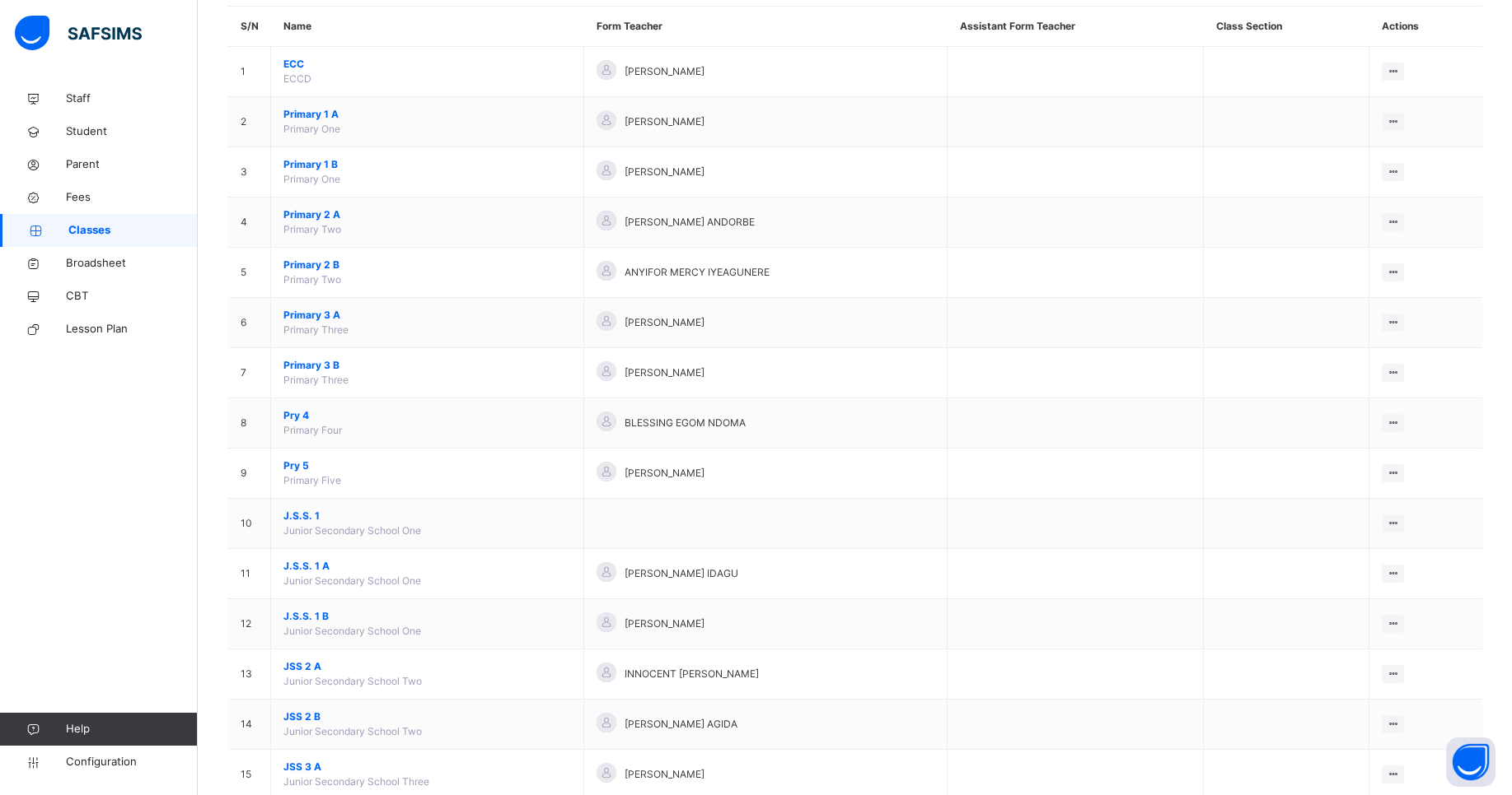
scroll to position [157, 0]
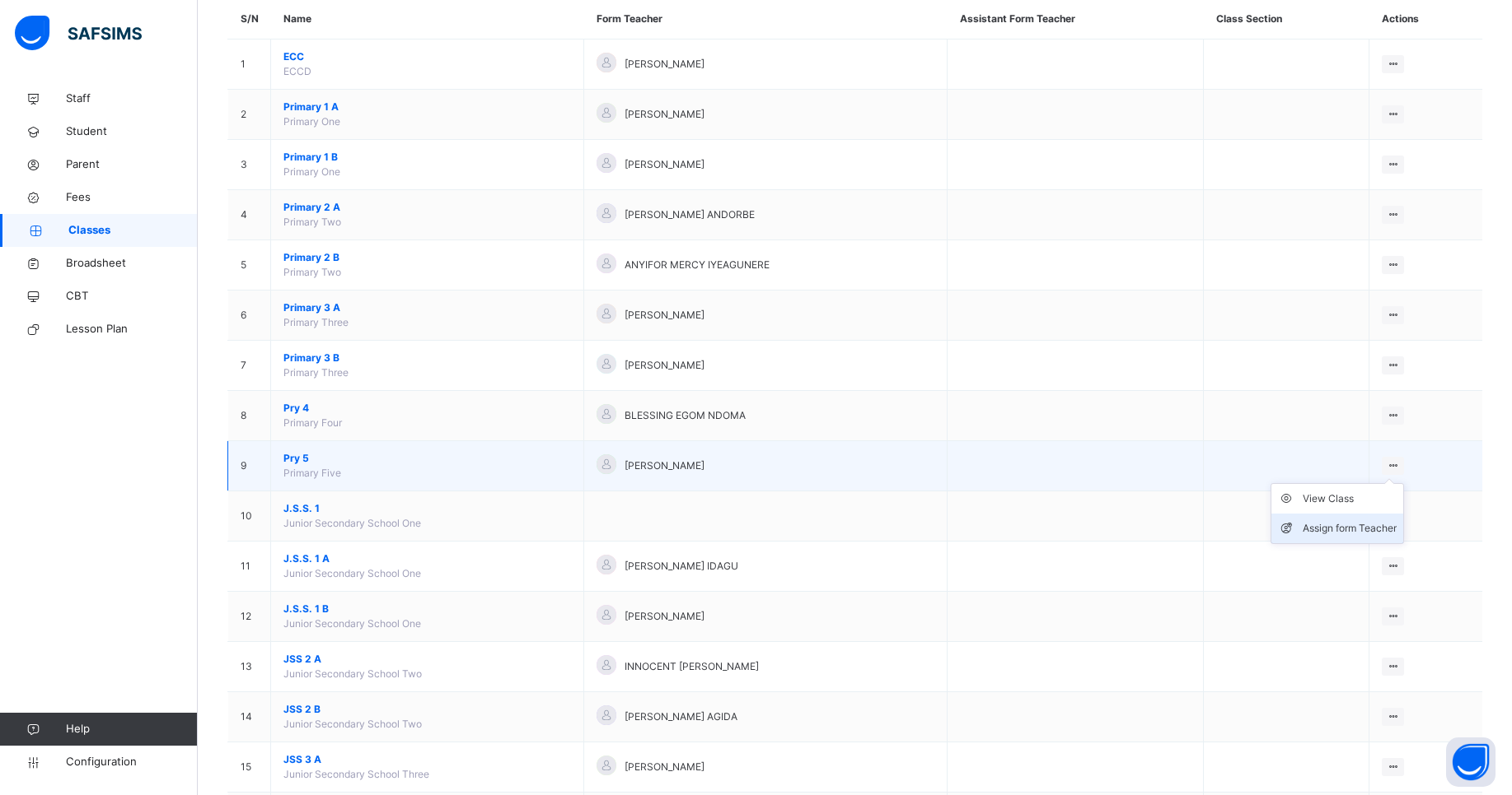
click at [1336, 527] on div "Assign form Teacher" at bounding box center [1350, 528] width 94 height 16
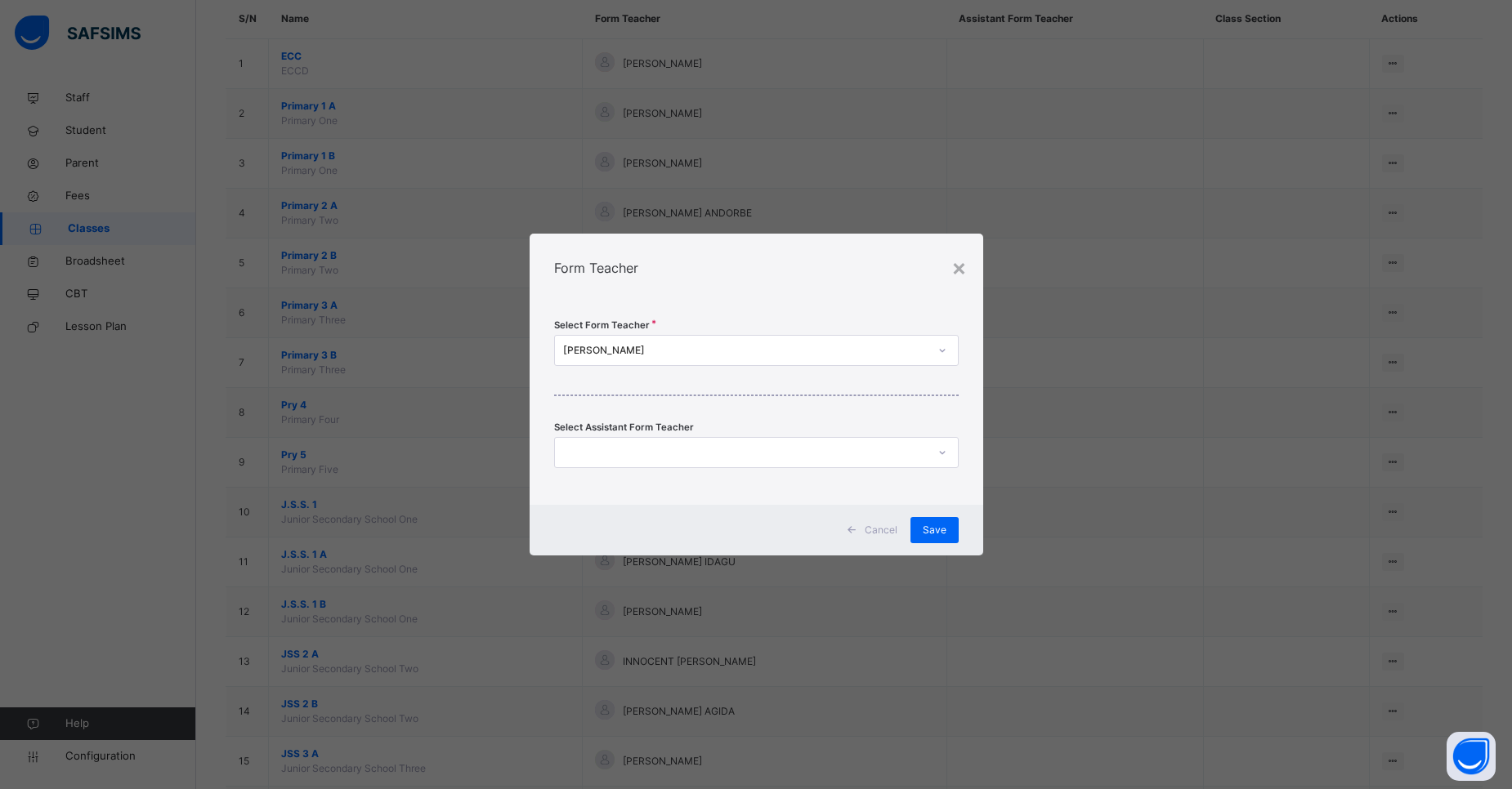
click at [855, 336] on div "[PERSON_NAME]" at bounding box center [757, 350] width 405 height 31
click at [753, 294] on div "Form Teacher" at bounding box center [757, 268] width 454 height 68
click at [668, 444] on div at bounding box center [741, 453] width 372 height 25
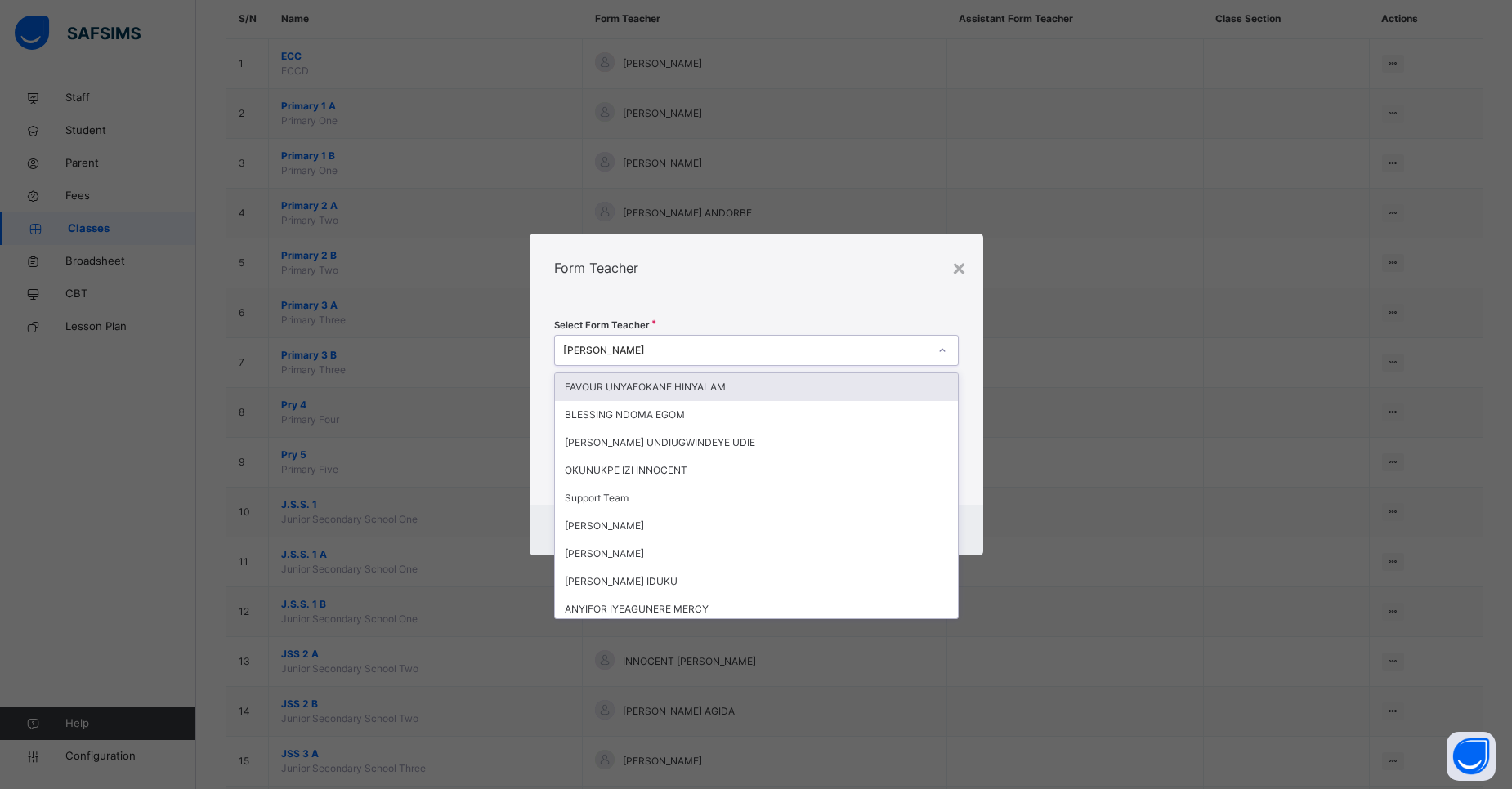
click at [670, 352] on div "[PERSON_NAME]" at bounding box center [746, 350] width 365 height 14
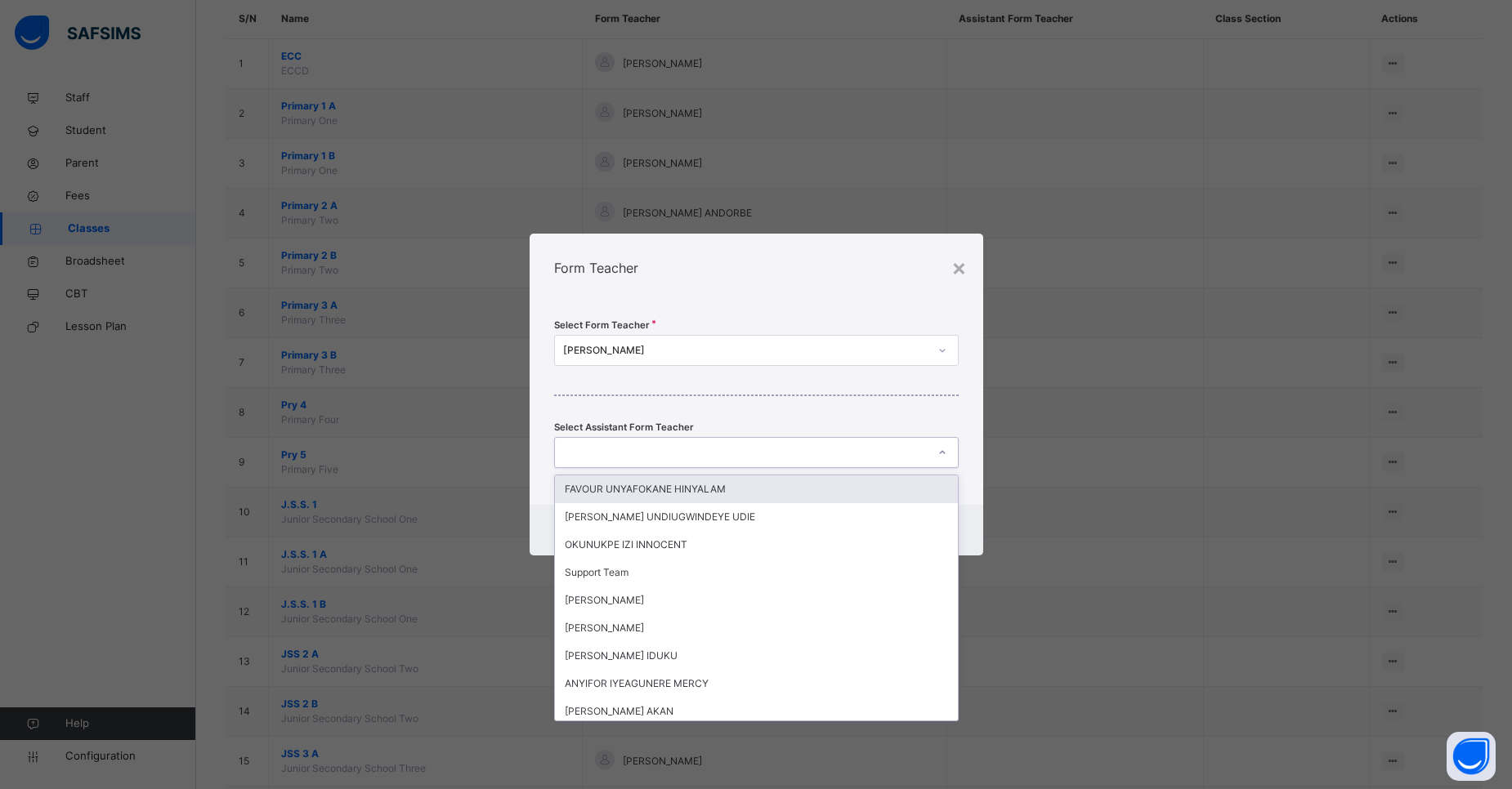
click at [744, 453] on div at bounding box center [741, 453] width 372 height 25
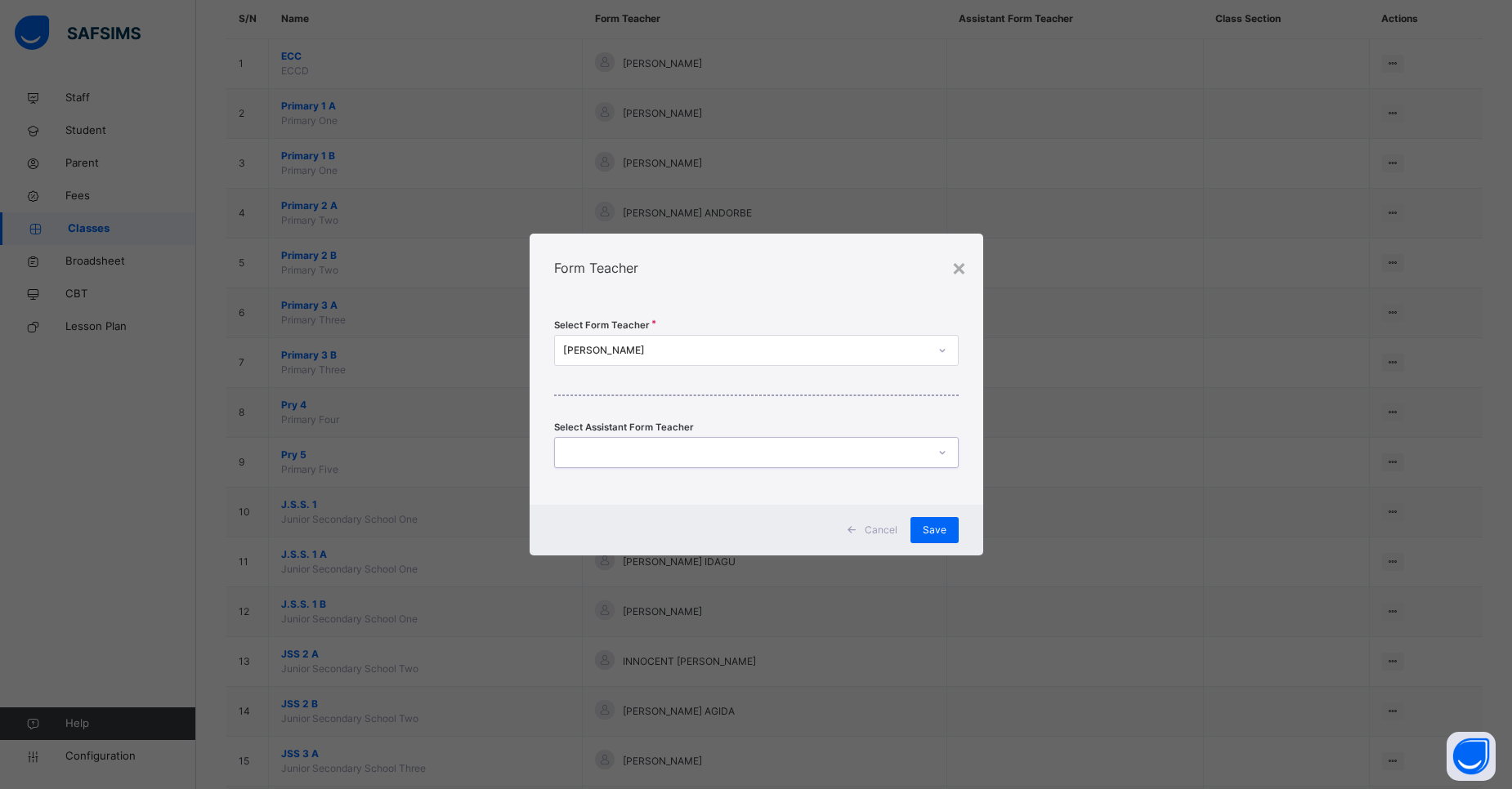
click at [744, 453] on div at bounding box center [741, 453] width 372 height 25
click at [956, 263] on div "×" at bounding box center [958, 267] width 15 height 34
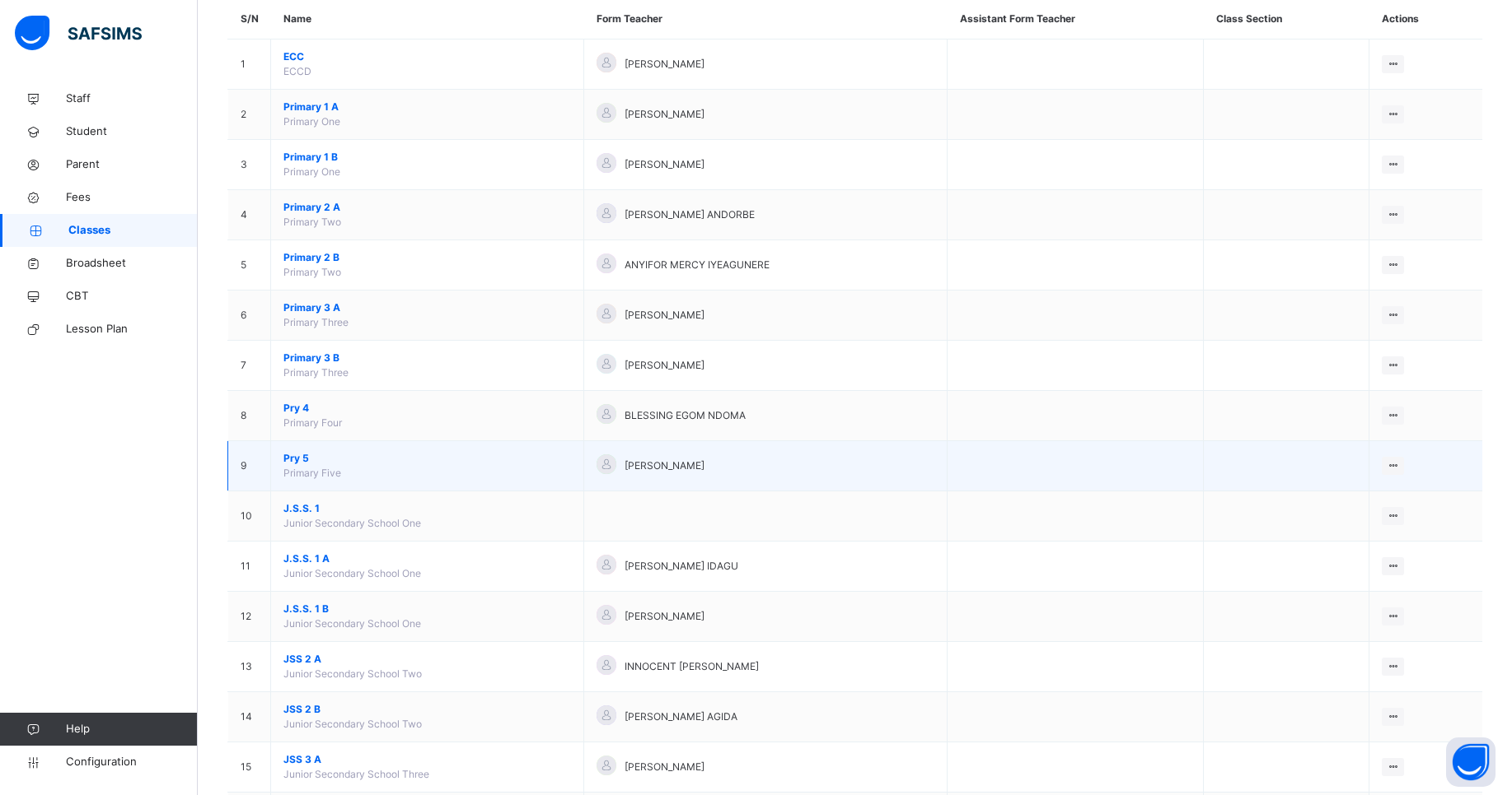
click at [311, 463] on span "Pry 5" at bounding box center [426, 459] width 288 height 15
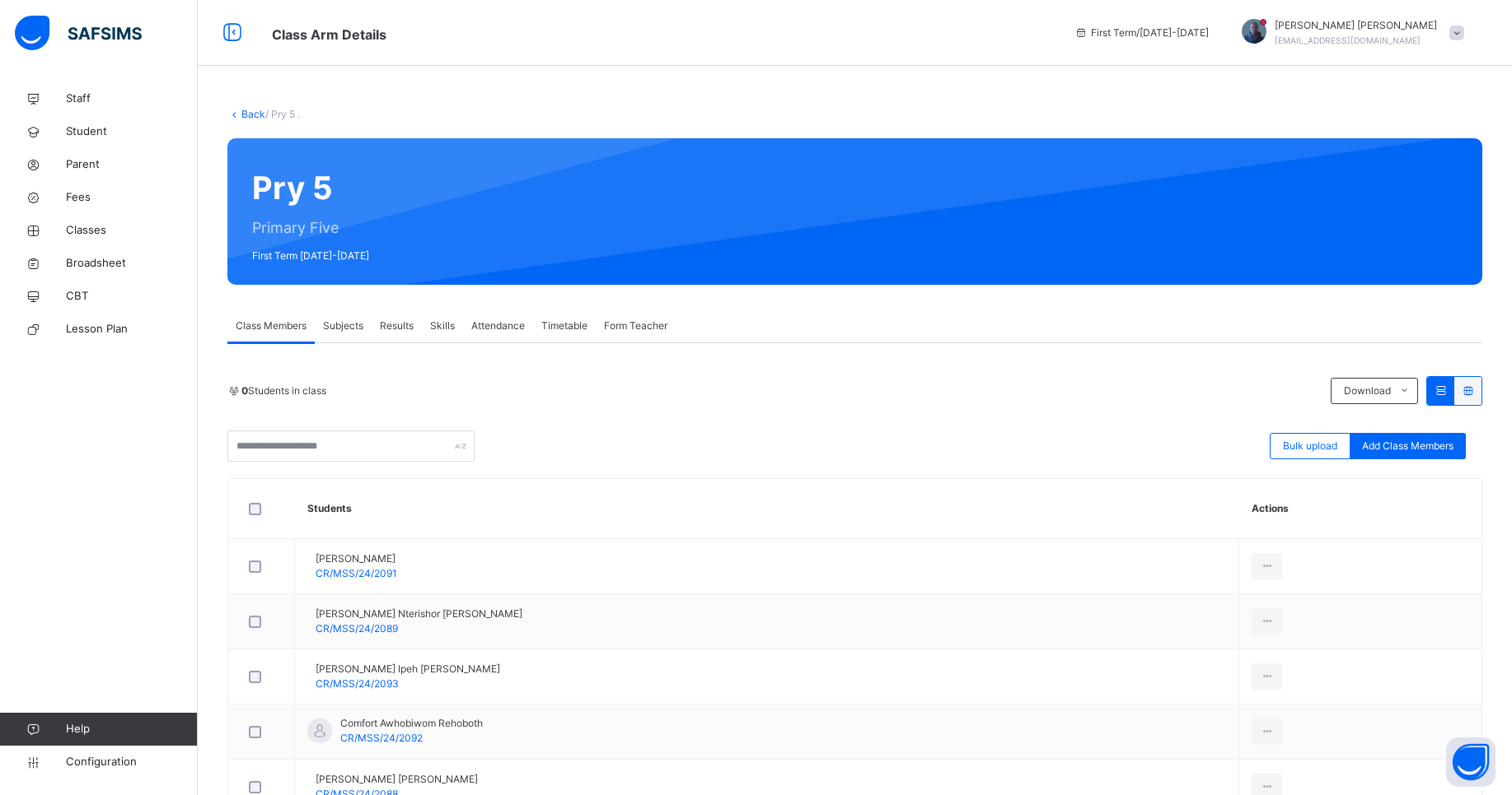
click at [359, 332] on span "Subjects" at bounding box center [343, 326] width 41 height 15
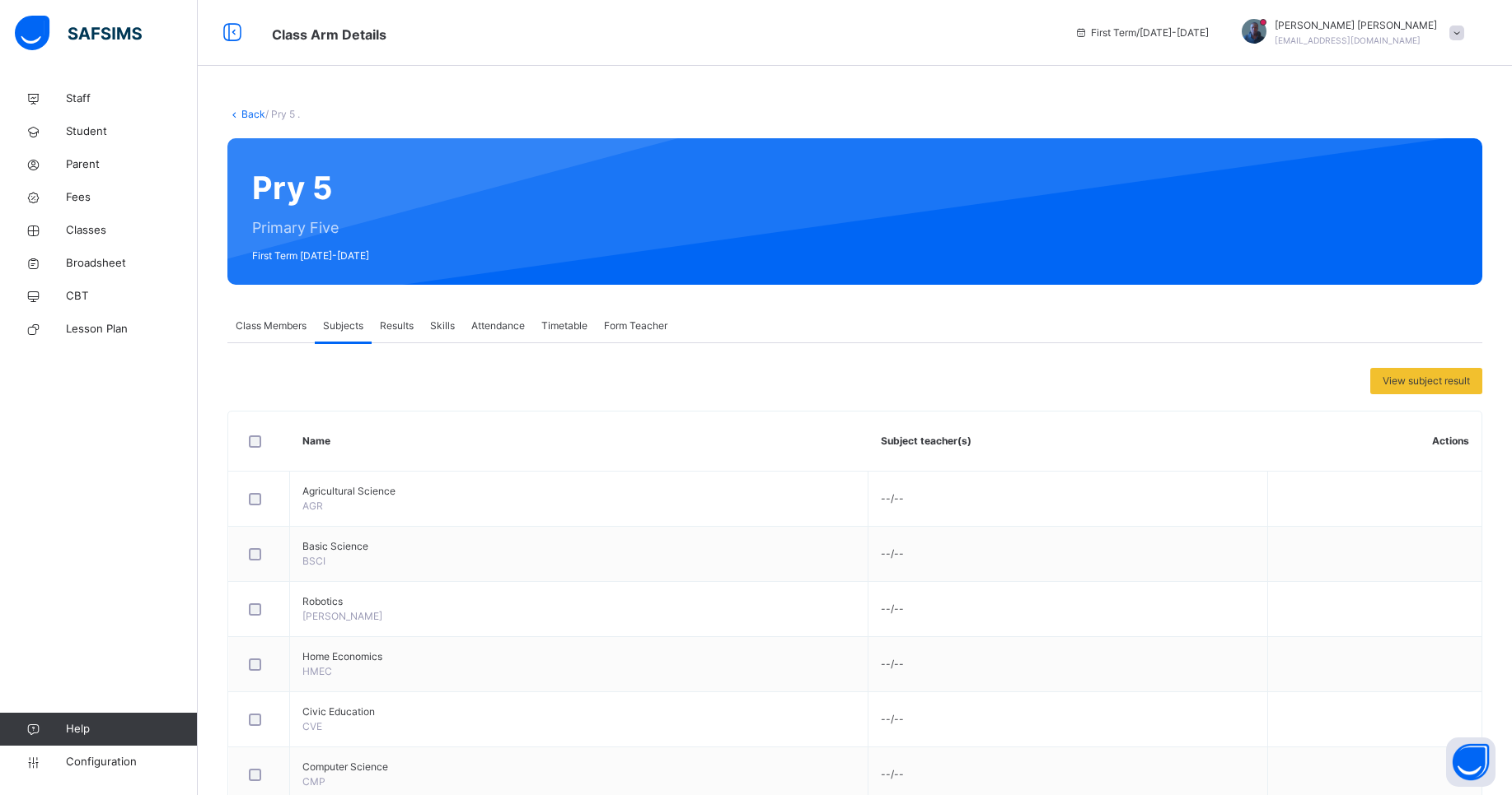
click at [277, 321] on span "Class Members" at bounding box center [271, 326] width 71 height 15
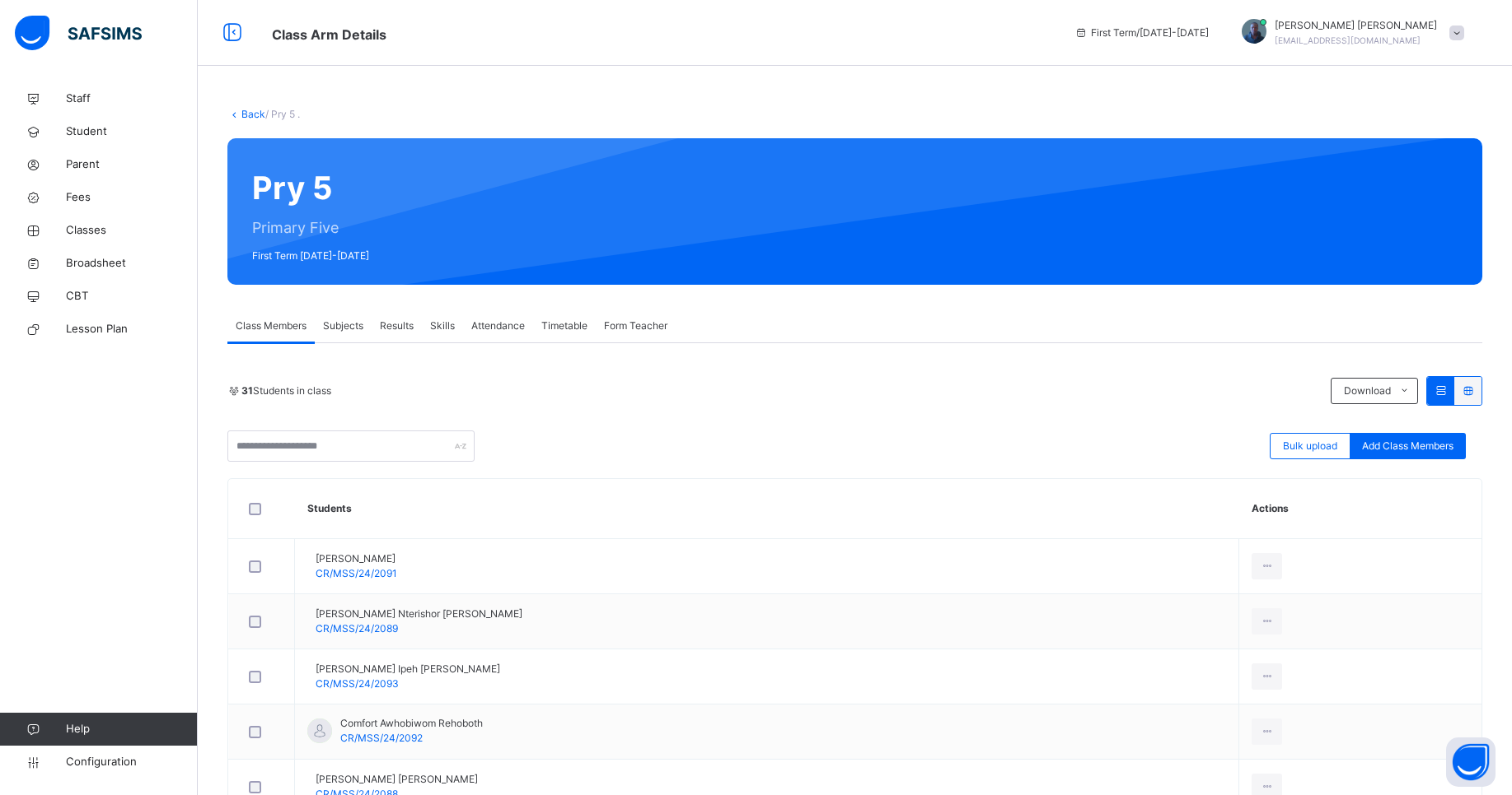
click at [346, 328] on span "Subjects" at bounding box center [343, 326] width 41 height 15
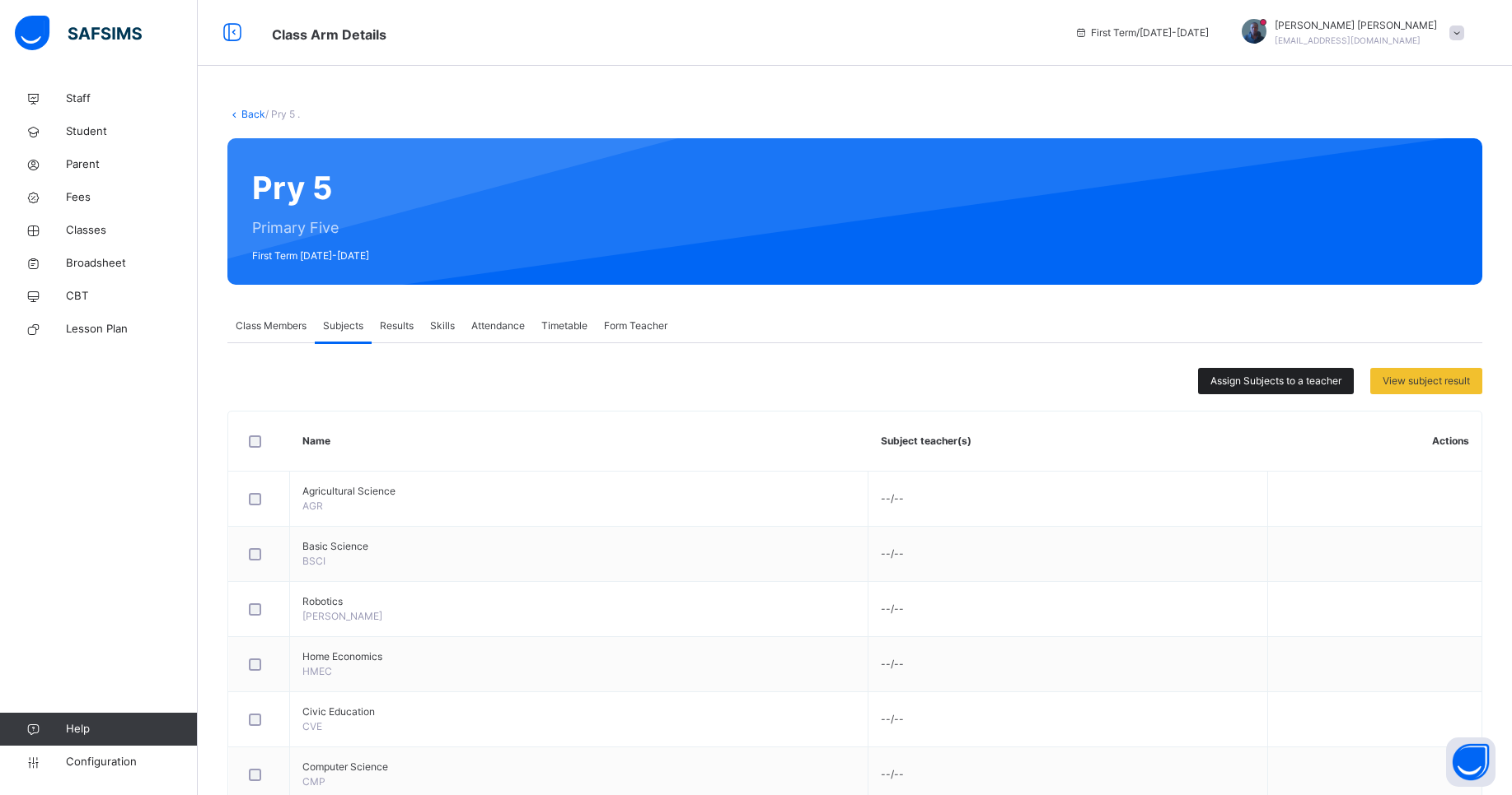
click at [1327, 374] on span "Assign Subjects to a teacher" at bounding box center [1275, 381] width 131 height 15
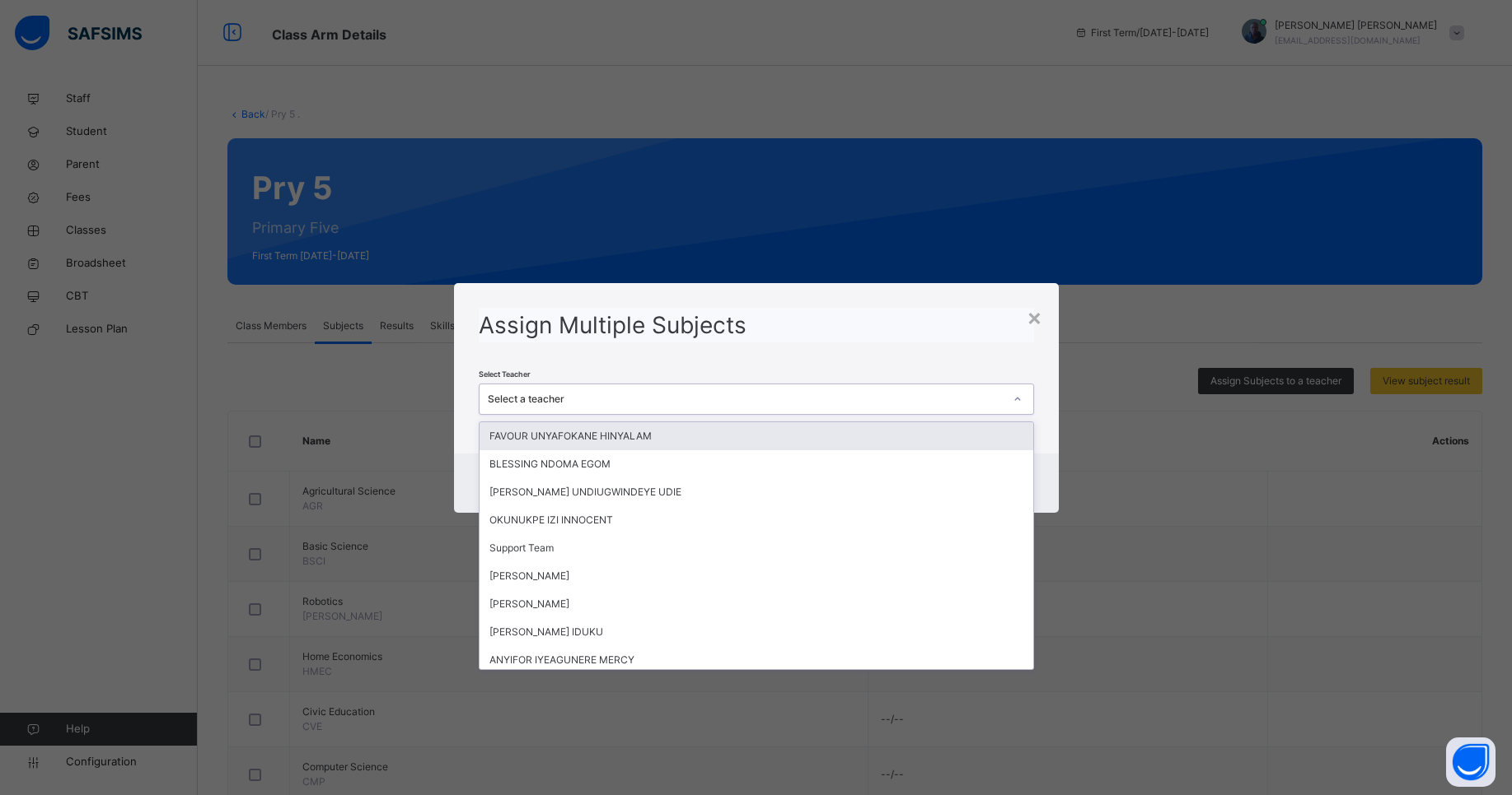
click at [870, 412] on div "Select a teacher" at bounding box center [756, 399] width 555 height 32
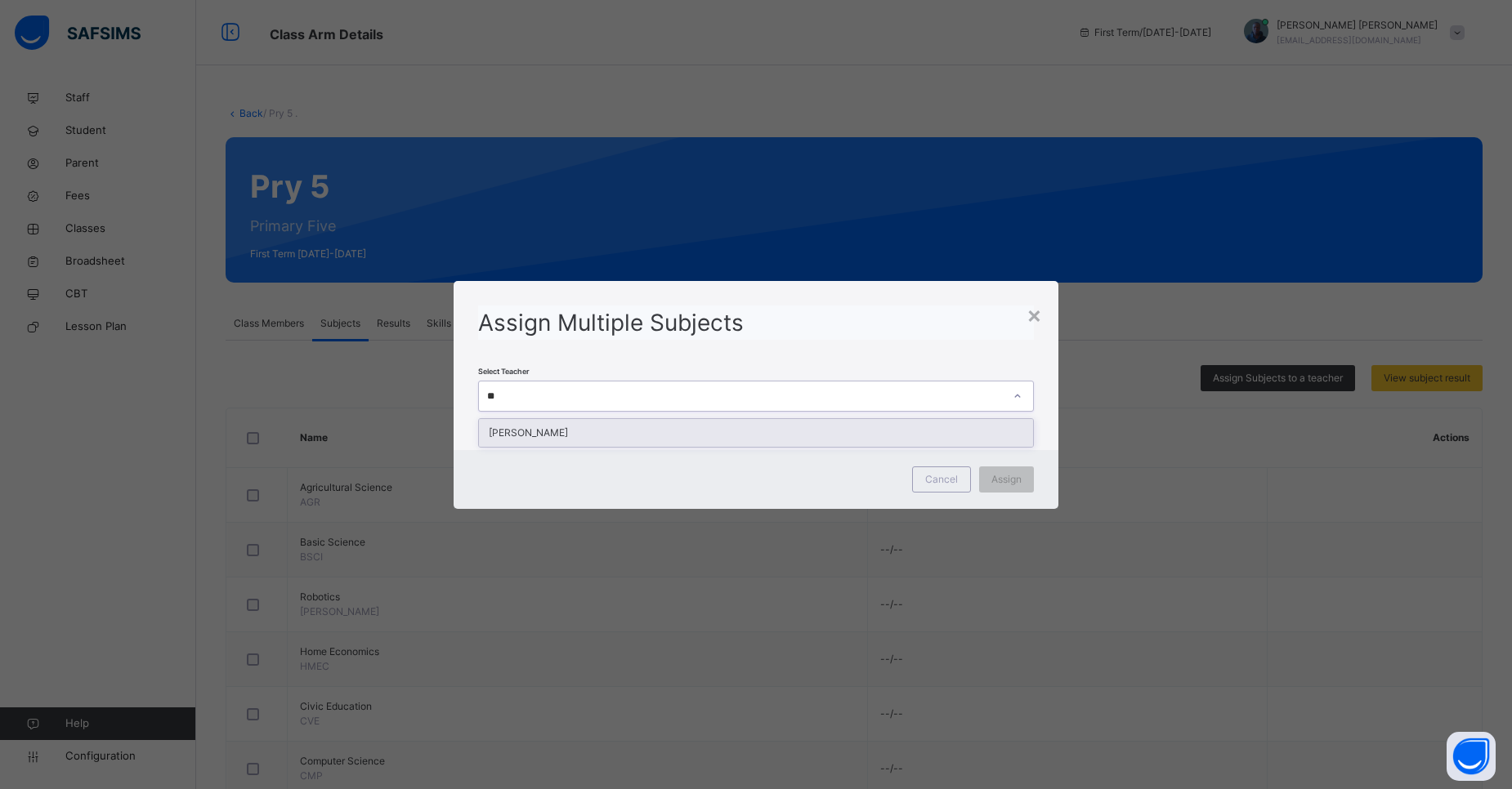
type input "***"
click at [853, 426] on div "[PERSON_NAME]" at bounding box center [756, 433] width 554 height 28
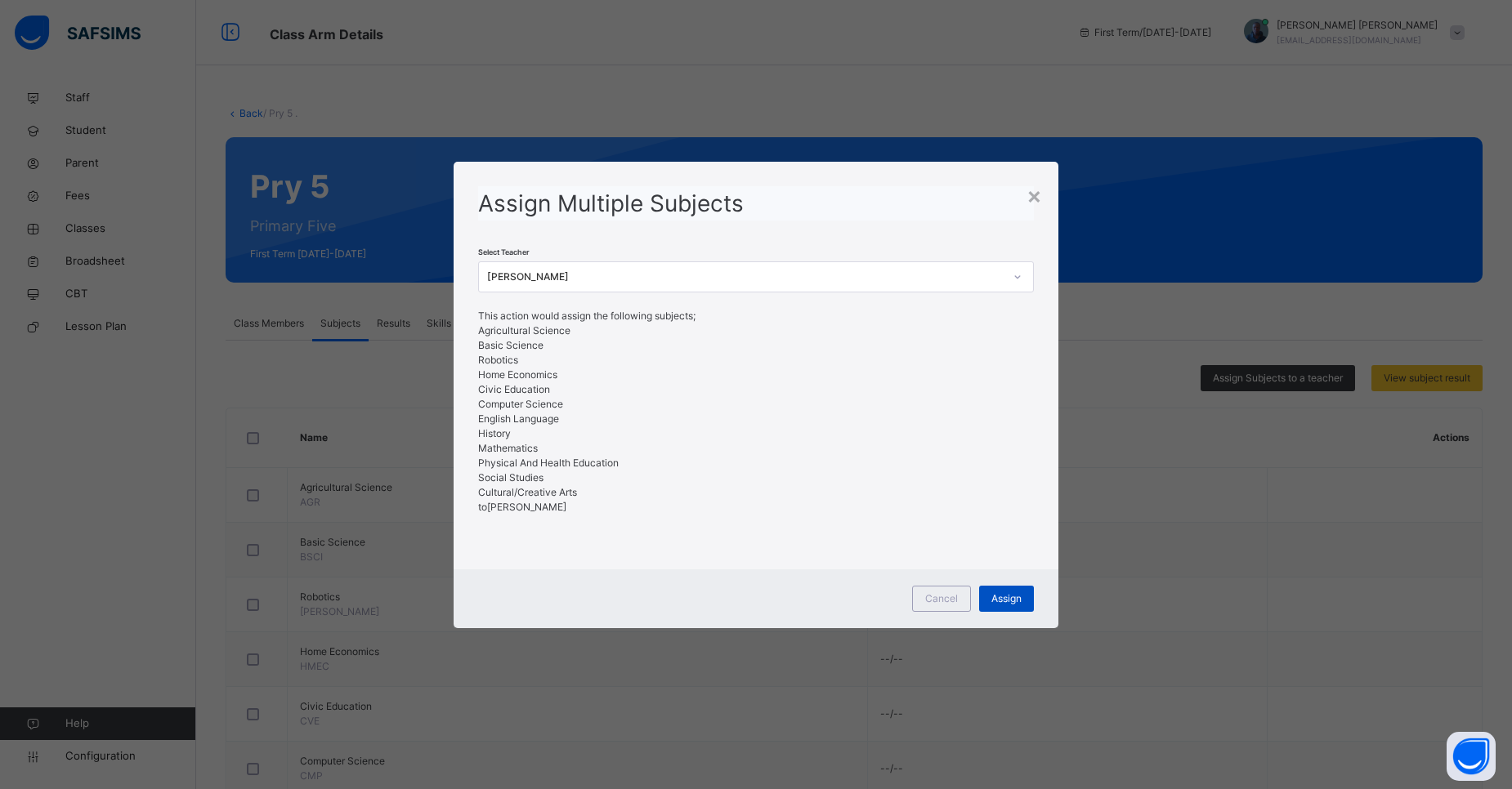
click at [992, 601] on span "Assign" at bounding box center [1007, 599] width 31 height 14
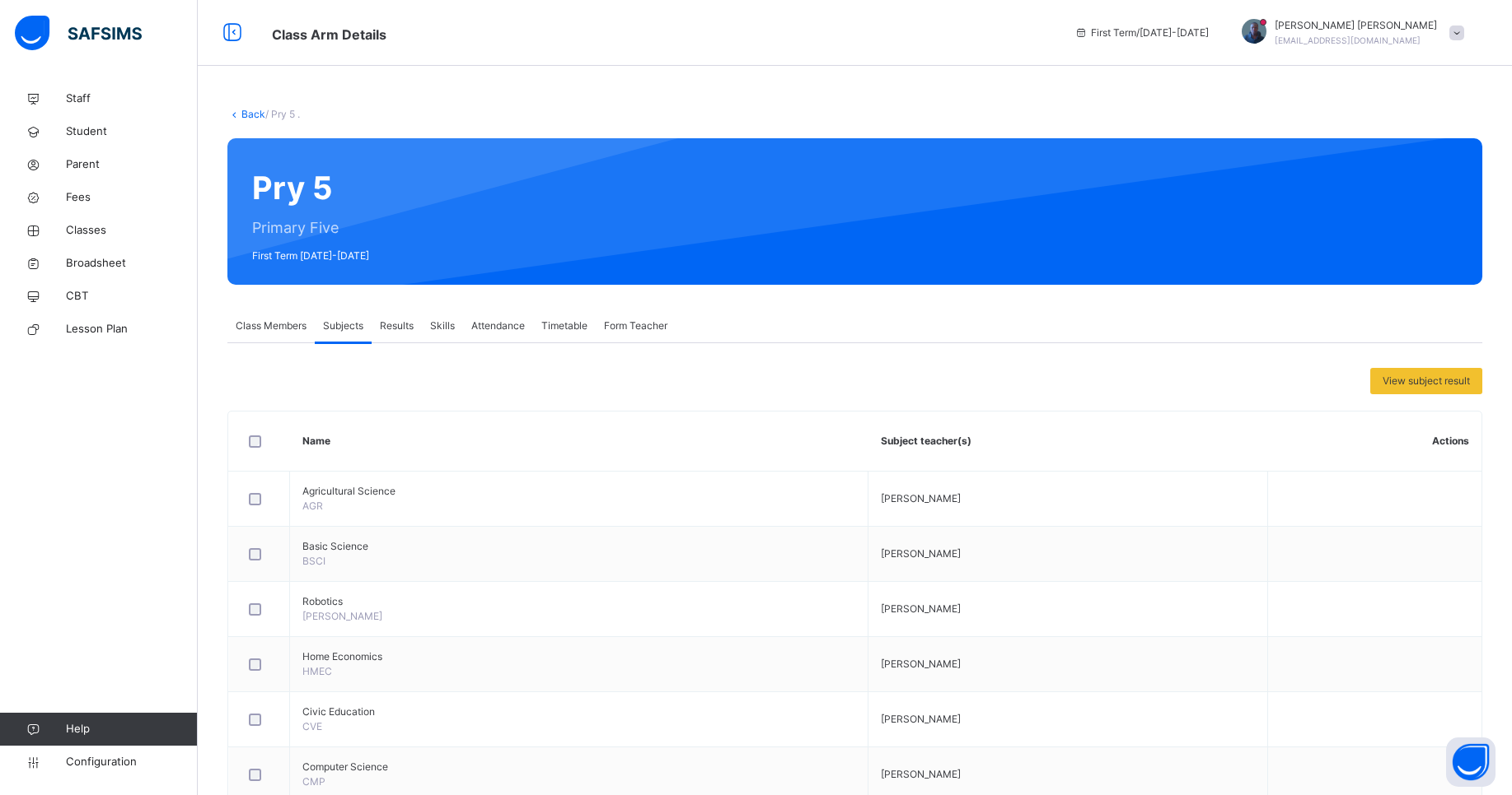
click at [285, 339] on div "Class Members" at bounding box center [271, 326] width 87 height 33
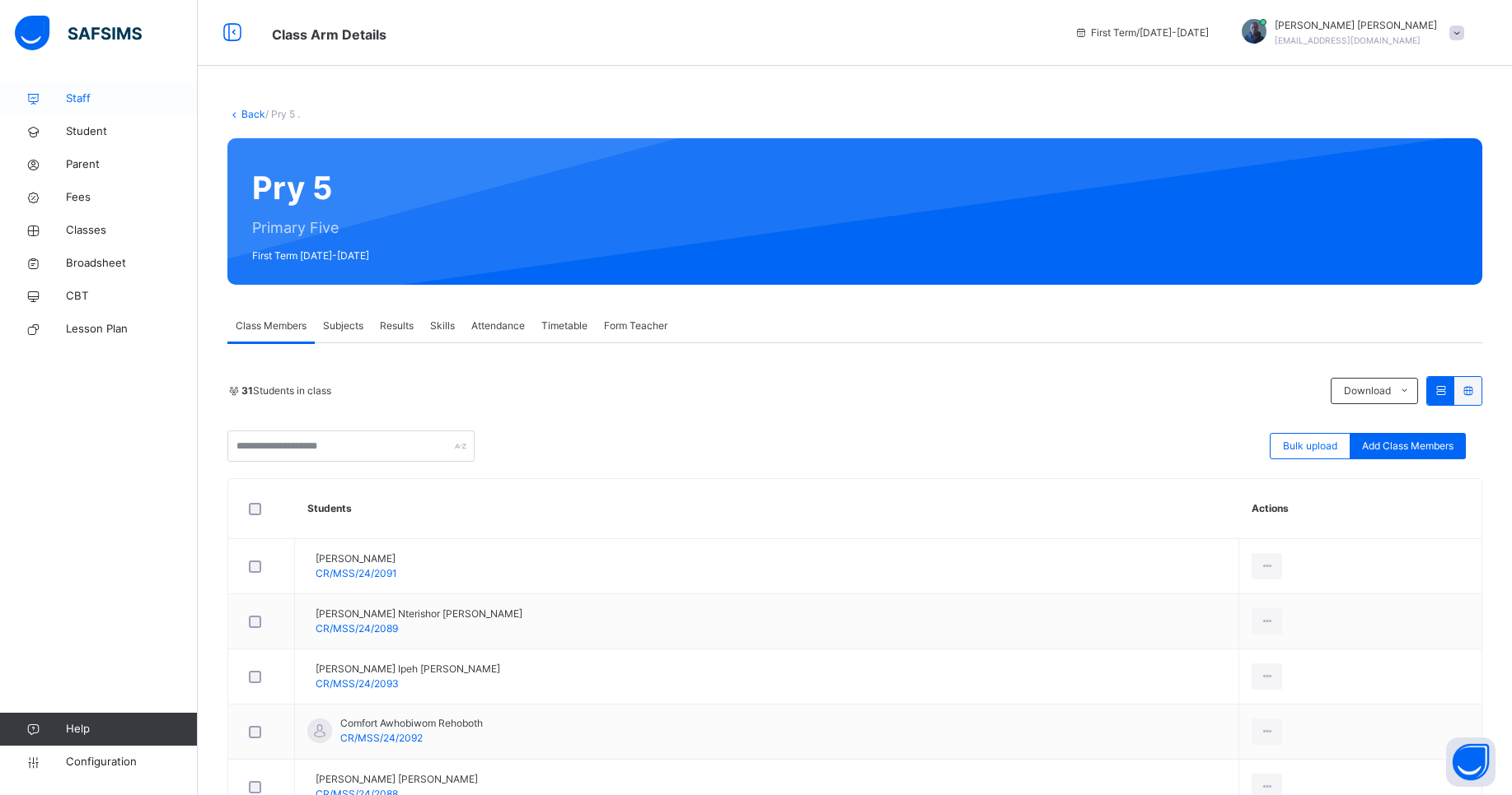
click at [107, 110] on link "Staff" at bounding box center [99, 99] width 198 height 33
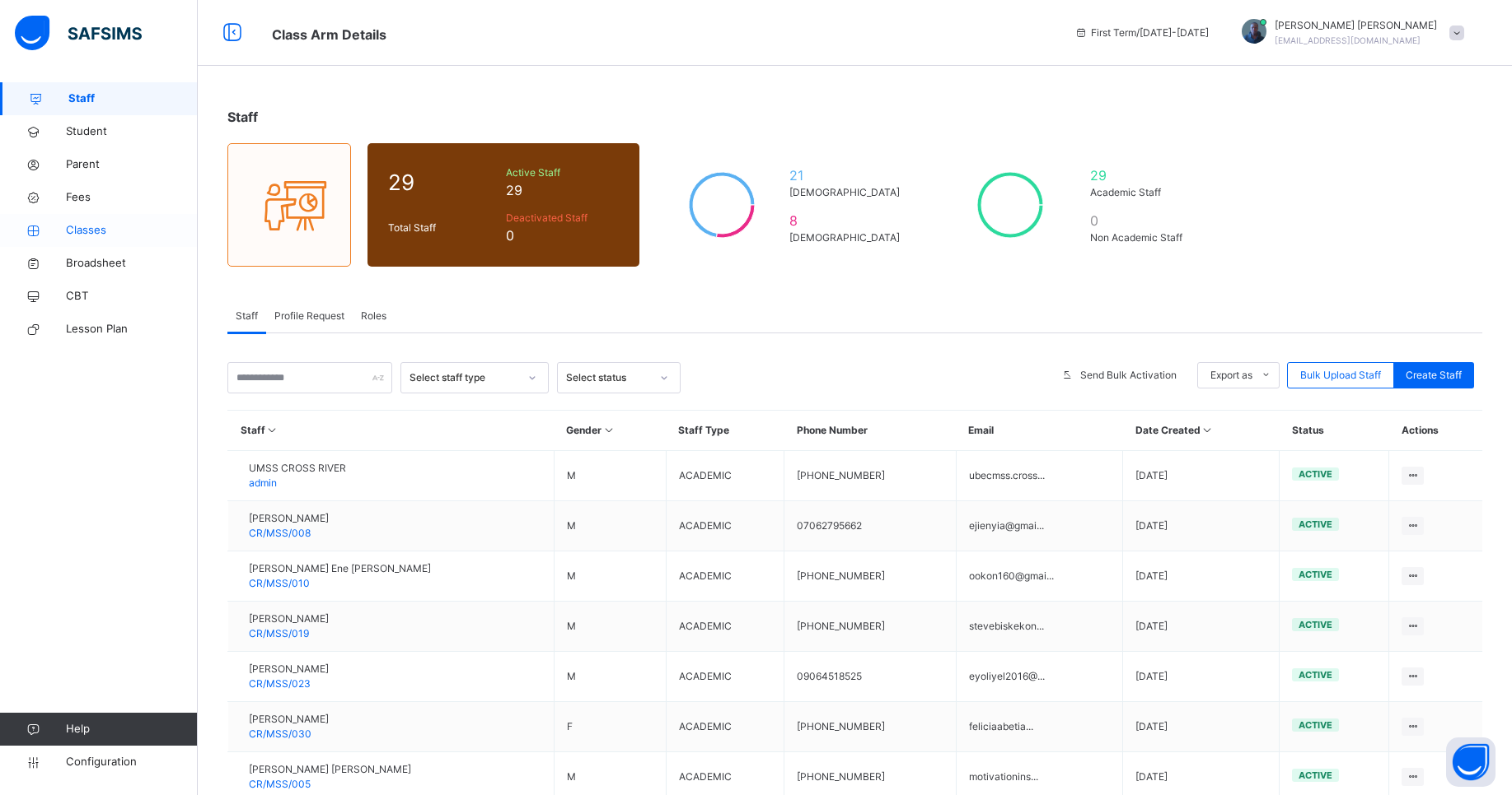
click at [79, 234] on span "Classes" at bounding box center [132, 230] width 132 height 16
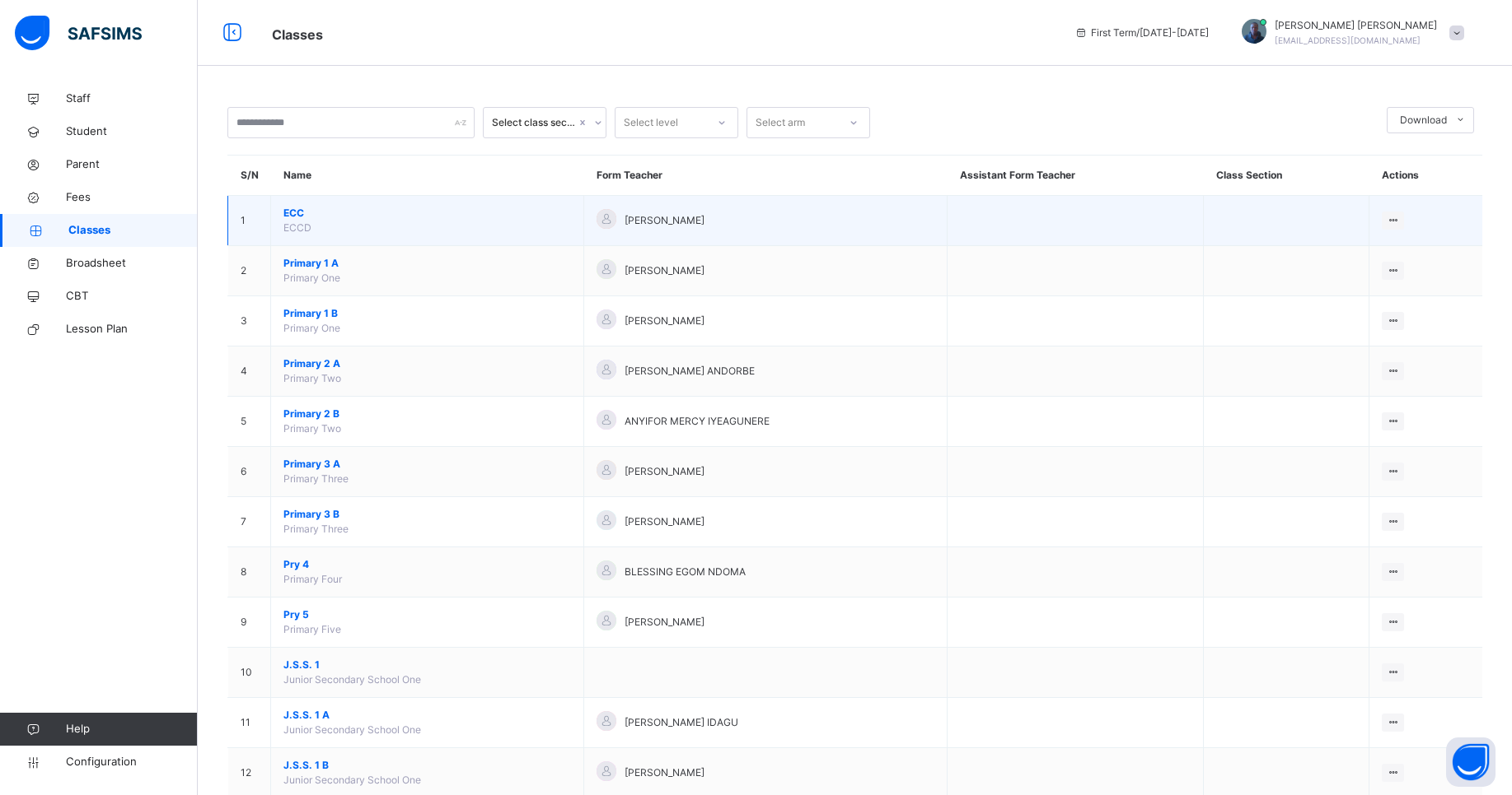
click at [286, 215] on span "ECC" at bounding box center [426, 213] width 288 height 15
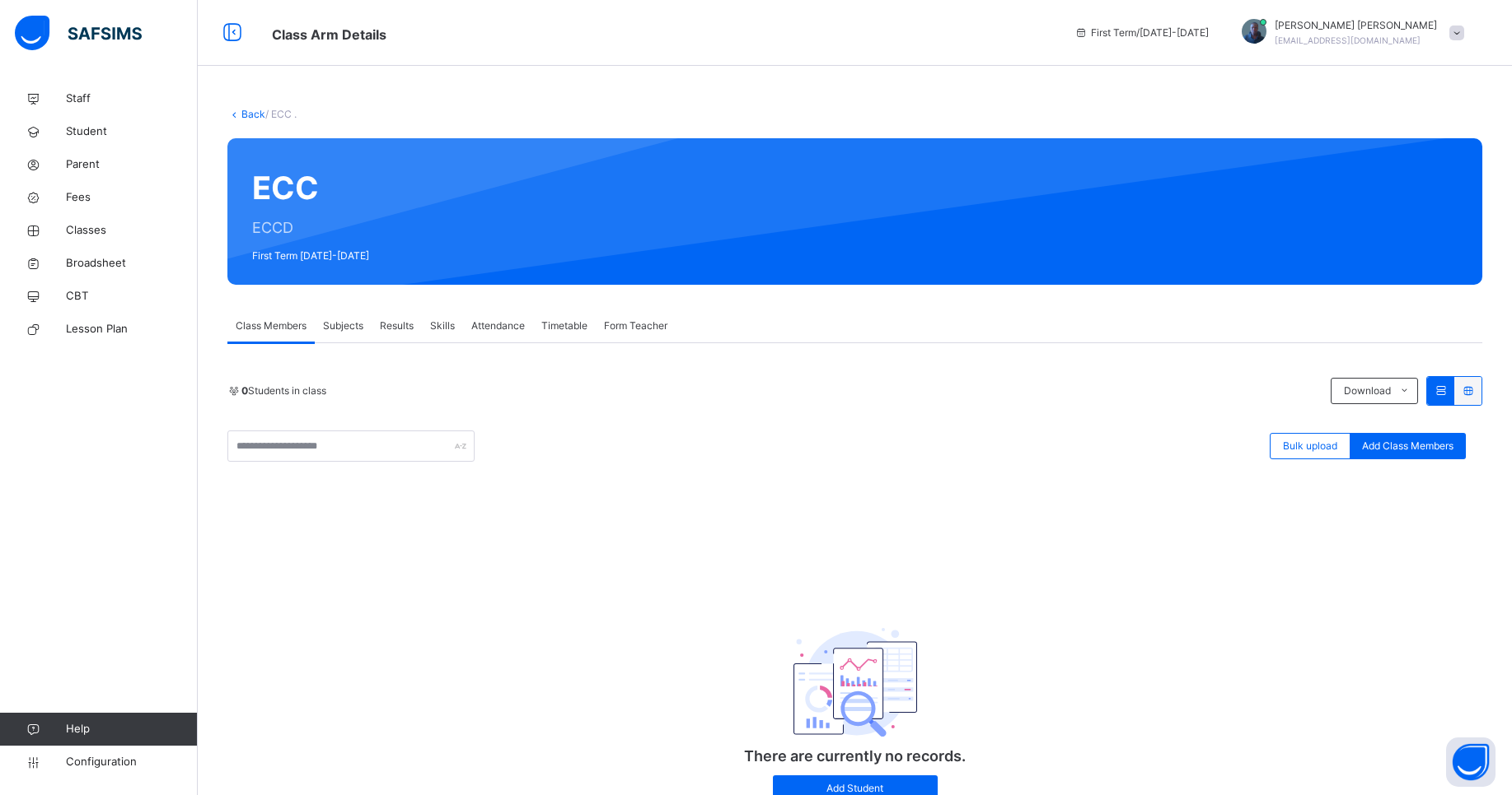
click at [343, 326] on span "Subjects" at bounding box center [343, 326] width 41 height 15
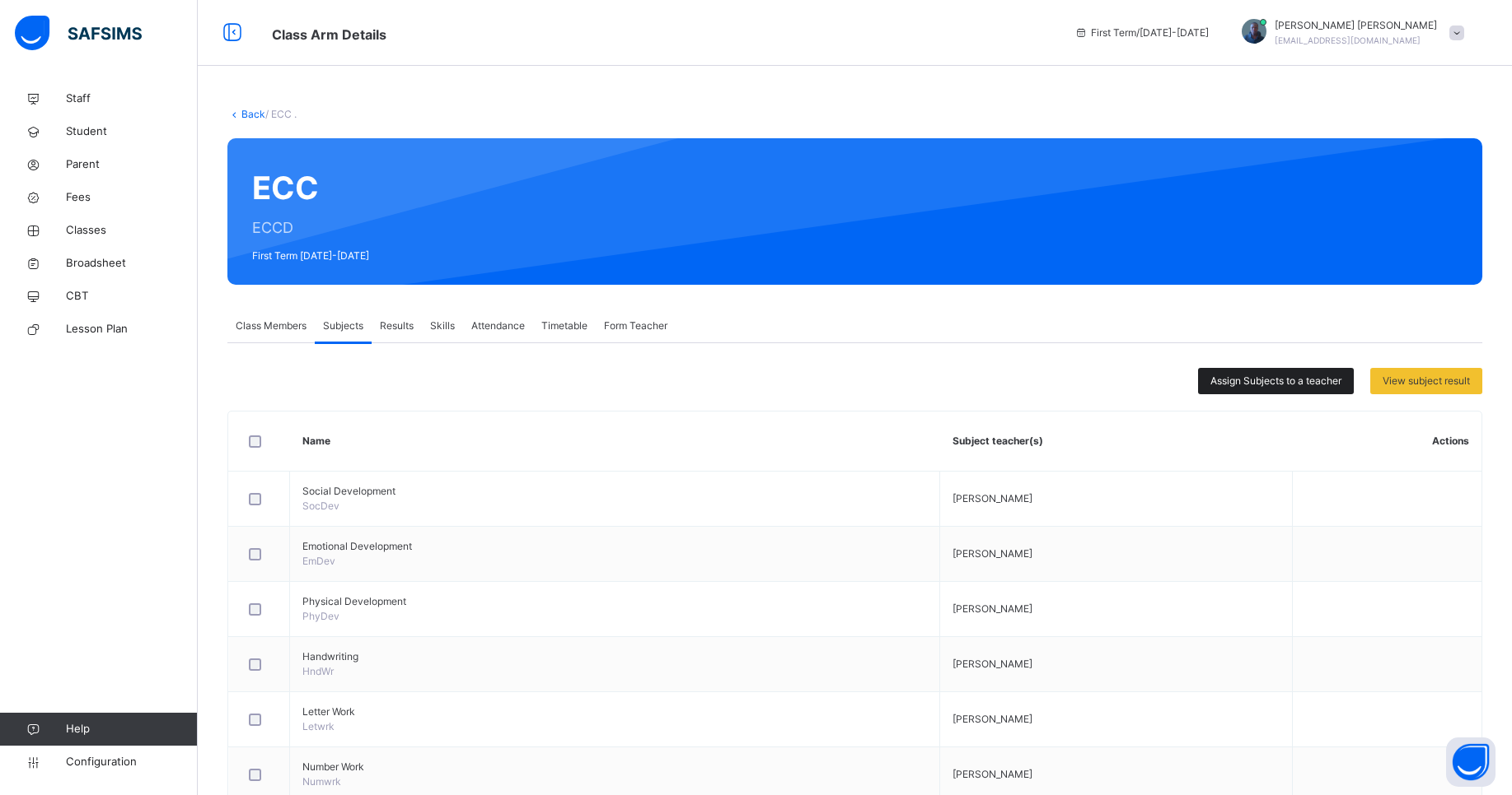
click at [1302, 382] on span "Assign Subjects to a teacher" at bounding box center [1275, 381] width 131 height 15
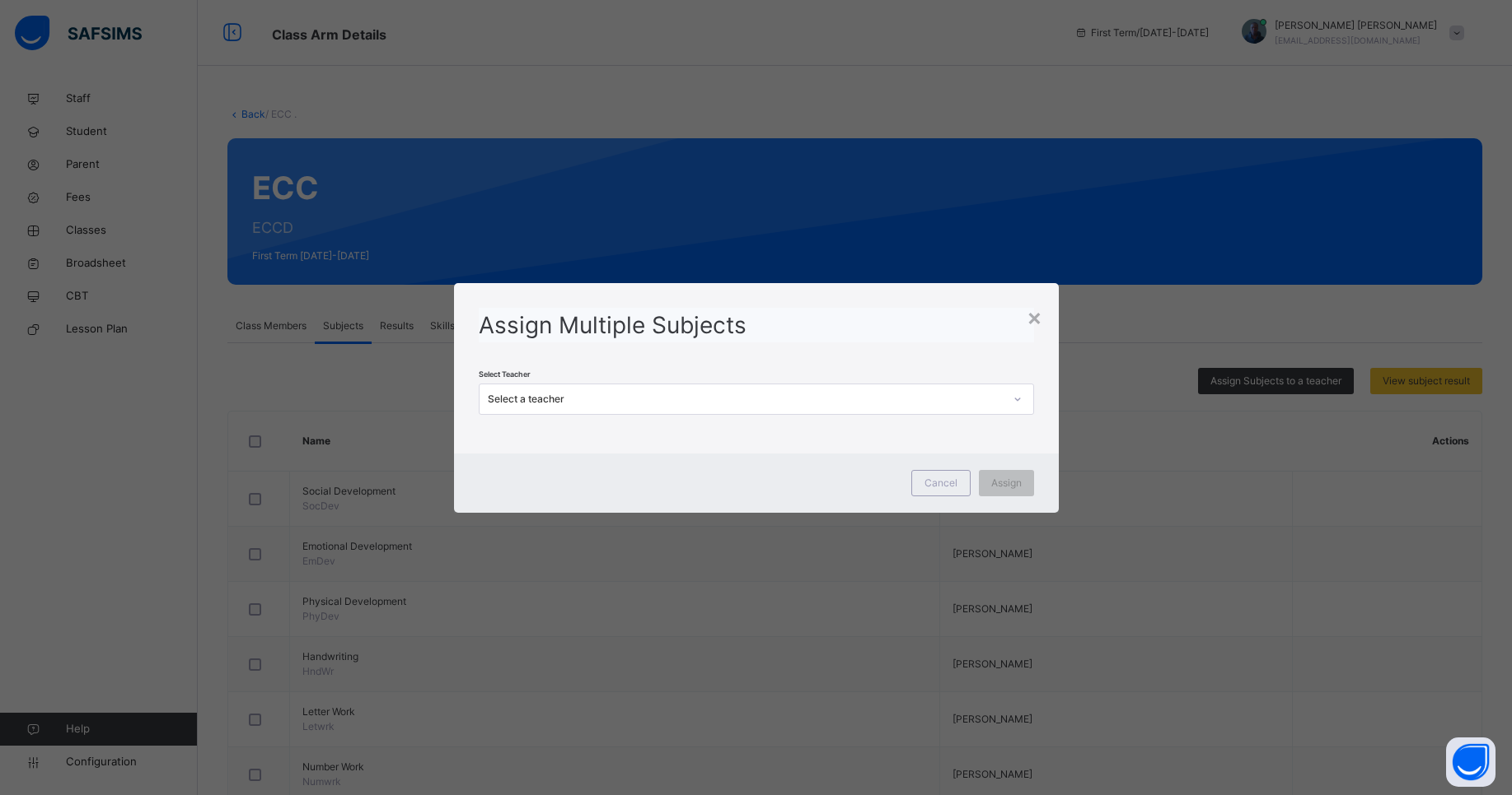
click at [925, 400] on div "Select a teacher" at bounding box center [746, 399] width 516 height 15
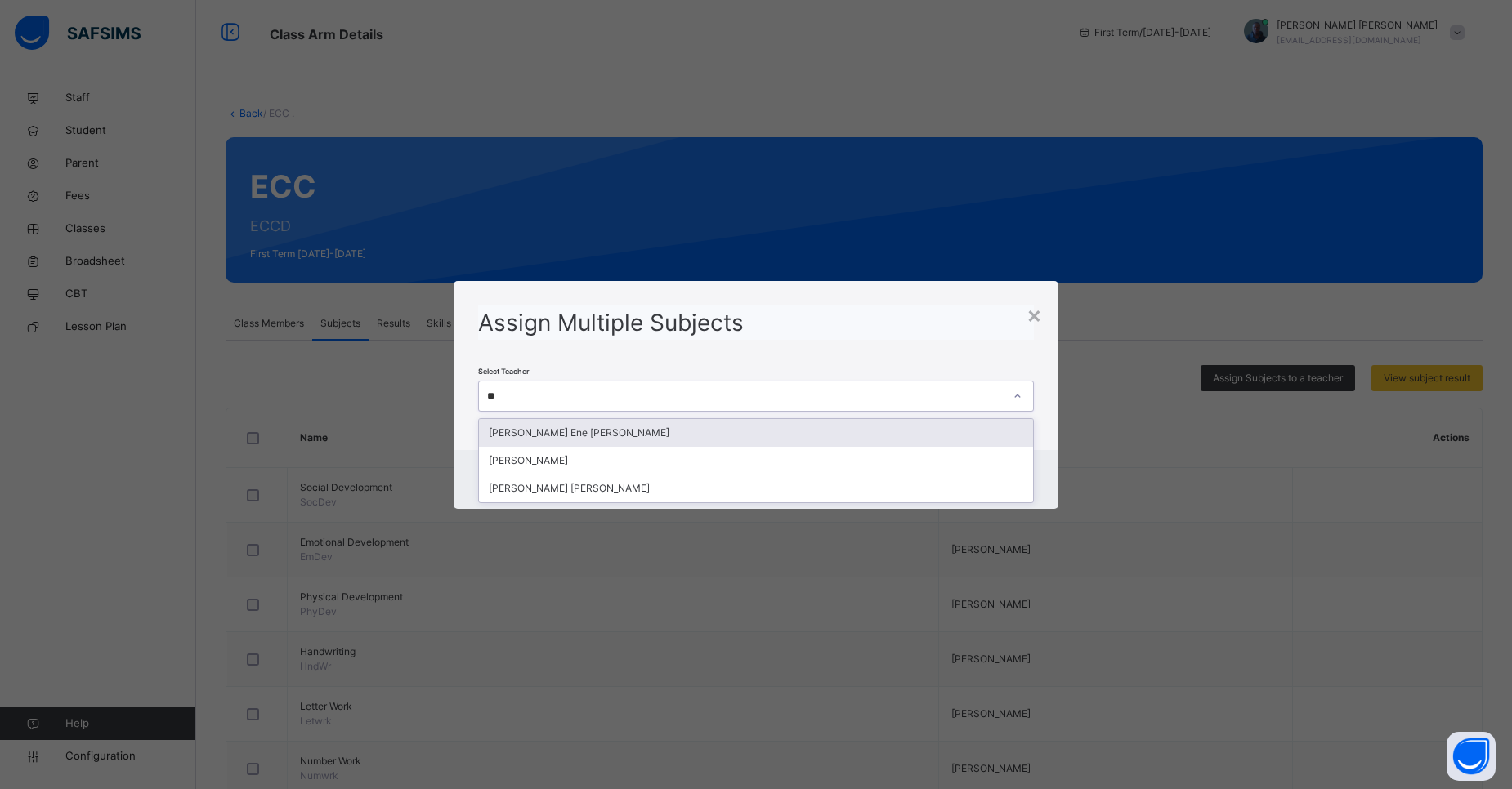
type input "***"
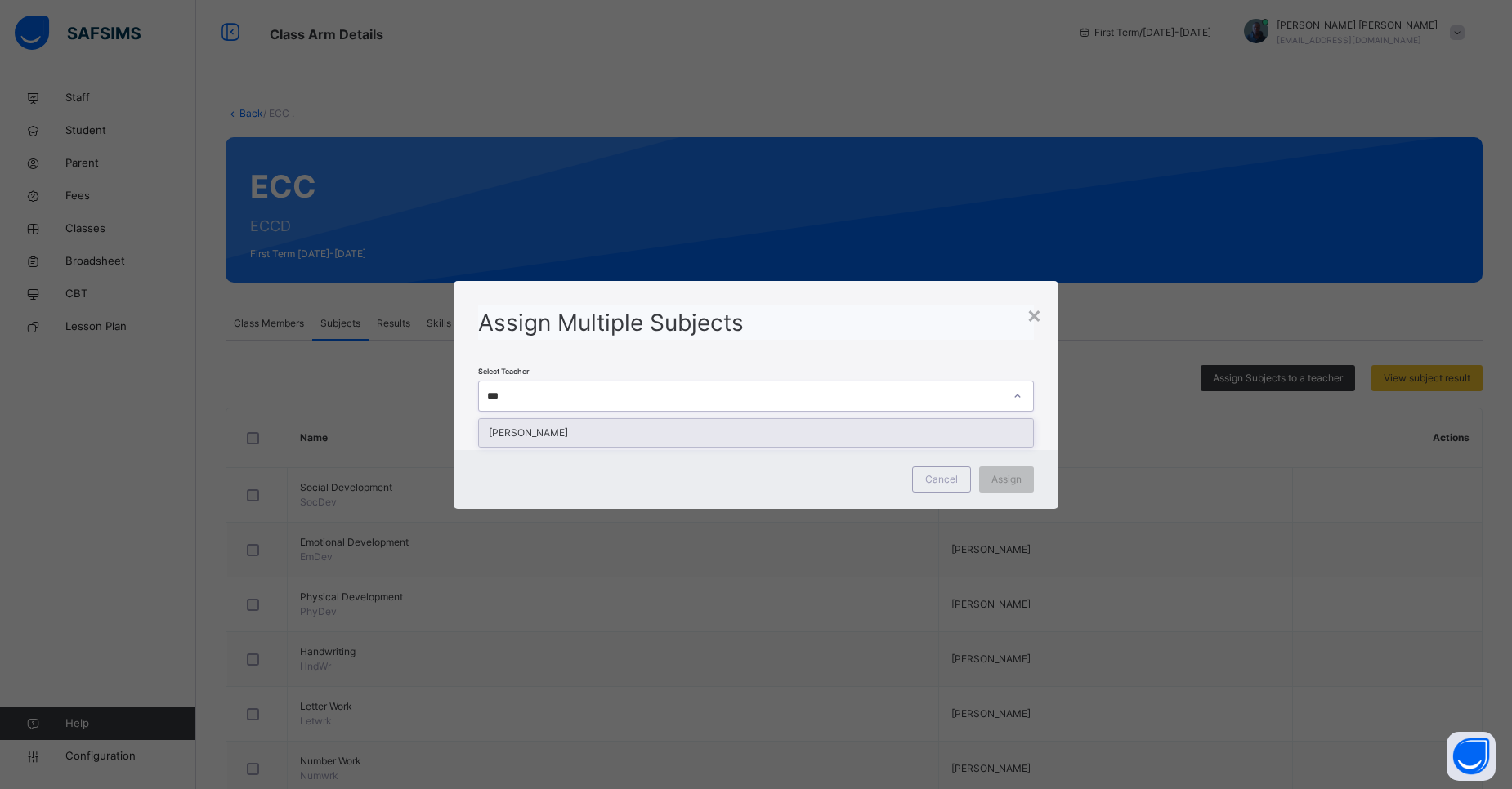
click at [889, 429] on div "[PERSON_NAME]" at bounding box center [756, 433] width 554 height 28
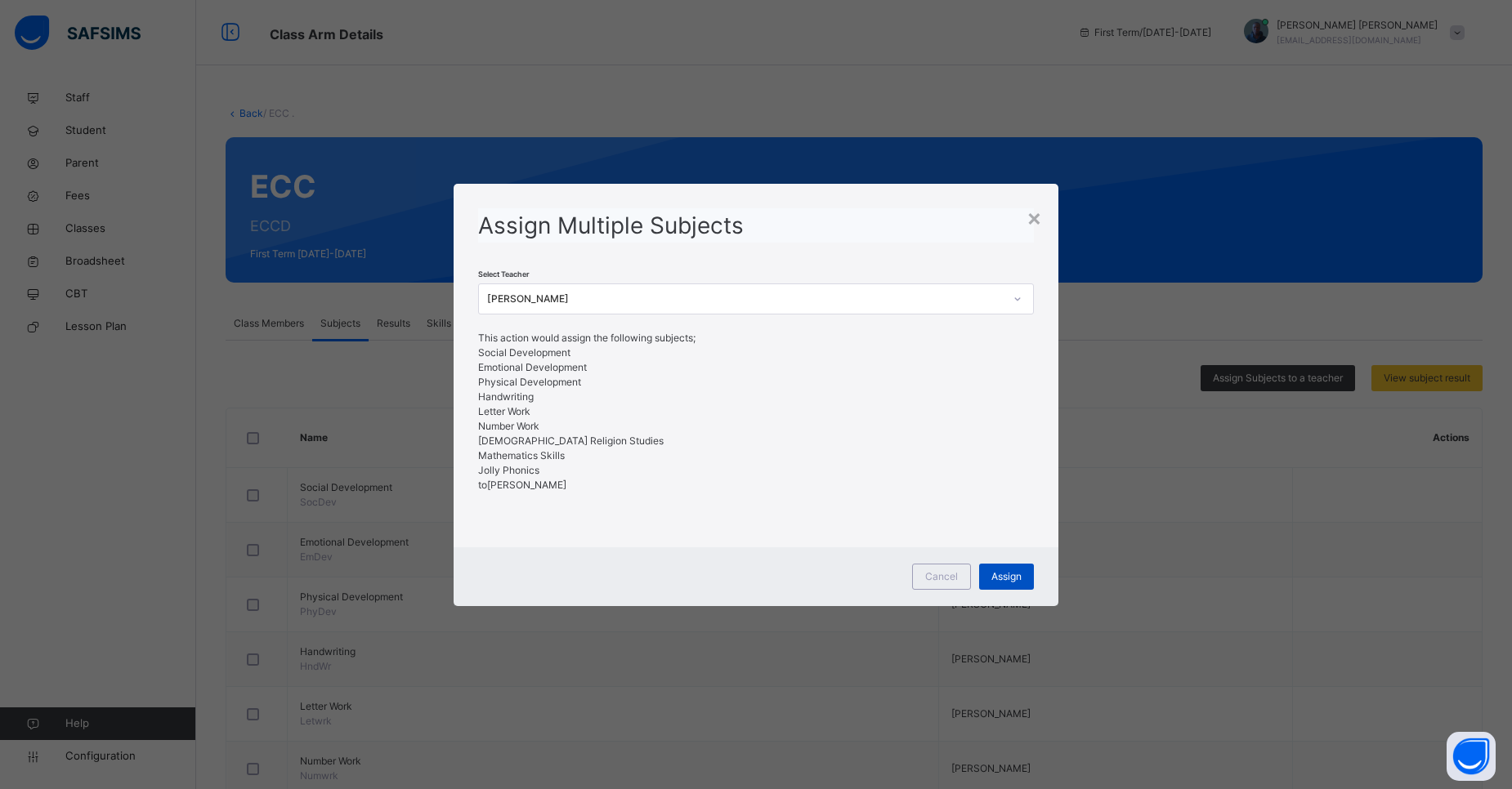
click at [1004, 569] on span "Assign" at bounding box center [1007, 577] width 31 height 14
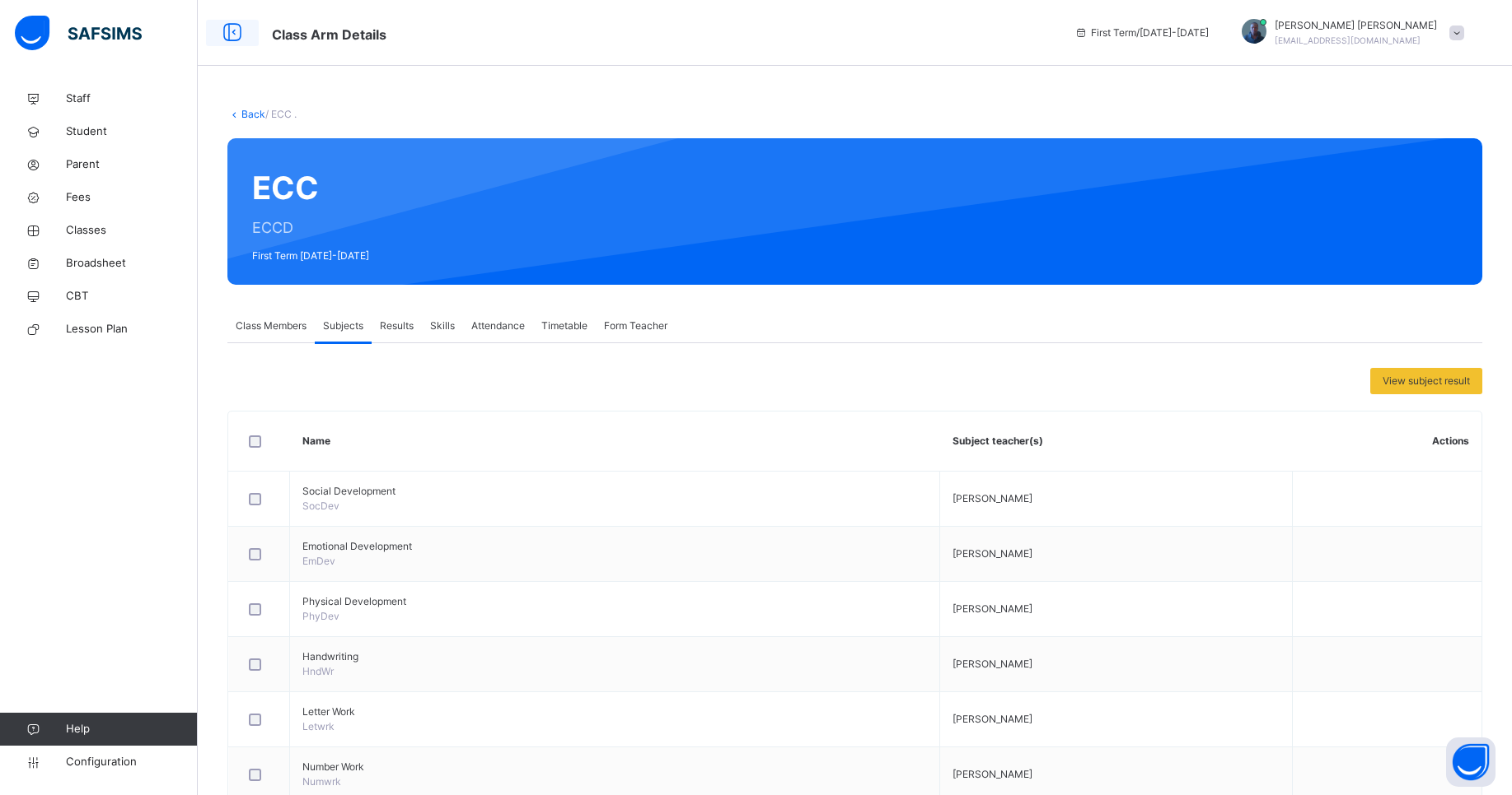
click at [224, 37] on icon at bounding box center [232, 33] width 28 height 30
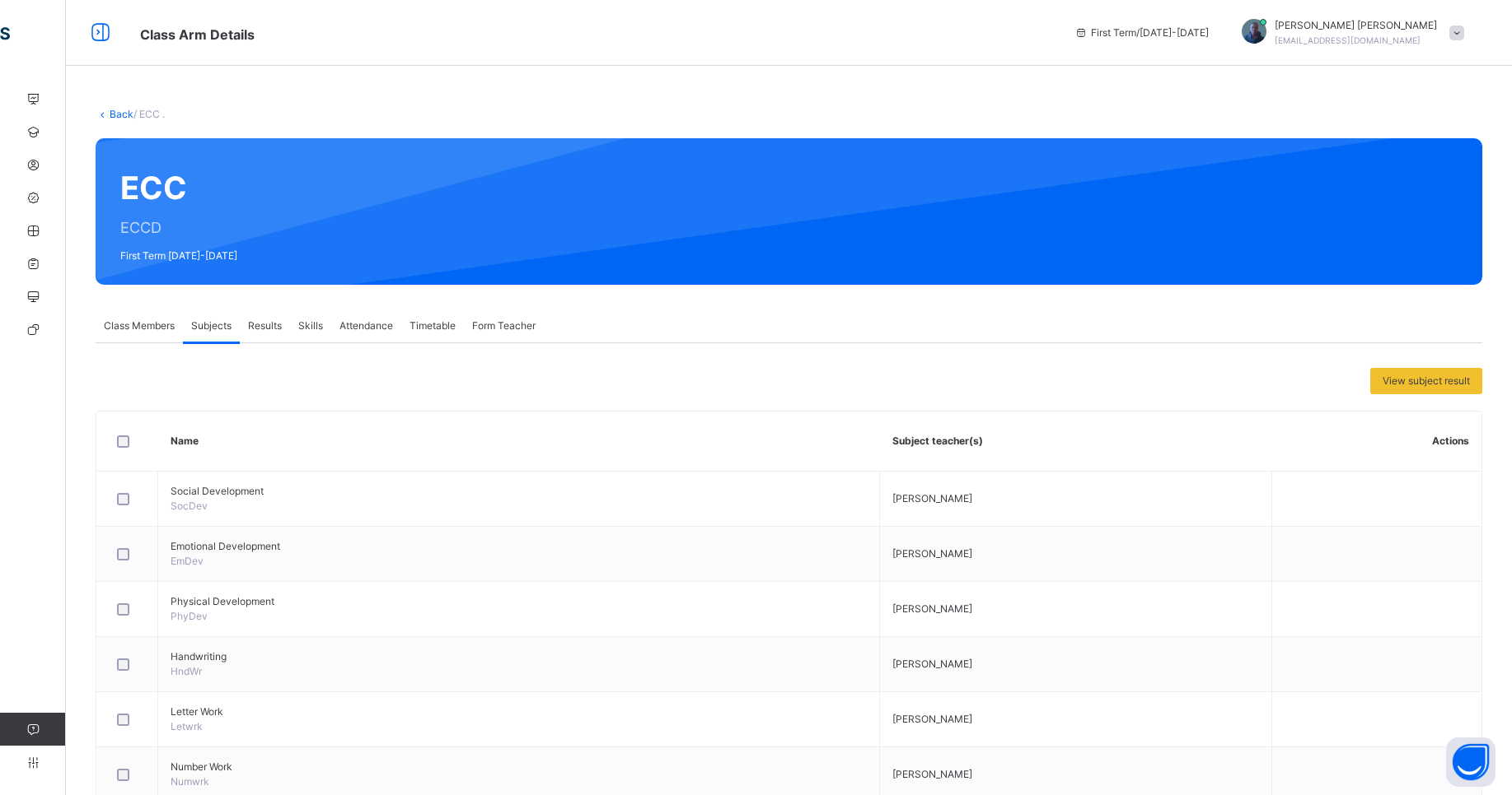
click at [127, 111] on link "Back" at bounding box center [122, 114] width 24 height 13
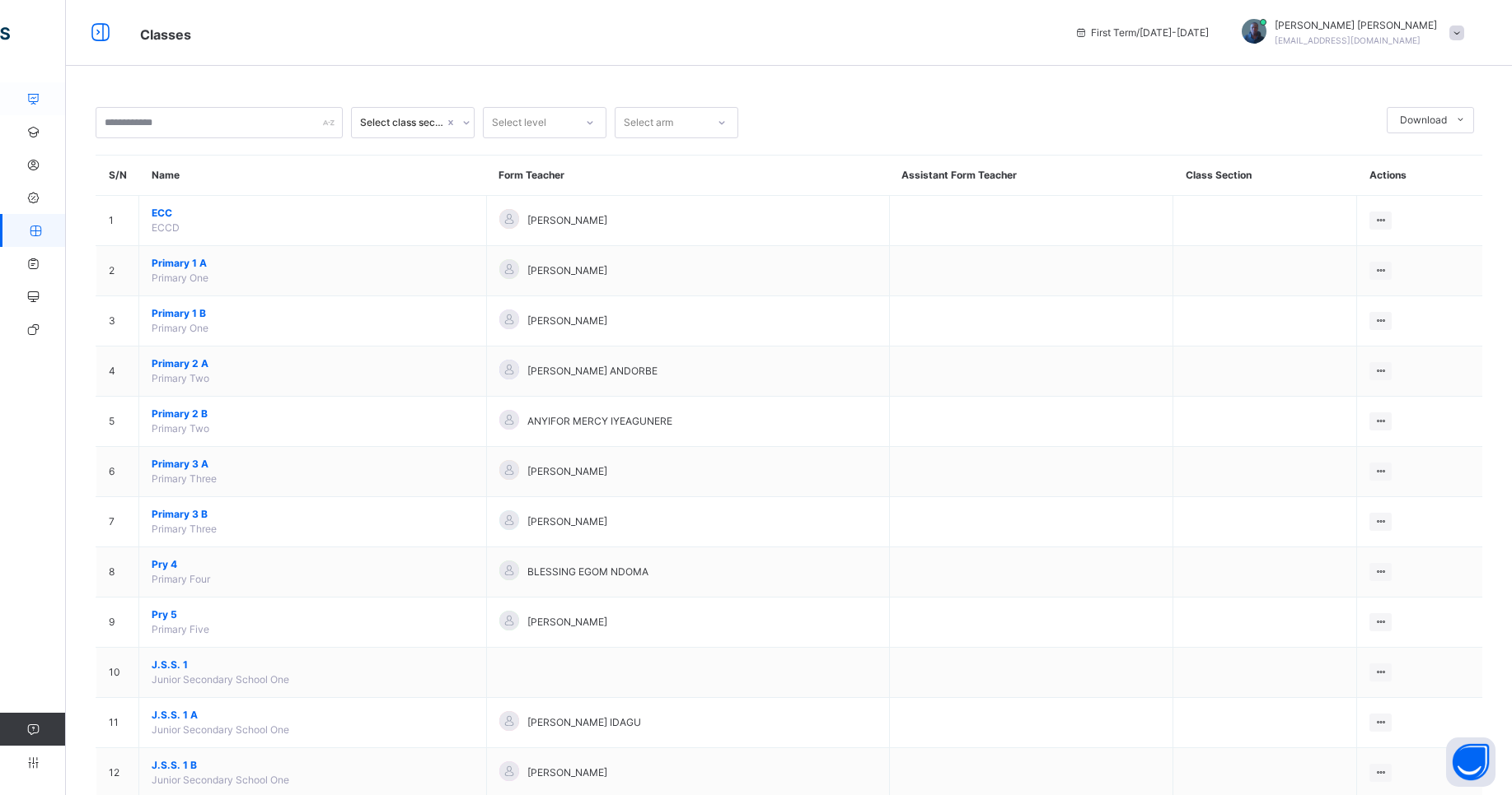
click at [33, 94] on icon at bounding box center [33, 100] width 66 height 13
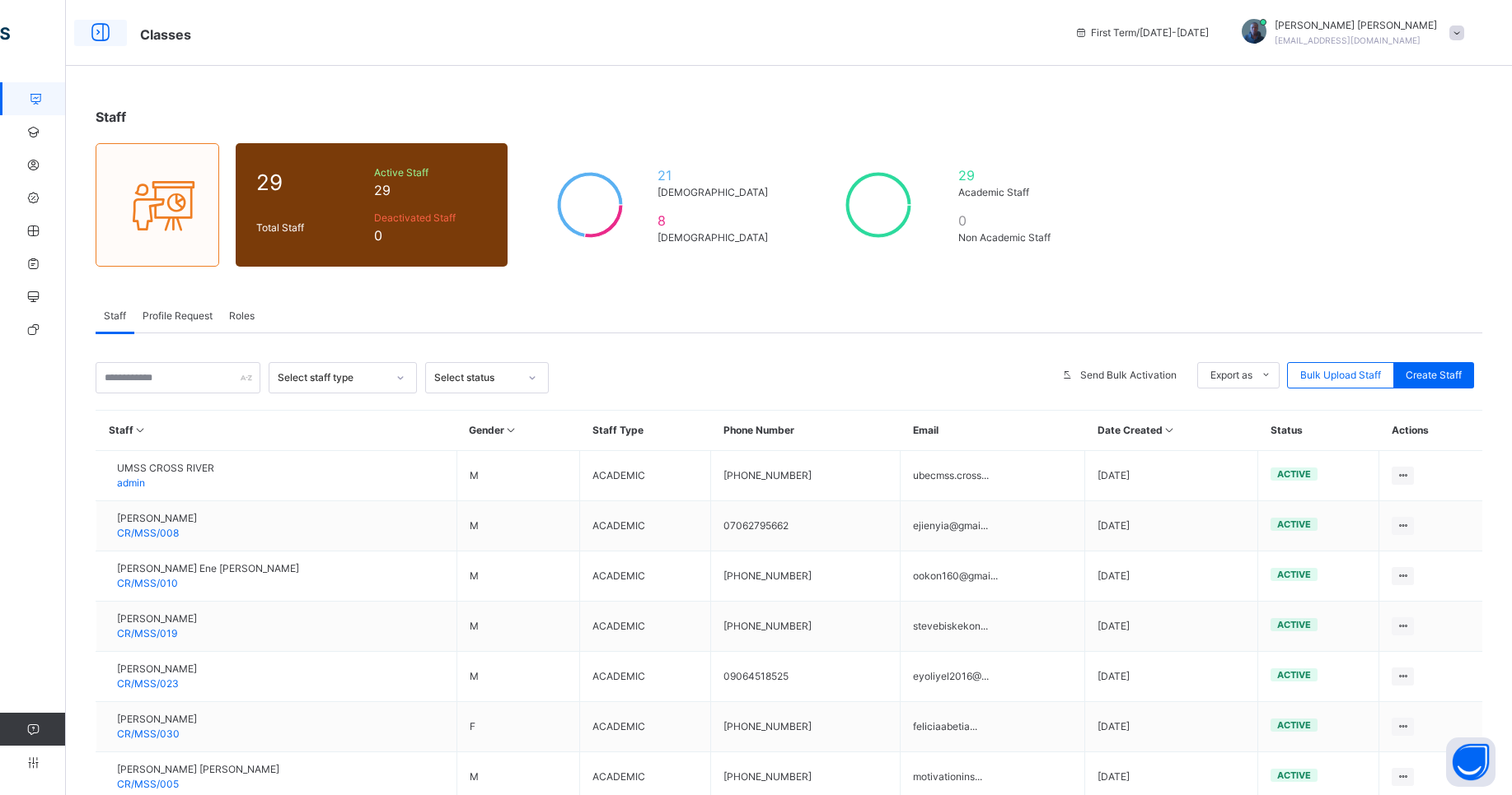
click at [94, 27] on icon at bounding box center [100, 33] width 28 height 30
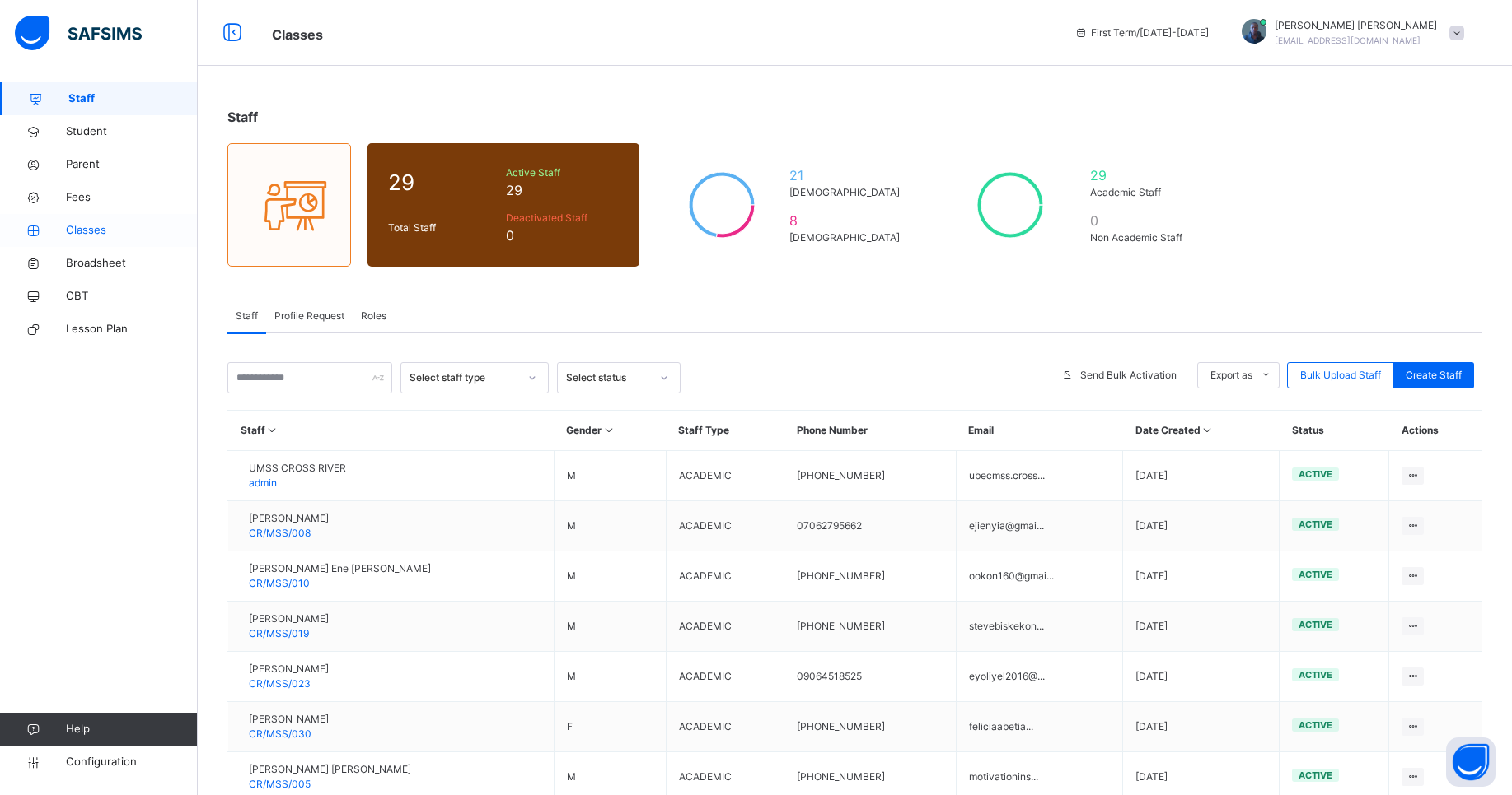
click at [96, 229] on span "Classes" at bounding box center [132, 230] width 132 height 16
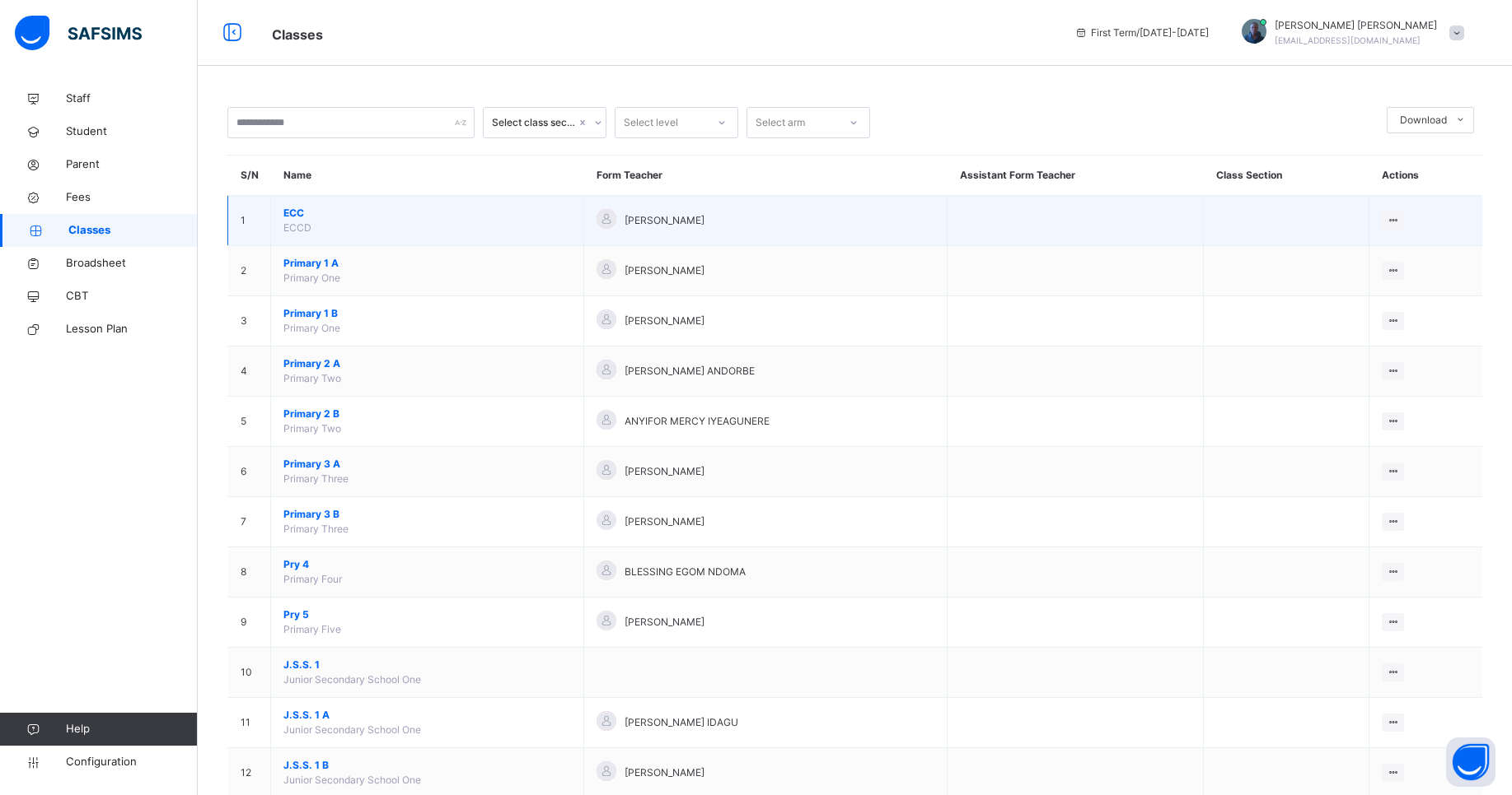
click at [396, 209] on span "ECC" at bounding box center [426, 213] width 288 height 15
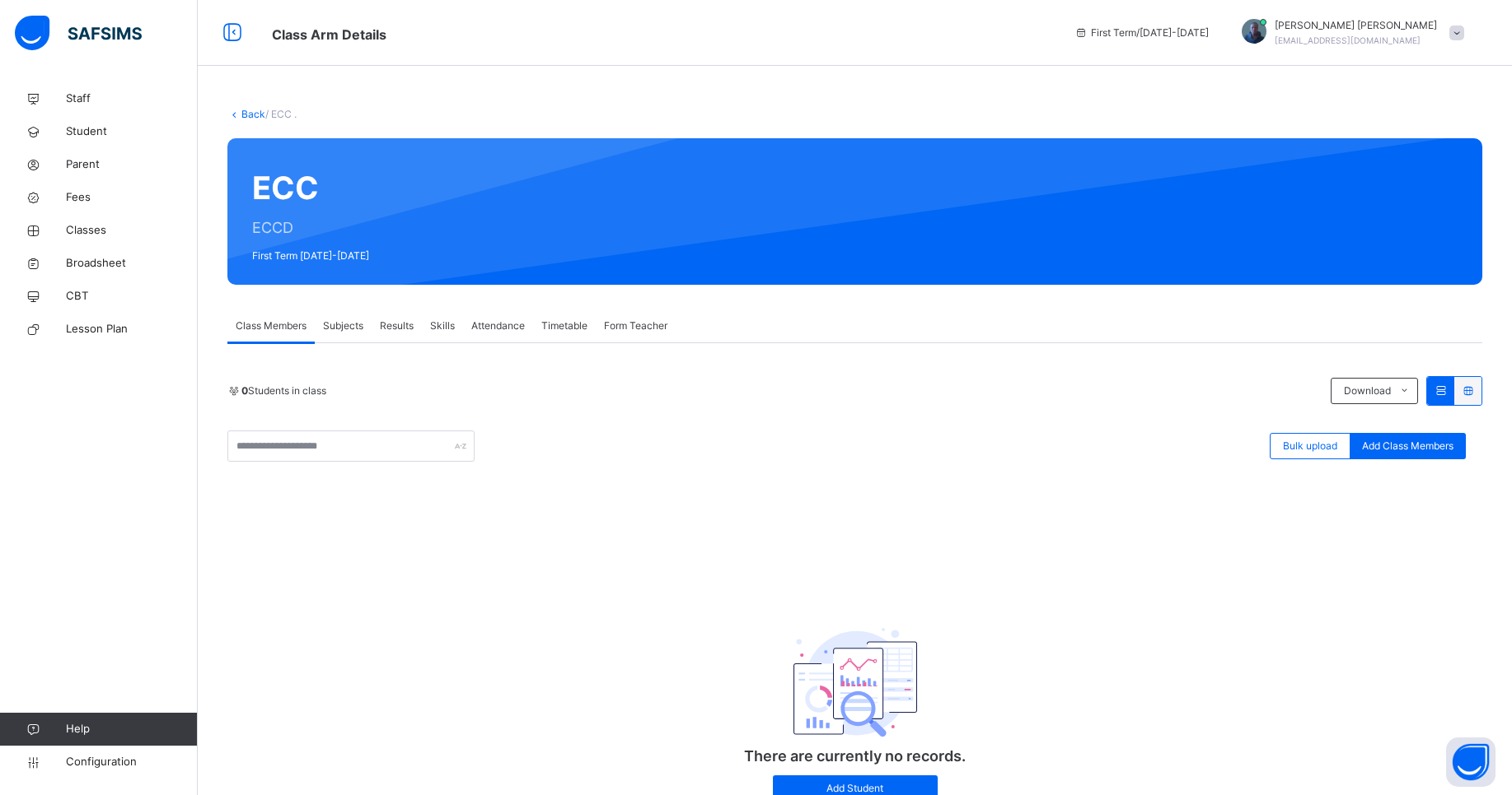
click at [249, 117] on link "Back" at bounding box center [253, 114] width 24 height 13
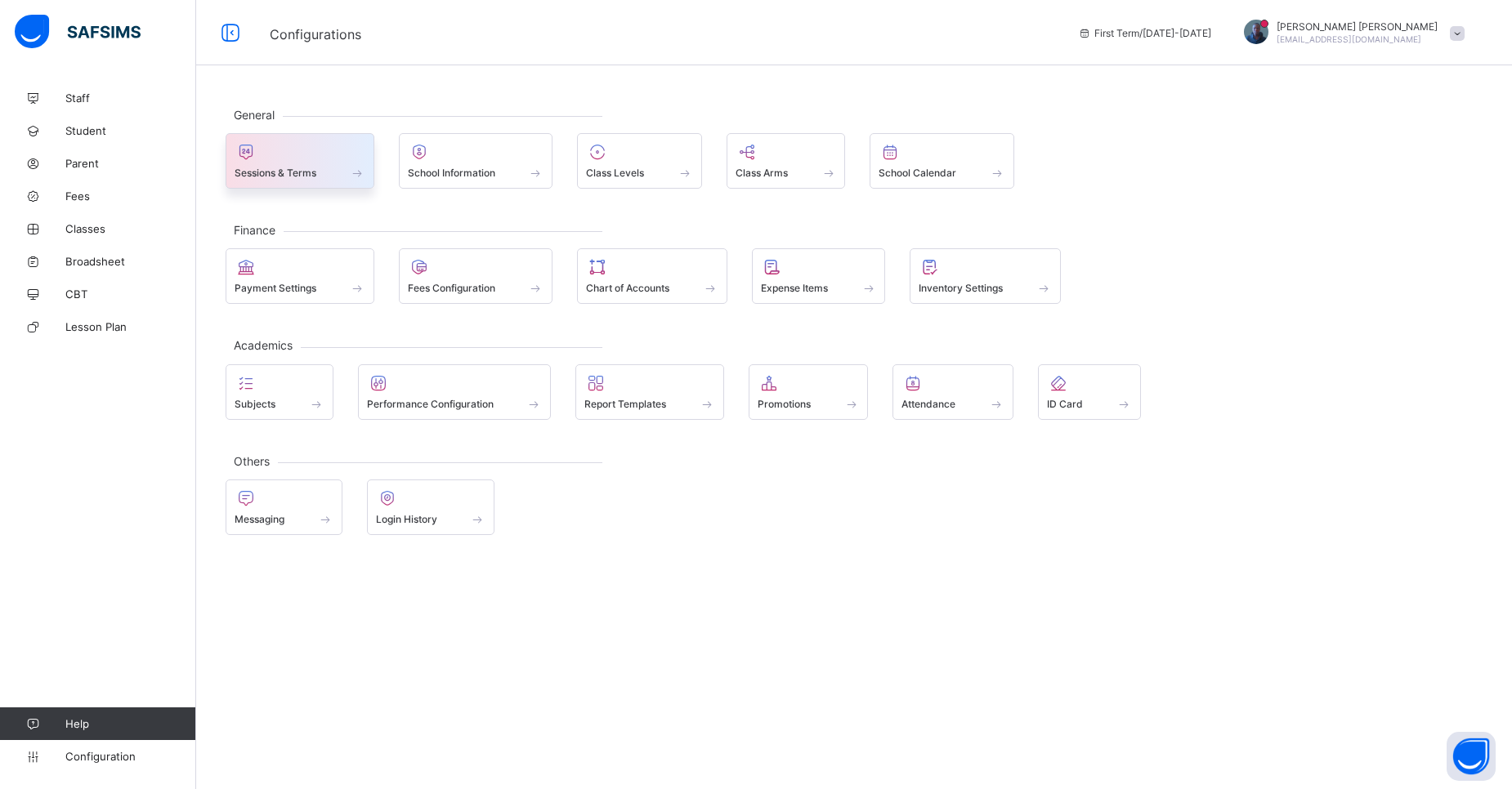
click at [335, 163] on span at bounding box center [300, 164] width 130 height 4
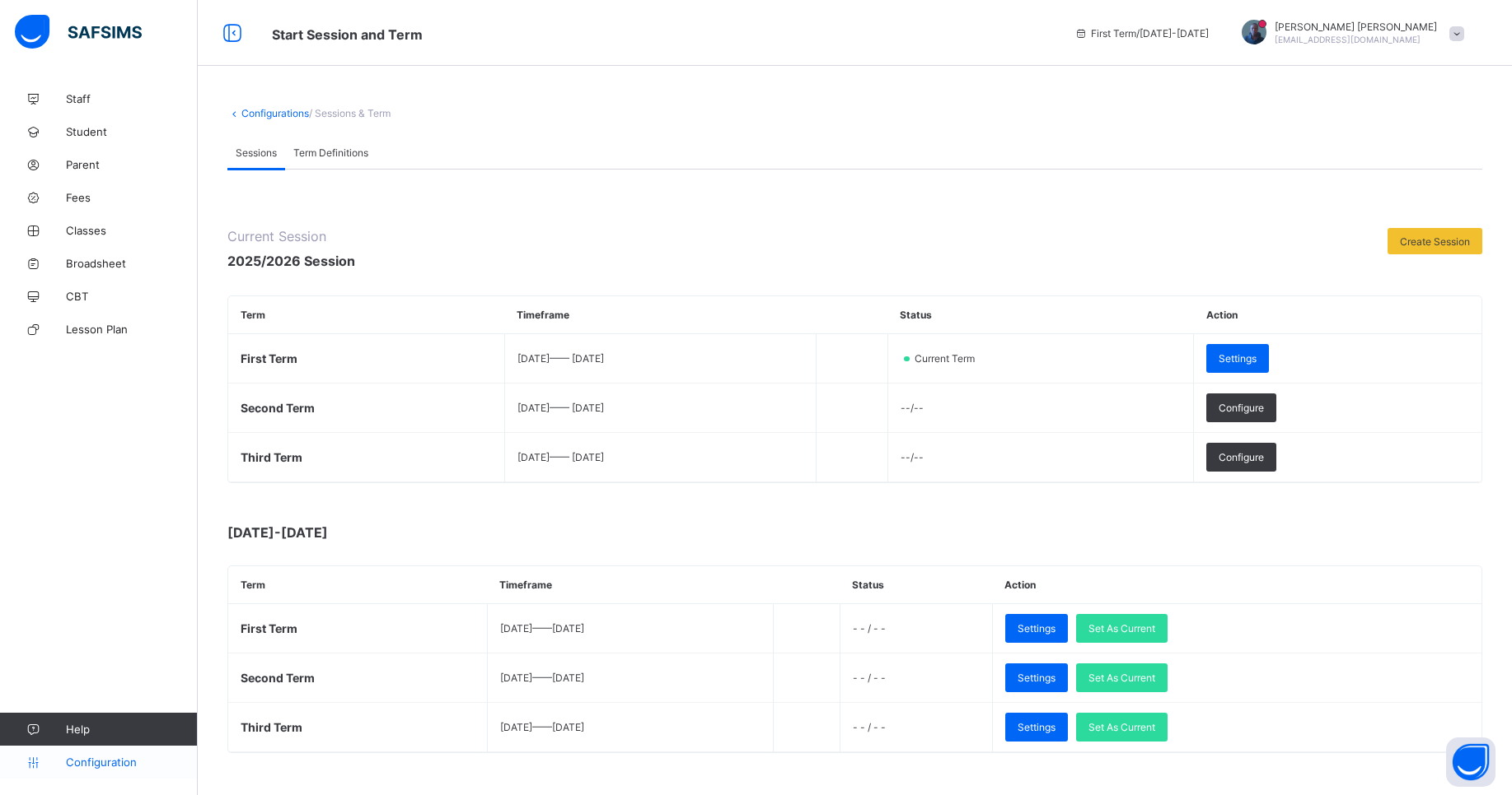
click at [83, 771] on link "Configuration" at bounding box center [98, 762] width 197 height 33
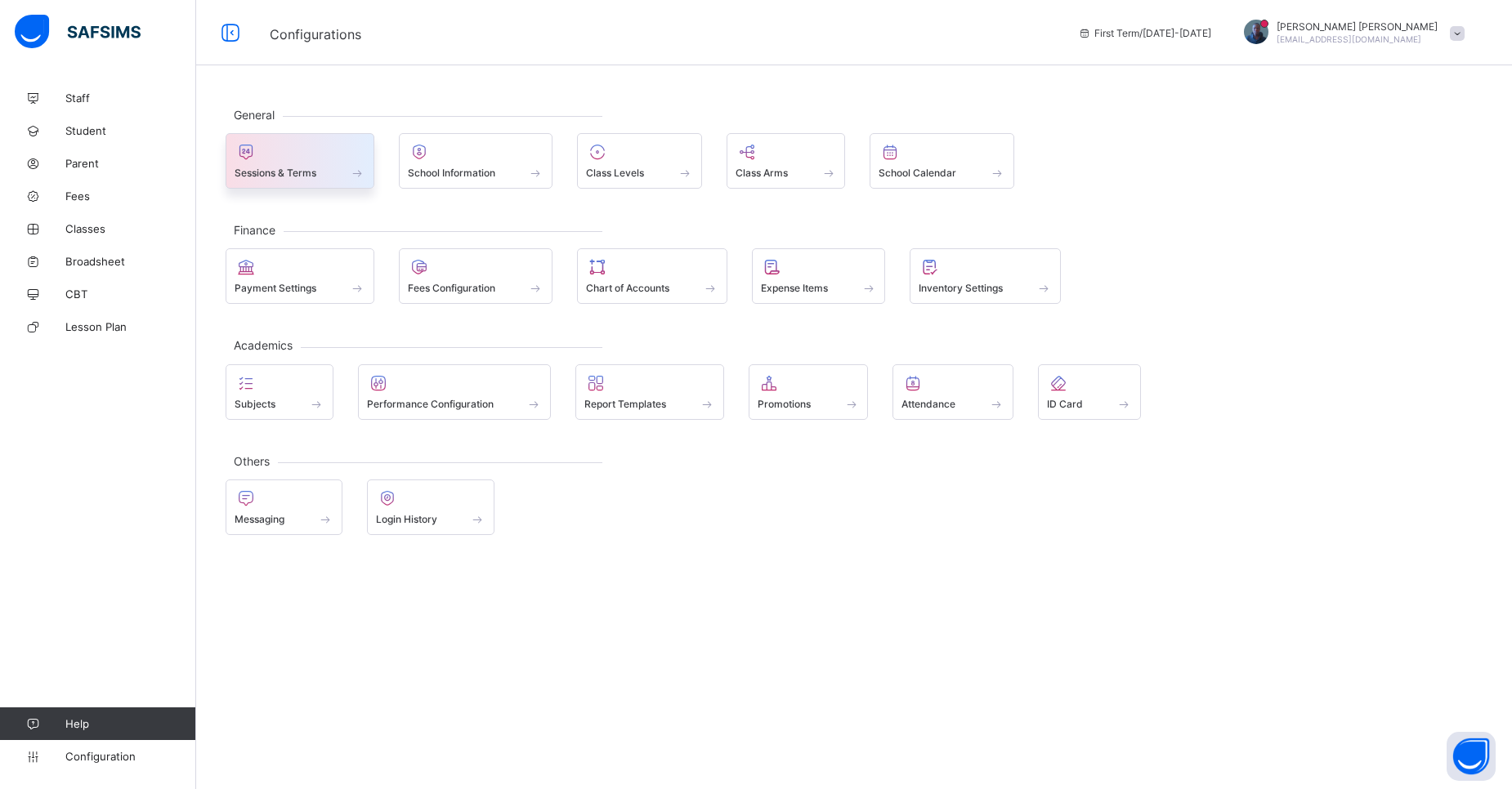
click at [317, 172] on span "Sessions & Terms" at bounding box center [275, 173] width 82 height 13
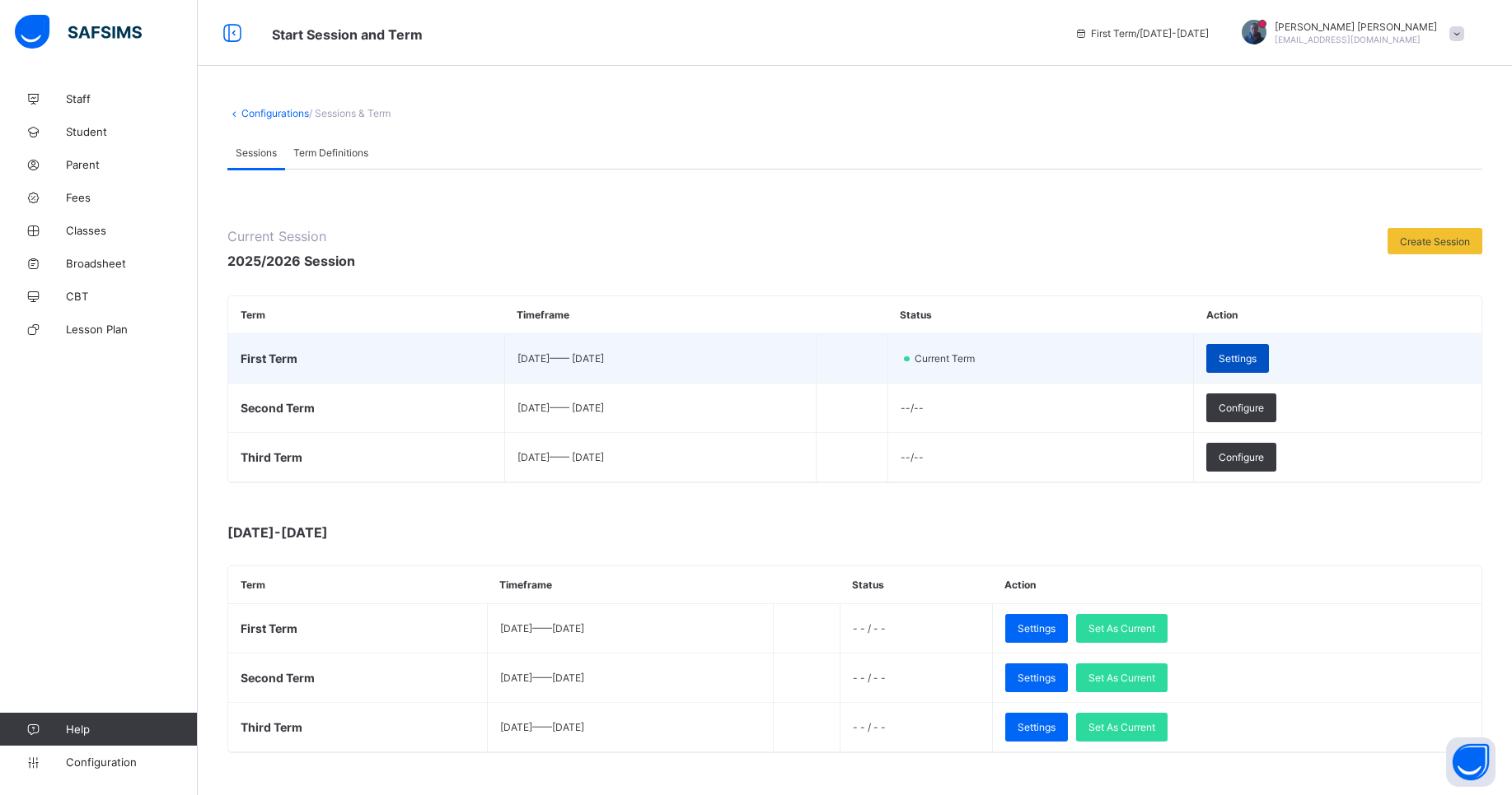
click at [1269, 348] on div "Settings" at bounding box center [1237, 359] width 63 height 29
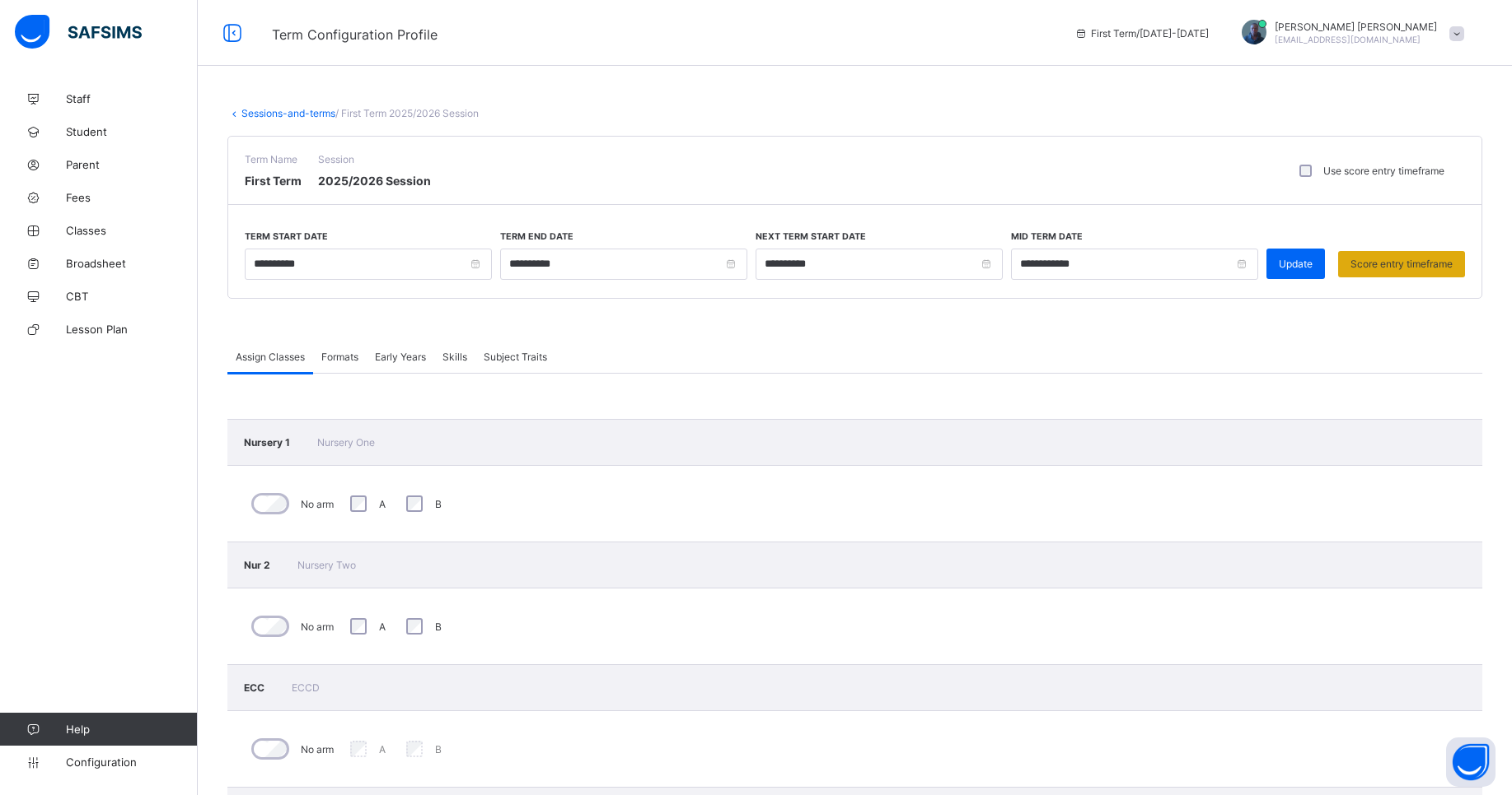
click at [1395, 273] on div "Score entry timeframe" at bounding box center [1401, 264] width 127 height 26
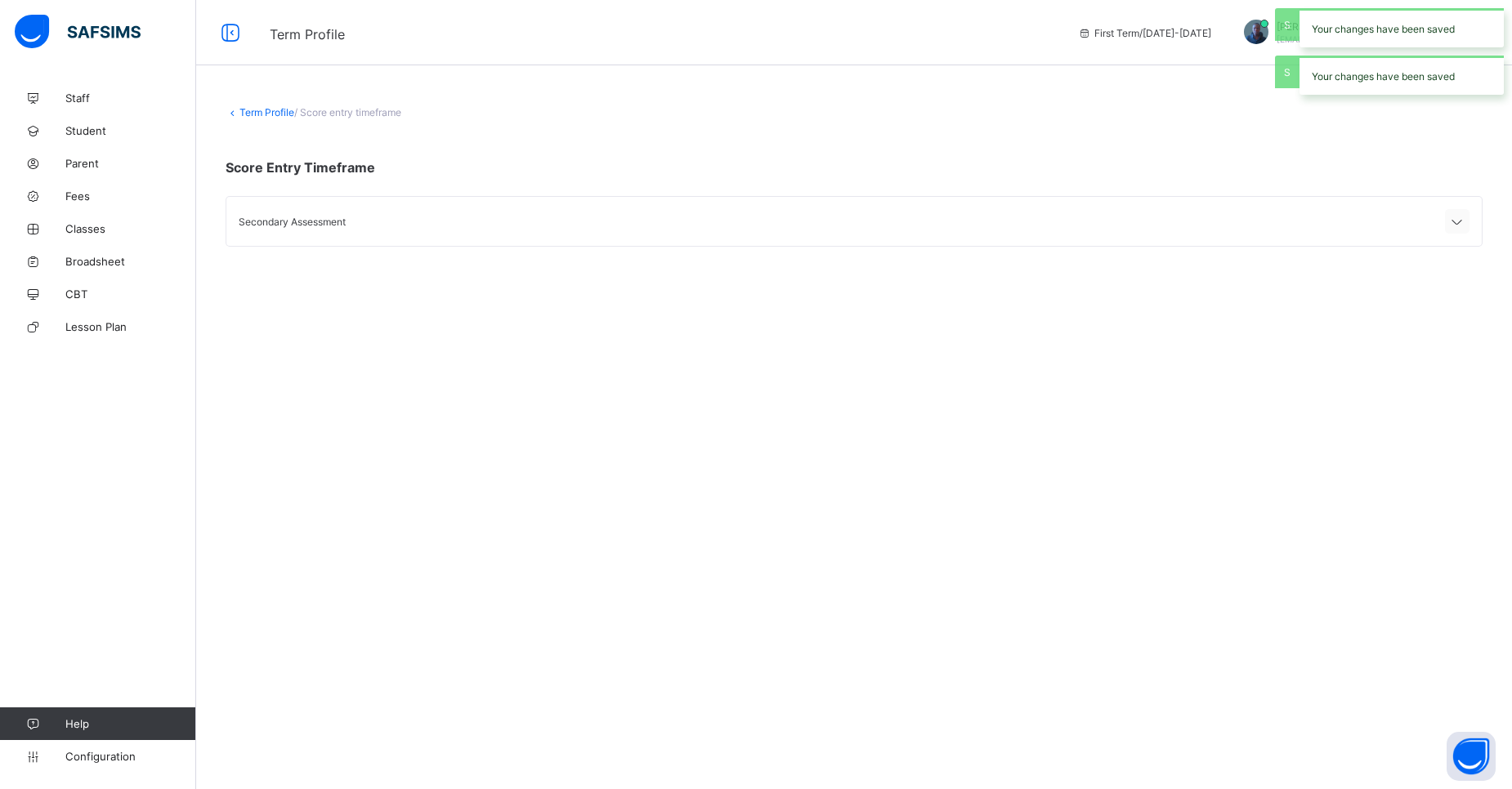
click at [1452, 210] on div at bounding box center [1457, 221] width 24 height 24
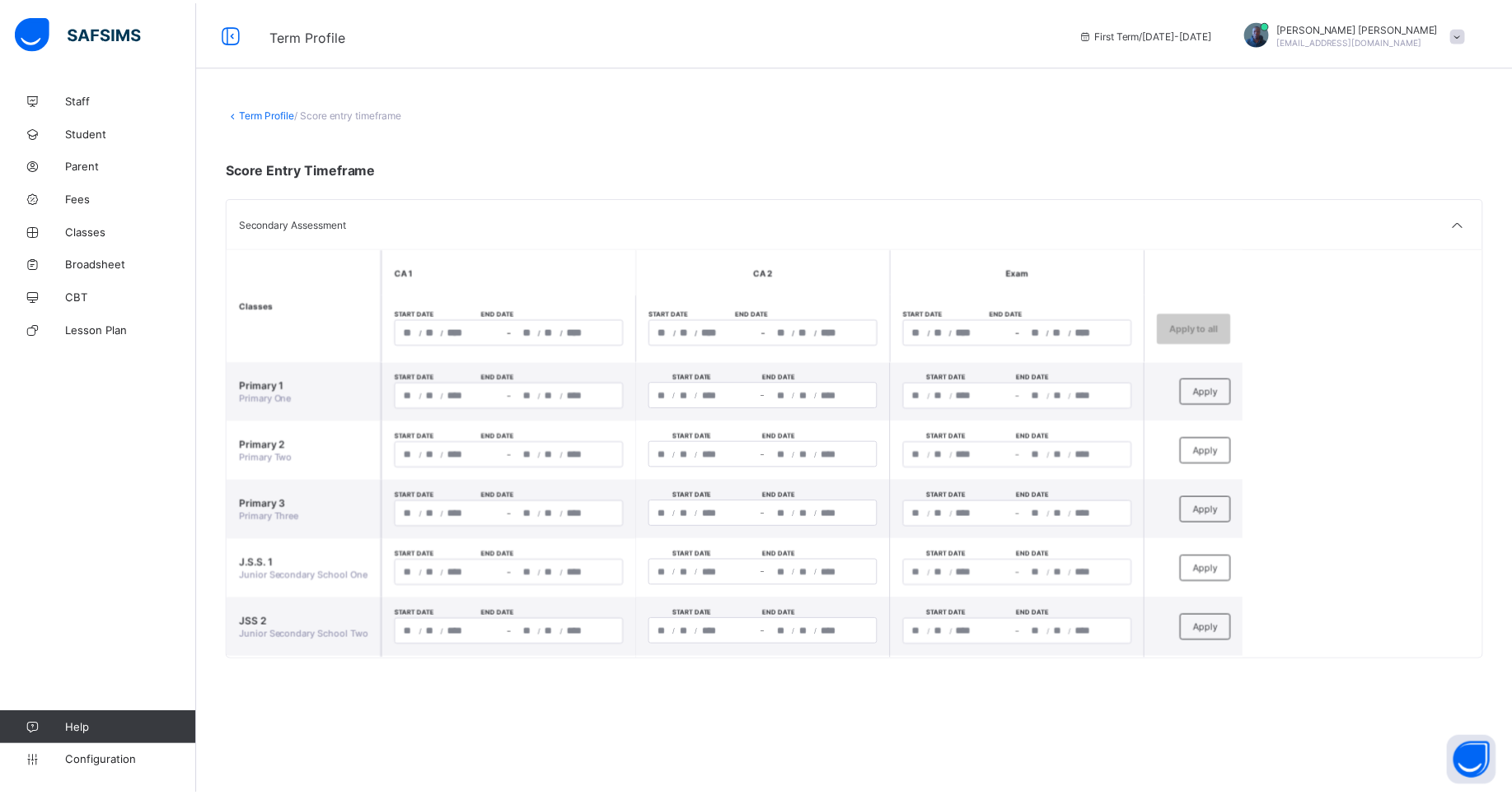
scroll to position [58, 0]
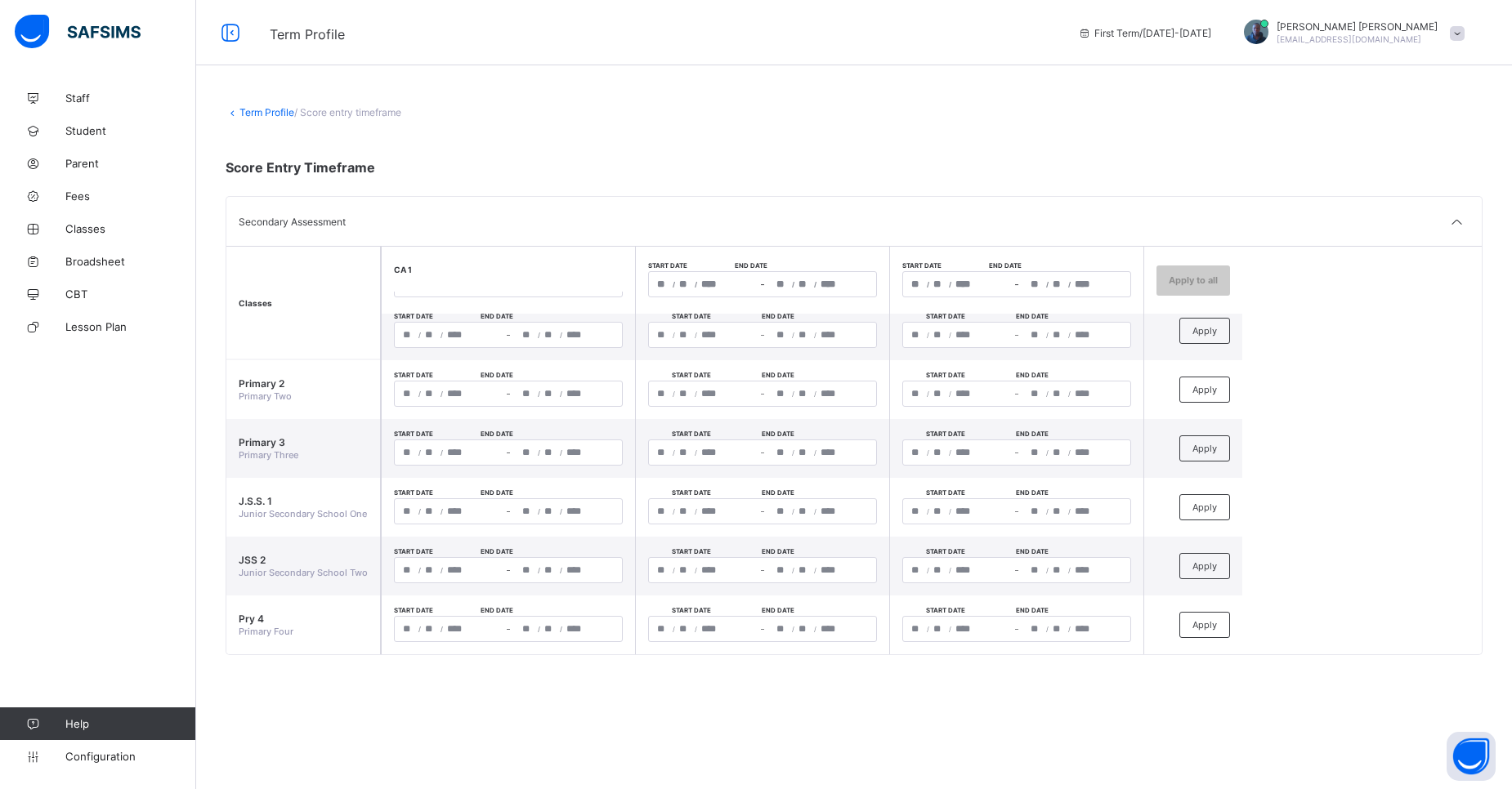
click at [263, 108] on link "Term Profile" at bounding box center [266, 112] width 55 height 13
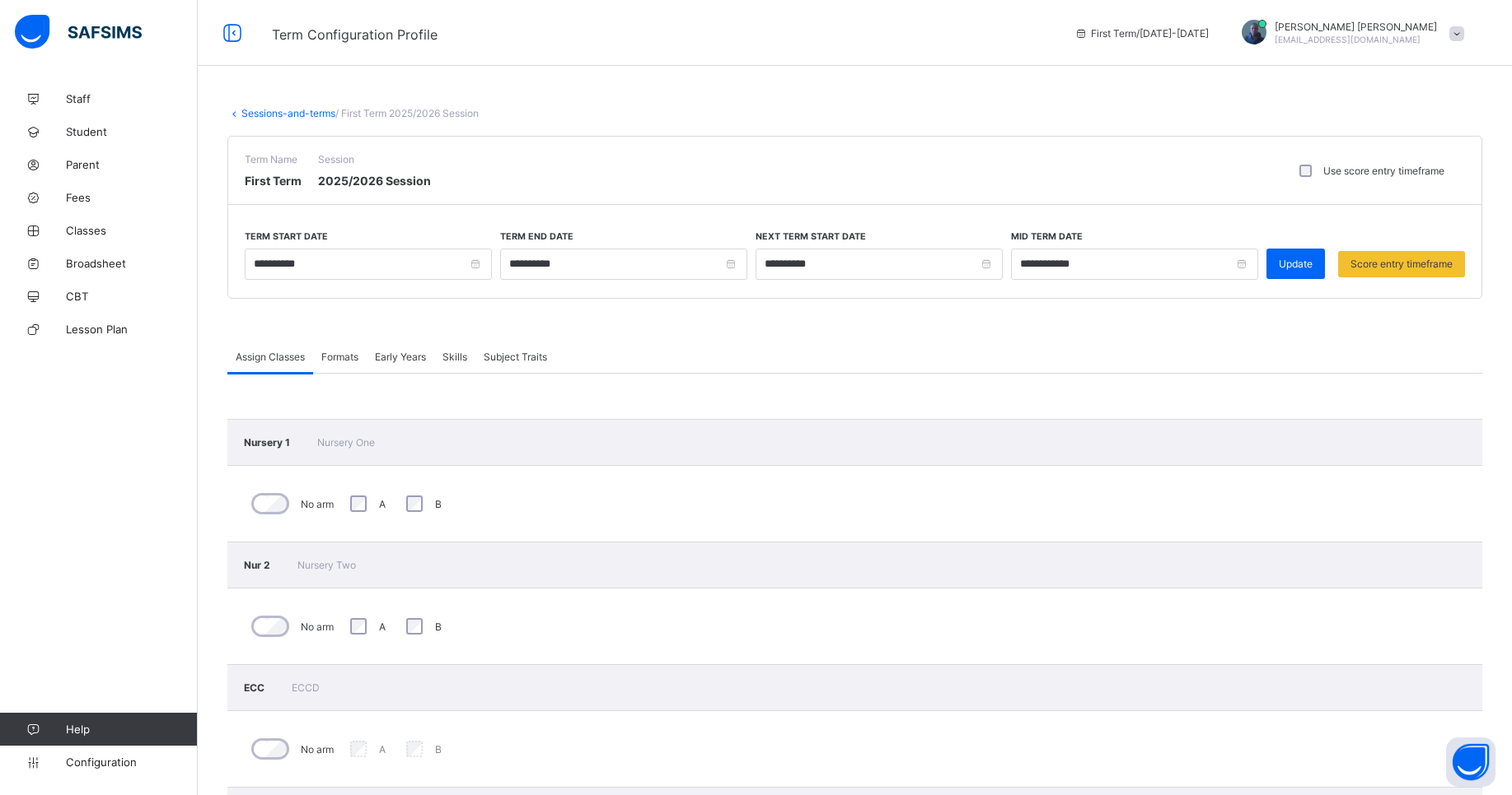
click at [341, 364] on div "Formats" at bounding box center [339, 356] width 54 height 33
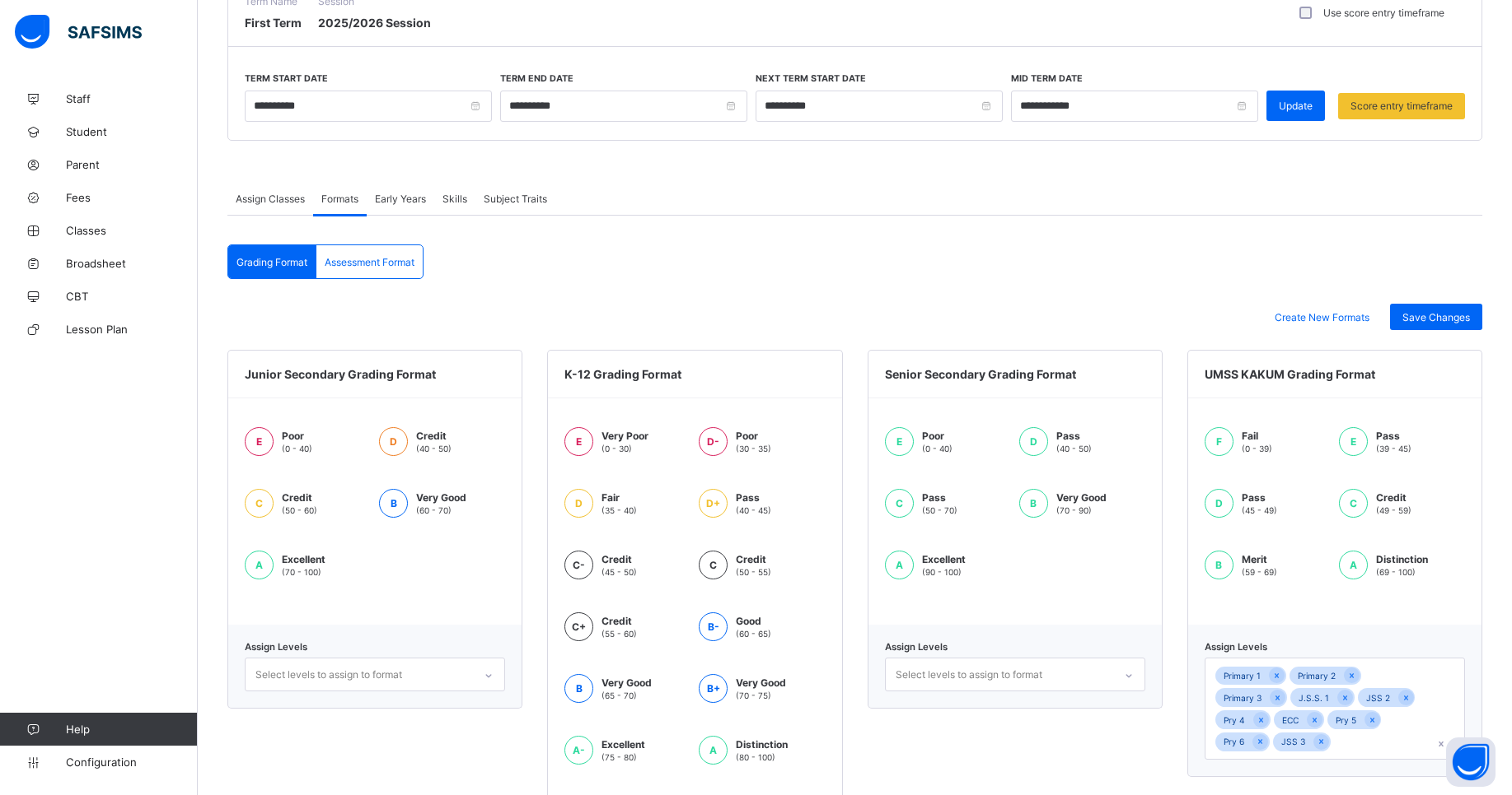
scroll to position [152, 0]
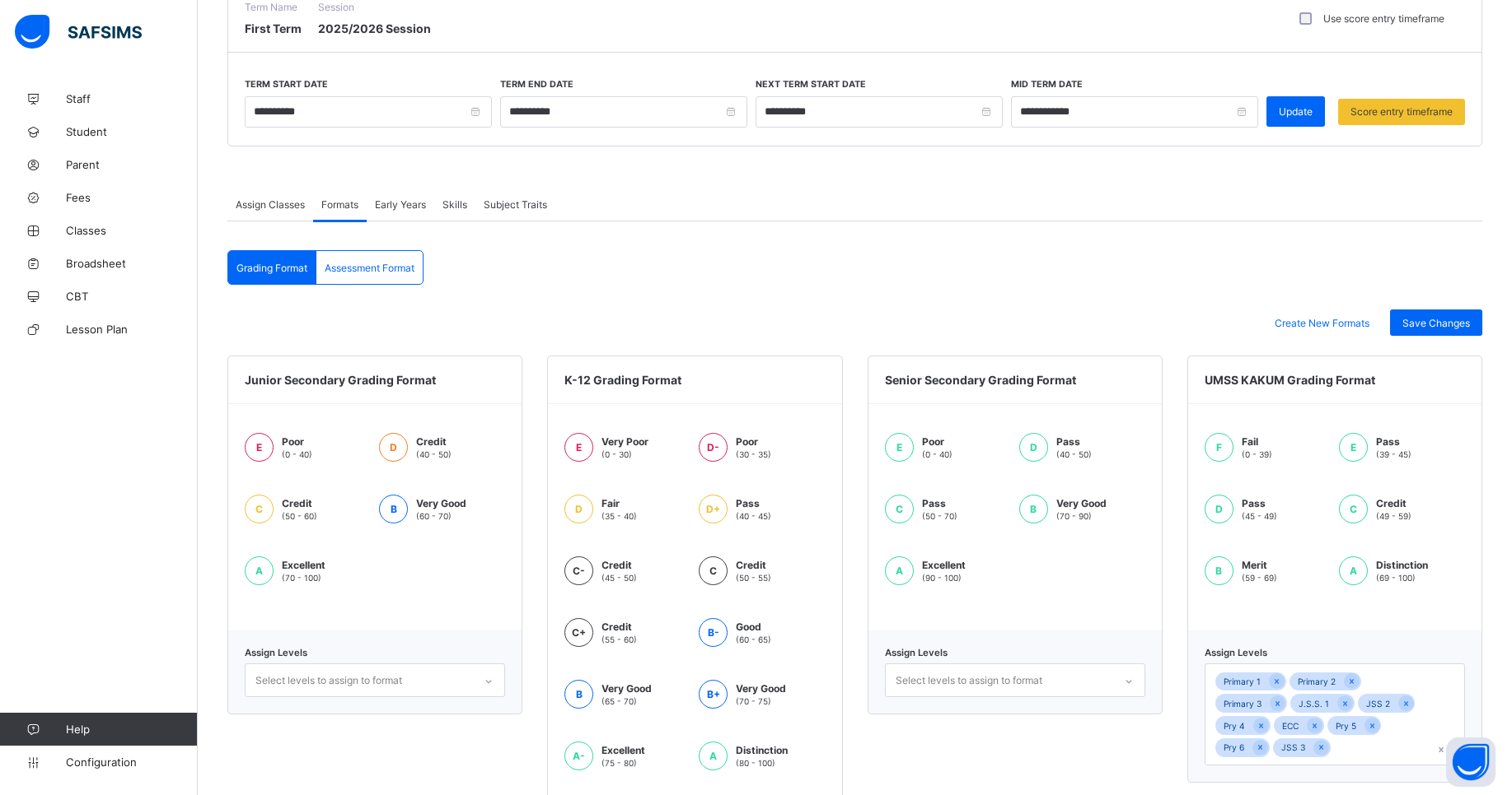
click at [411, 208] on span "Early Years" at bounding box center [400, 205] width 51 height 13
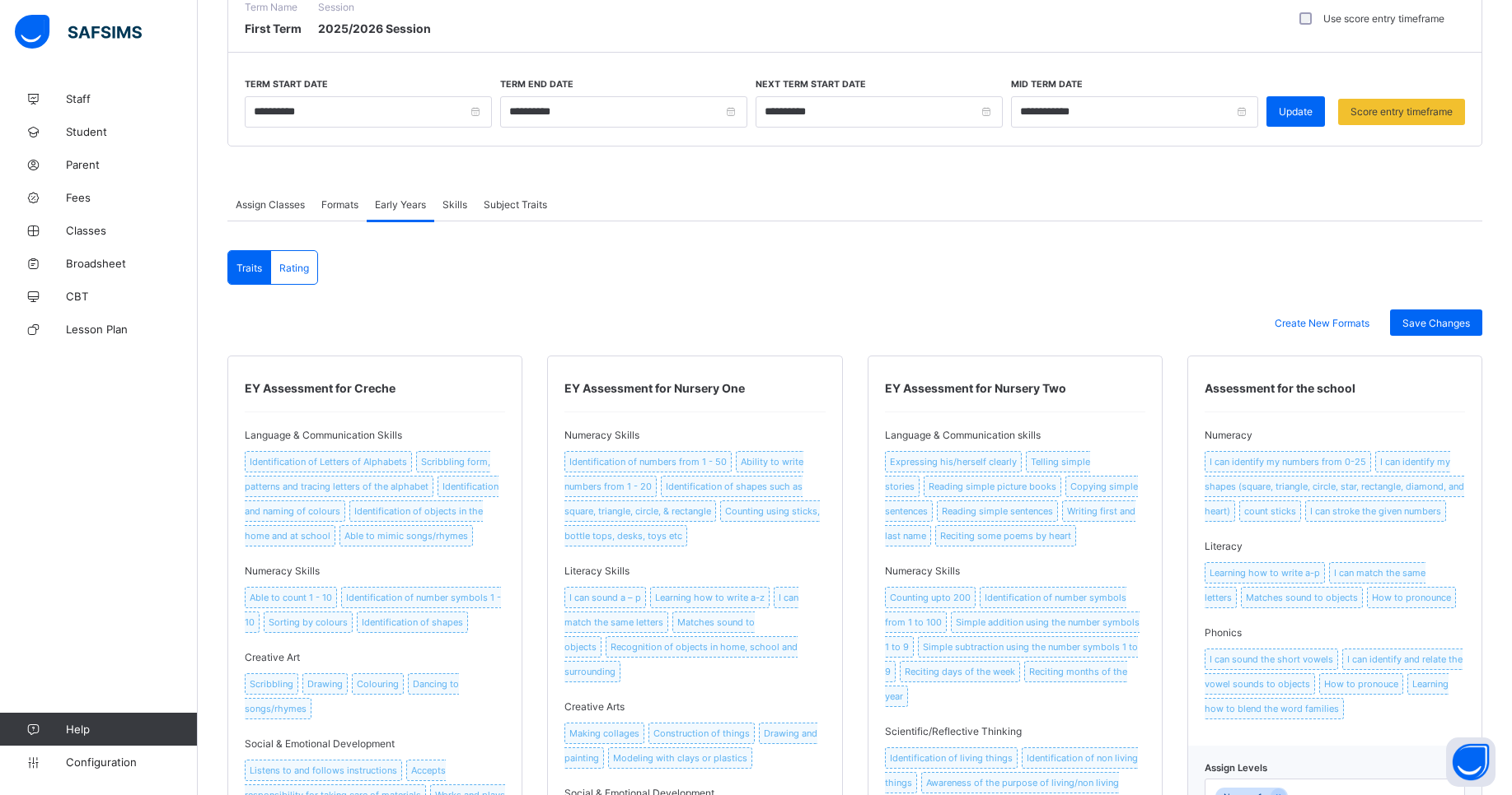
click at [463, 196] on div "Skills" at bounding box center [454, 204] width 41 height 33
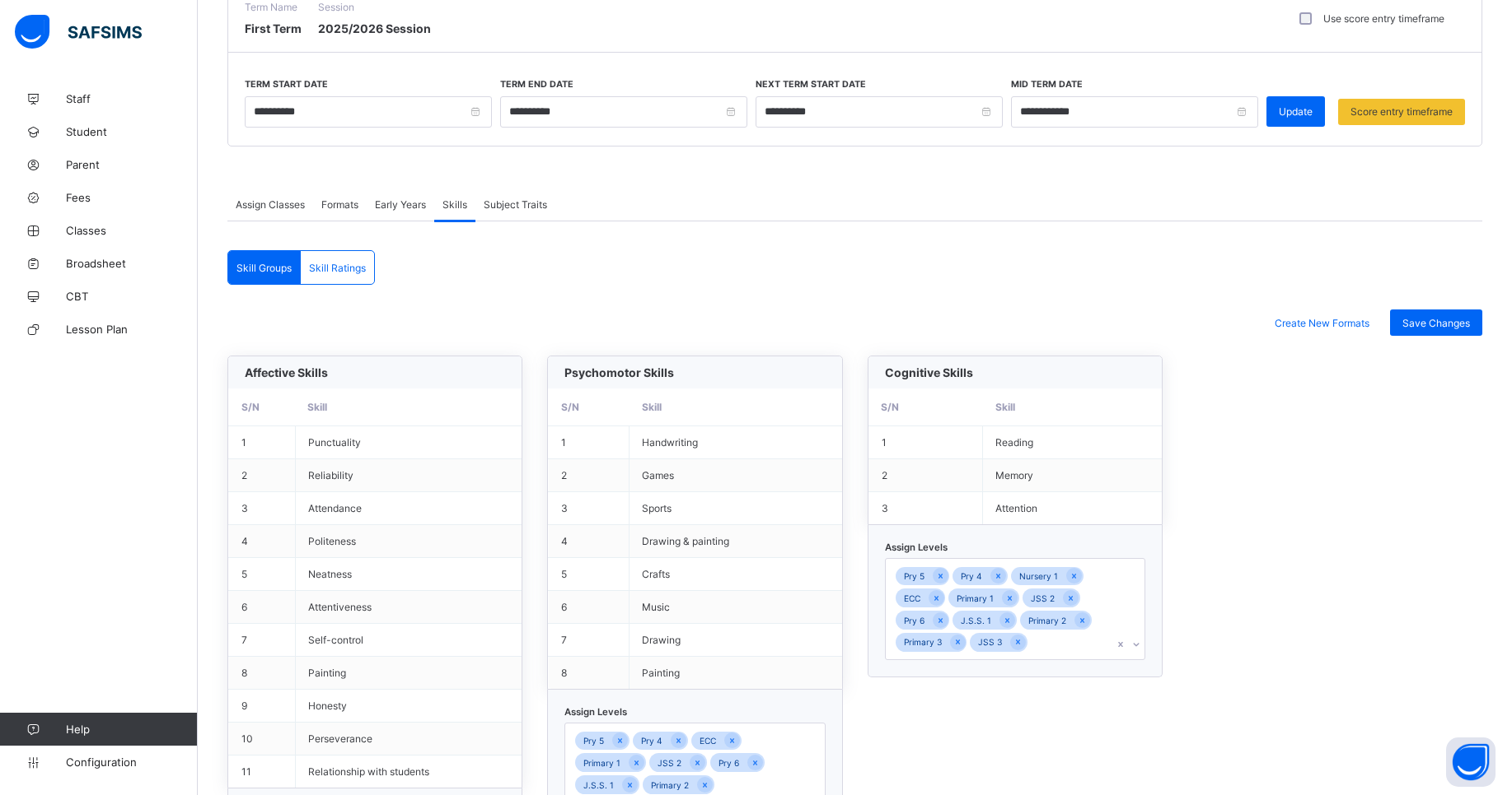
click at [502, 203] on span "Subject Traits" at bounding box center [515, 205] width 63 height 13
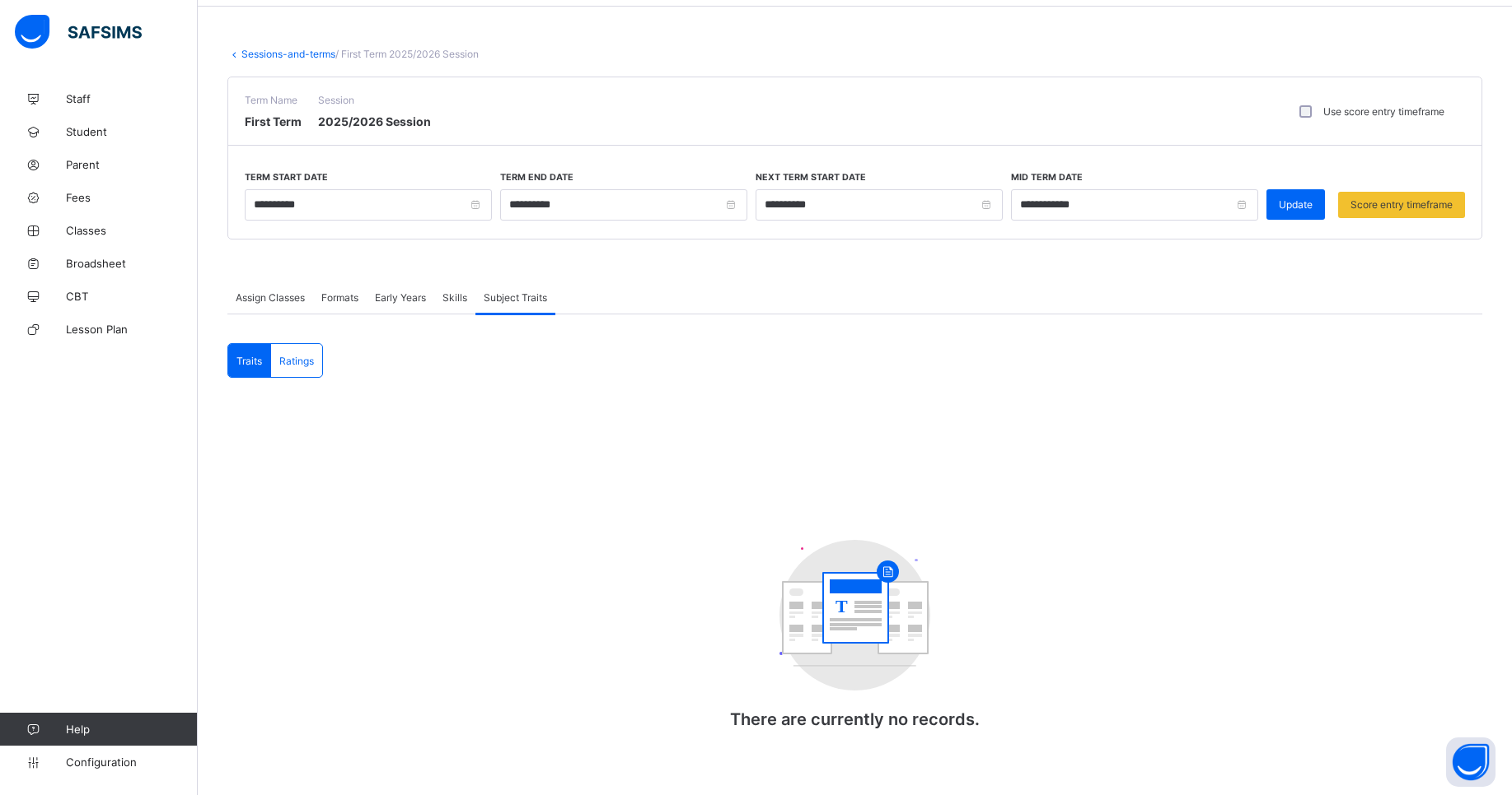
click at [277, 299] on span "Assign Classes" at bounding box center [270, 298] width 69 height 13
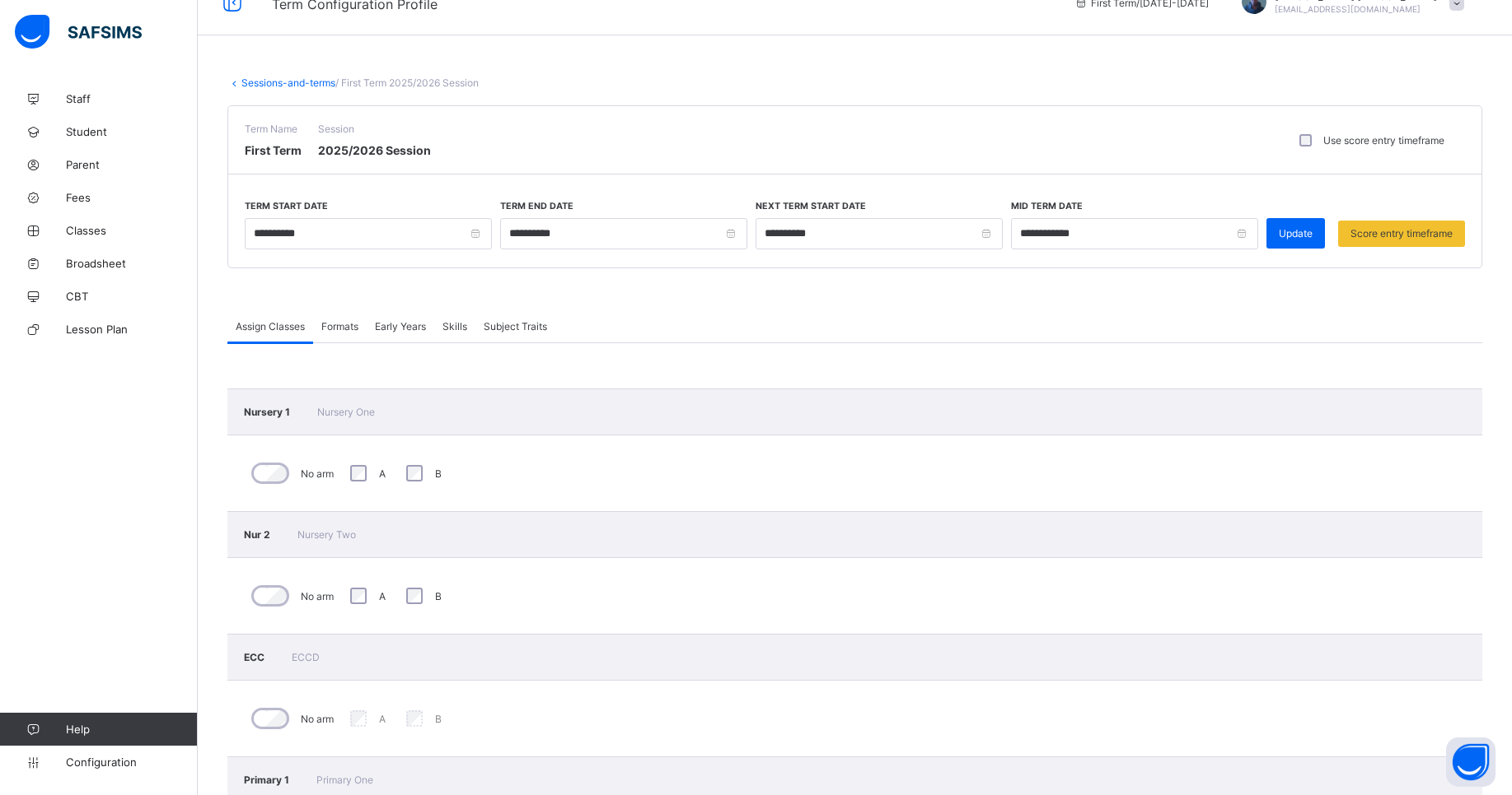
scroll to position [0, 0]
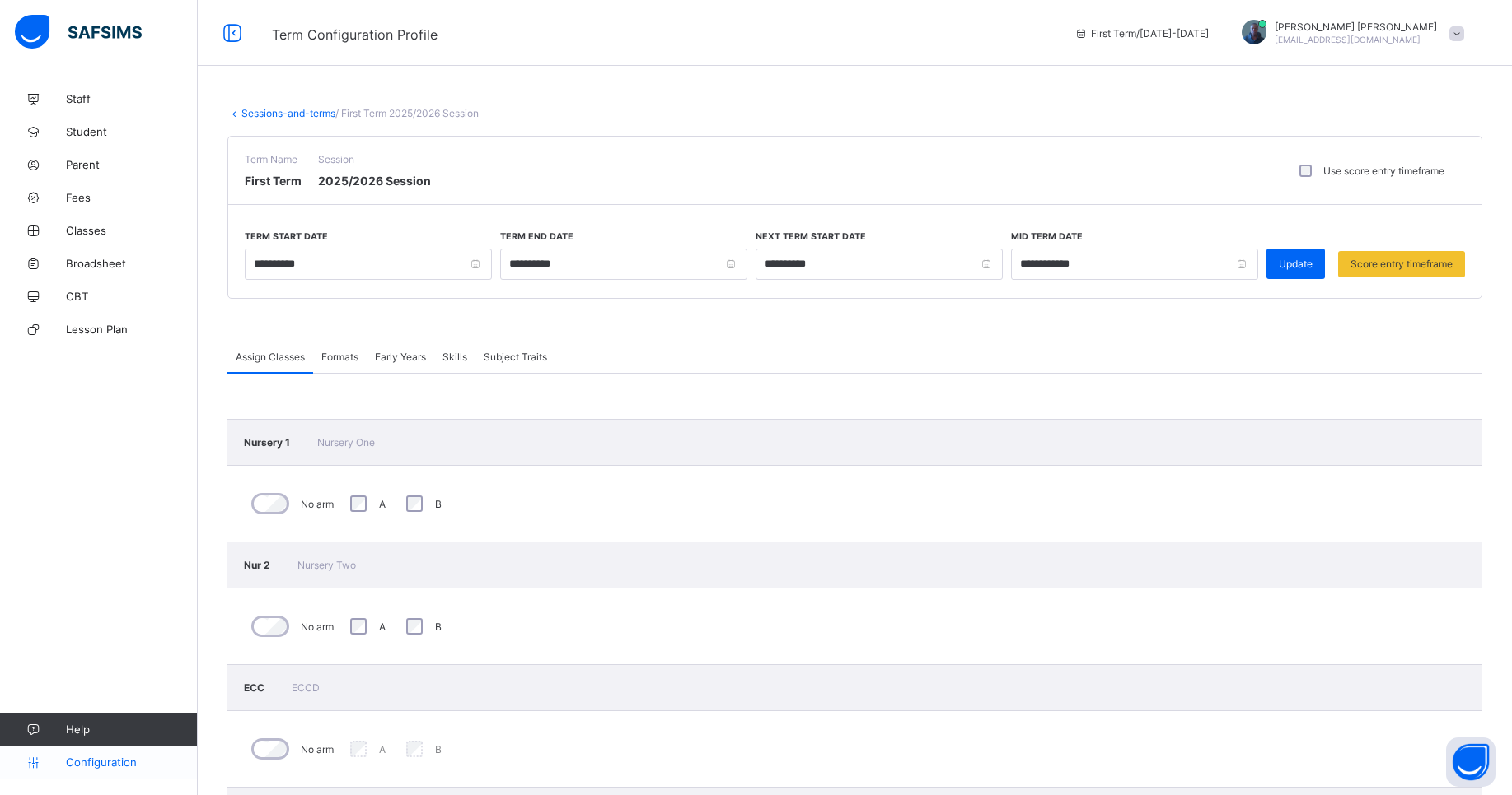
click at [87, 759] on span "Configuration" at bounding box center [132, 762] width 131 height 14
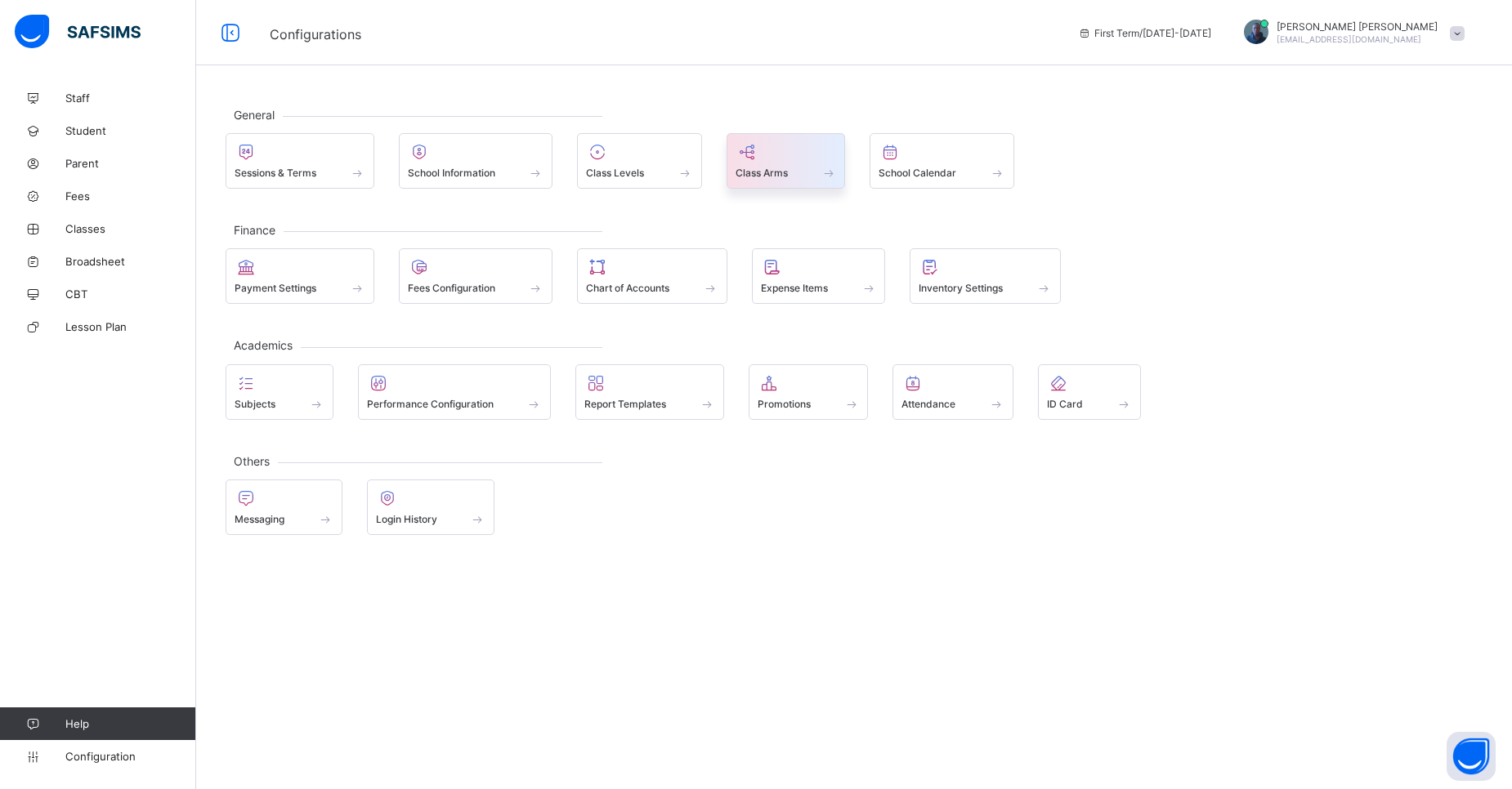
click at [742, 164] on span at bounding box center [786, 164] width 102 height 4
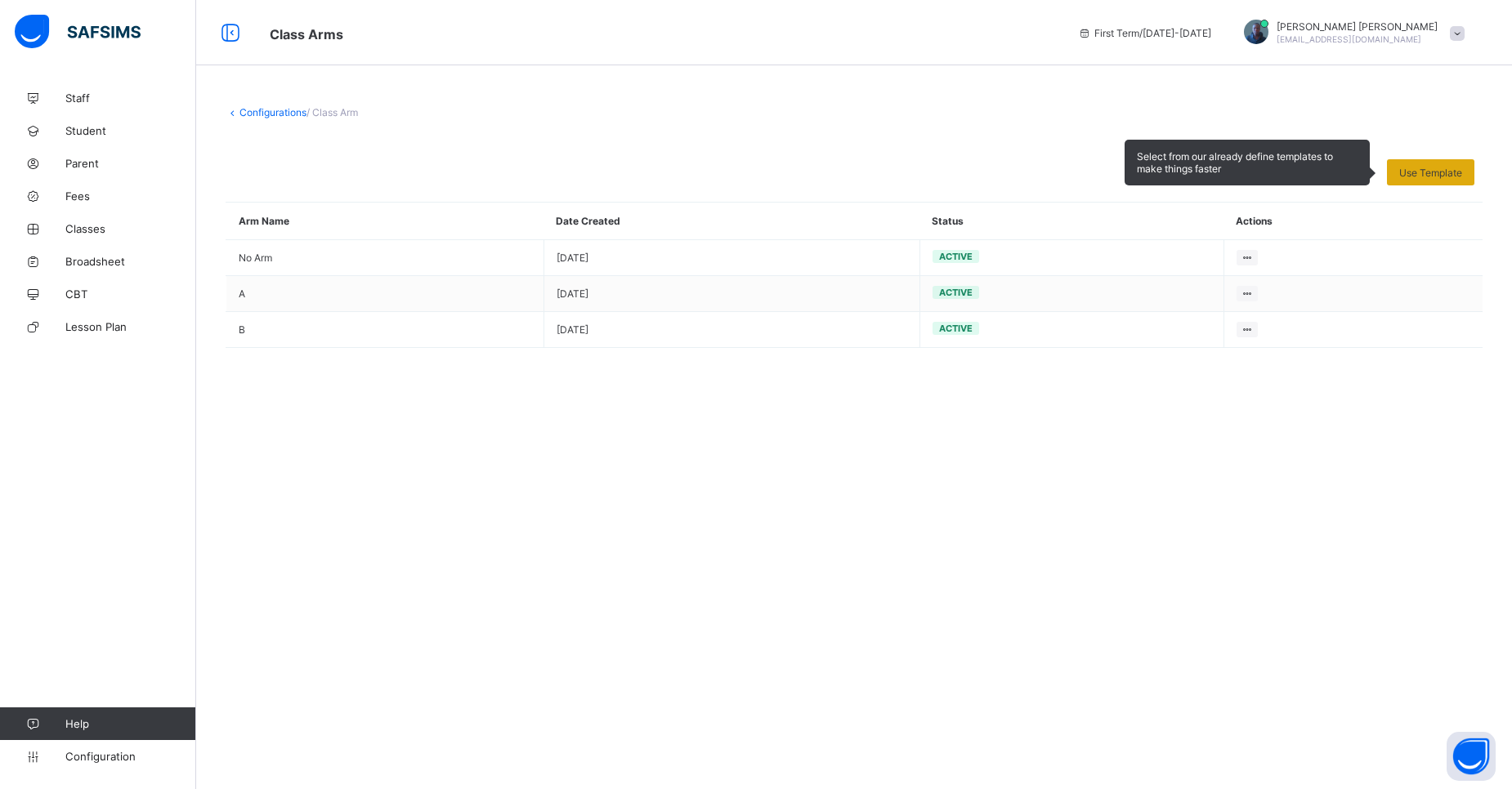
click at [1401, 168] on span "Use Template" at bounding box center [1431, 173] width 63 height 13
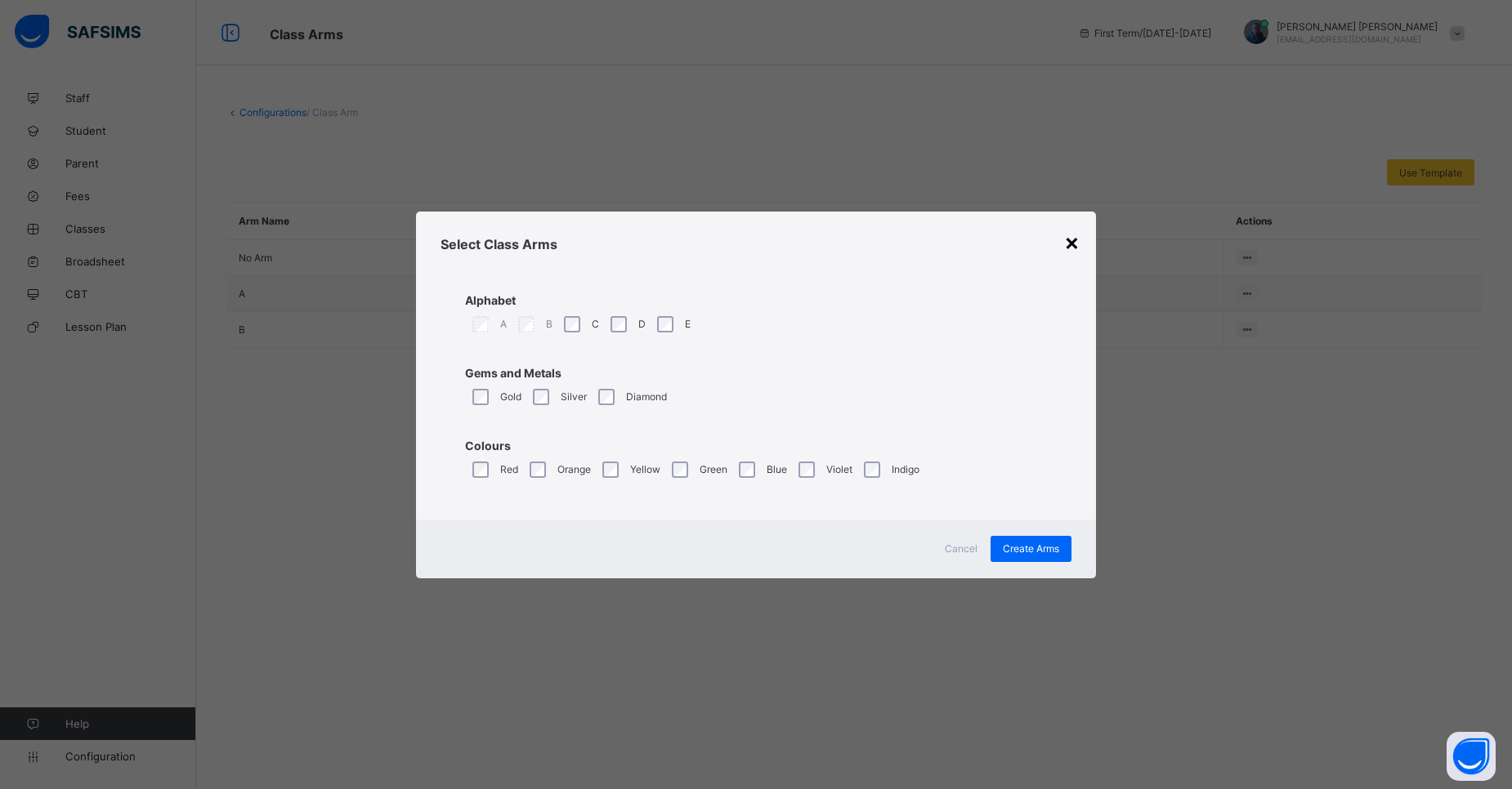
click at [1066, 241] on div "×" at bounding box center [1072, 241] width 15 height 28
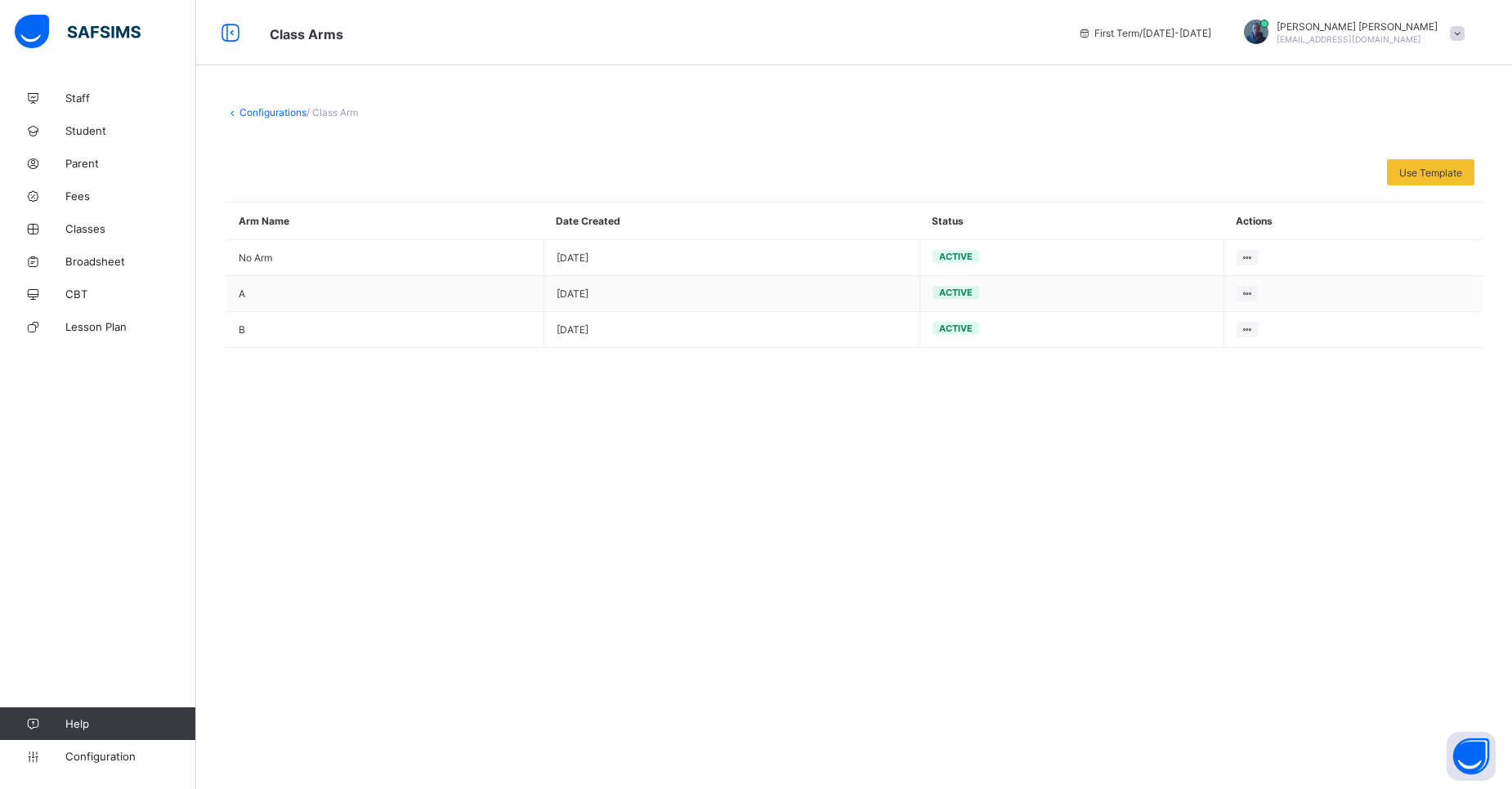
click at [245, 114] on link "Configurations" at bounding box center [273, 112] width 67 height 13
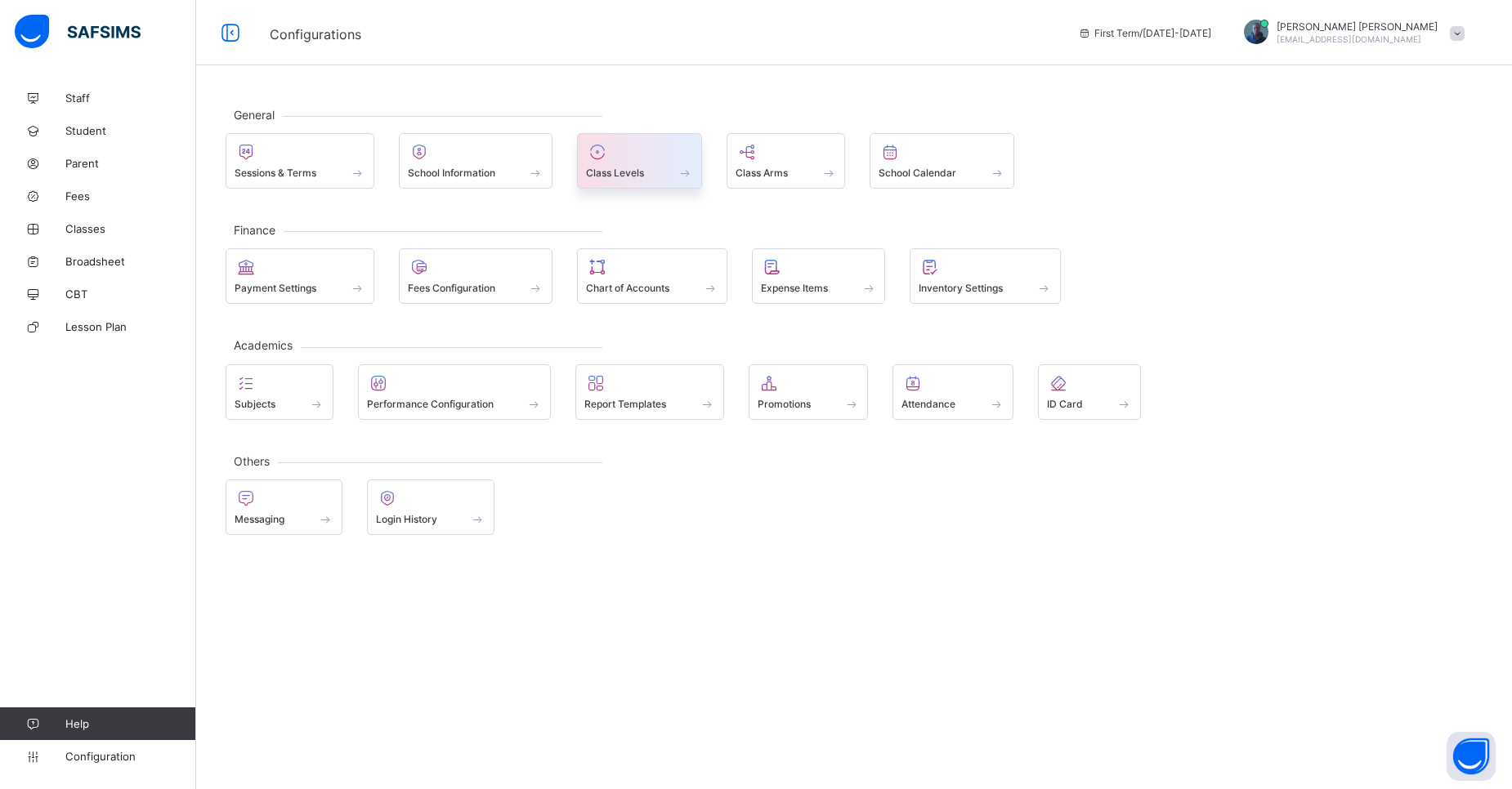
click at [688, 178] on span at bounding box center [685, 172] width 16 height 13
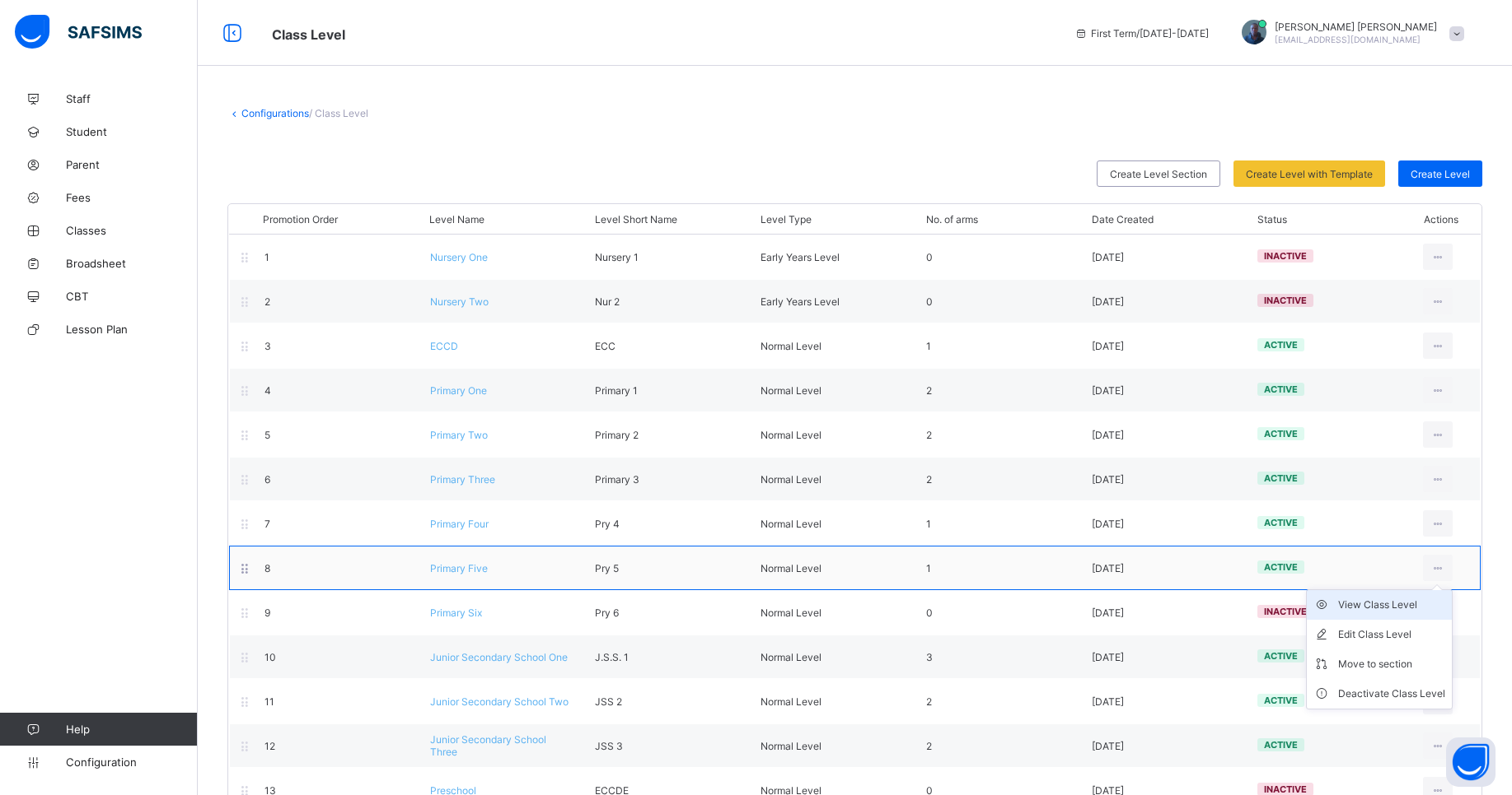
click at [1398, 610] on div "View Class Level" at bounding box center [1391, 606] width 107 height 16
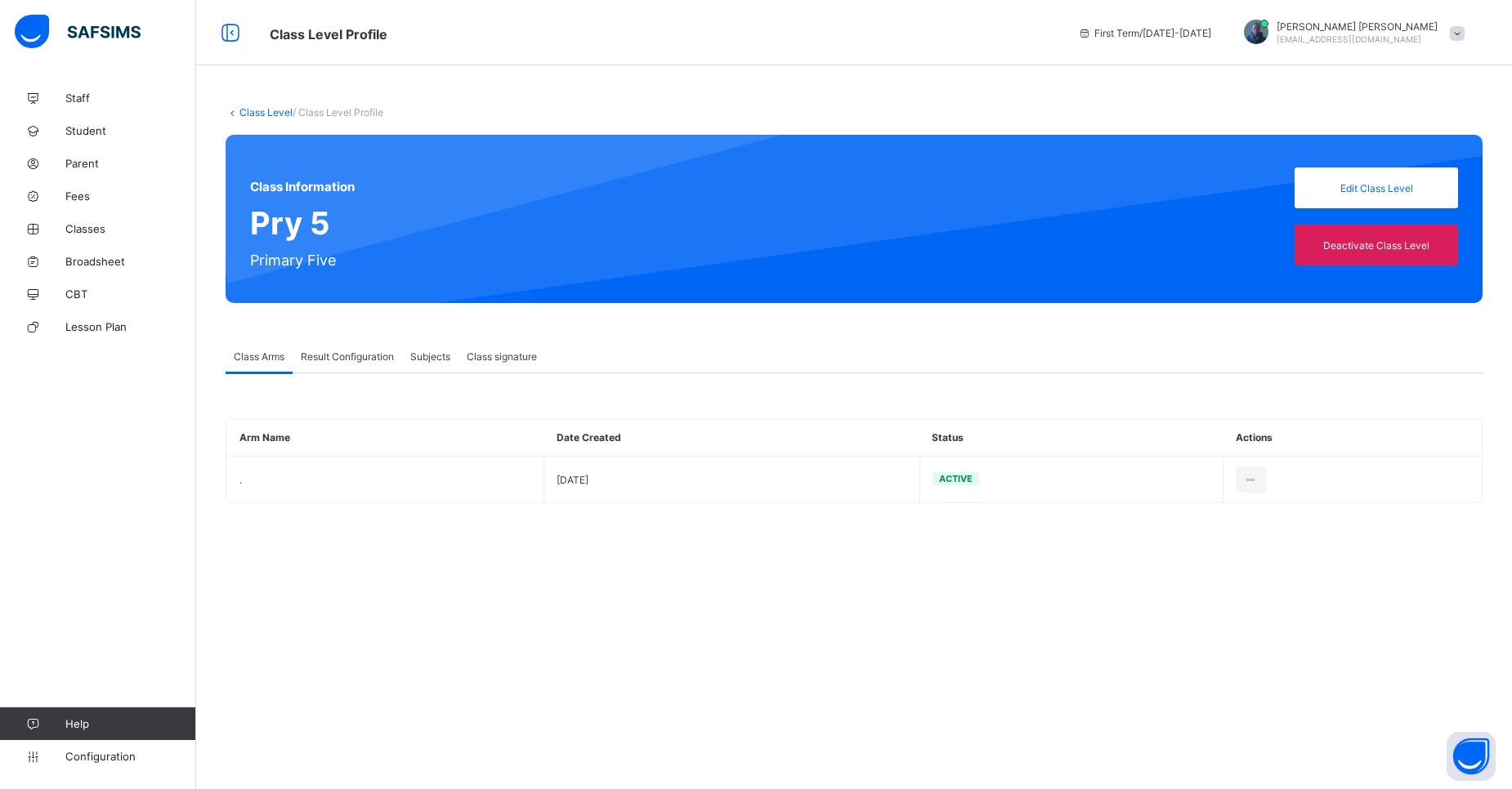
click at [351, 355] on span "Result Configuration" at bounding box center [347, 357] width 94 height 13
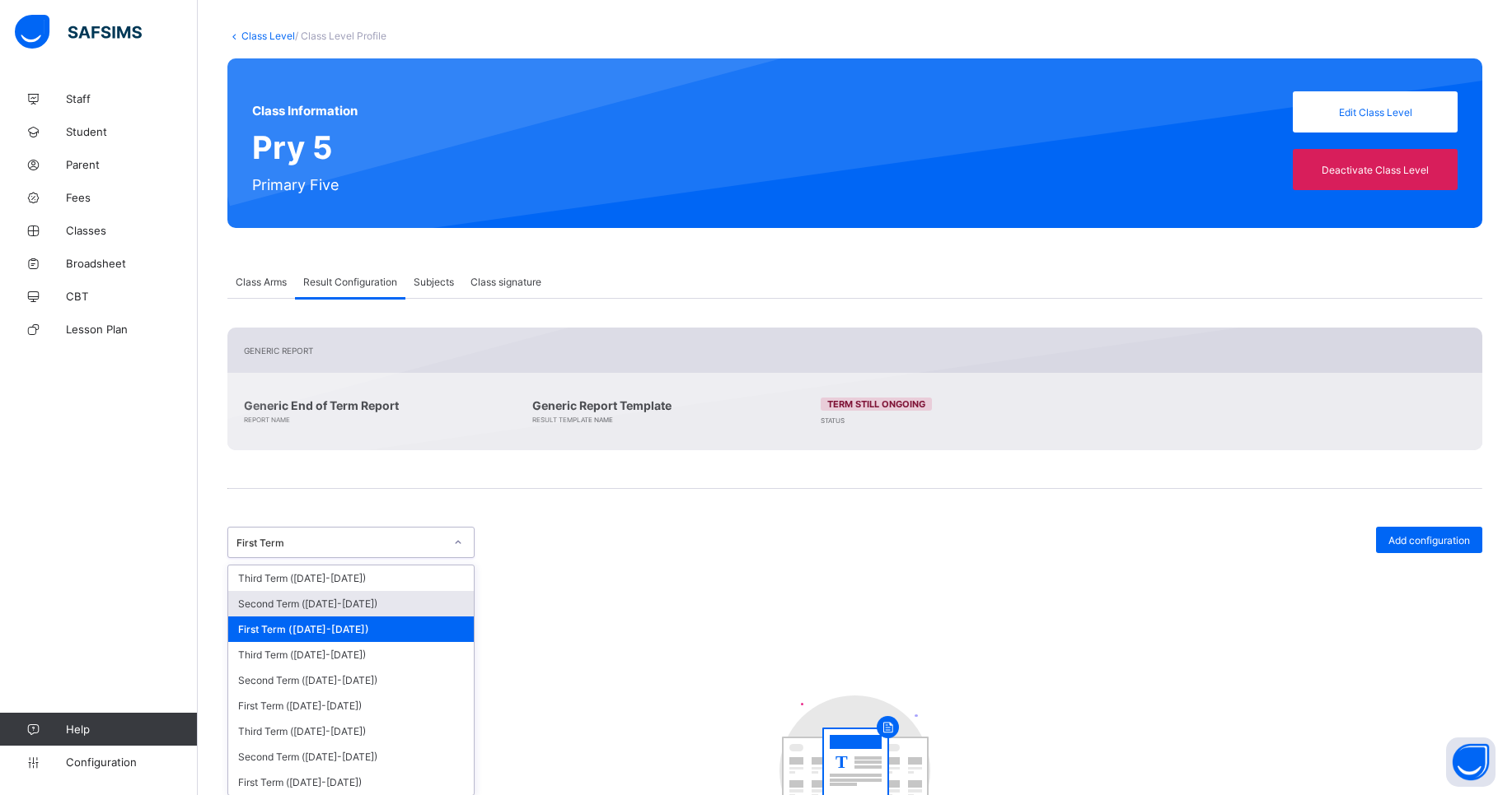
click at [417, 558] on div "option Second Term (2025-2026) focused, 2 of 9. 9 results available. Use Up and…" at bounding box center [351, 542] width 247 height 32
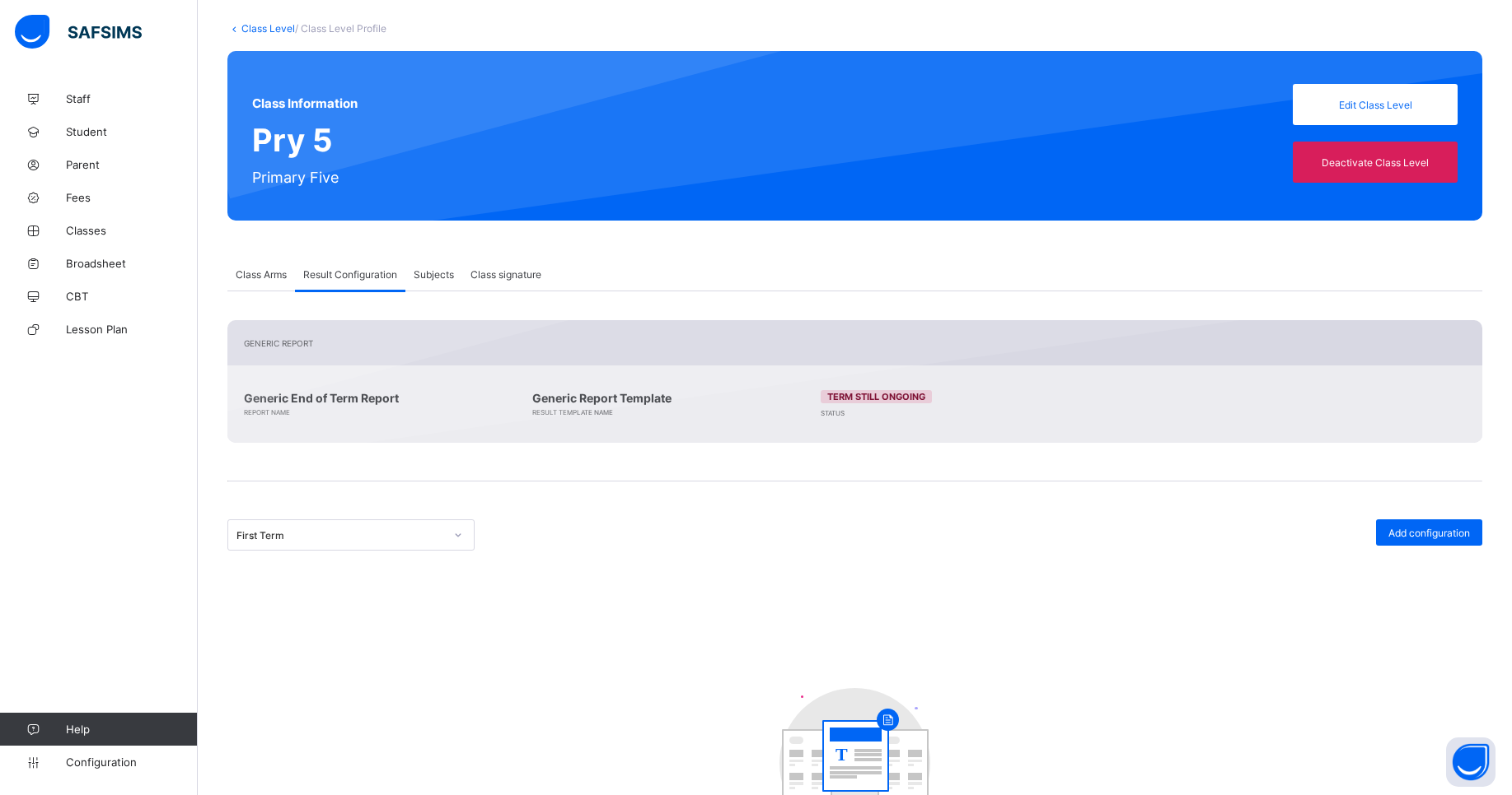
click at [534, 466] on span at bounding box center [854, 460] width 1254 height 33
click at [444, 278] on span "Subjects" at bounding box center [434, 275] width 41 height 13
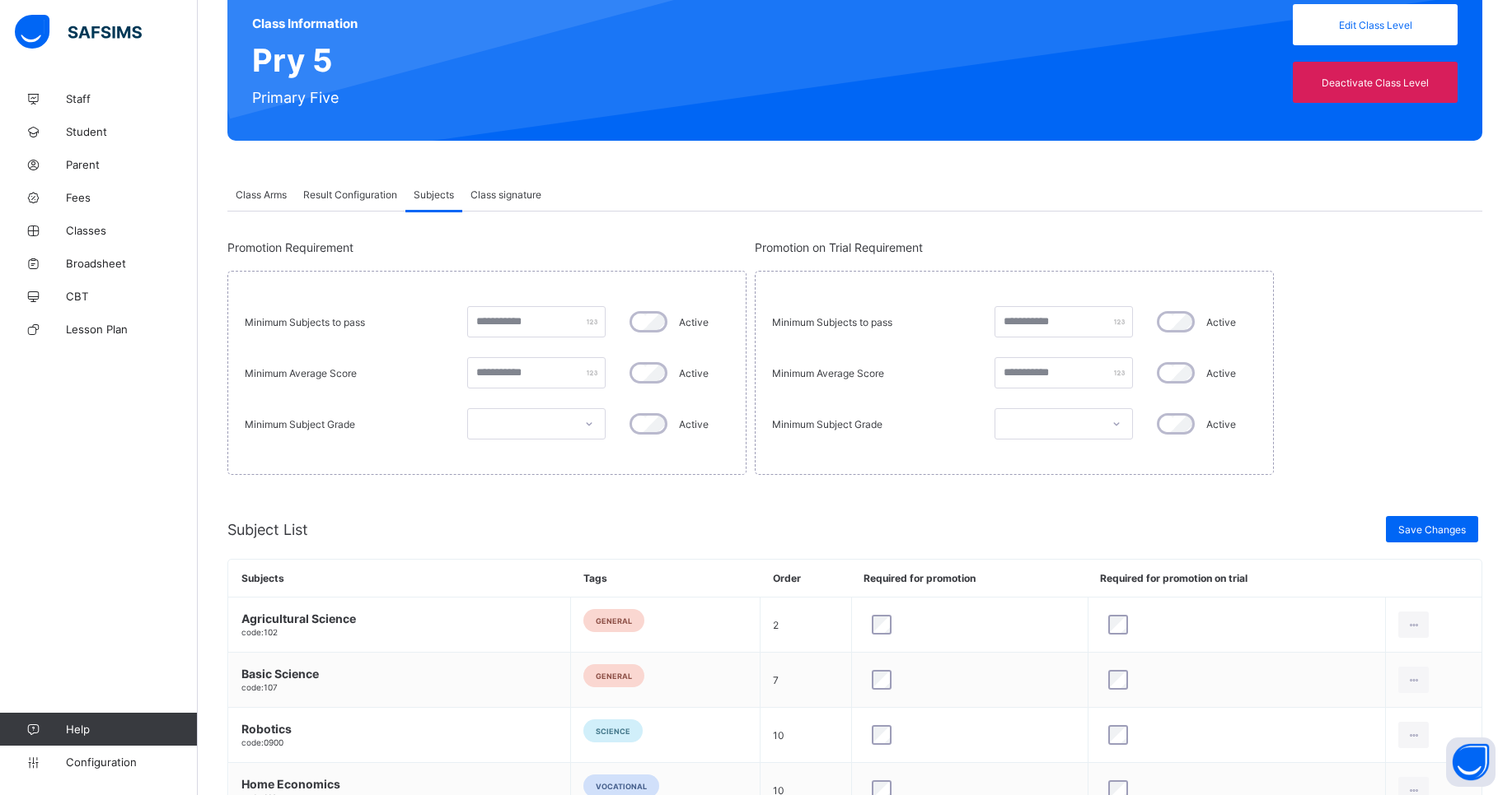
scroll to position [0, 0]
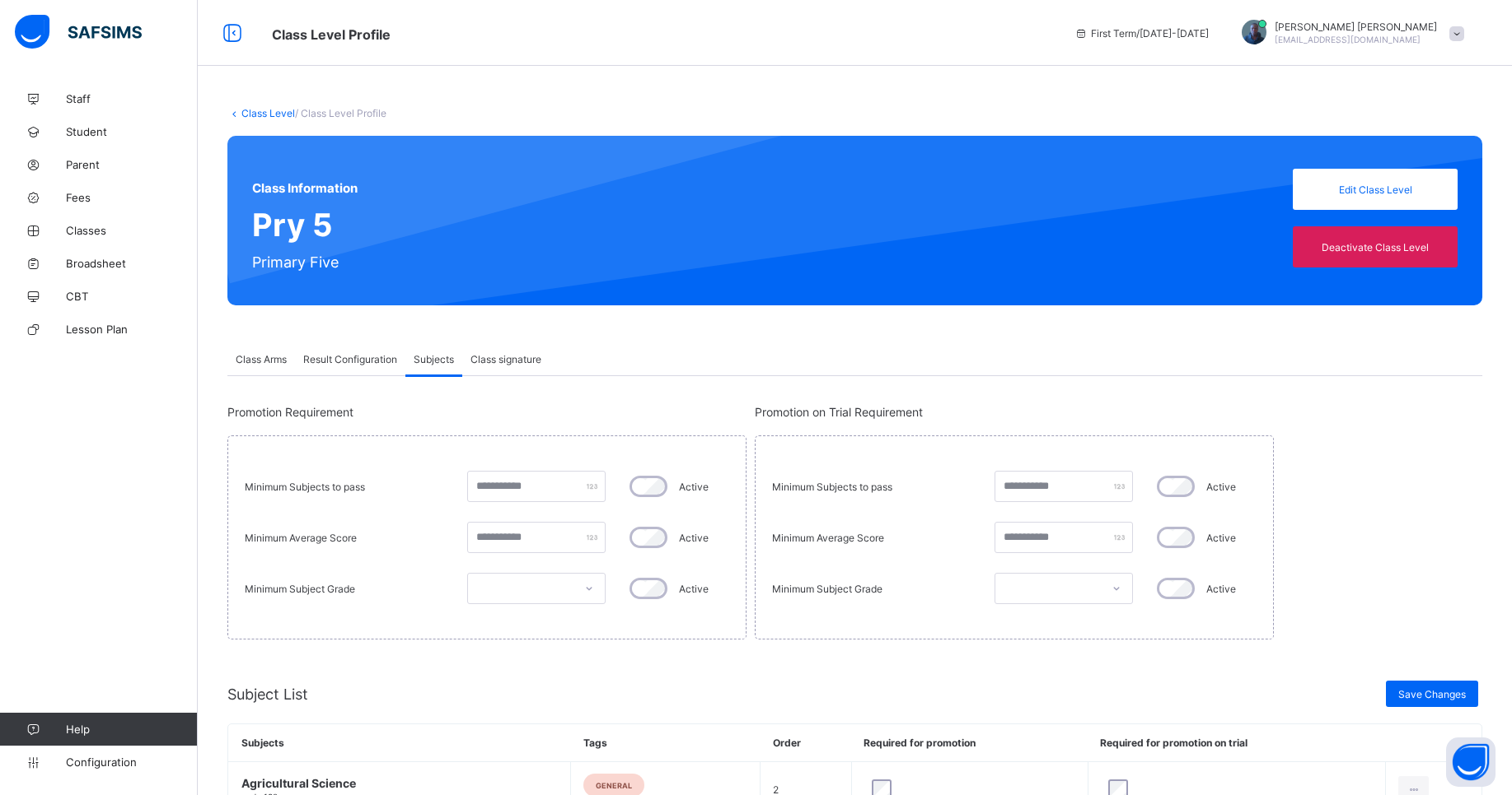
click at [510, 364] on span "Class signature" at bounding box center [506, 360] width 71 height 13
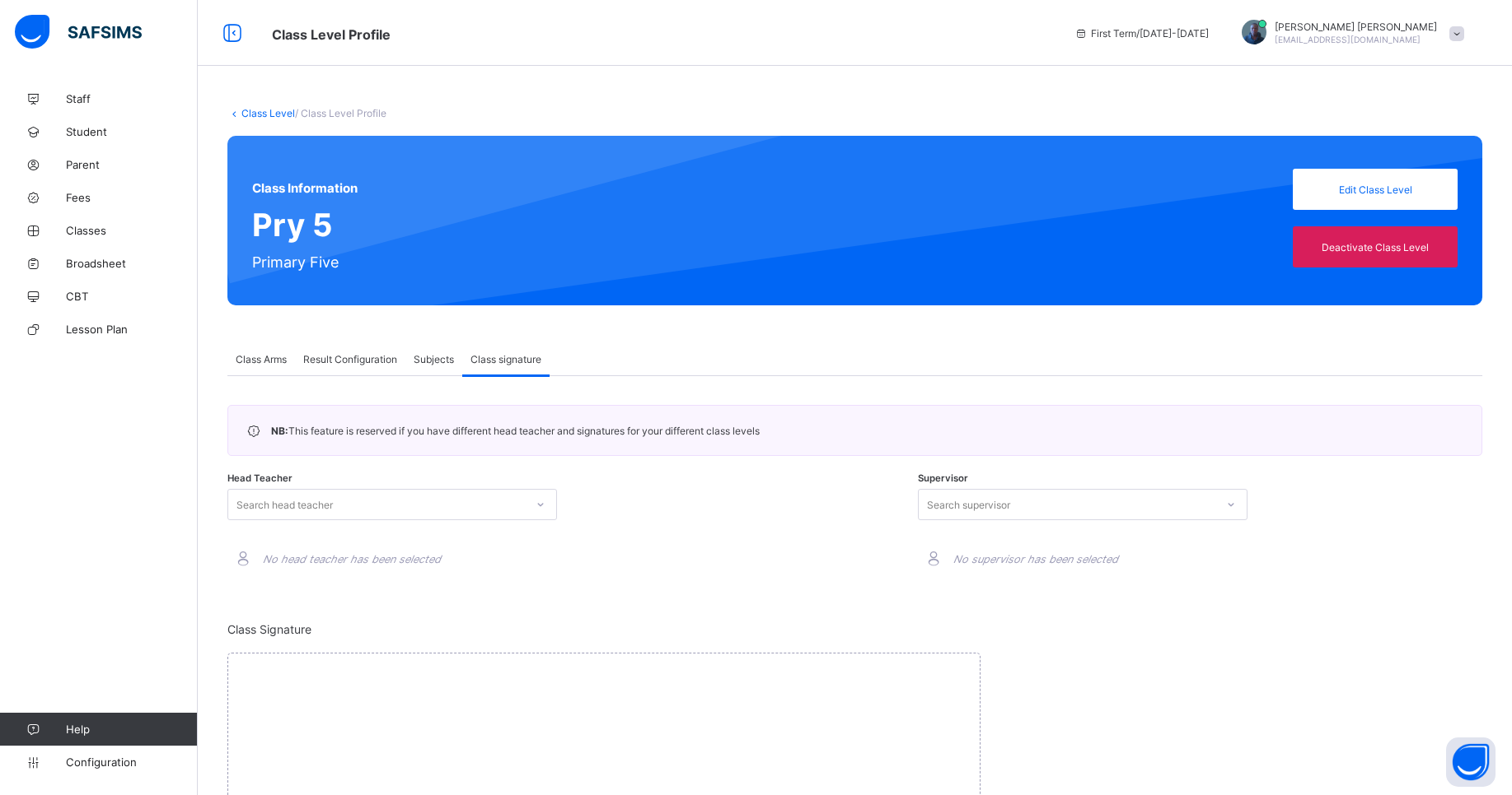
click at [434, 359] on span "Subjects" at bounding box center [434, 360] width 41 height 13
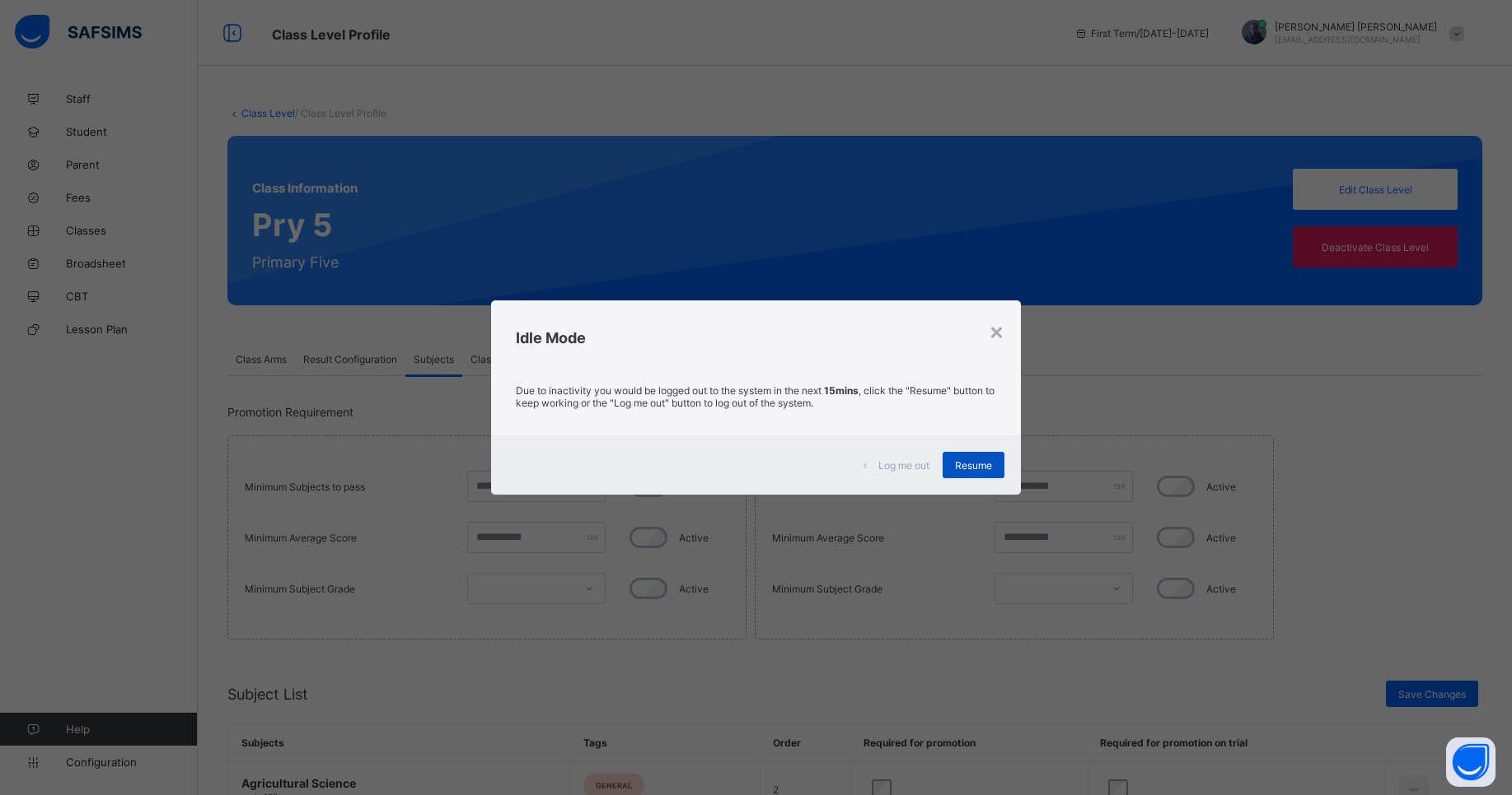
click at [951, 466] on div "Resume" at bounding box center [973, 465] width 62 height 26
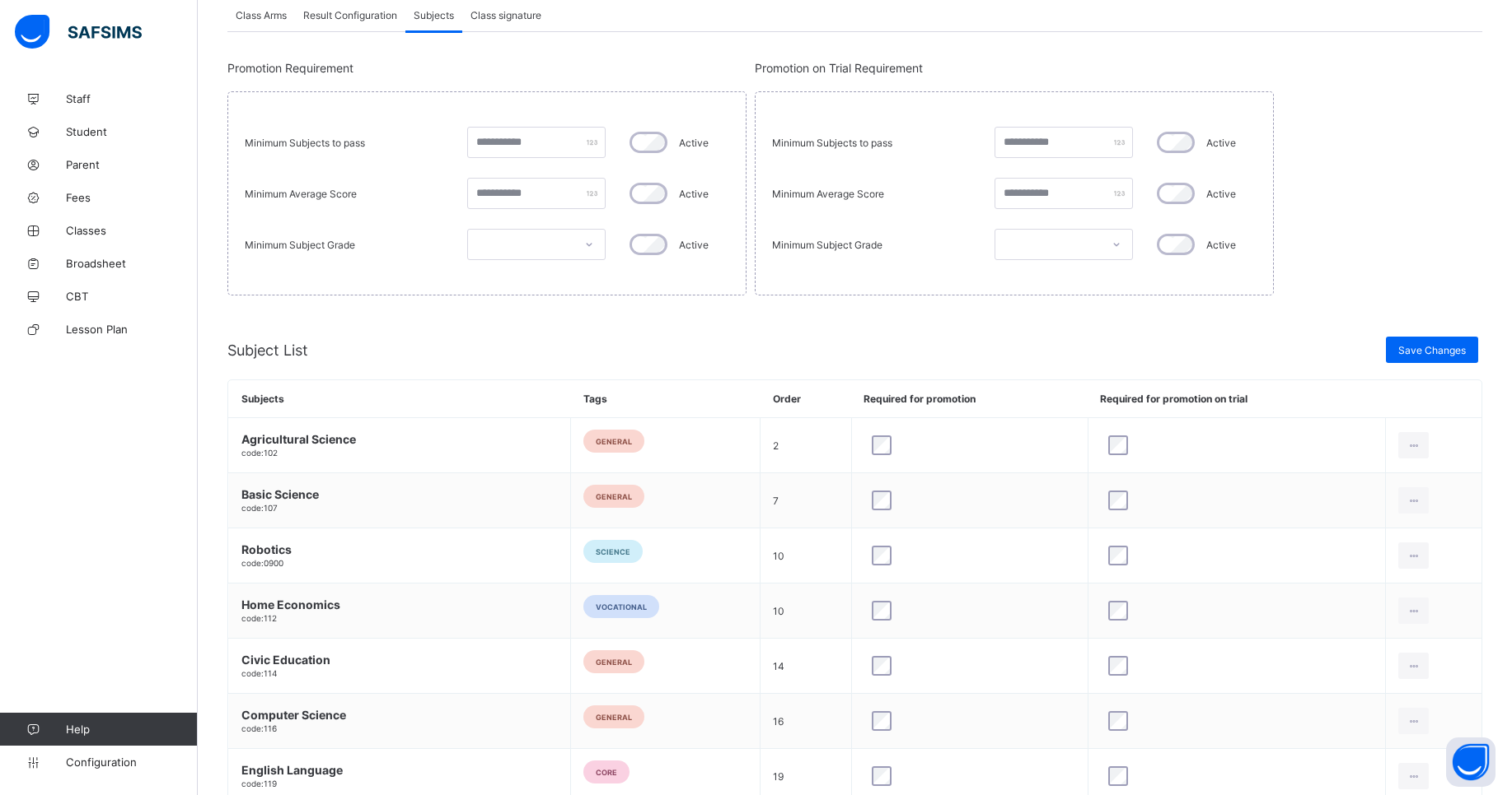
scroll to position [233, 0]
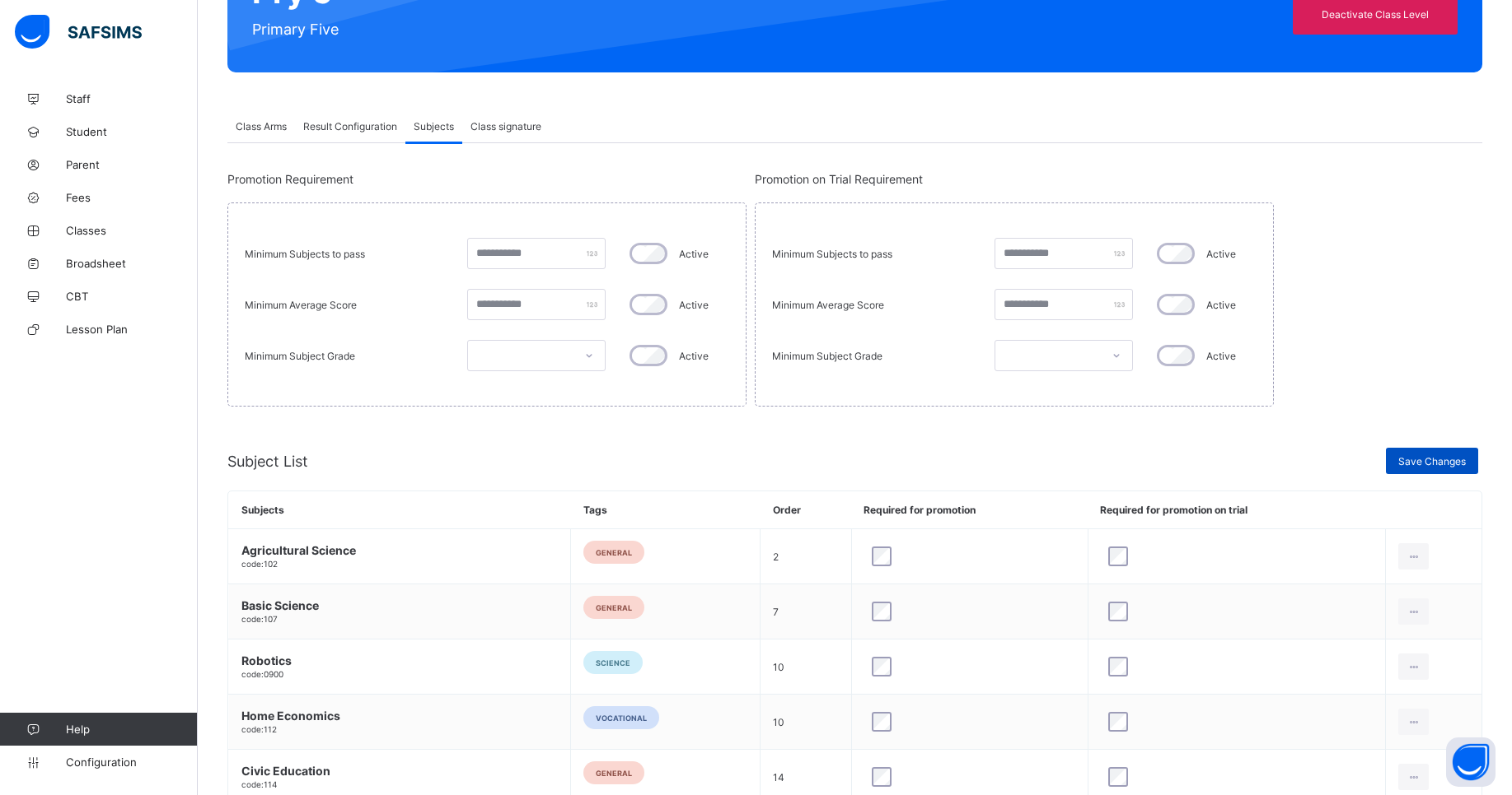
click at [1415, 470] on div "Save Changes" at bounding box center [1432, 461] width 93 height 26
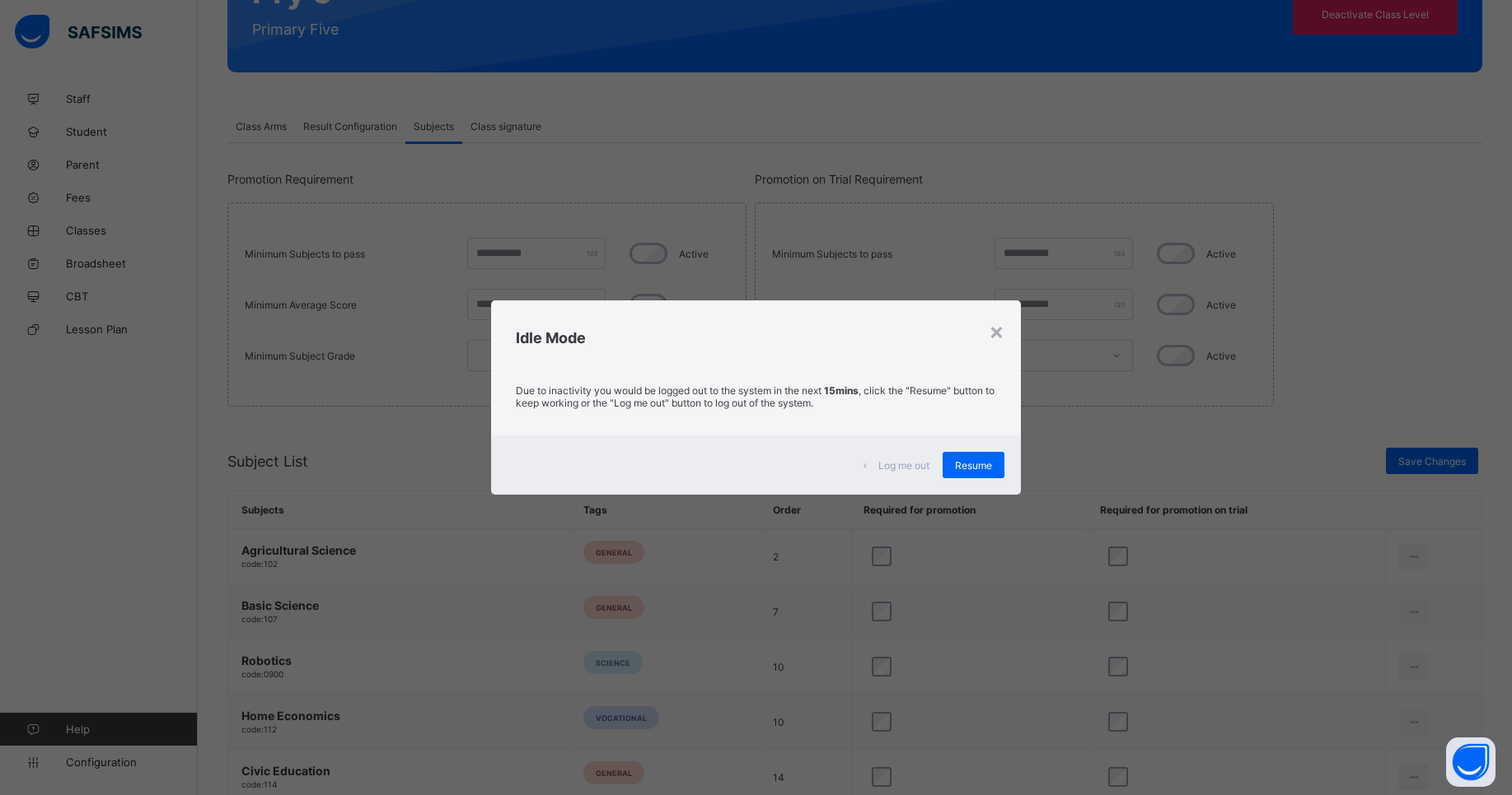
click at [1014, 331] on div "Idle Mode" at bounding box center [755, 334] width 529 height 67
click at [999, 332] on div "×" at bounding box center [996, 331] width 15 height 28
click at [992, 471] on div "Resume" at bounding box center [973, 465] width 62 height 26
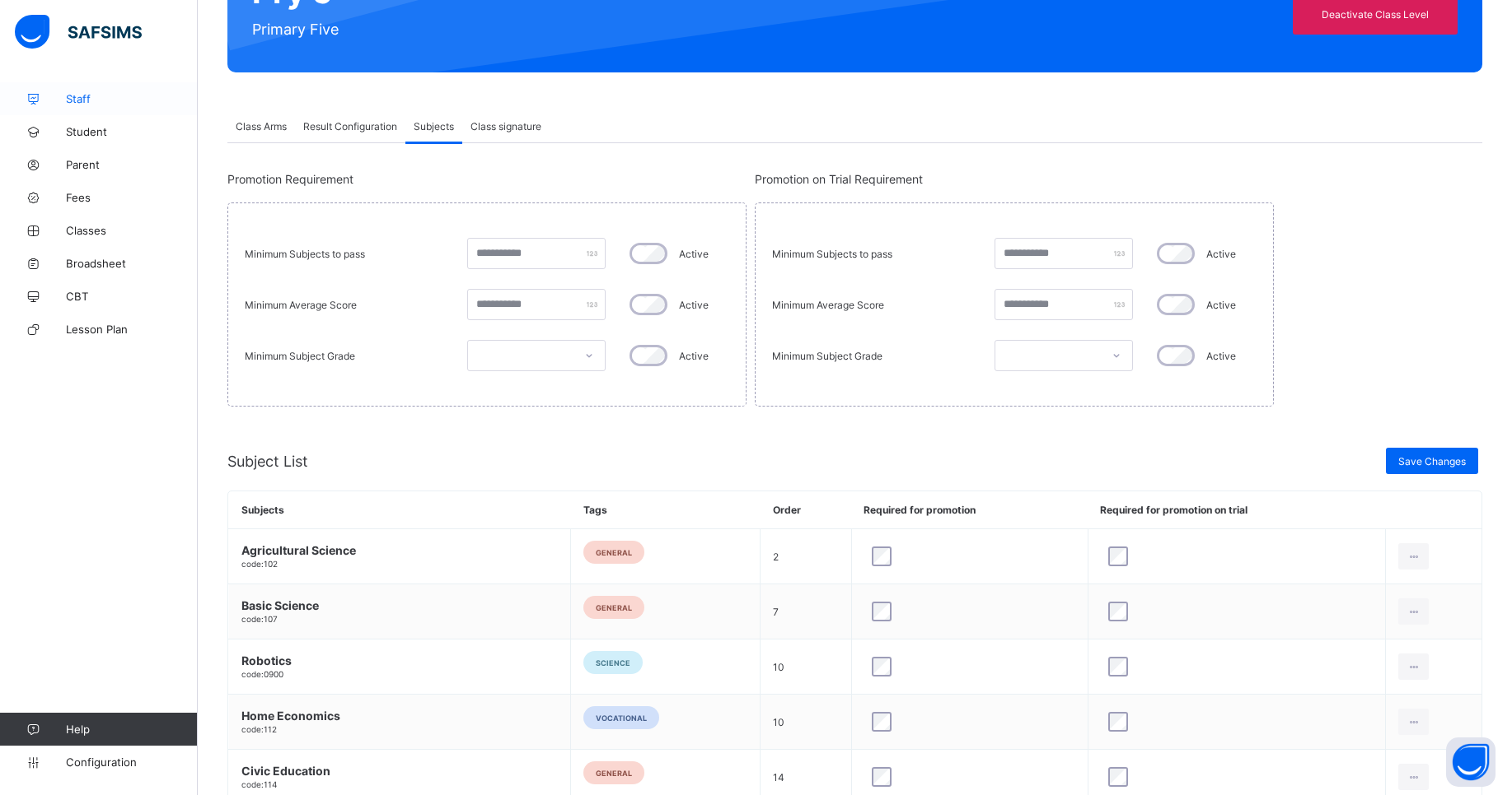
click at [91, 100] on span "Staff" at bounding box center [132, 99] width 132 height 14
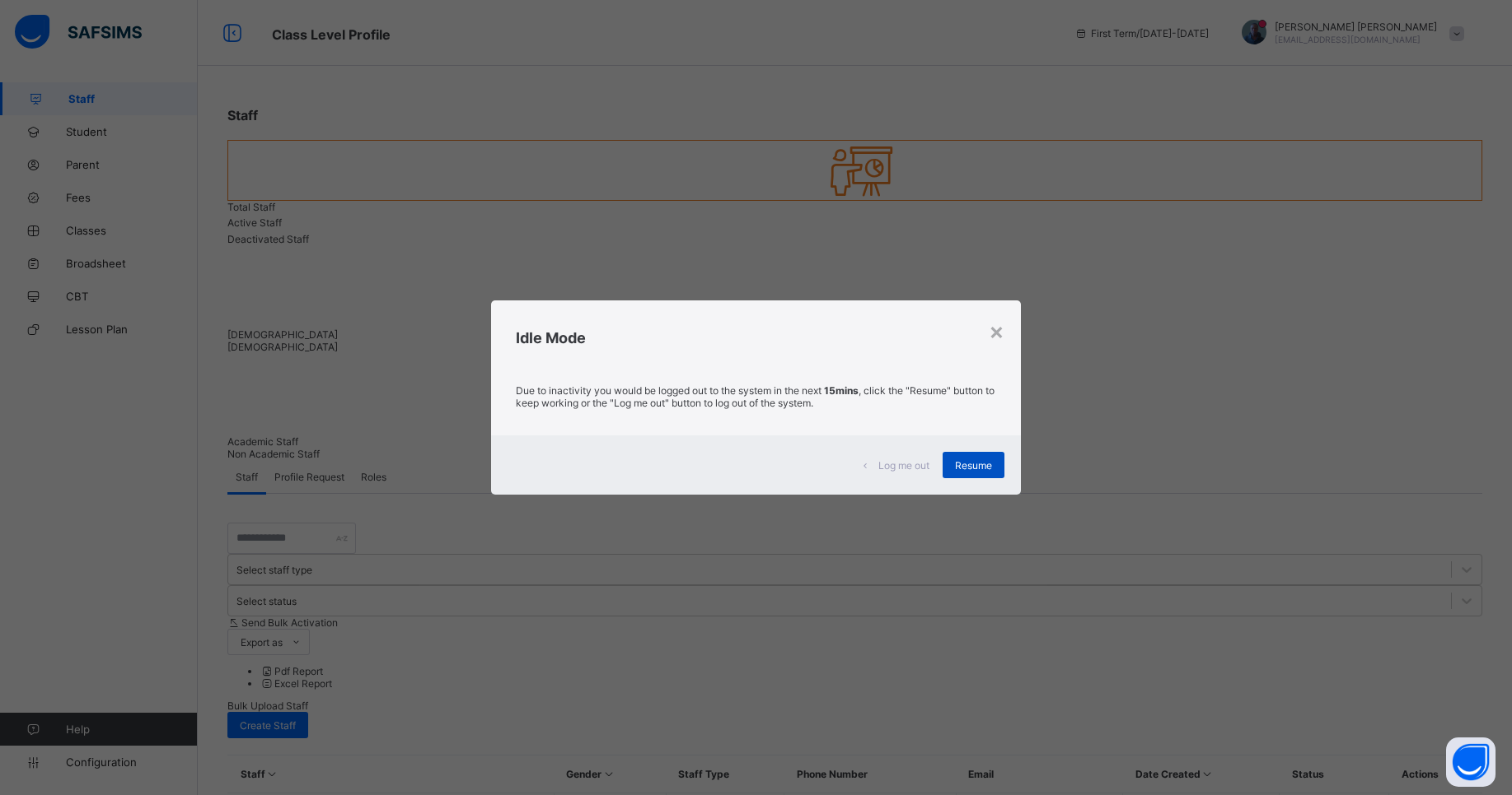
click at [990, 476] on div "Resume" at bounding box center [973, 465] width 62 height 26
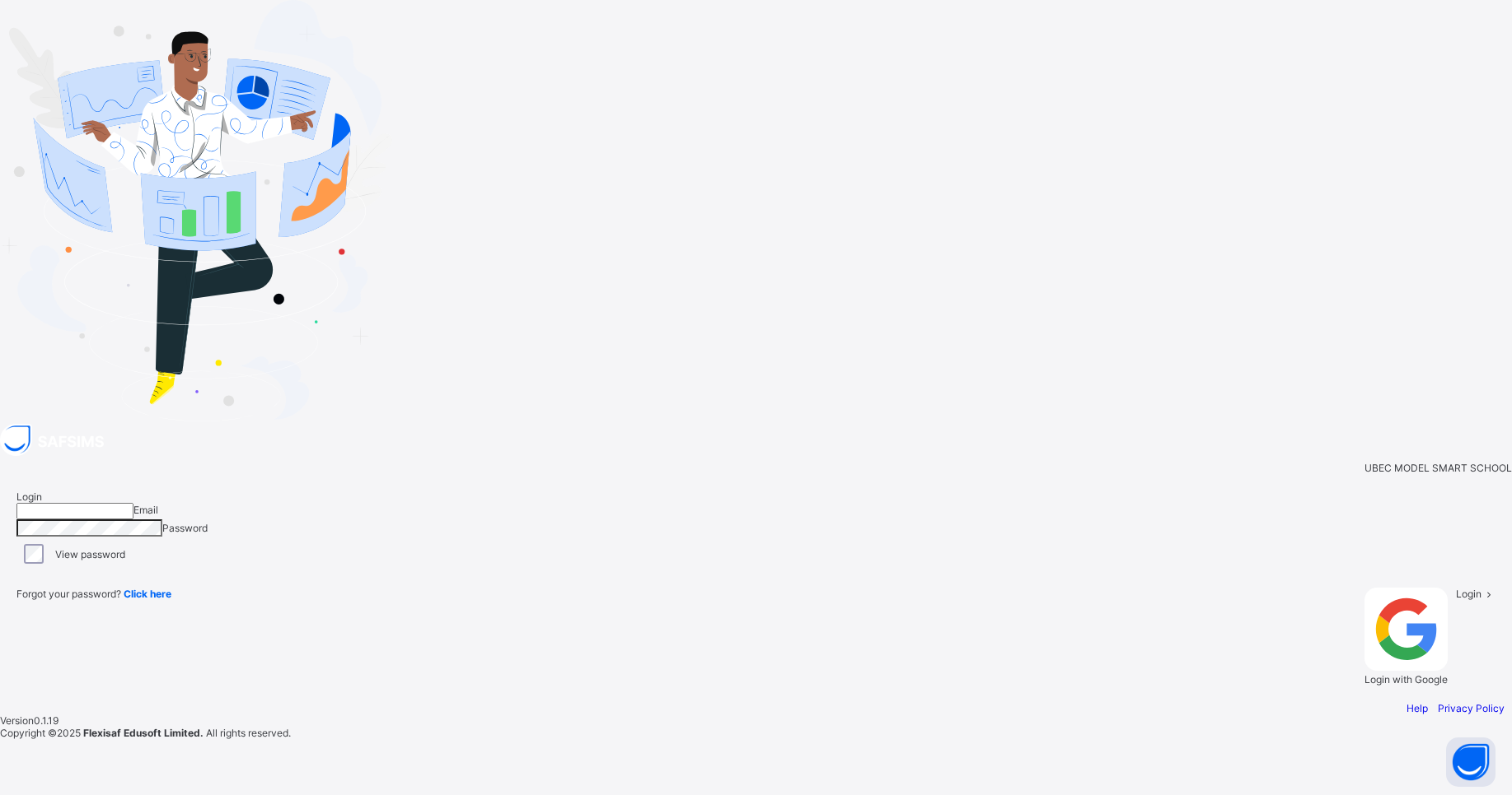
type input "**********"
